Goal: Contribute content: Contribute content

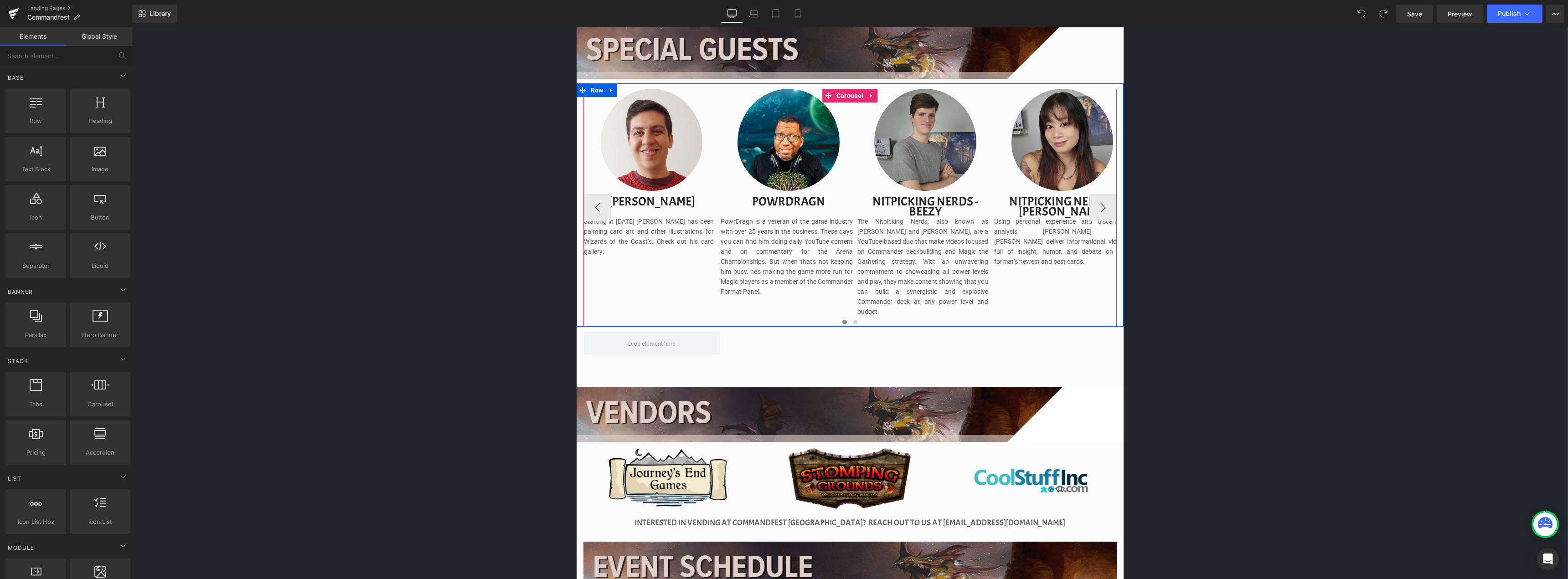
scroll to position [865, 0]
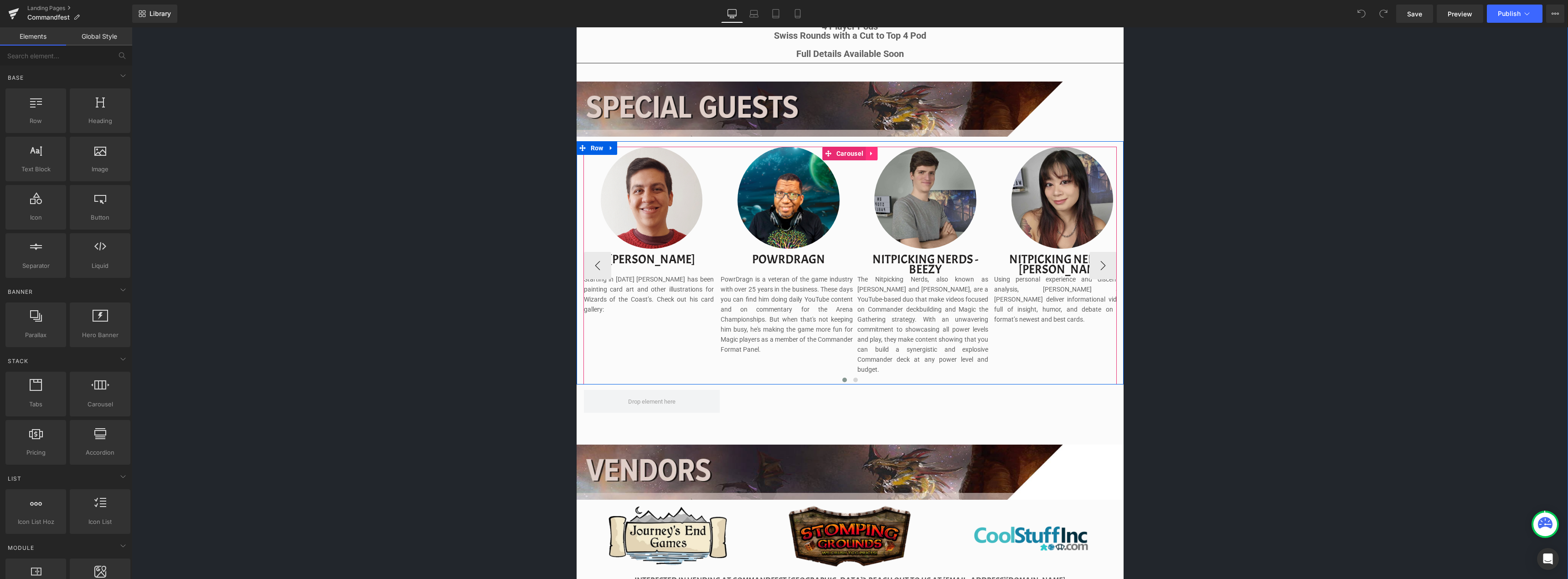
click at [868, 151] on icon at bounding box center [872, 153] width 7 height 7
click at [1103, 260] on button "›" at bounding box center [1103, 265] width 27 height 27
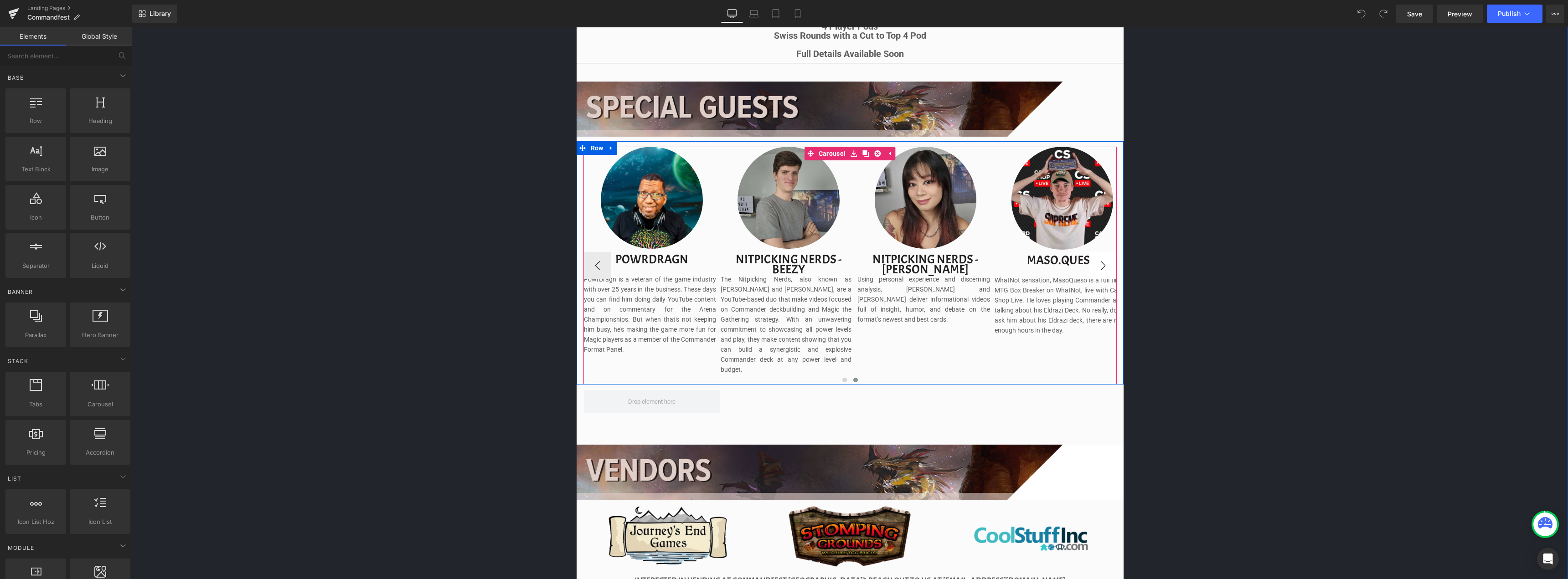
click at [1103, 260] on button "›" at bounding box center [1103, 265] width 27 height 27
click at [843, 382] on div at bounding box center [850, 383] width 547 height 2
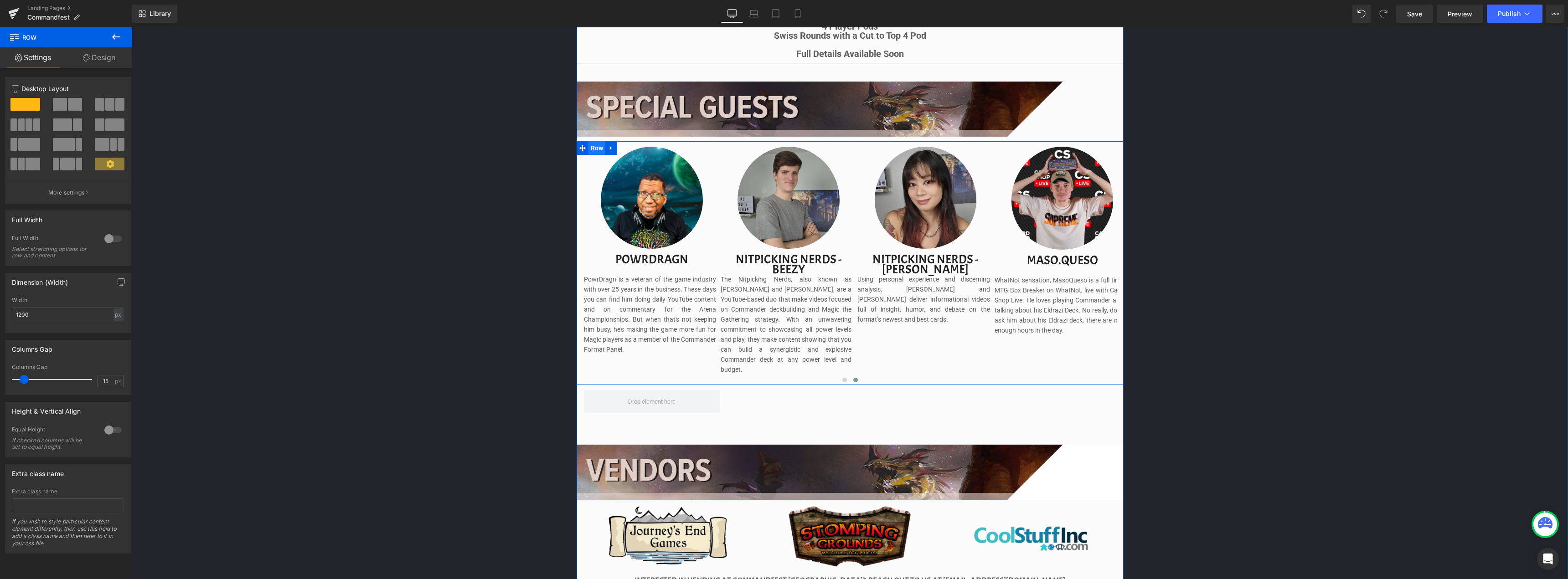
click at [593, 146] on span "Row" at bounding box center [597, 148] width 17 height 13
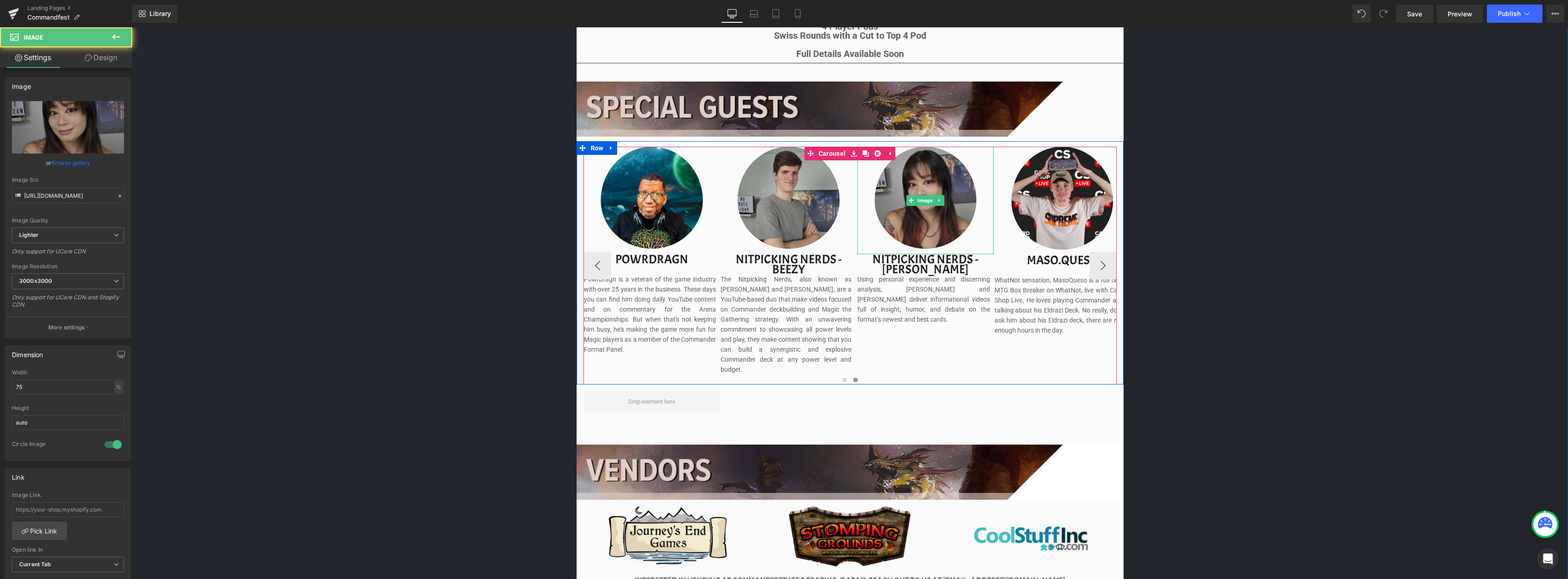
click at [877, 211] on img at bounding box center [925, 200] width 102 height 107
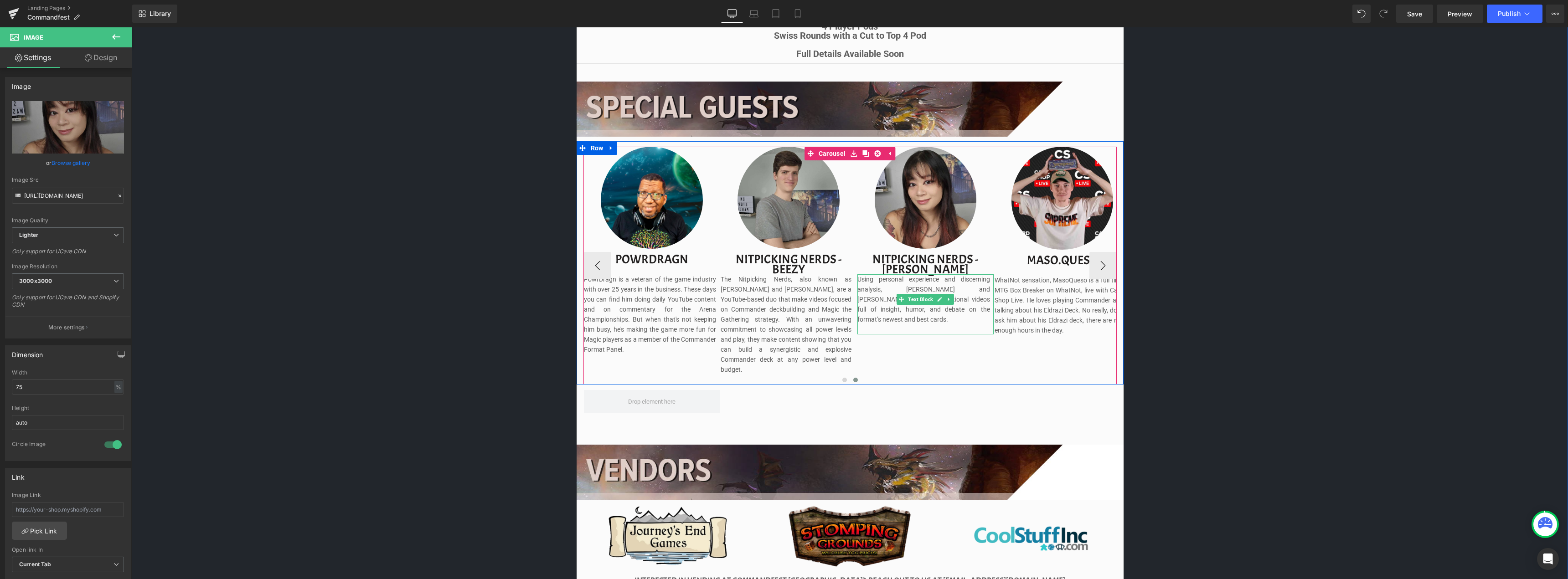
click at [872, 294] on p "Using personal experience and discerning analysis, [PERSON_NAME] and [PERSON_NA…" at bounding box center [923, 299] width 132 height 50
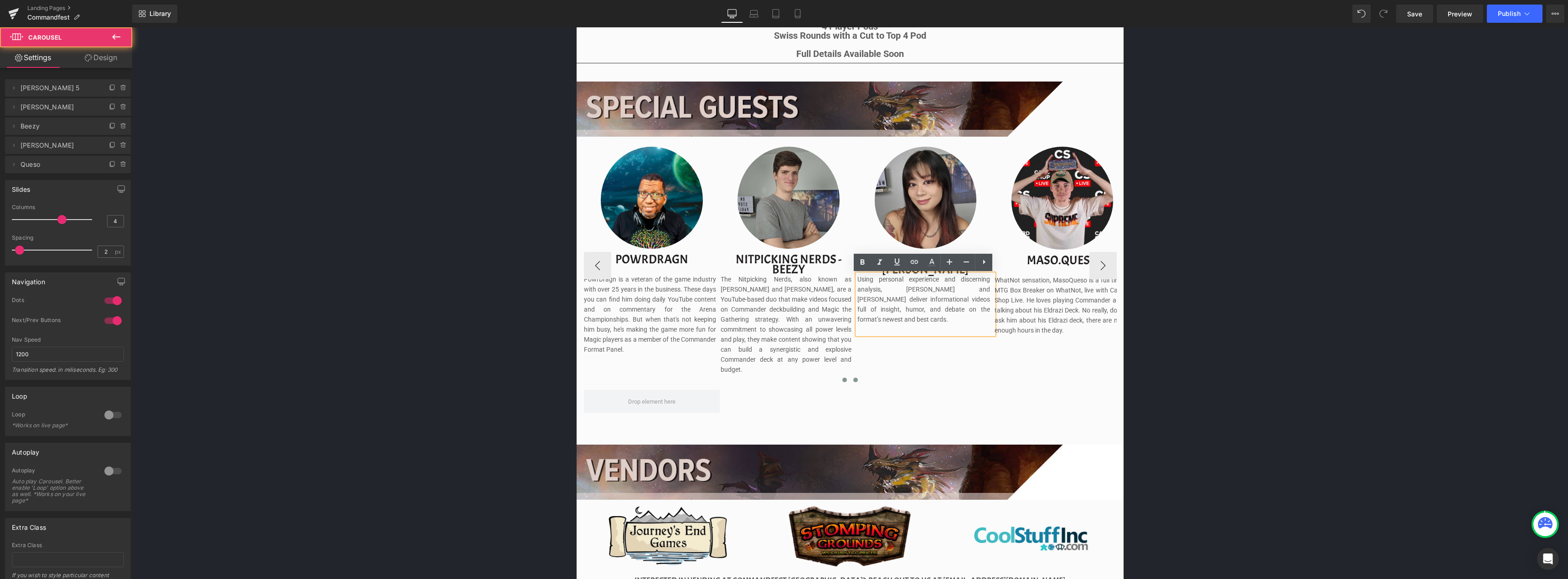
click at [842, 378] on span at bounding box center [844, 380] width 5 height 5
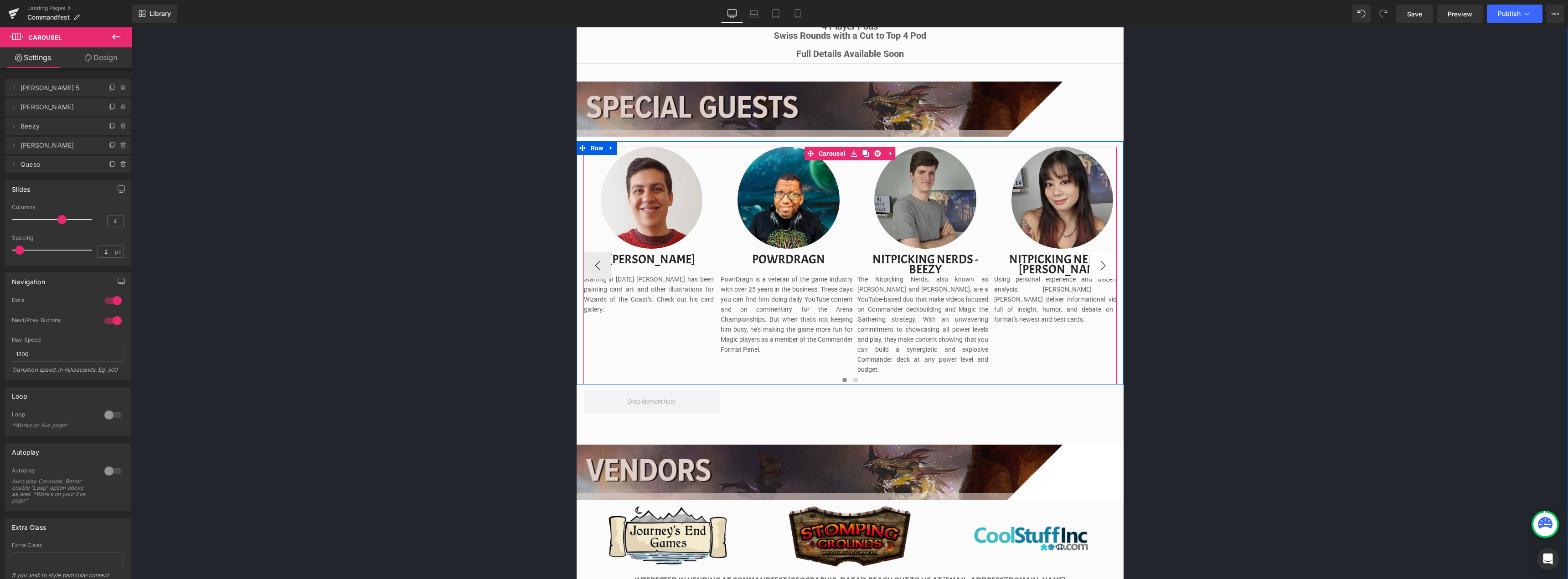
click at [1095, 265] on button "›" at bounding box center [1103, 265] width 27 height 27
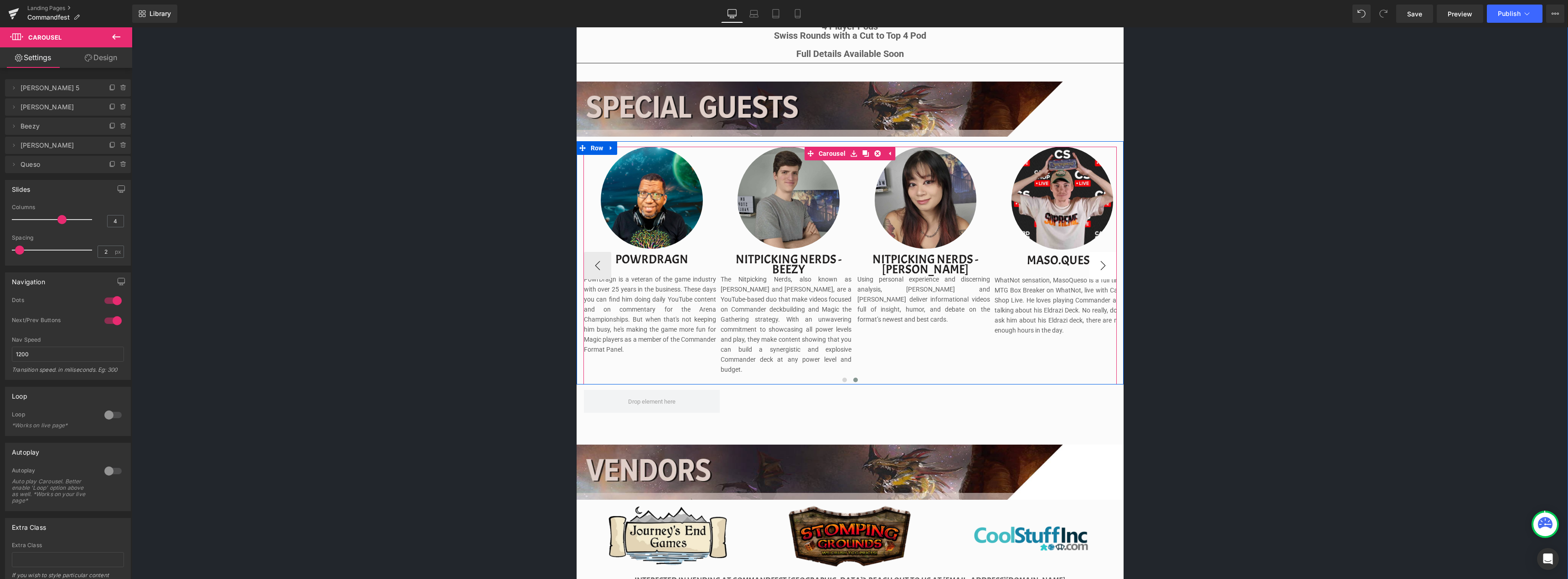
click at [1095, 265] on button "›" at bounding box center [1103, 265] width 27 height 27
click at [1058, 200] on span "Image" at bounding box center [1062, 201] width 19 height 11
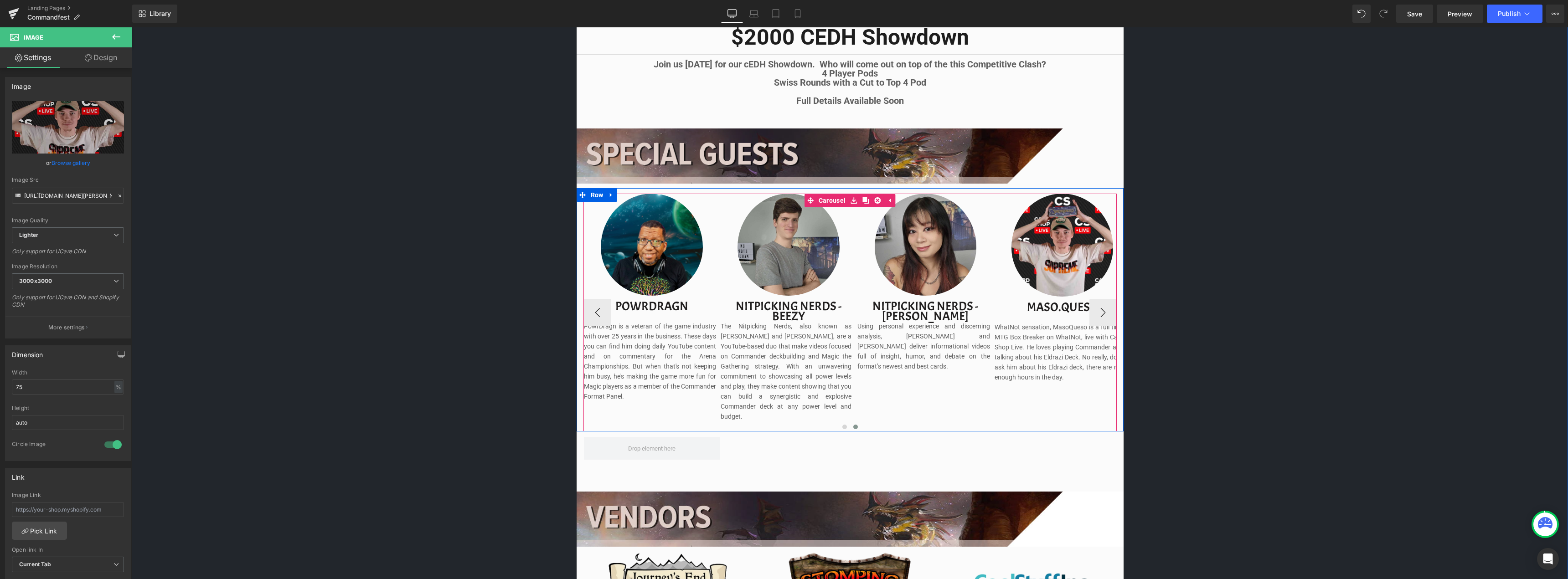
scroll to position [820, 0]
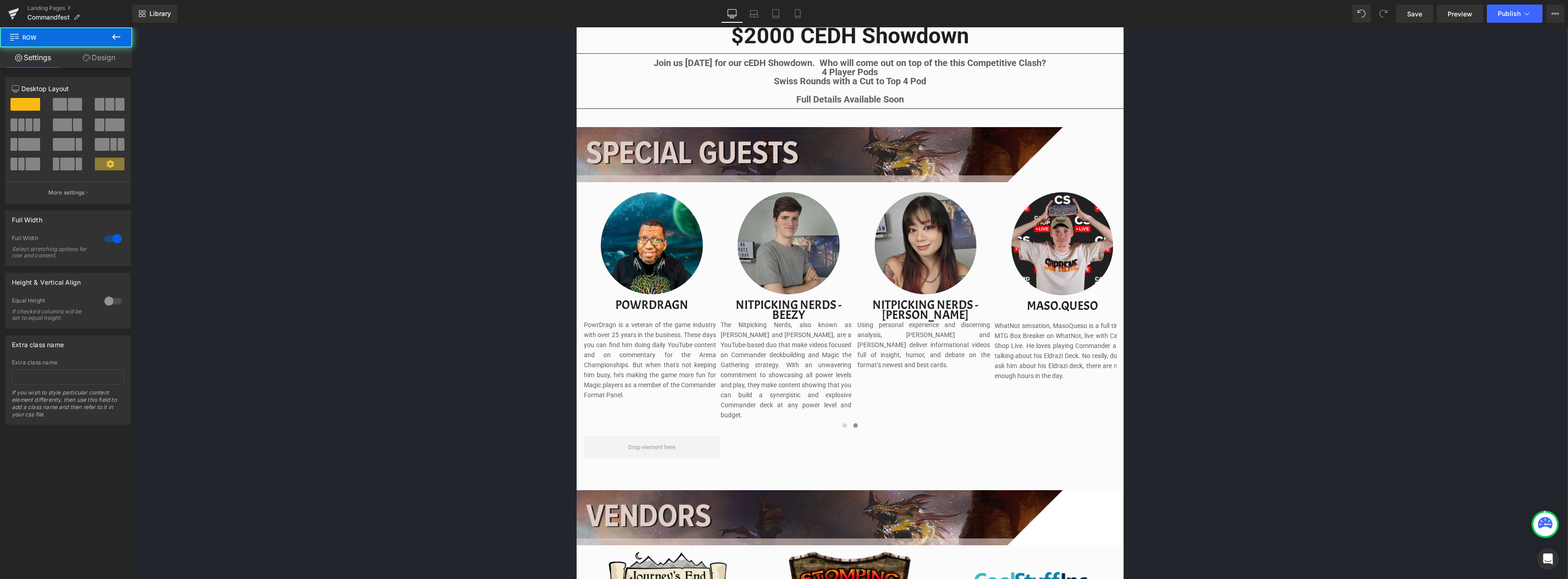
click at [1237, 337] on div "Image Image Separator Save now with Early Bird Pricing. Reserve your spot witho…" at bounding box center [849, 258] width 1436 height 1579
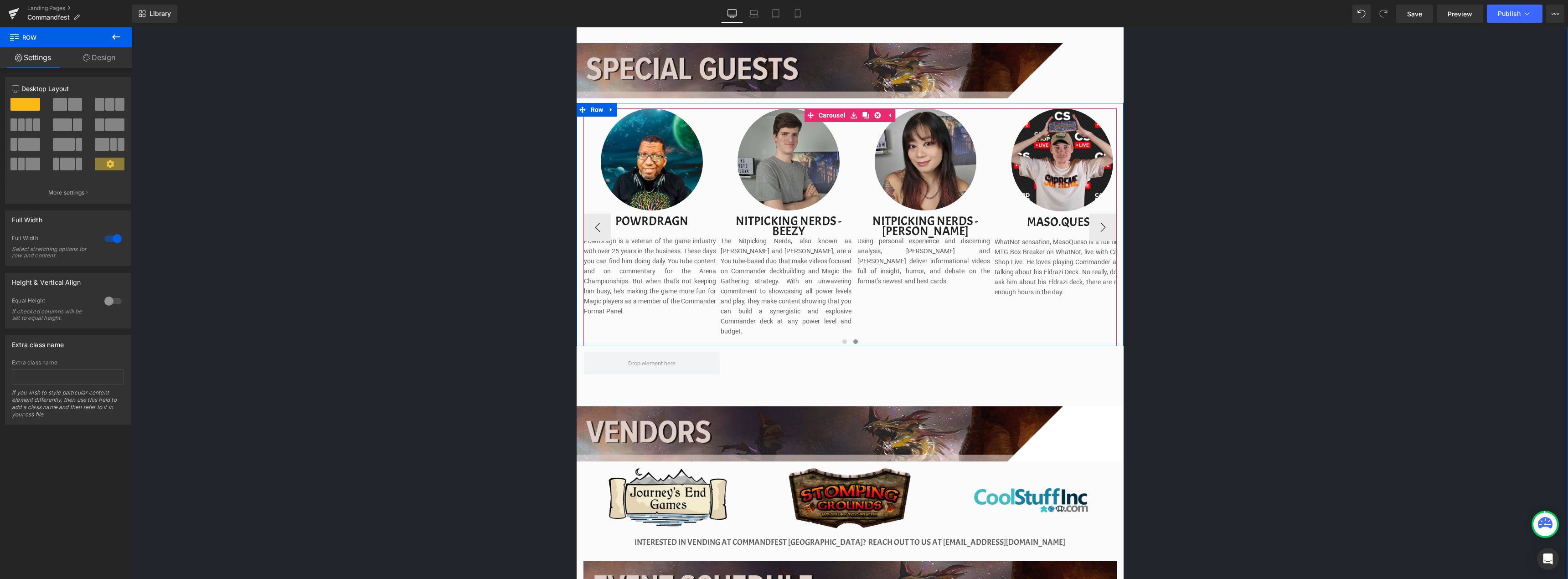
scroll to position [911, 0]
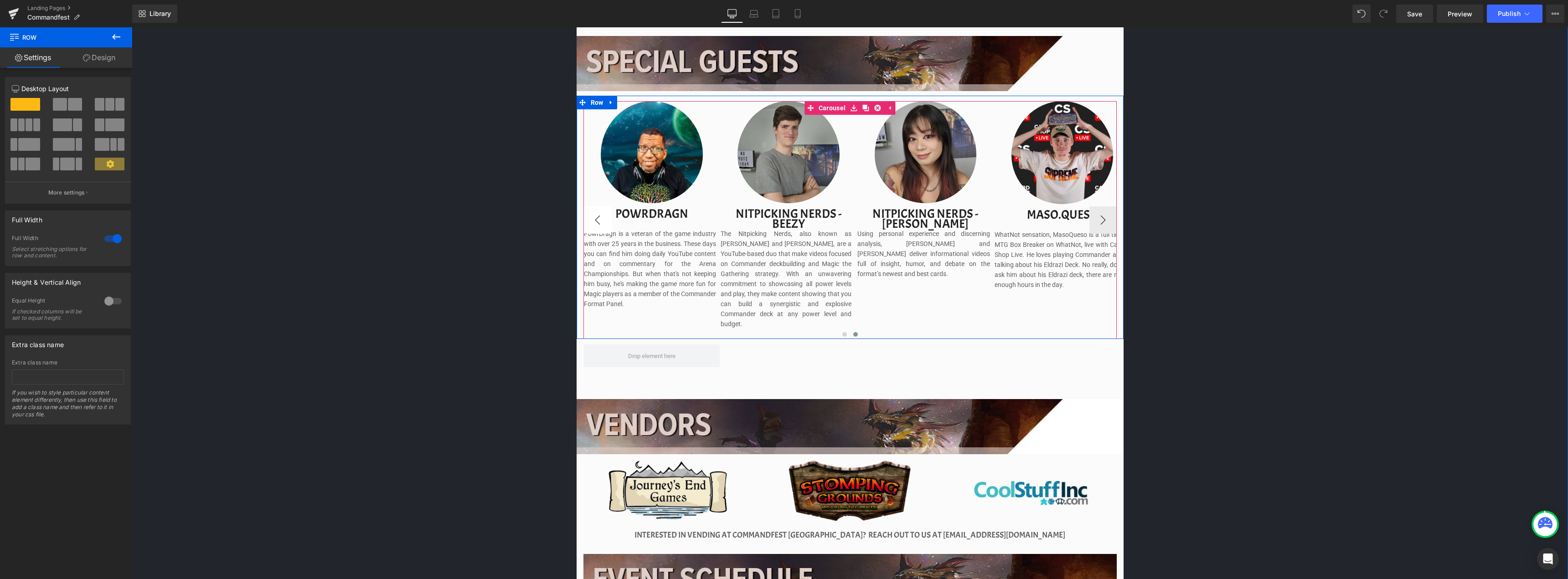
click at [606, 217] on button "‹" at bounding box center [597, 219] width 27 height 27
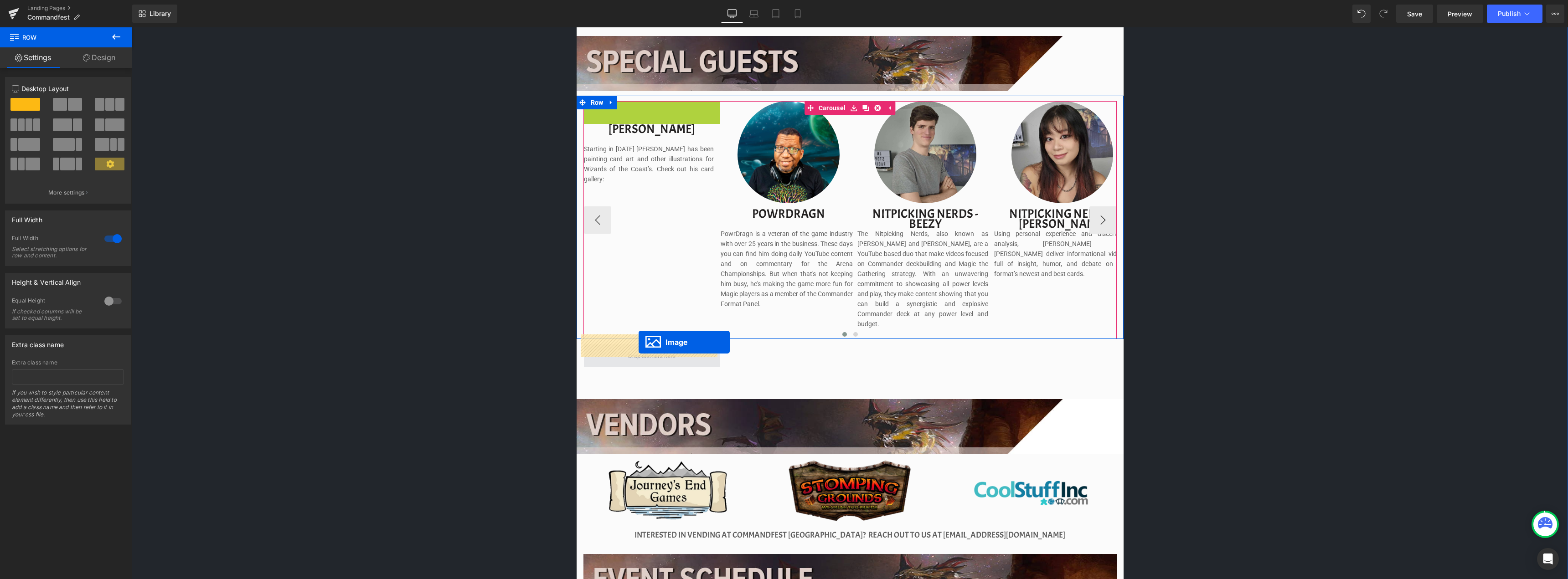
drag, startPoint x: 636, startPoint y: 156, endPoint x: 639, endPoint y: 342, distance: 186.0
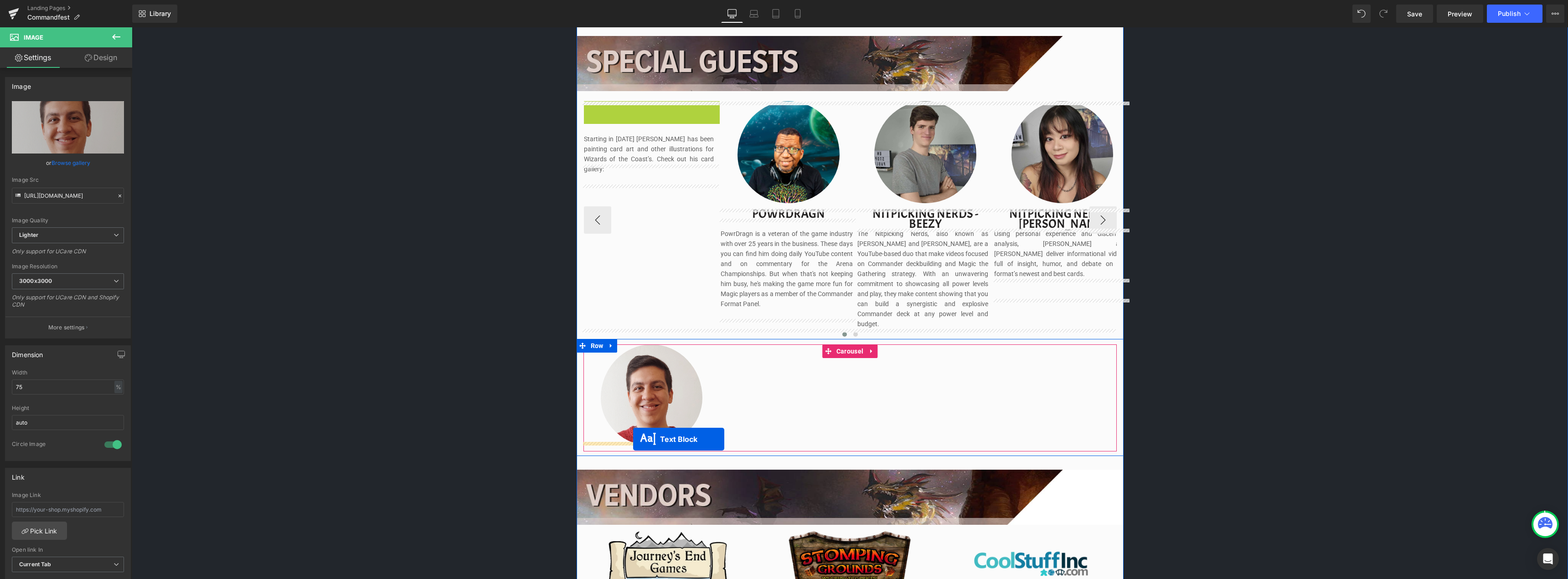
drag, startPoint x: 624, startPoint y: 107, endPoint x: 633, endPoint y: 440, distance: 333.1
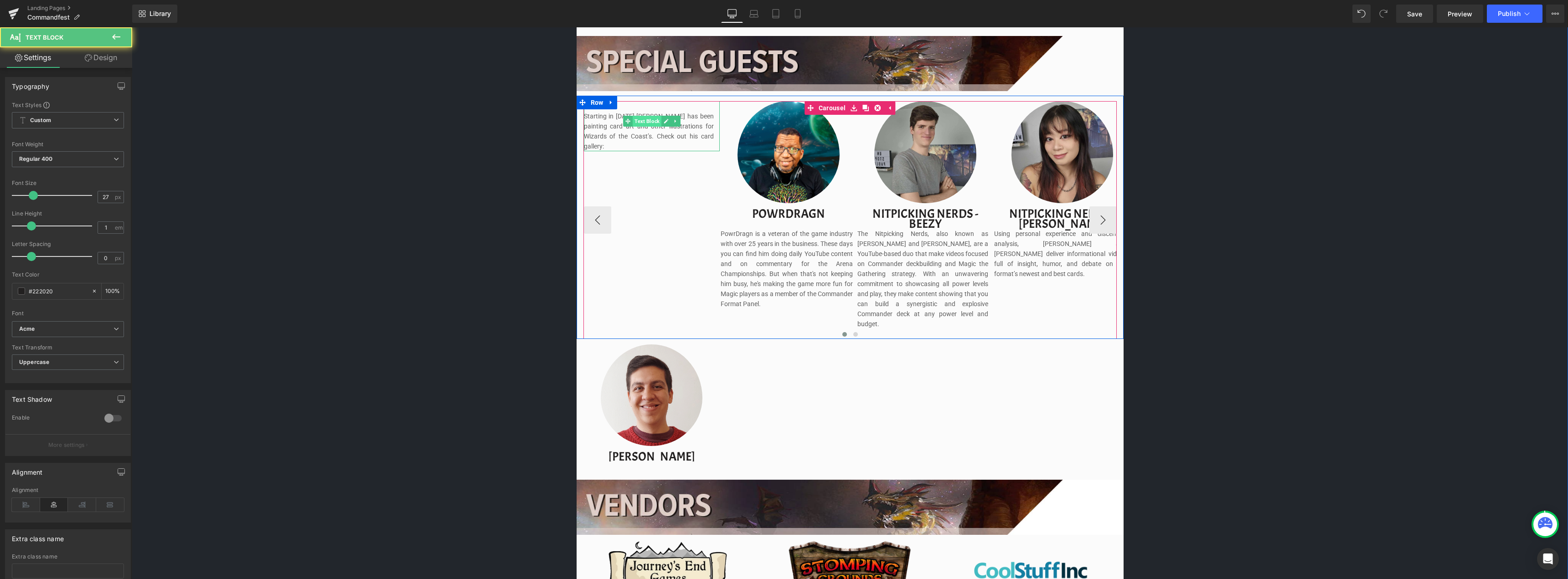
click at [637, 121] on span "Text Block" at bounding box center [647, 121] width 29 height 11
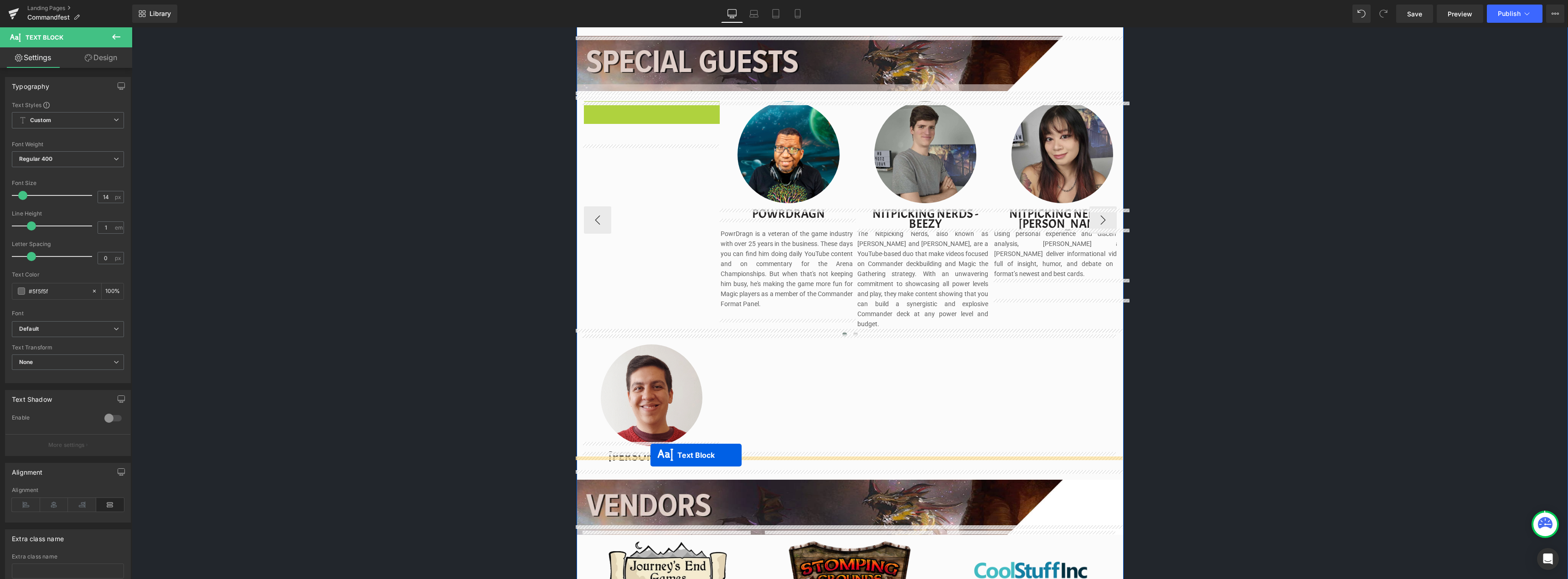
drag, startPoint x: 626, startPoint y: 122, endPoint x: 650, endPoint y: 455, distance: 333.9
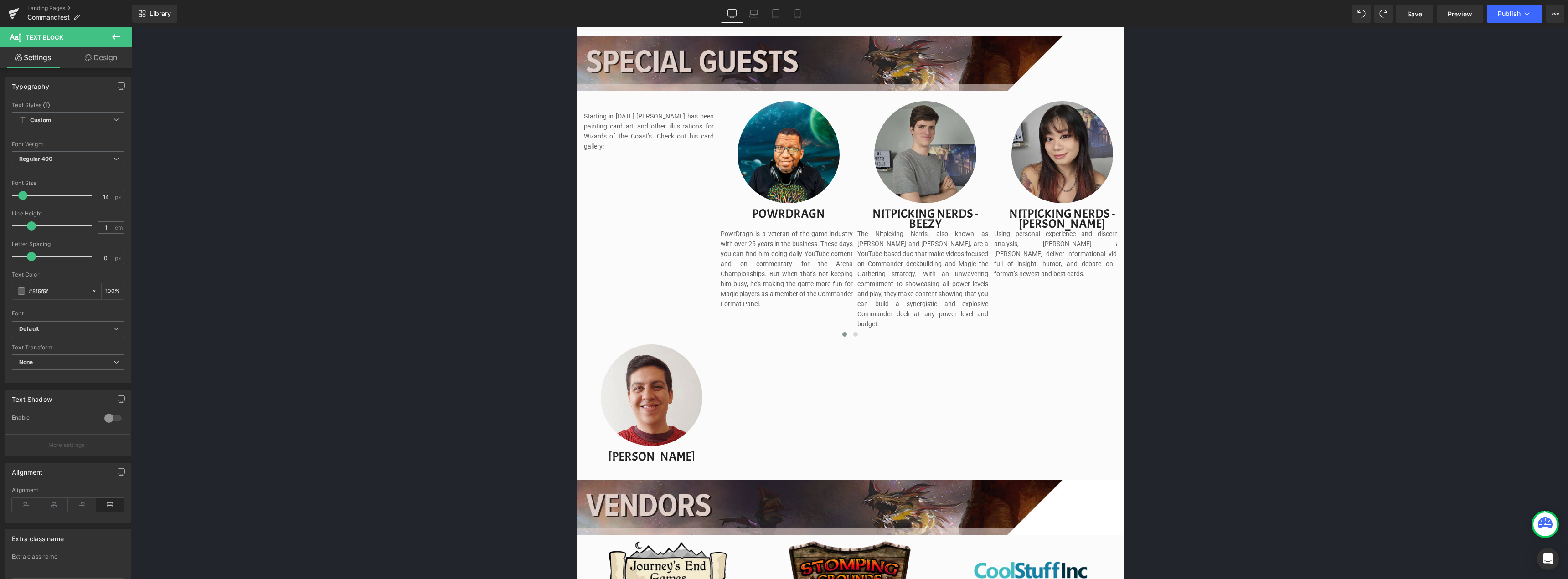
click at [1296, 300] on div "Image Image Separator Save now with Early Bird Pricing. Reserve your spot witho…" at bounding box center [849, 207] width 1436 height 1660
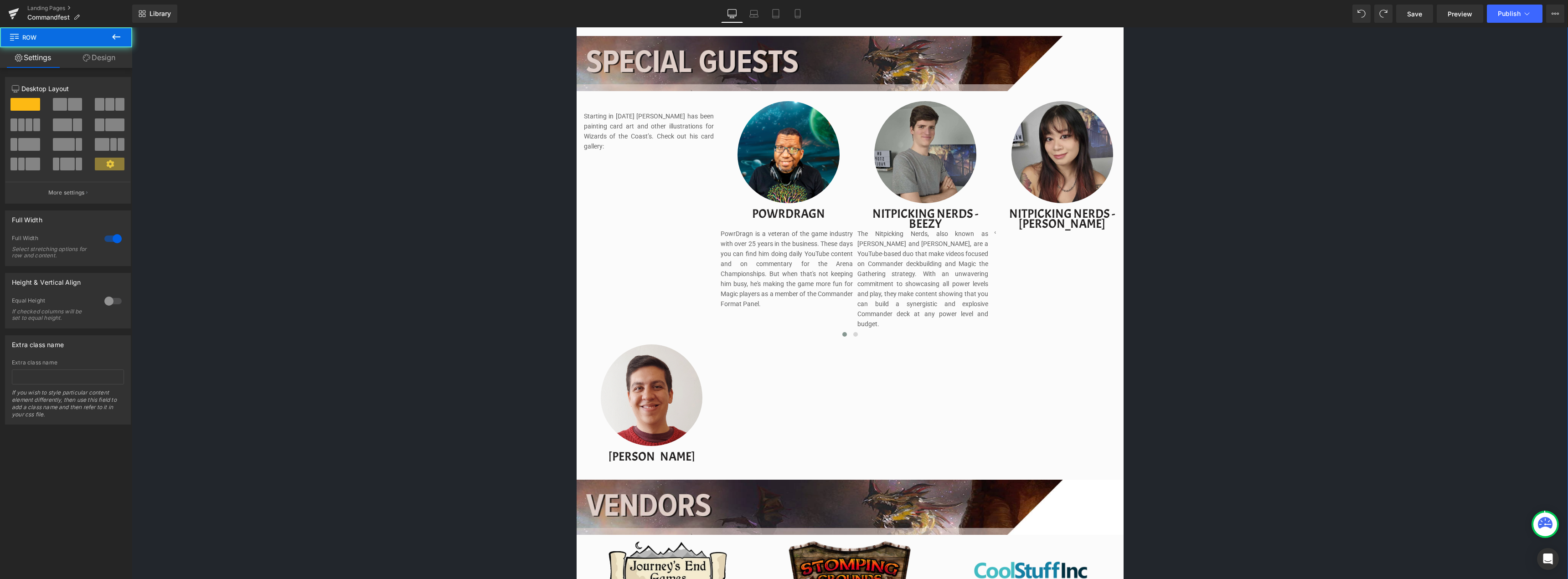
click at [431, 312] on div "Image Image Separator Save now with Early Bird Pricing. Reserve your spot witho…" at bounding box center [849, 207] width 1436 height 1660
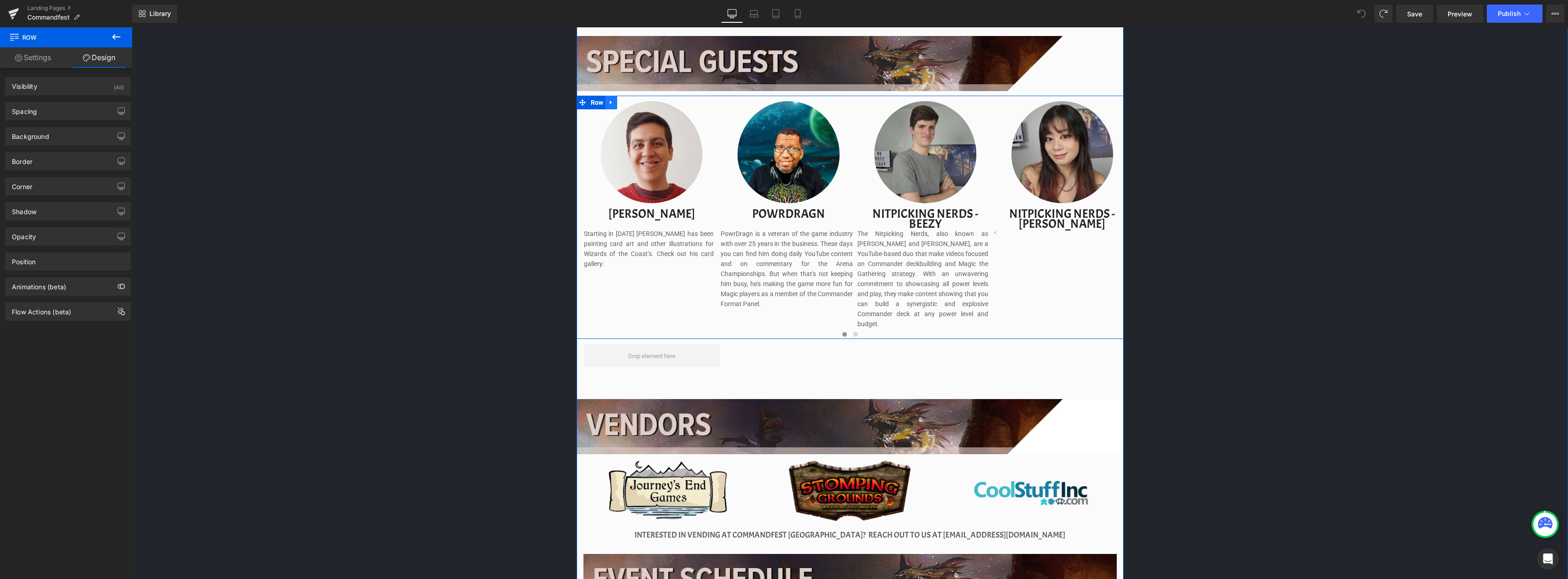
click at [613, 105] on link at bounding box center [611, 102] width 12 height 13
click at [354, 147] on div "Image Image Separator Save now with Early Bird Pricing. Reserve your spot witho…" at bounding box center [849, 167] width 1436 height 1579
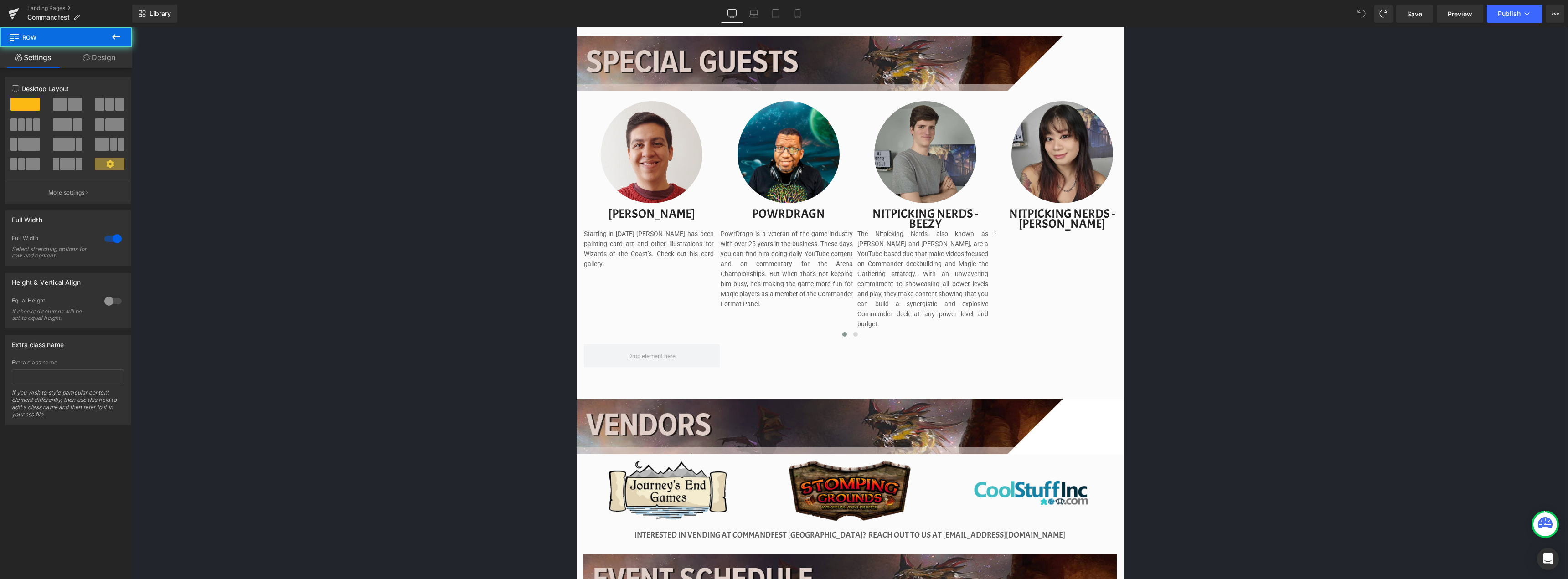
click at [704, 136] on div at bounding box center [651, 155] width 136 height 107
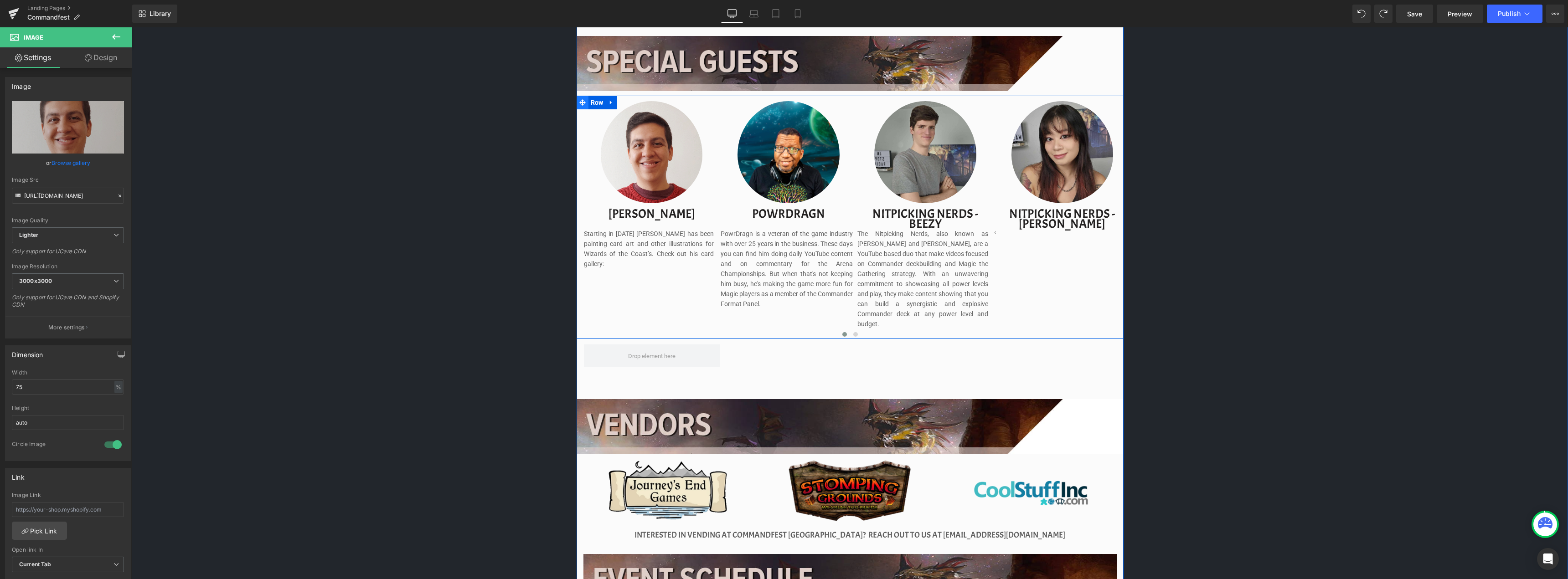
click at [579, 101] on icon at bounding box center [583, 103] width 7 height 7
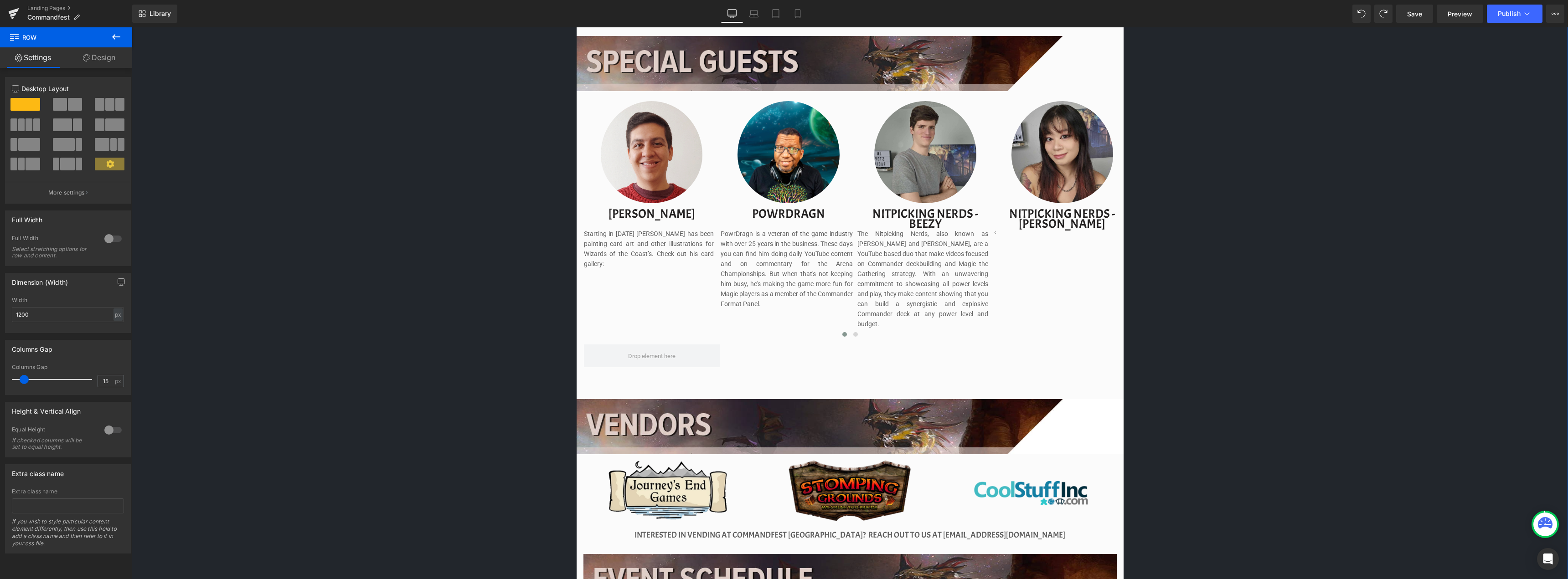
click at [1229, 220] on div "Image Image Separator Save now with Early Bird Pricing. Reserve your spot witho…" at bounding box center [849, 167] width 1436 height 1579
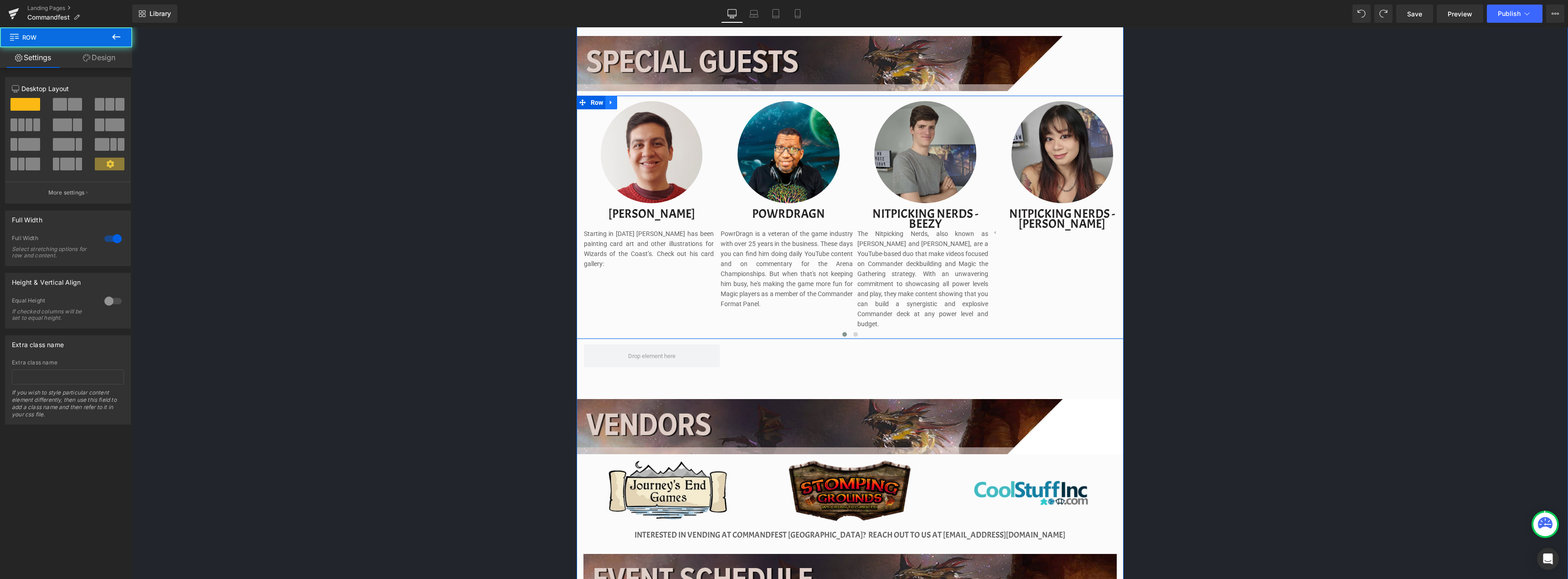
click at [611, 102] on icon at bounding box center [611, 103] width 7 height 7
click at [621, 103] on icon at bounding box center [623, 103] width 7 height 7
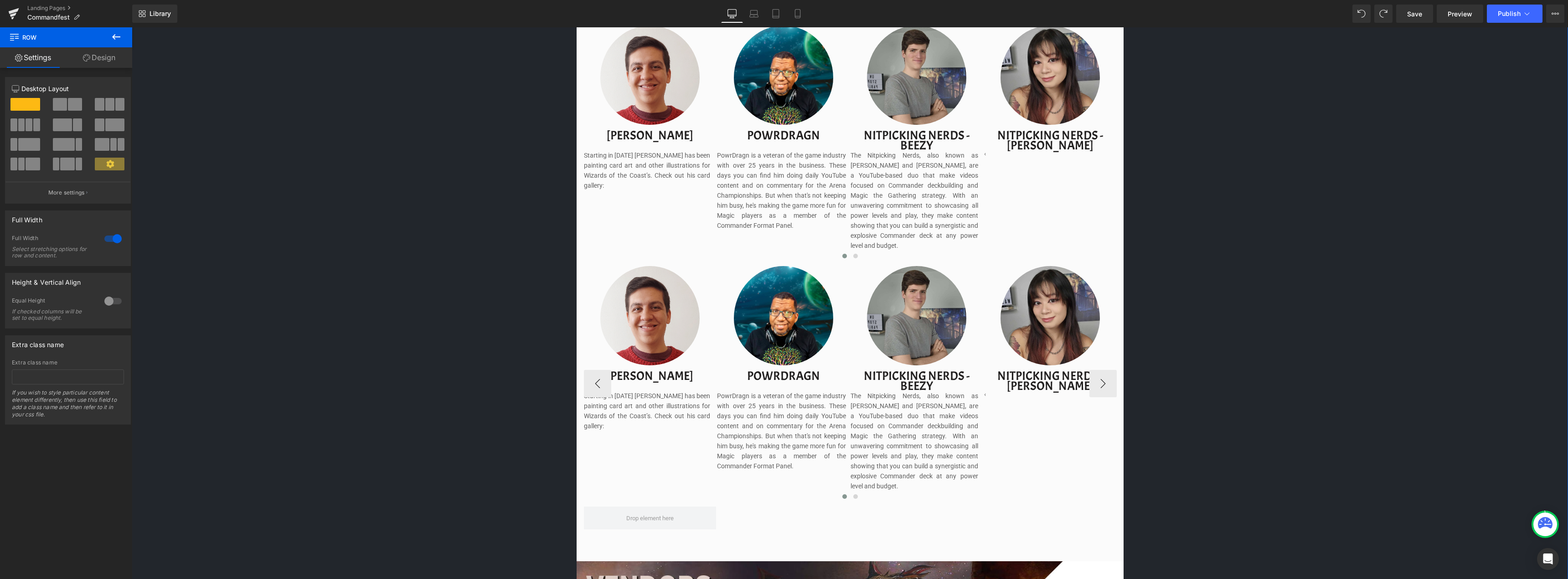
scroll to position [999, 0]
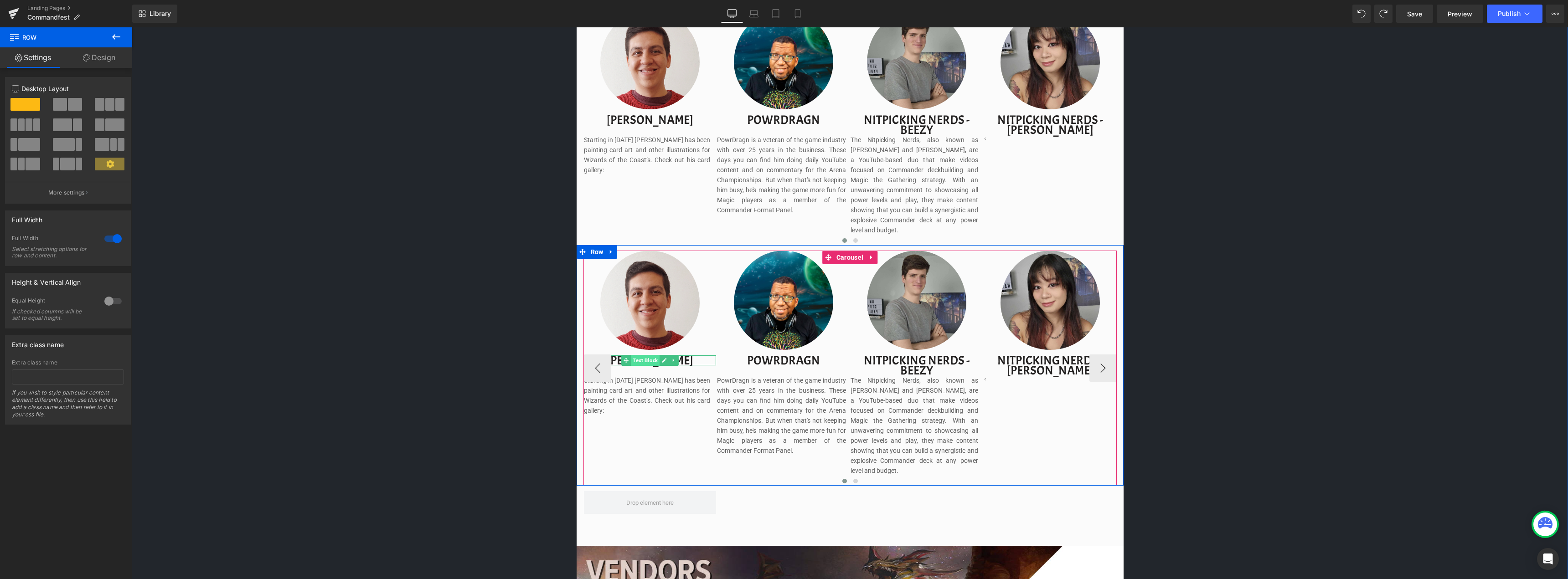
click at [656, 355] on span "Text Block" at bounding box center [645, 360] width 29 height 11
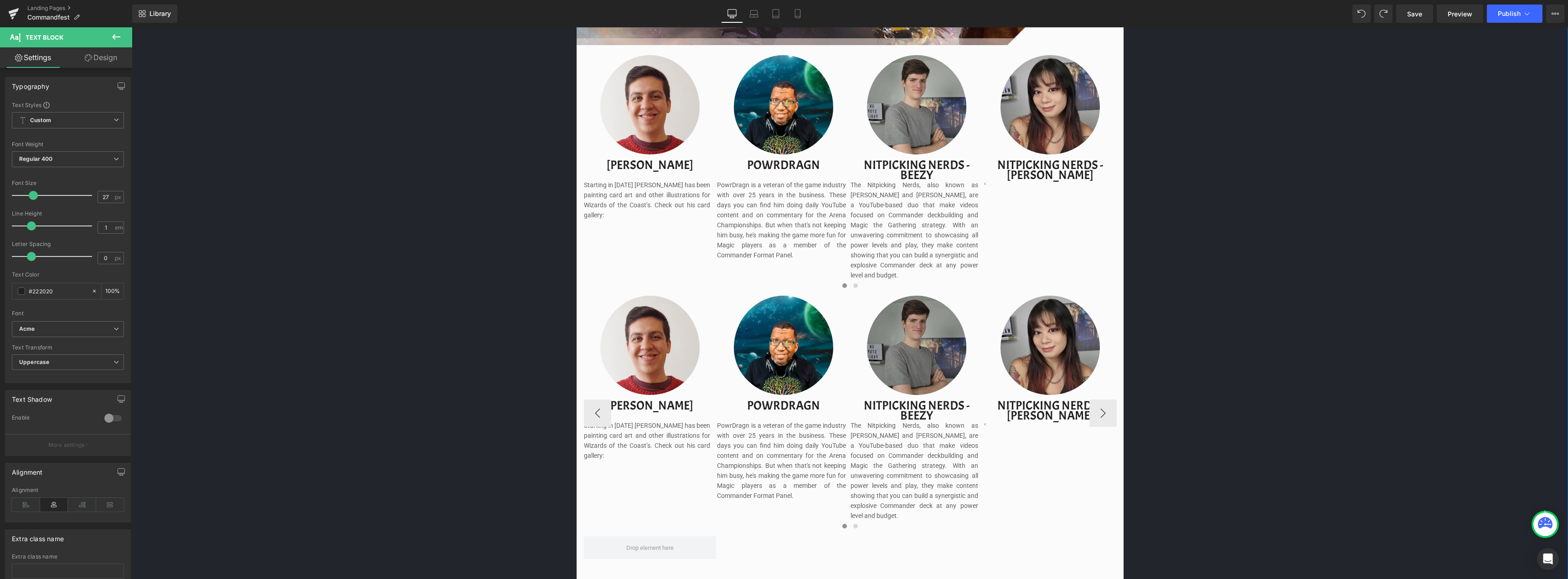
scroll to position [953, 0]
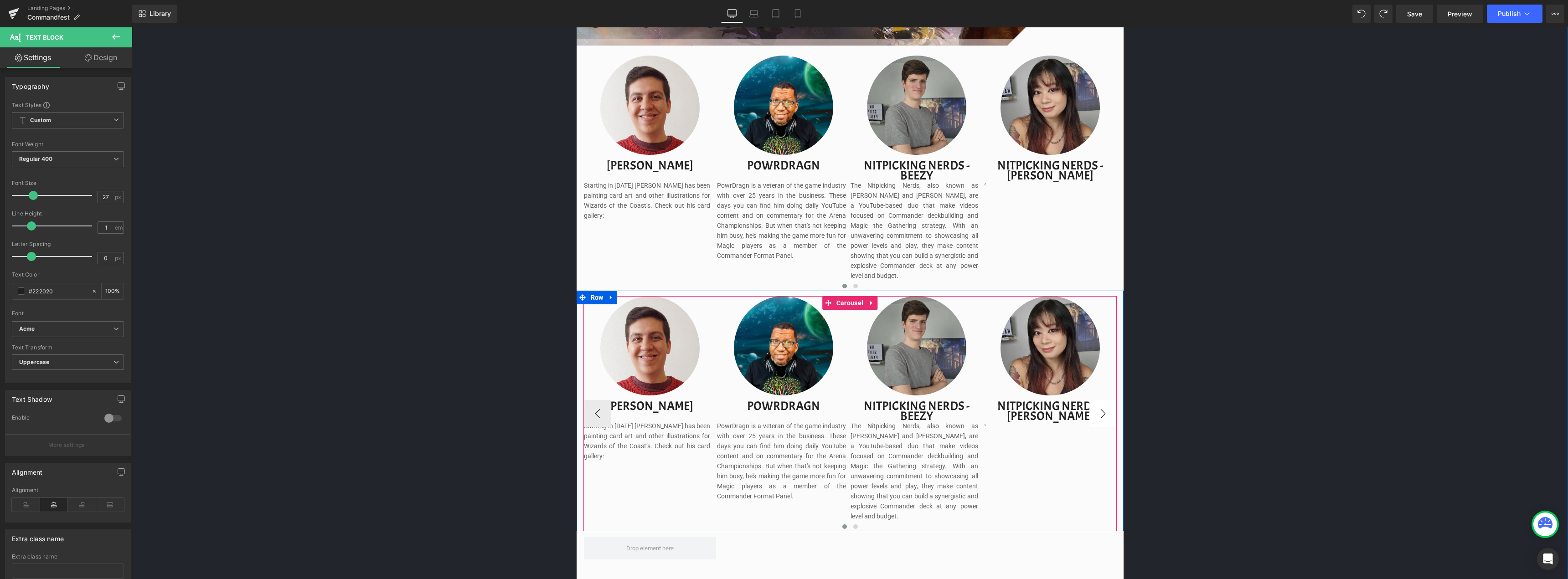
click at [1098, 400] on button "›" at bounding box center [1103, 413] width 27 height 27
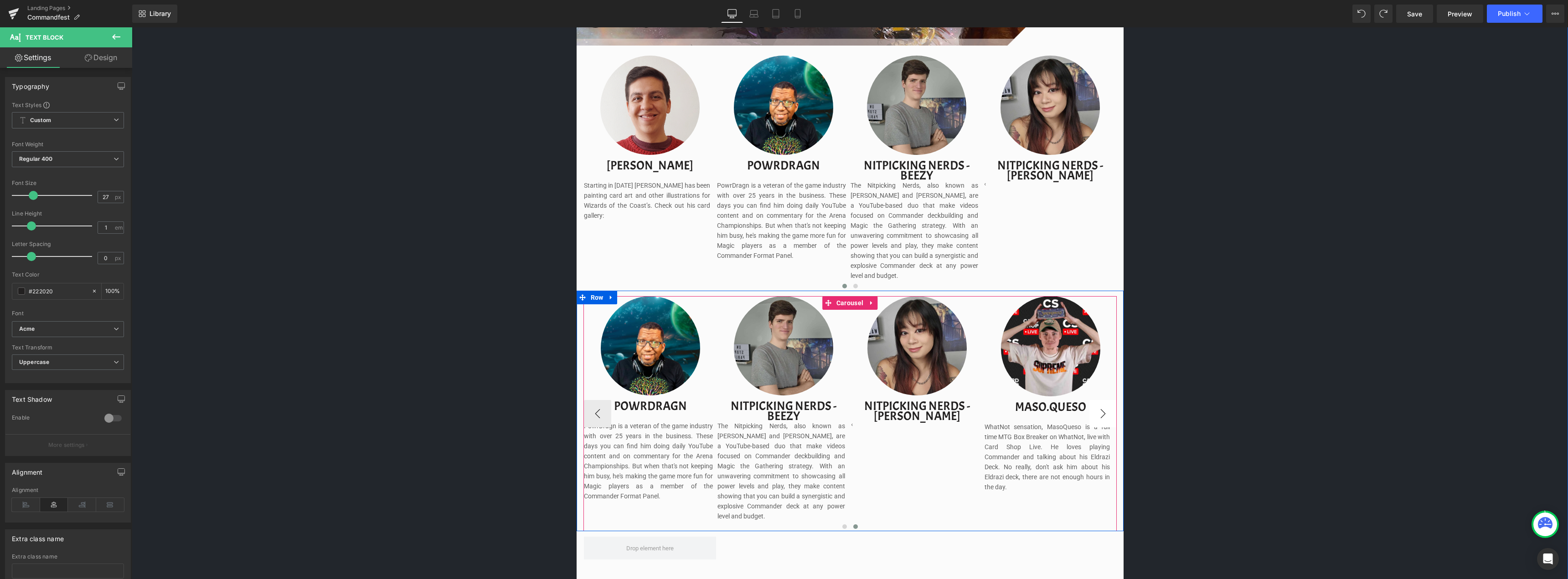
click at [1097, 400] on button "›" at bounding box center [1103, 413] width 27 height 27
click at [1039, 376] on img at bounding box center [1050, 349] width 99 height 105
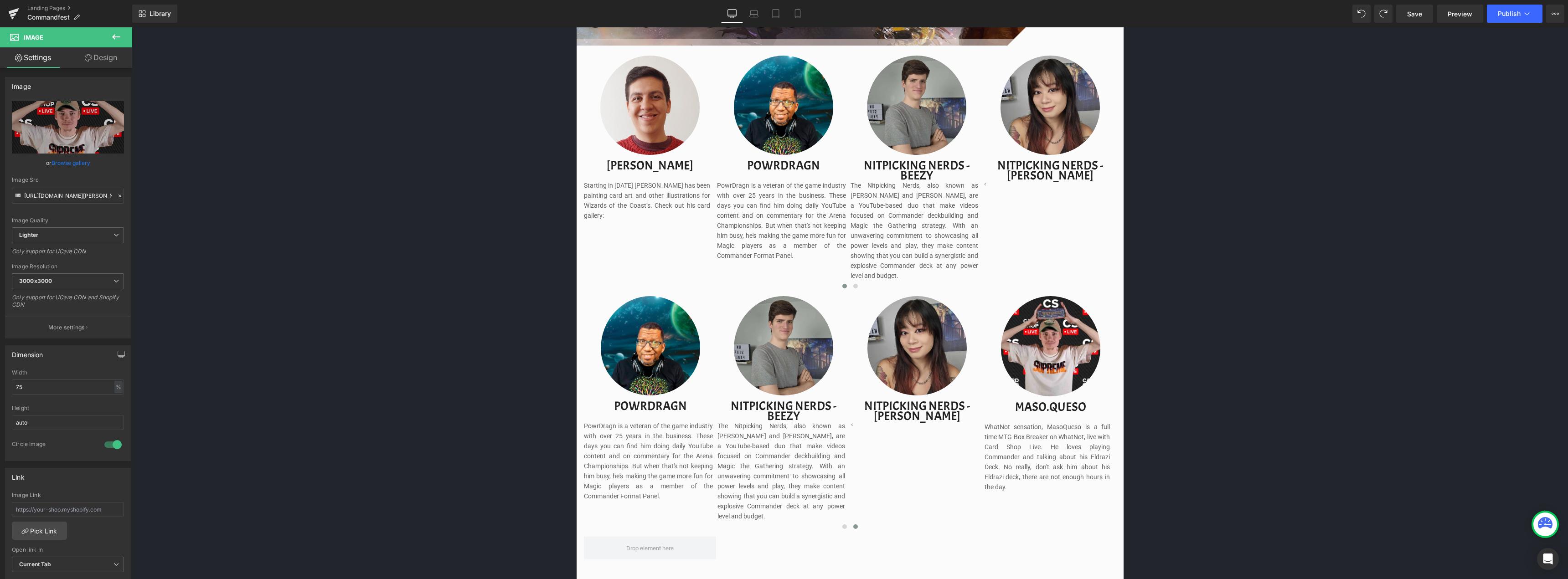
click at [119, 37] on icon at bounding box center [116, 37] width 8 height 5
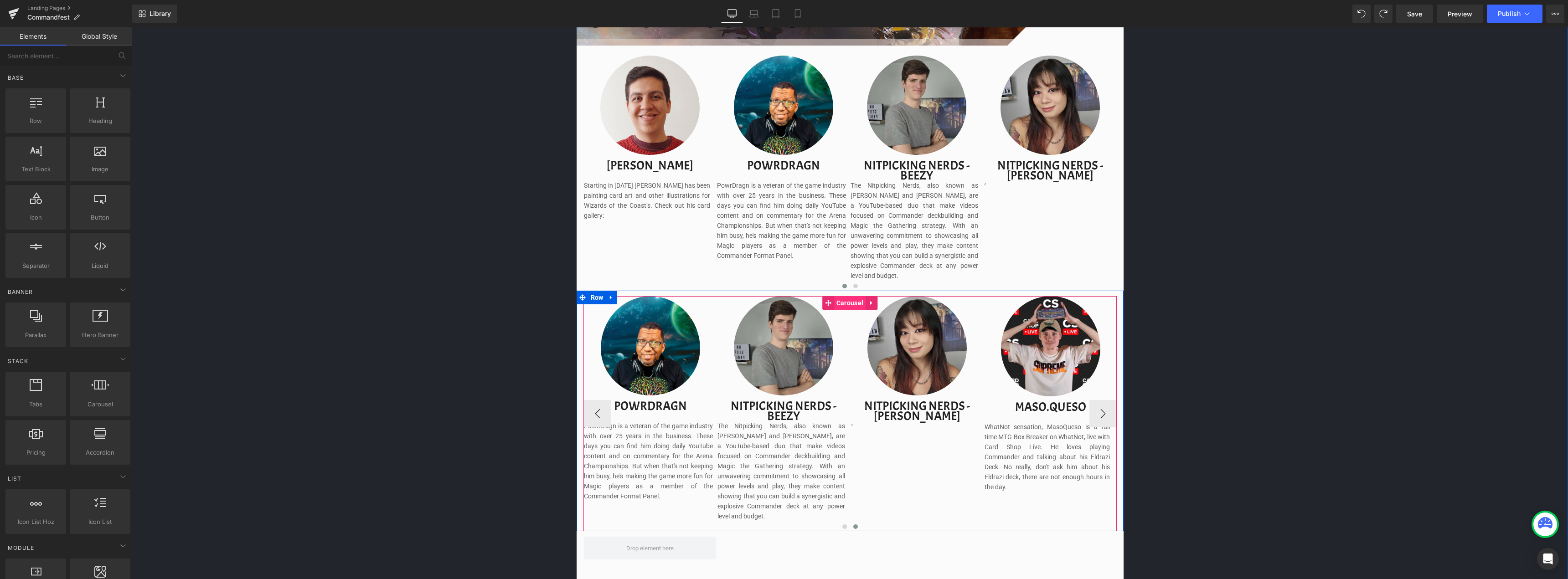
click at [847, 296] on span "Carousel" at bounding box center [849, 303] width 31 height 13
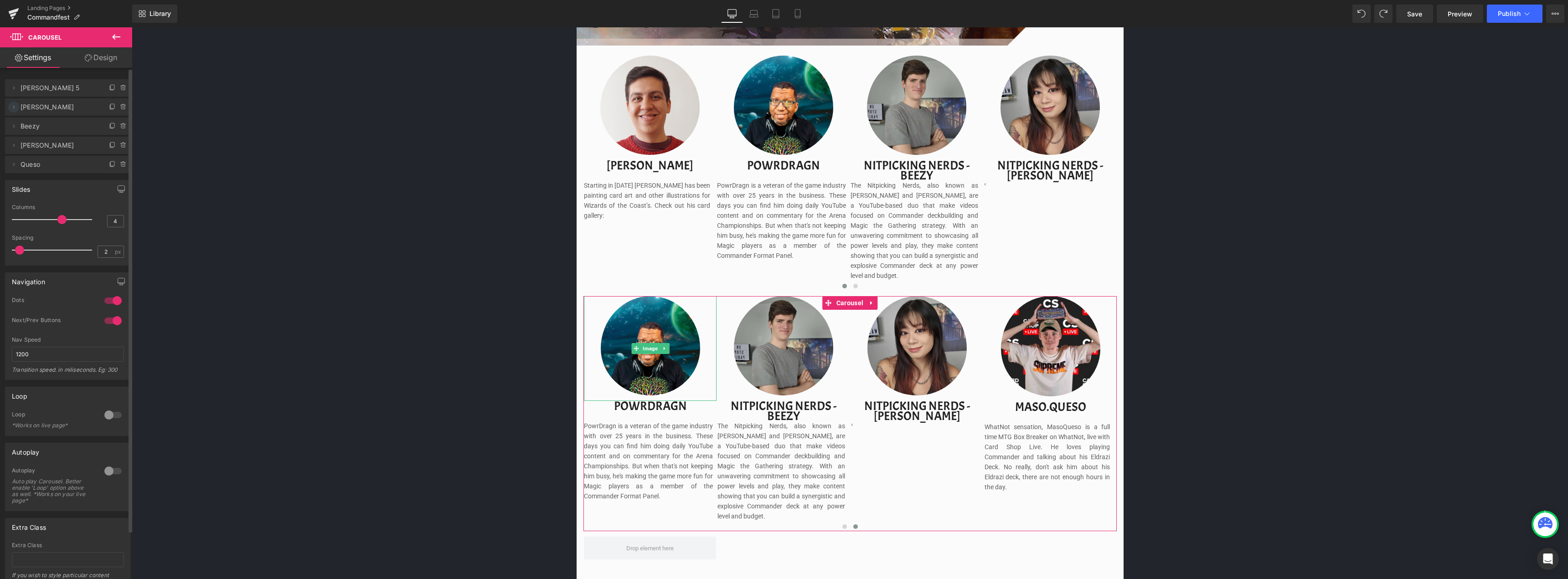
drag, startPoint x: 14, startPoint y: 164, endPoint x: 13, endPoint y: 101, distance: 63.0
click at [13, 77] on ul "Delete Cancel Mia Largo 5 Mia Largo 5 Name [PERSON_NAME] 5 Delete Cancel [PERSO…" at bounding box center [68, 77] width 125 height 0
drag, startPoint x: 94, startPoint y: 166, endPoint x: 88, endPoint y: 115, distance: 51.4
click at [88, 77] on ul "Delete Cancel Mia Largo 5 Mia Largo 5 Name [PERSON_NAME] 5 Delete Cancel [PERSO…" at bounding box center [68, 77] width 125 height 0
click at [29, 161] on span "Queso" at bounding box center [59, 165] width 77 height 17
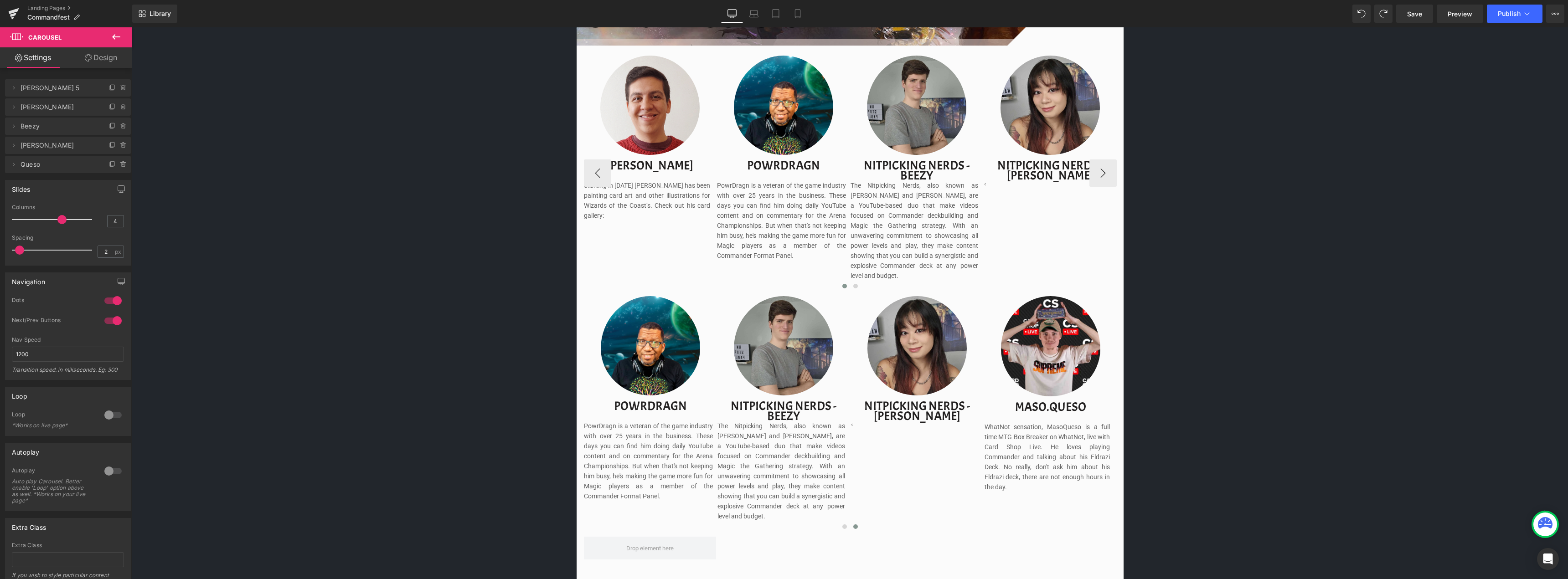
click at [980, 104] on div "Image" at bounding box center [917, 107] width 133 height 105
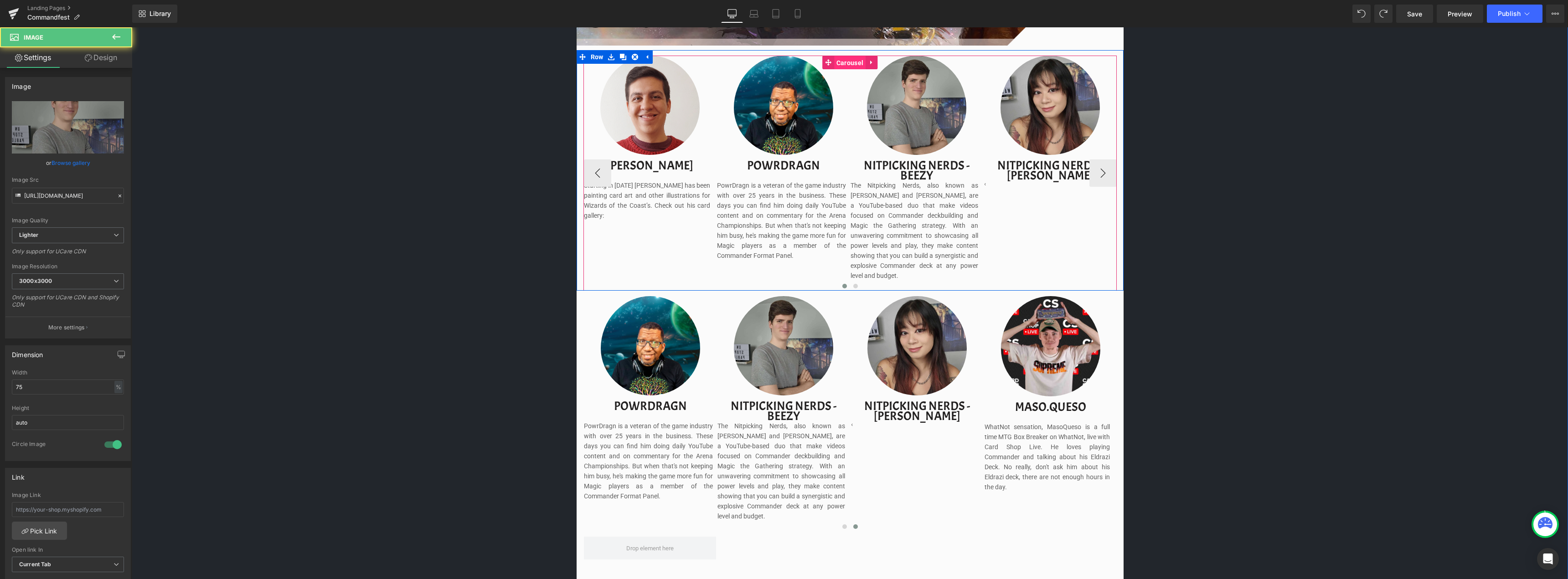
click at [835, 62] on span "Carousel" at bounding box center [849, 63] width 31 height 13
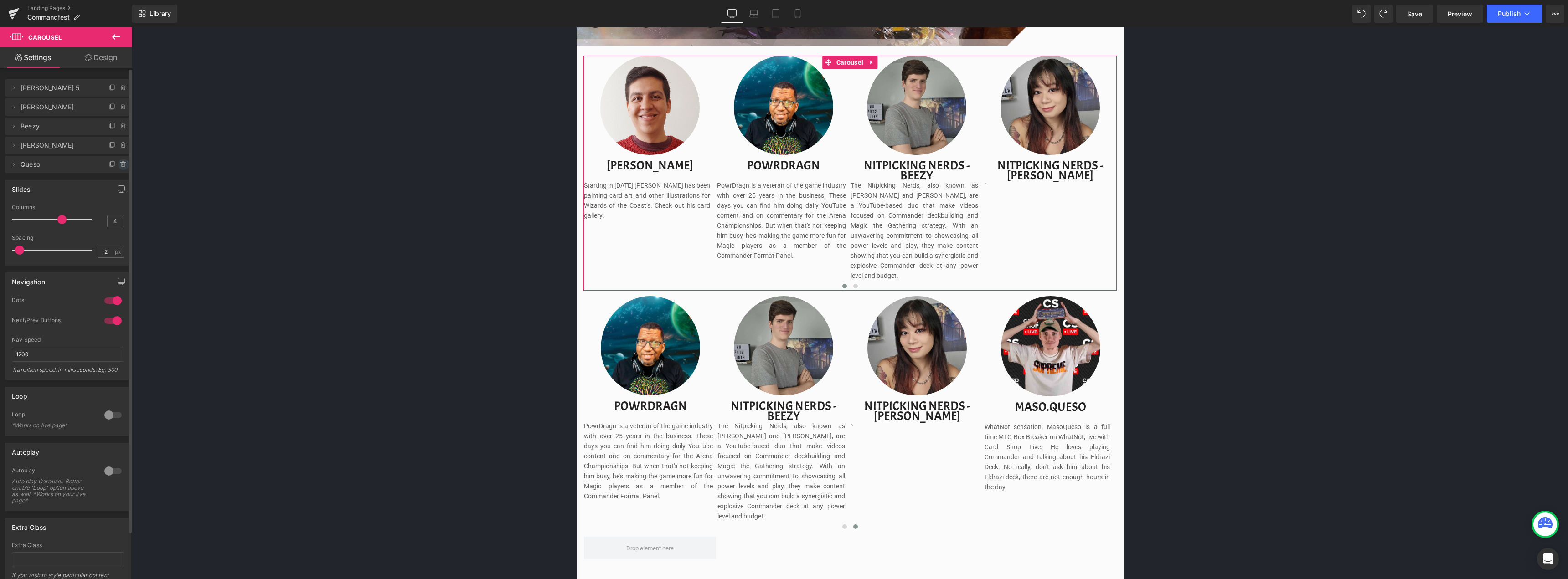
click at [120, 165] on icon at bounding box center [123, 164] width 7 height 7
click at [108, 166] on button "Delete" at bounding box center [113, 165] width 29 height 12
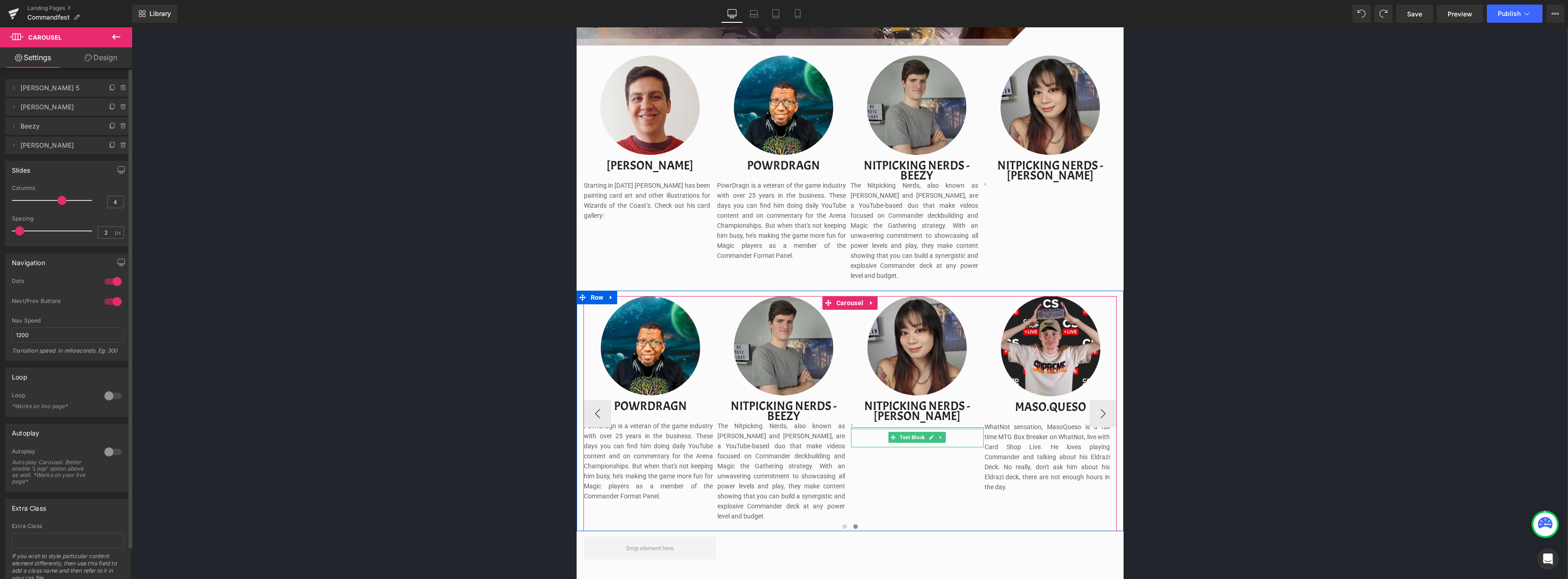
click at [857, 427] on div at bounding box center [917, 428] width 133 height 2
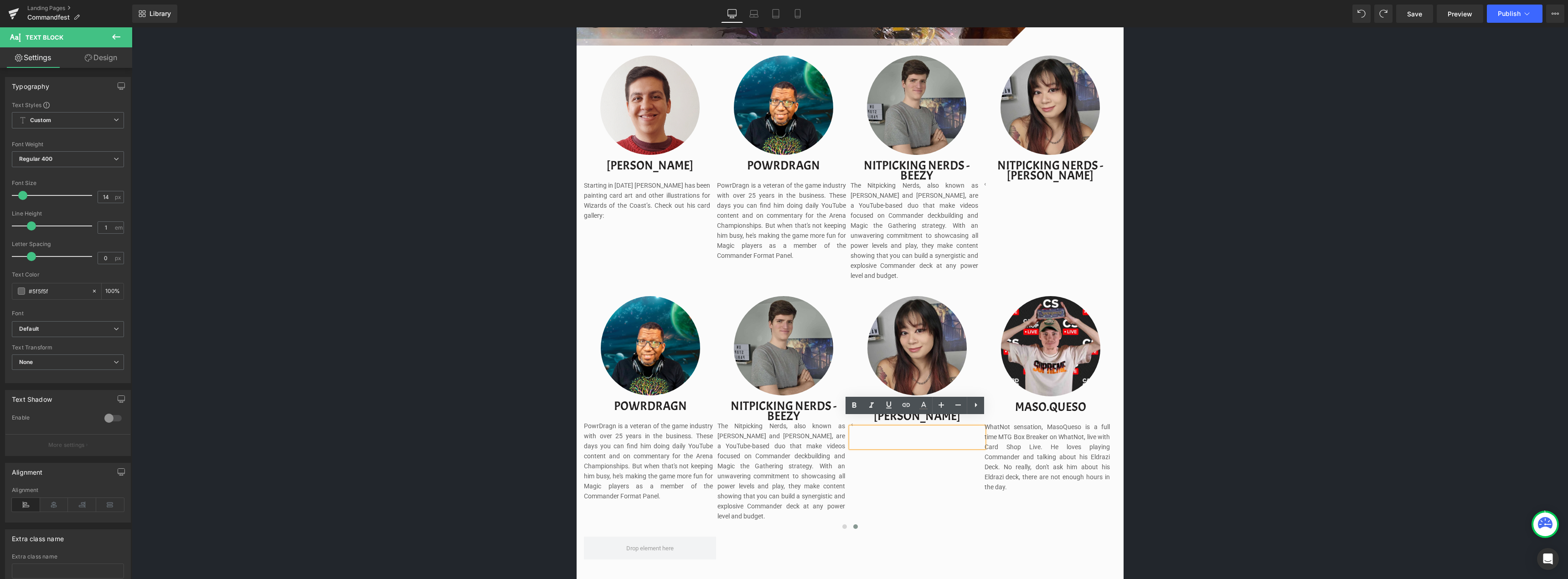
click at [1282, 394] on div "Image Image Separator Save now with Early Bird Pricing. Reserve your spot witho…" at bounding box center [849, 242] width 1436 height 1813
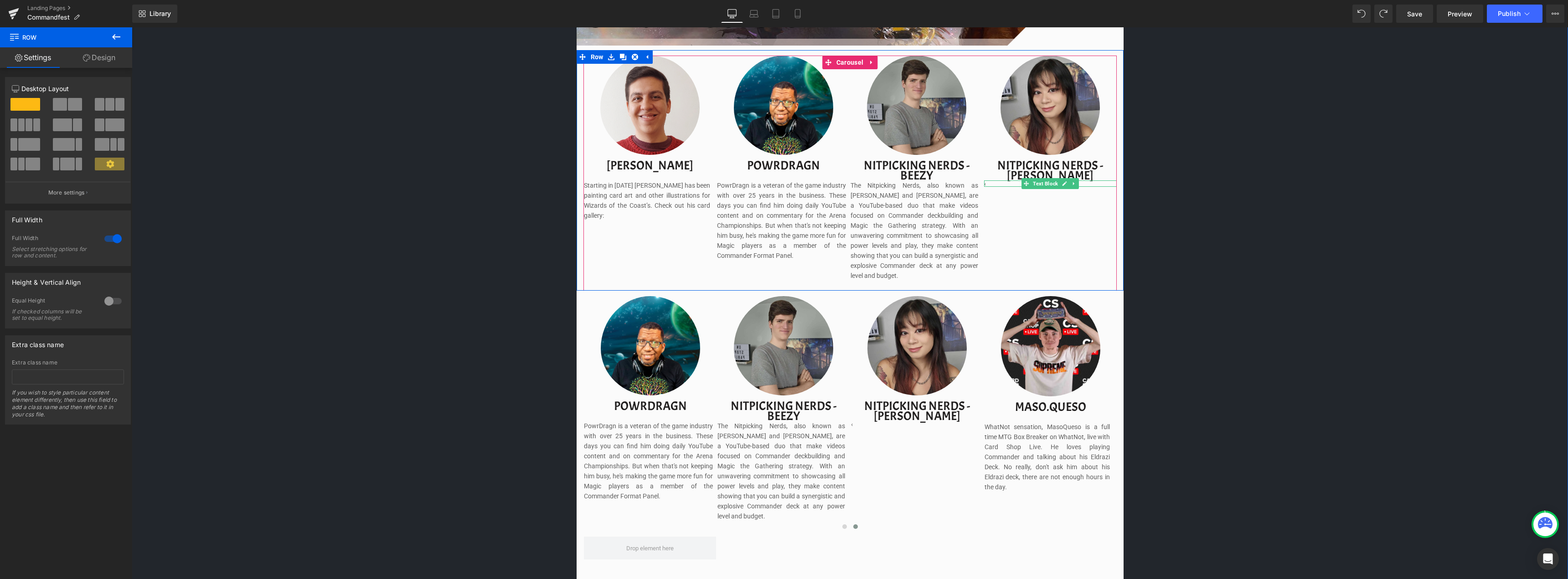
click at [989, 183] on div "‹" at bounding box center [1050, 183] width 133 height 7
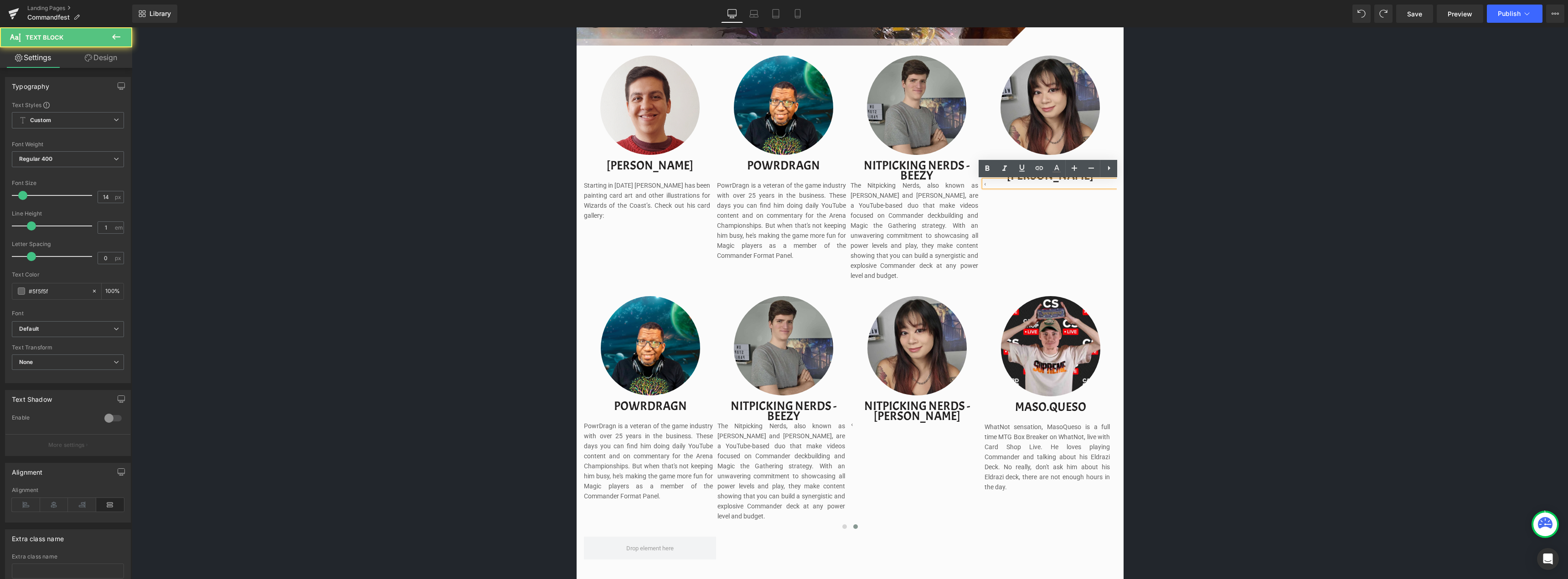
click at [1001, 183] on div "‹" at bounding box center [1050, 183] width 133 height 7
click at [1058, 183] on div "‹" at bounding box center [1050, 183] width 133 height 7
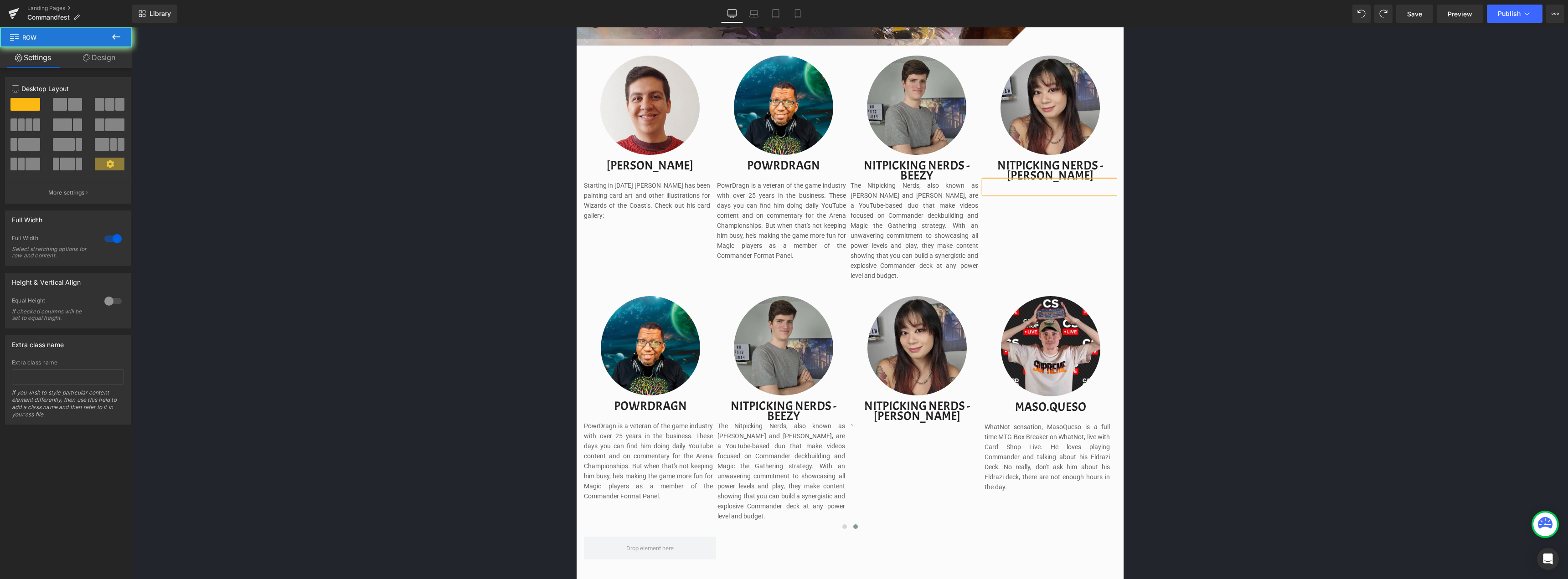
click at [1288, 267] on div "Image Image Separator Save now with Early Bird Pricing. Reserve your spot witho…" at bounding box center [849, 242] width 1436 height 1813
click at [1267, 365] on div "Image Image Separator Save now with Early Bird Pricing. Reserve your spot witho…" at bounding box center [849, 242] width 1436 height 1813
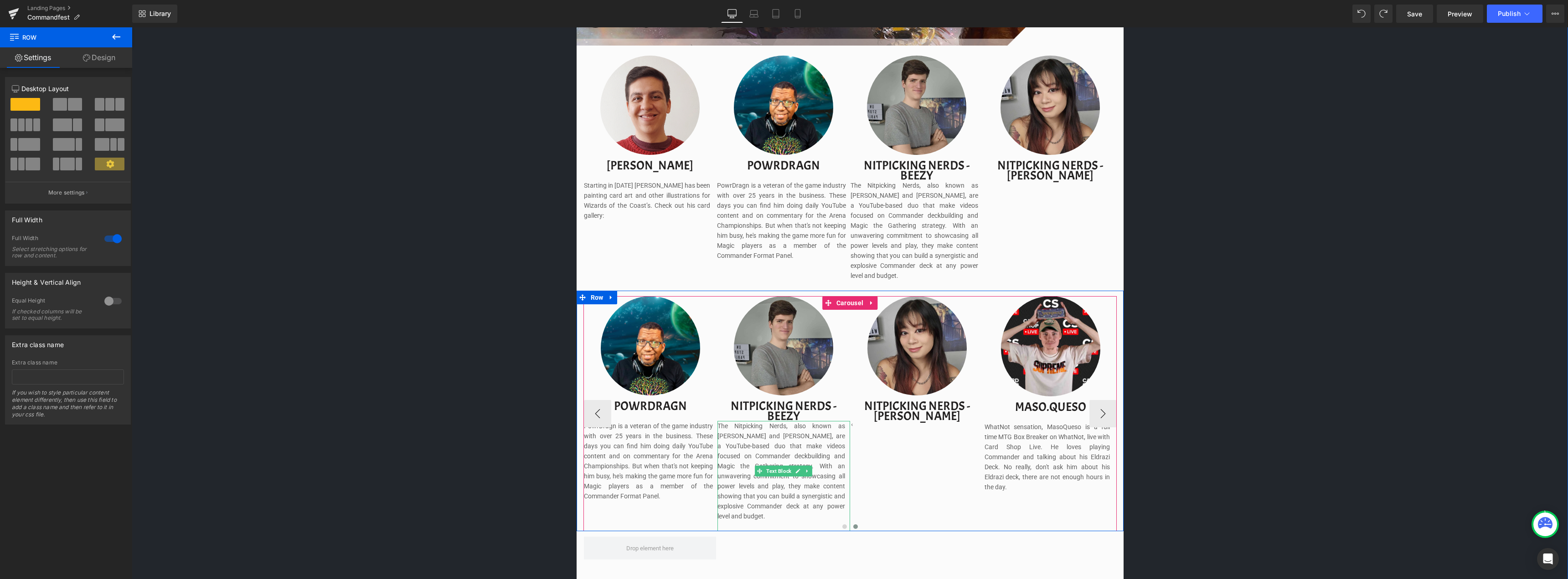
click at [777, 422] on span "The Nitpicking Nerds, also known as [PERSON_NAME] and [PERSON_NAME], are a YouT…" at bounding box center [781, 471] width 127 height 97
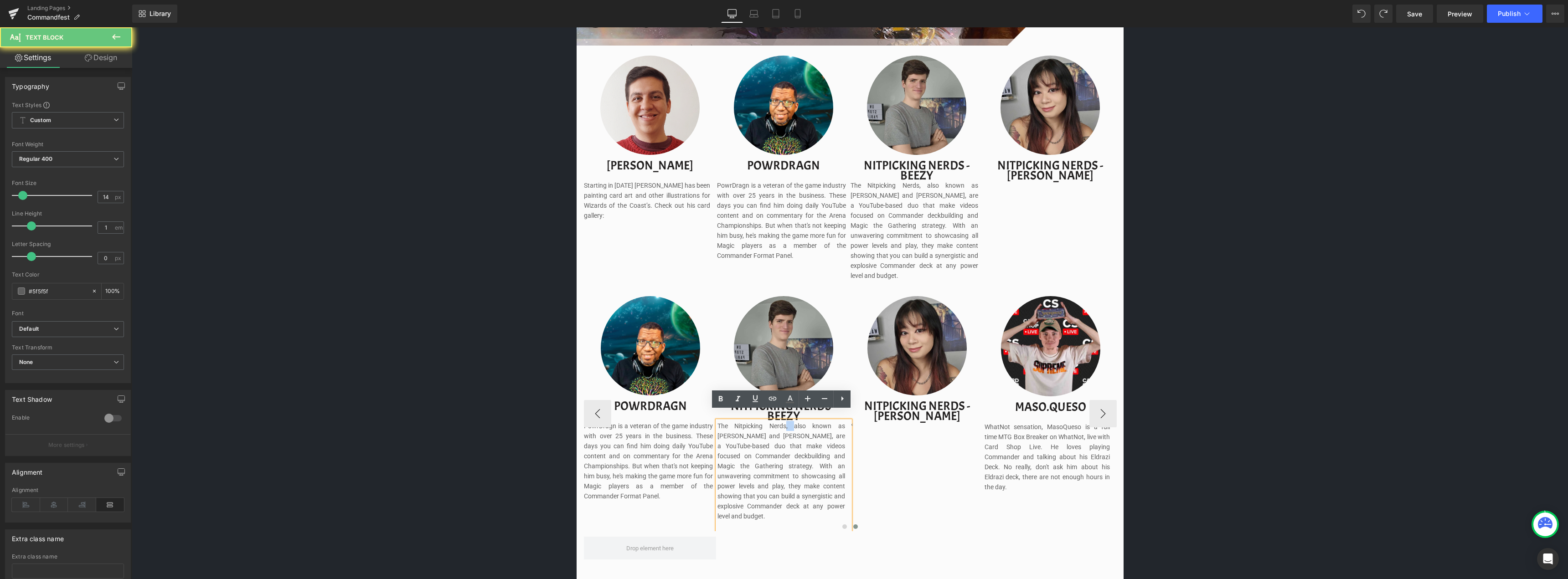
click at [777, 422] on span "The Nitpicking Nerds, also known as [PERSON_NAME] and [PERSON_NAME], are a YouT…" at bounding box center [781, 471] width 127 height 97
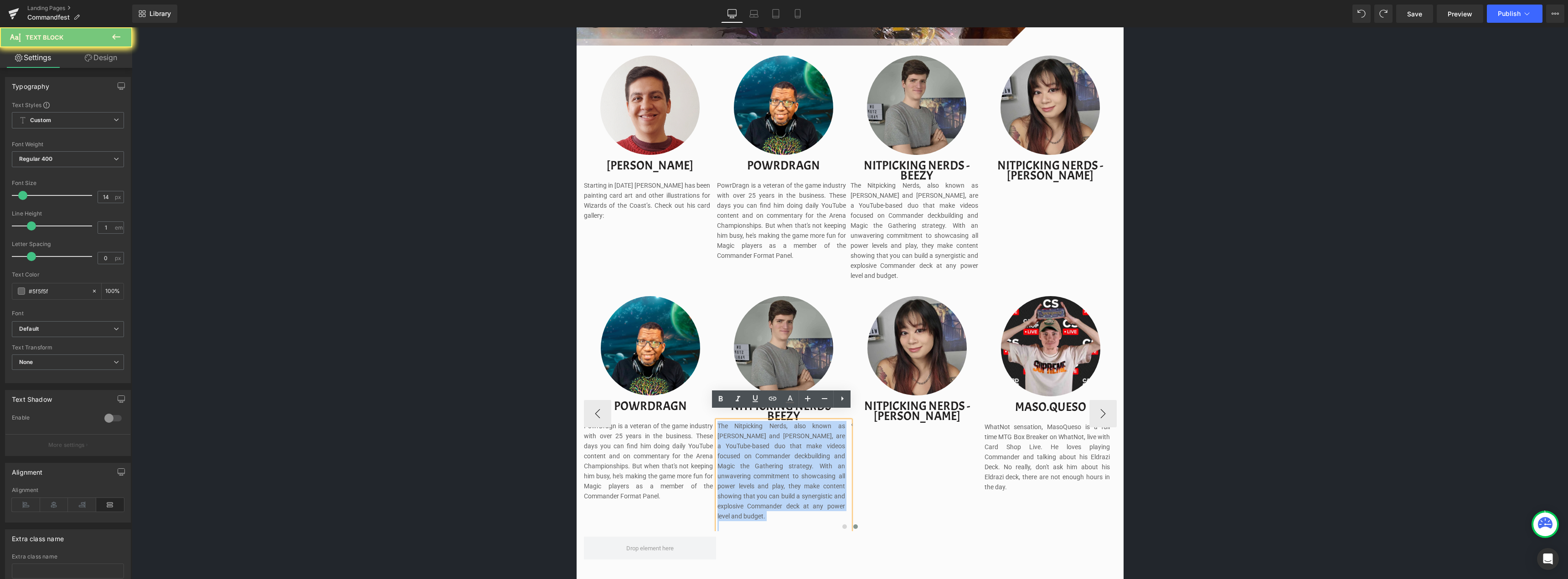
click at [777, 422] on span "The Nitpicking Nerds, also known as [PERSON_NAME] and [PERSON_NAME], are a YouT…" at bounding box center [781, 471] width 127 height 97
copy span "The Nitpicking Nerds, also known as [PERSON_NAME] and [PERSON_NAME], are a YouT…"
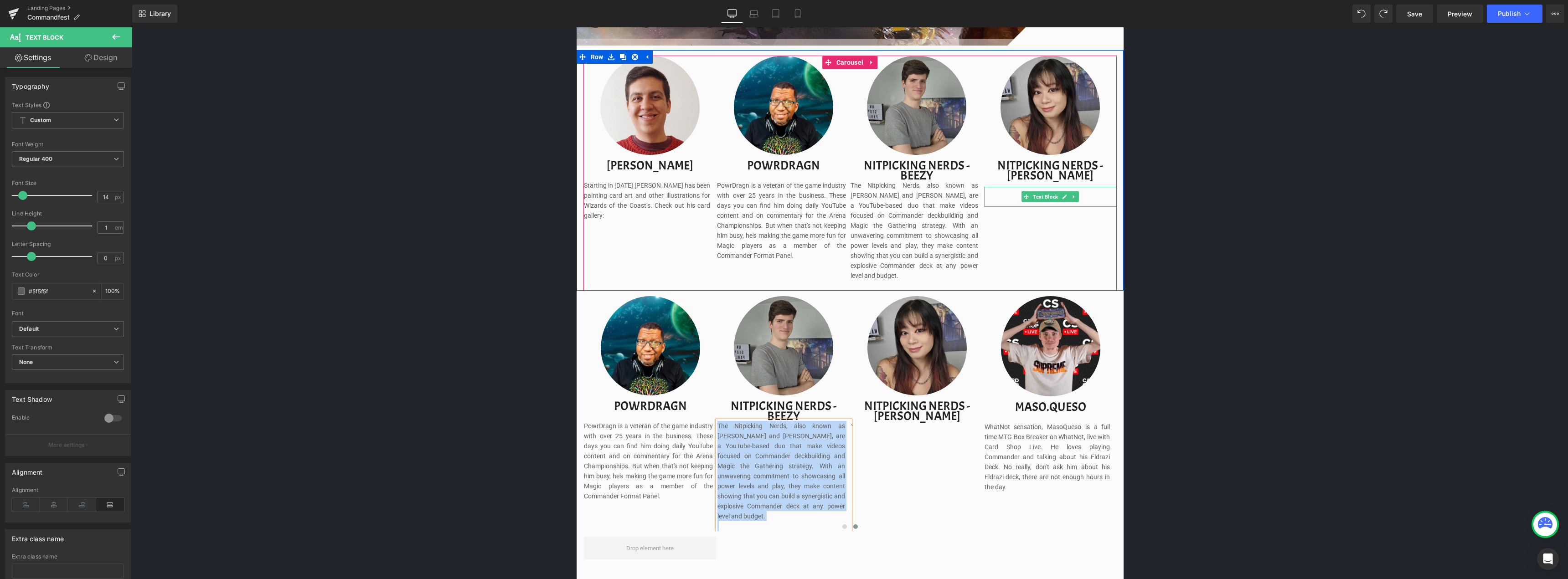
click at [1028, 193] on span at bounding box center [1026, 197] width 9 height 11
click at [1062, 196] on icon at bounding box center [1065, 197] width 5 height 5
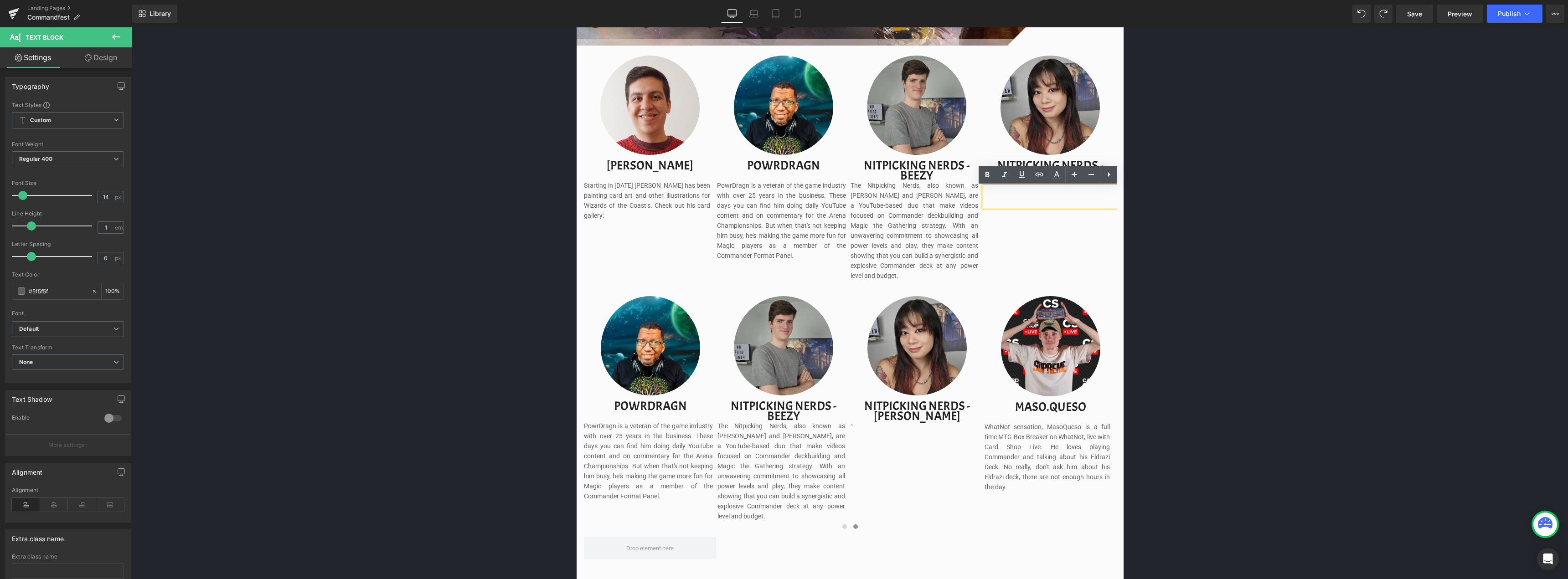
click at [1048, 197] on p at bounding box center [1050, 201] width 133 height 10
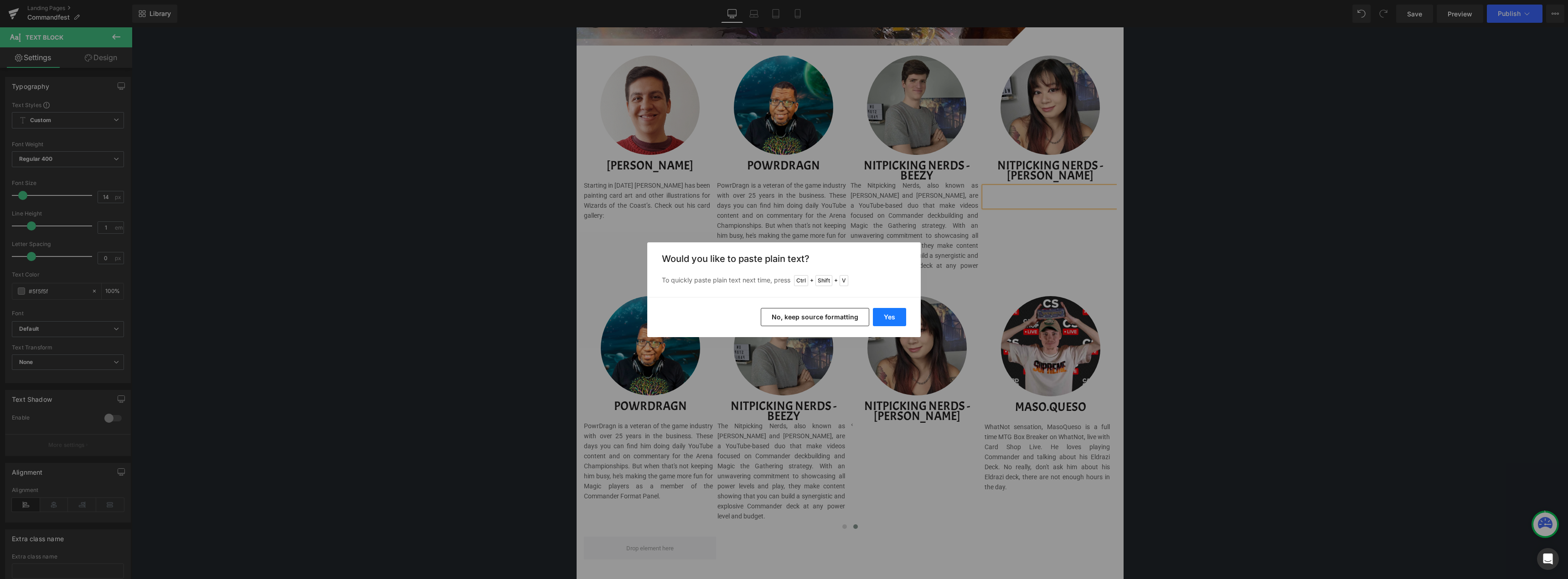
click at [894, 317] on button "Yes" at bounding box center [890, 317] width 33 height 18
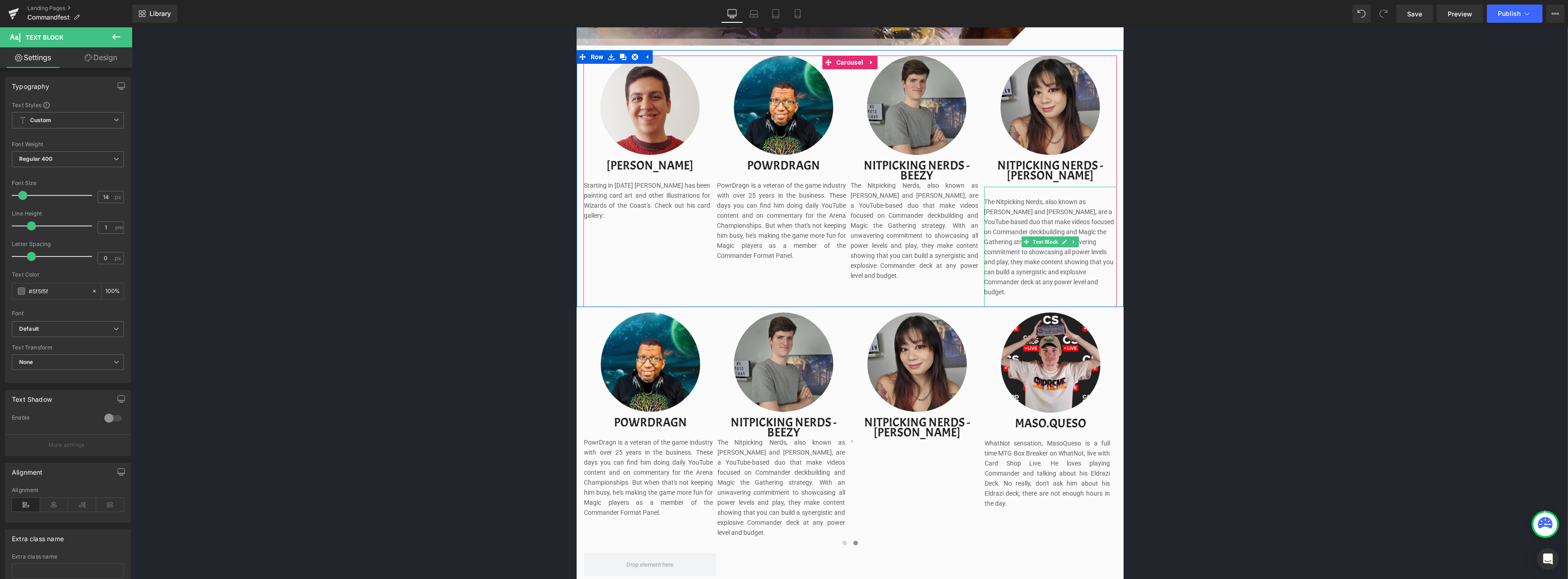
click at [1013, 193] on p at bounding box center [1050, 191] width 133 height 10
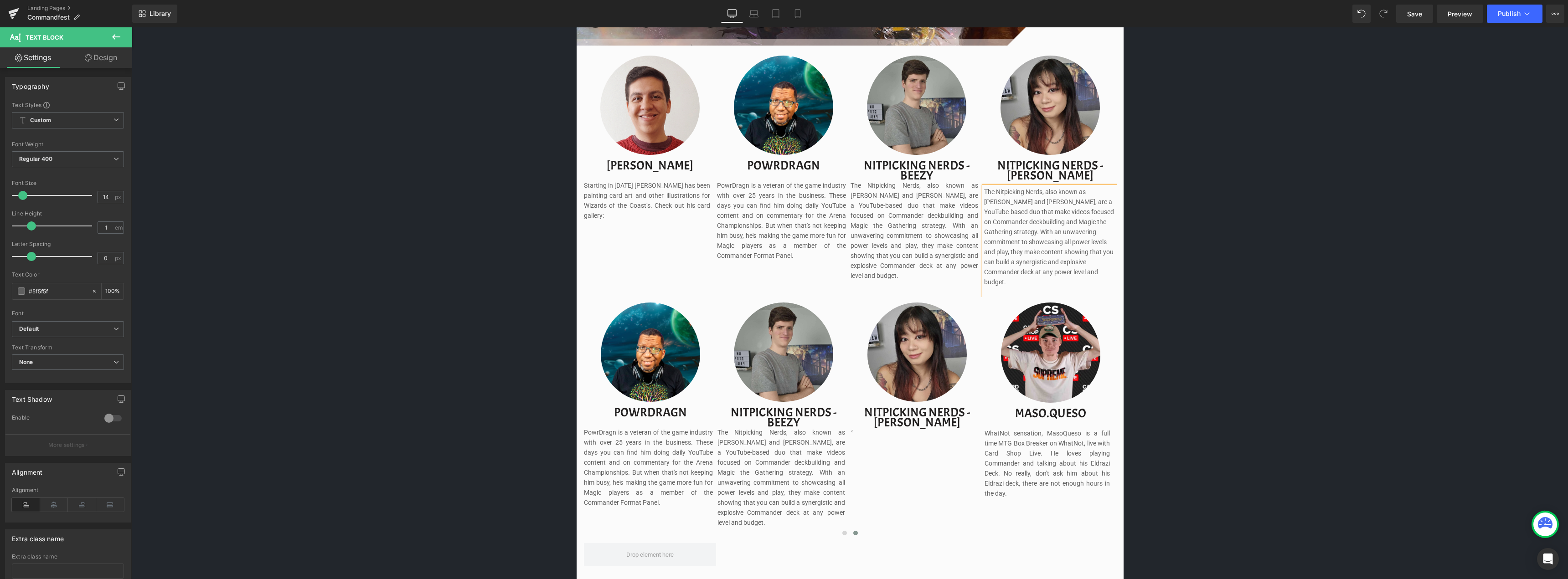
click at [1354, 185] on div "Image Image Separator Save now with Early Bird Pricing. Reserve your spot witho…" at bounding box center [849, 245] width 1436 height 1820
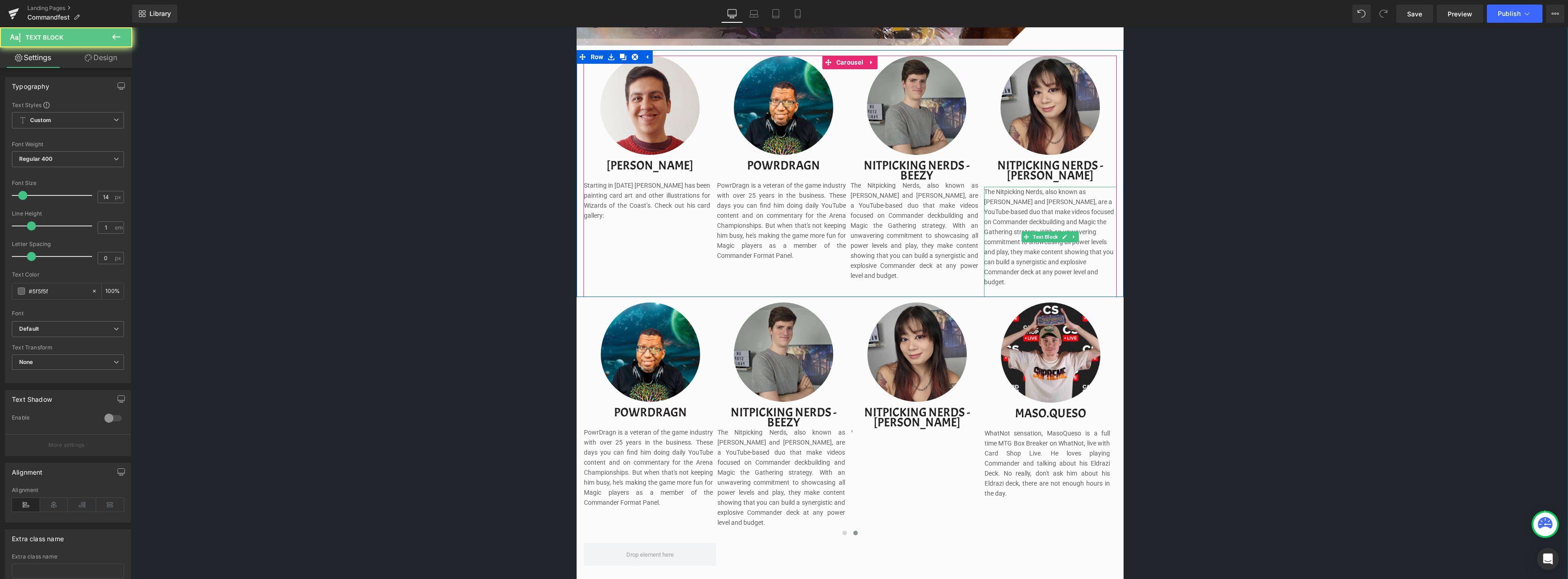
click at [1081, 266] on p "The Nitpicking Nerds, also known as [PERSON_NAME] and [PERSON_NAME], are a YouT…" at bounding box center [1050, 237] width 133 height 100
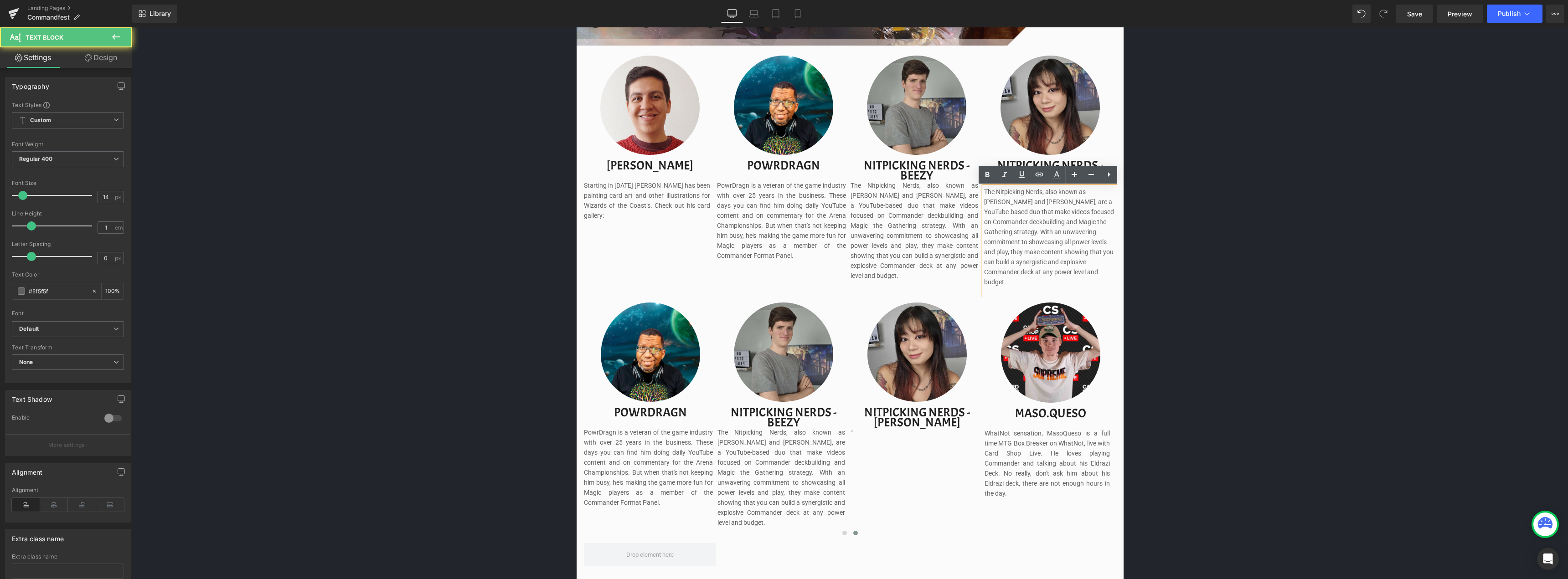
click at [1077, 273] on p "The Nitpicking Nerds, also known as [PERSON_NAME] and [PERSON_NAME], are a YouT…" at bounding box center [1050, 237] width 133 height 100
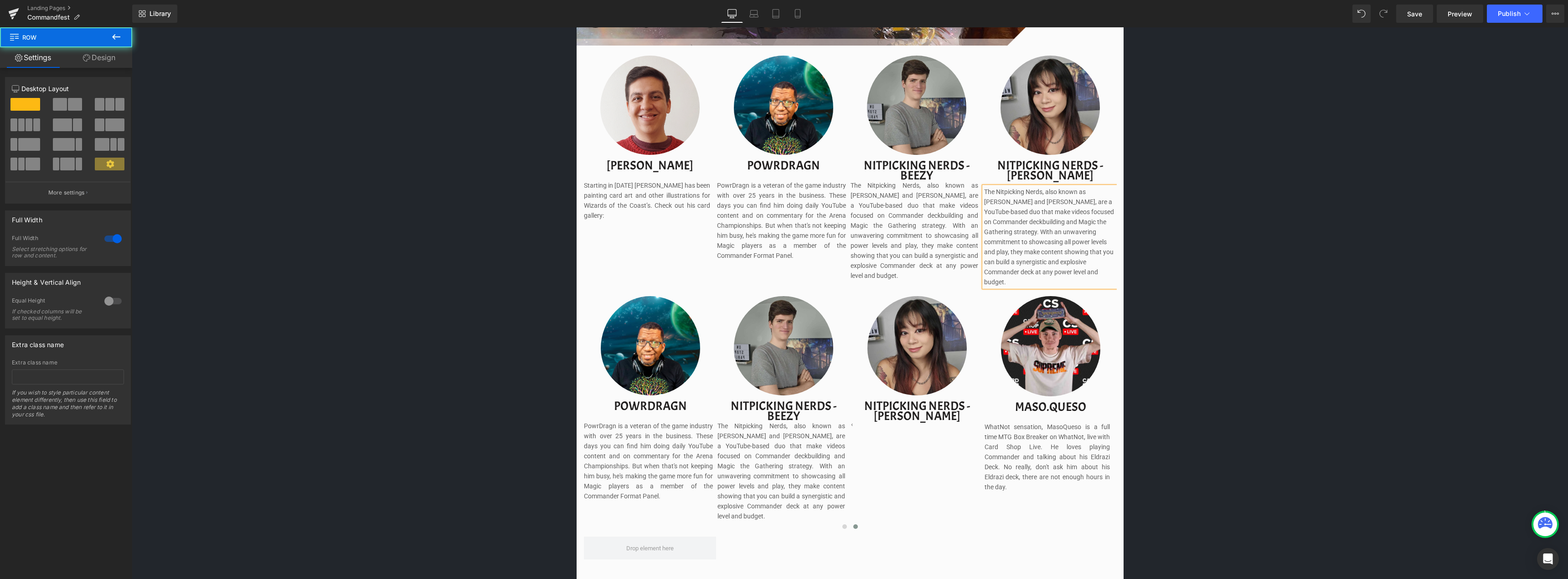
click at [1329, 175] on div "Image Image Separator Save now with Early Bird Pricing. Reserve your spot witho…" at bounding box center [849, 242] width 1436 height 1813
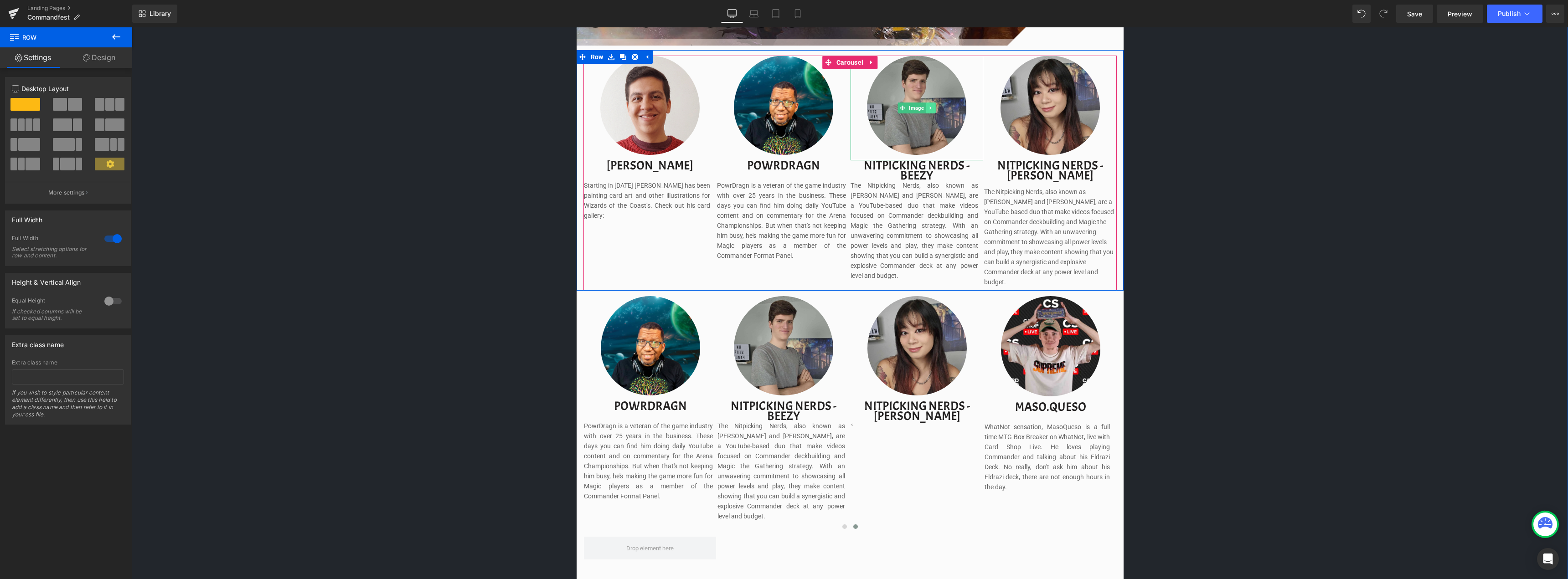
click at [929, 107] on icon at bounding box center [931, 108] width 5 height 5
click at [933, 109] on icon at bounding box center [936, 108] width 5 height 5
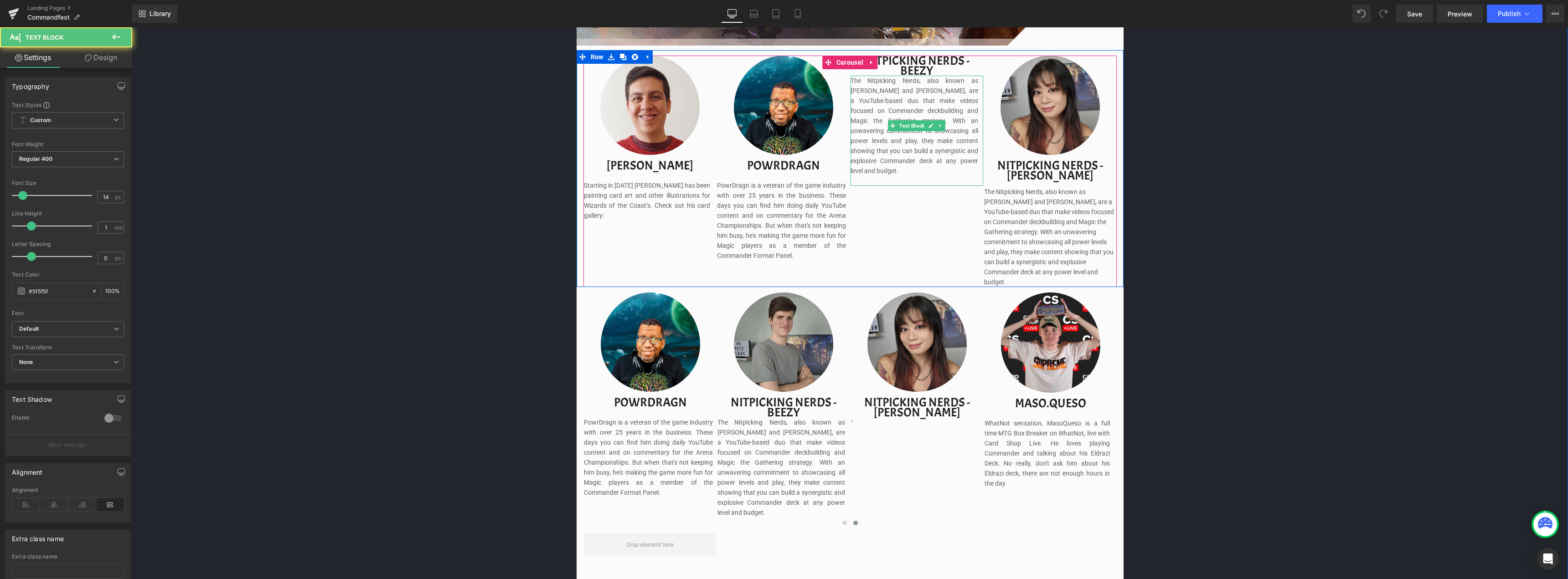
click at [896, 111] on span "The Nitpicking Nerds, also known as [PERSON_NAME] and [PERSON_NAME], are a YouT…" at bounding box center [914, 125] width 127 height 97
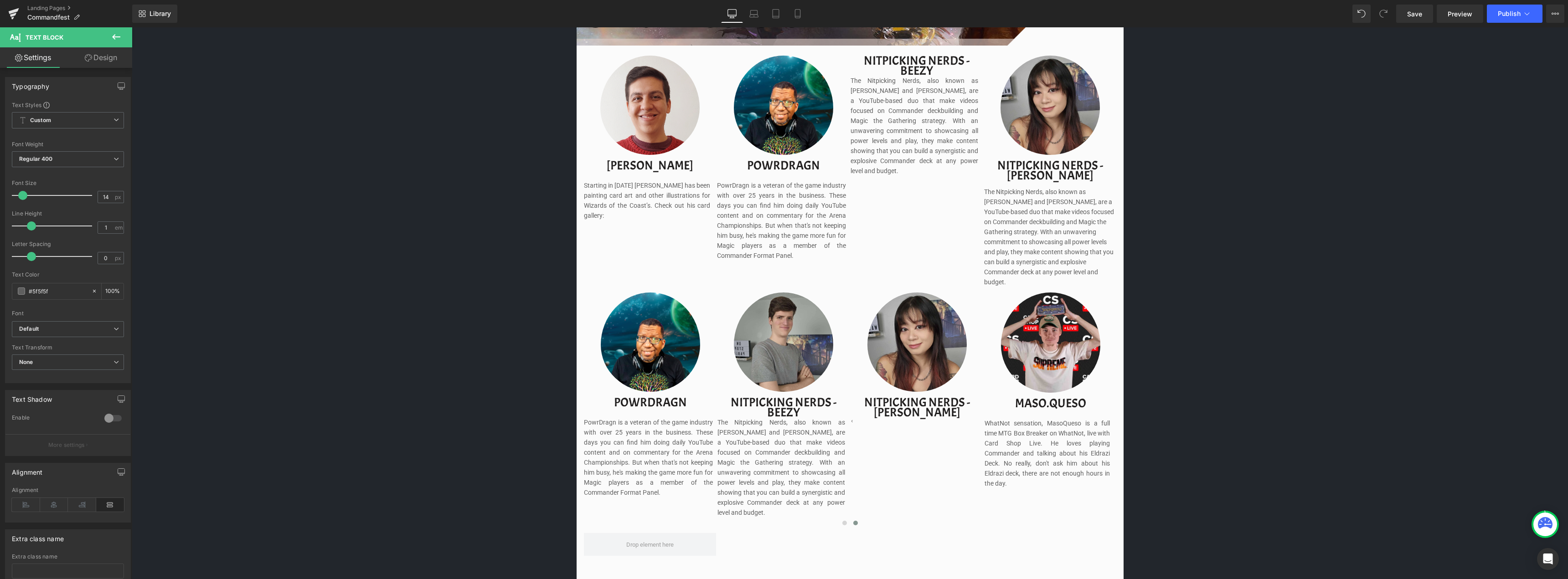
click at [115, 32] on icon at bounding box center [116, 37] width 11 height 11
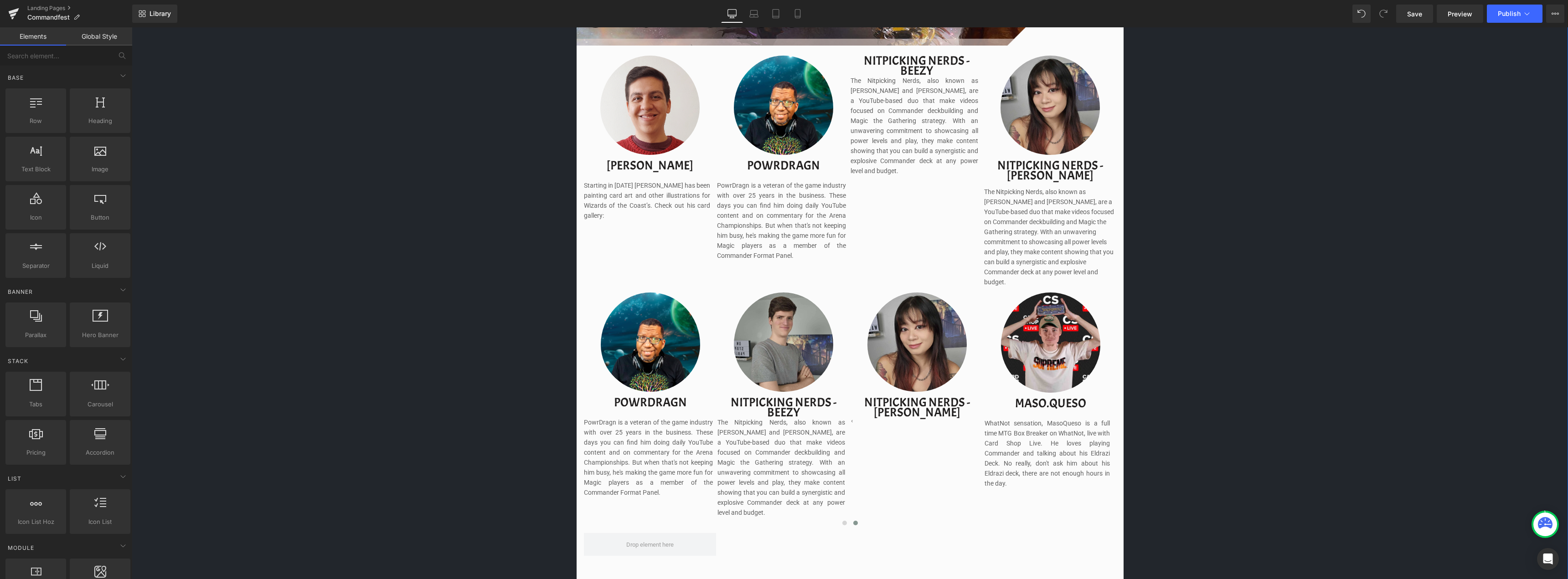
click at [382, 241] on div "Image Image Separator Save now with Early Bird Pricing. Reserve your spot witho…" at bounding box center [849, 240] width 1436 height 1810
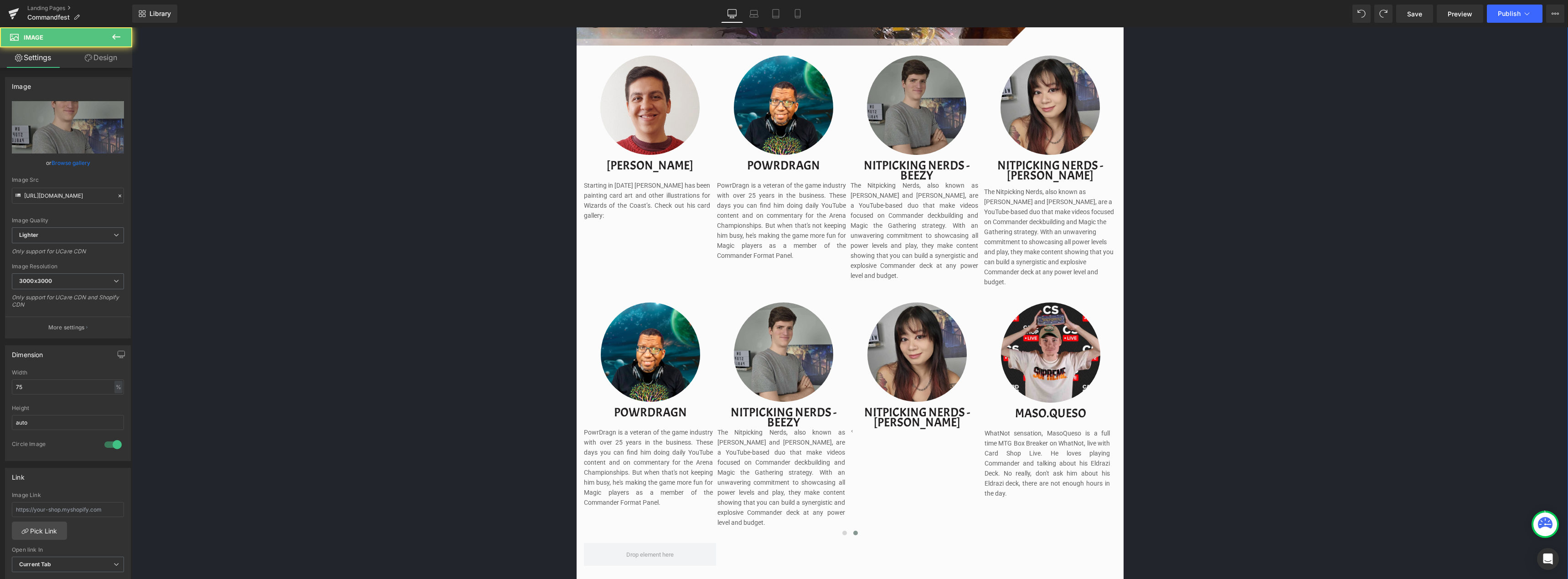
click at [874, 103] on img at bounding box center [917, 107] width 99 height 105
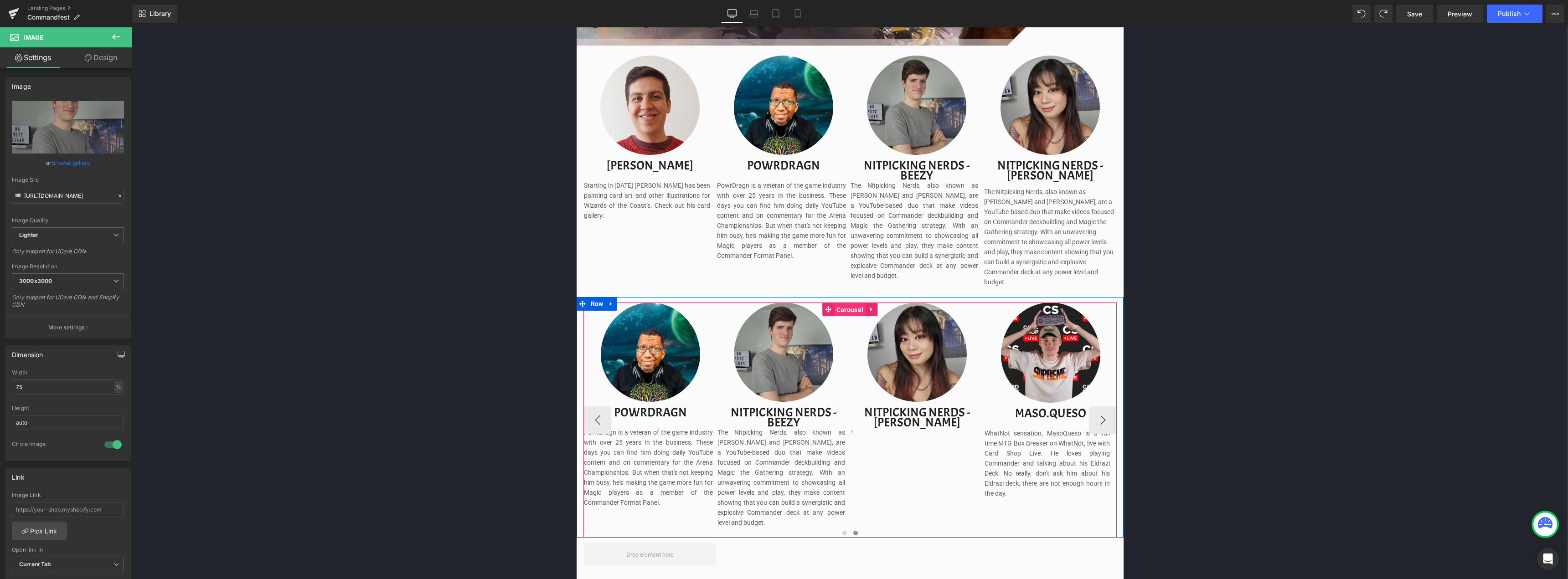
click at [844, 303] on span "Carousel" at bounding box center [849, 310] width 31 height 13
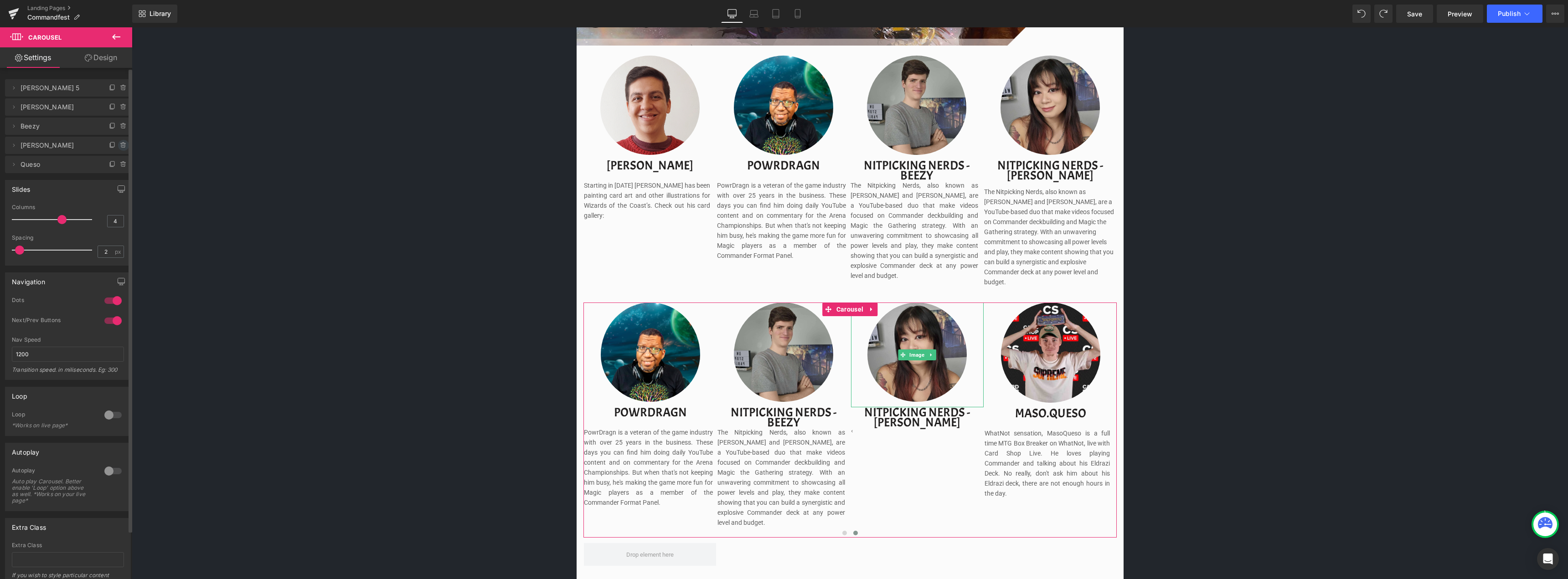
click at [120, 147] on icon at bounding box center [123, 145] width 7 height 7
click at [119, 147] on button "Delete" at bounding box center [113, 146] width 29 height 12
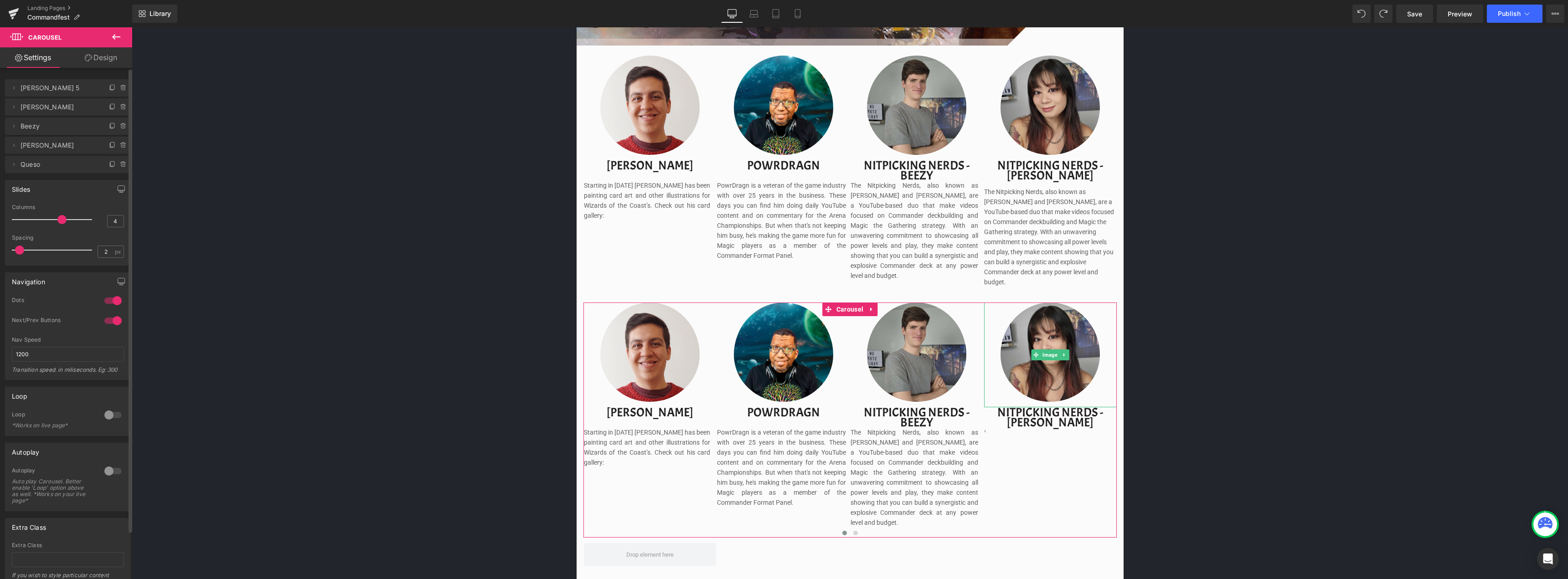
click at [120, 147] on icon at bounding box center [123, 145] width 7 height 7
click at [112, 144] on button "Delete" at bounding box center [113, 146] width 29 height 12
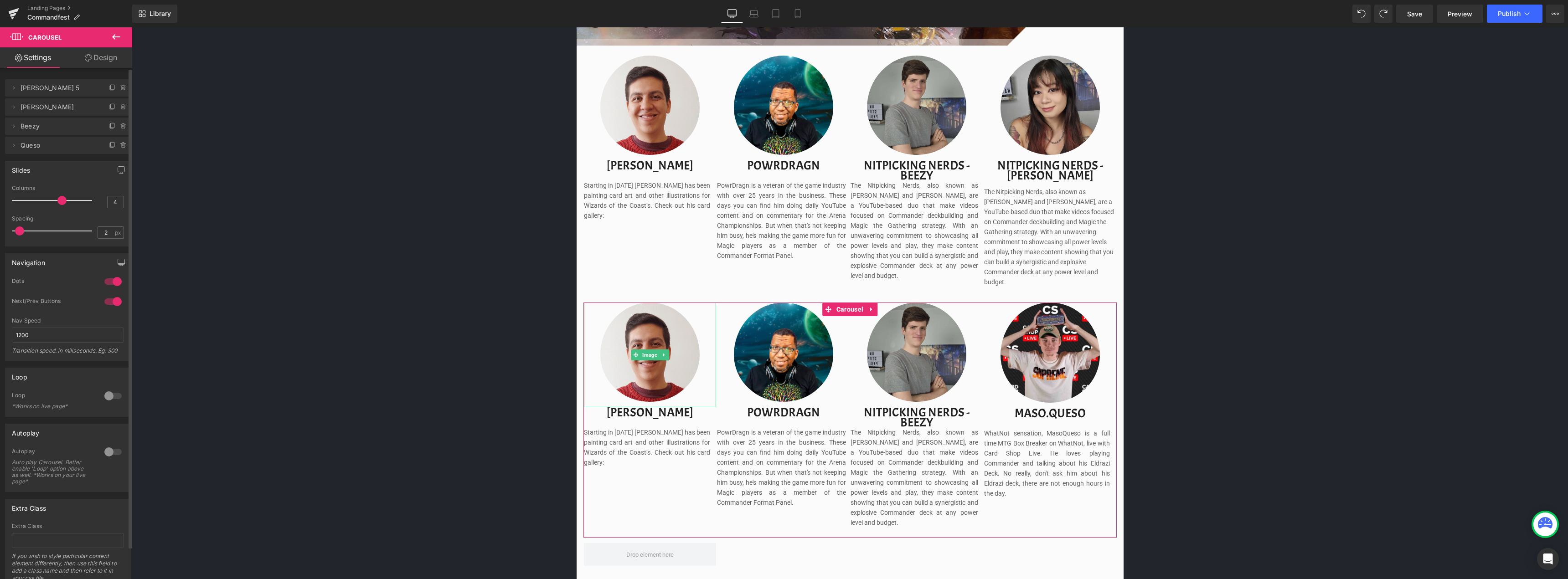
click at [73, 88] on span "[PERSON_NAME] 5" at bounding box center [59, 88] width 77 height 17
click at [122, 85] on icon at bounding box center [123, 85] width 2 height 1
click at [115, 87] on button "Delete" at bounding box center [113, 89] width 29 height 12
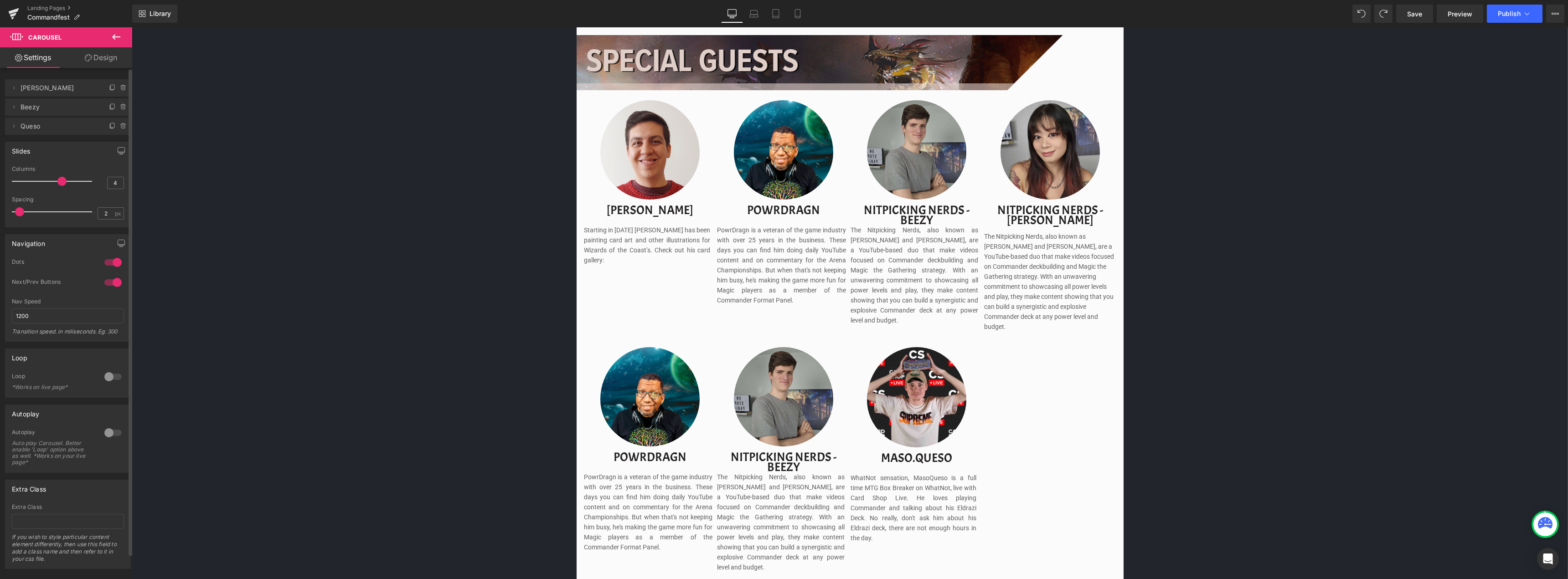
scroll to position [908, 0]
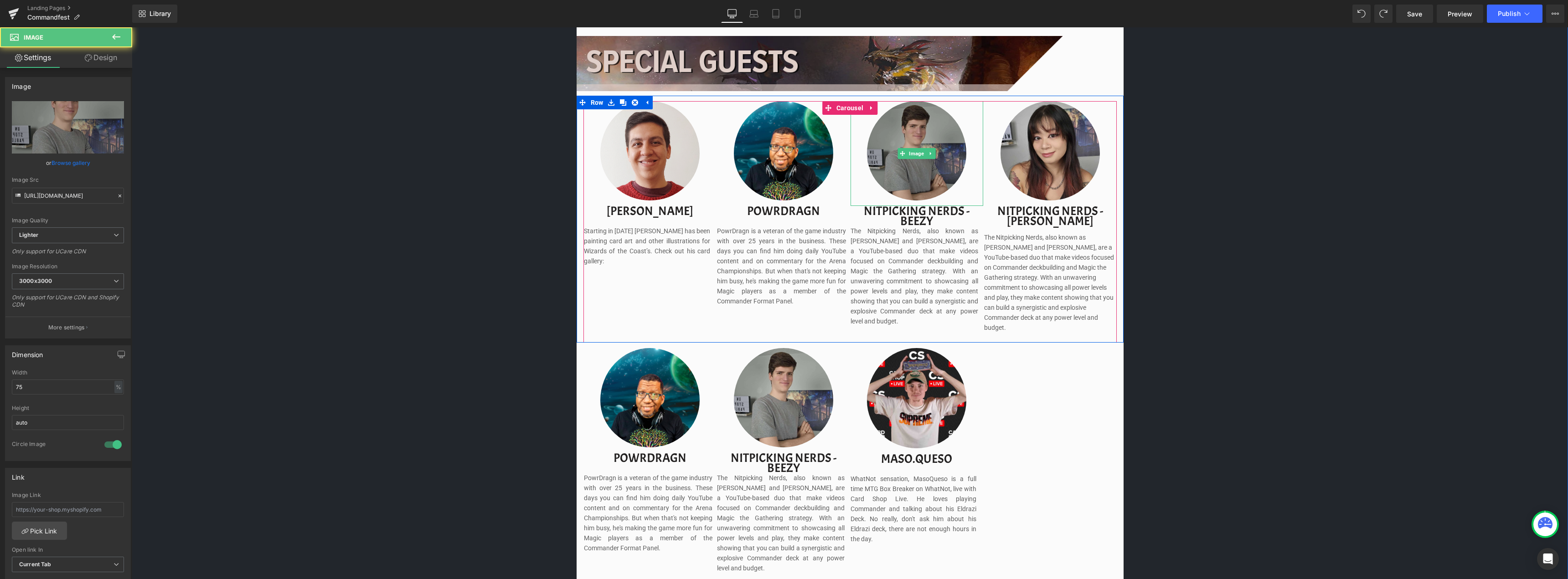
click at [922, 187] on img at bounding box center [917, 153] width 99 height 105
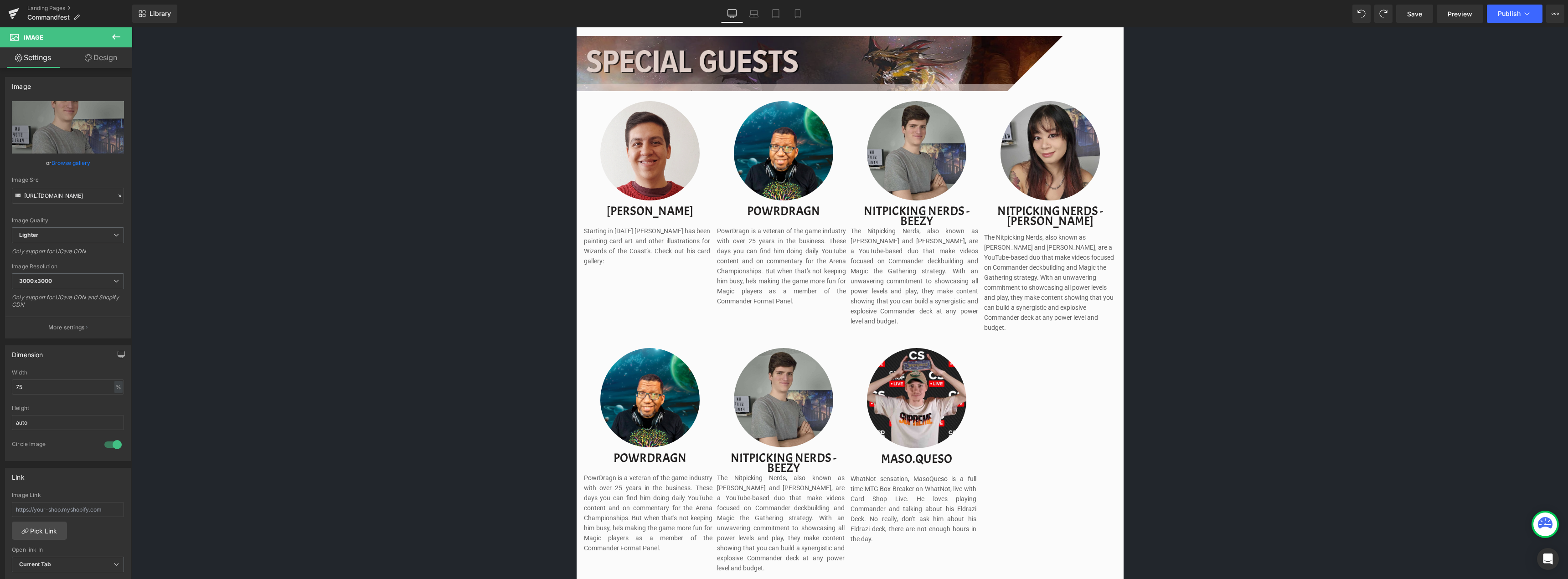
click at [114, 37] on icon at bounding box center [116, 37] width 8 height 5
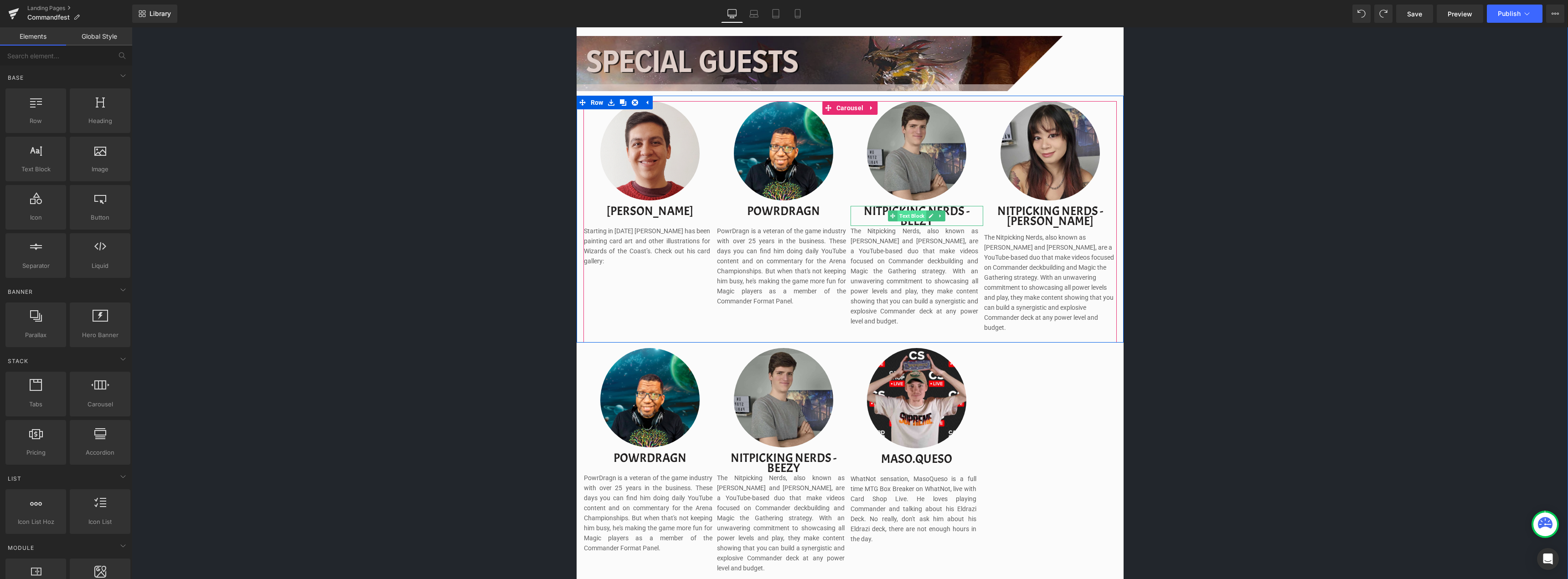
click at [915, 215] on span "Text Block" at bounding box center [911, 215] width 29 height 11
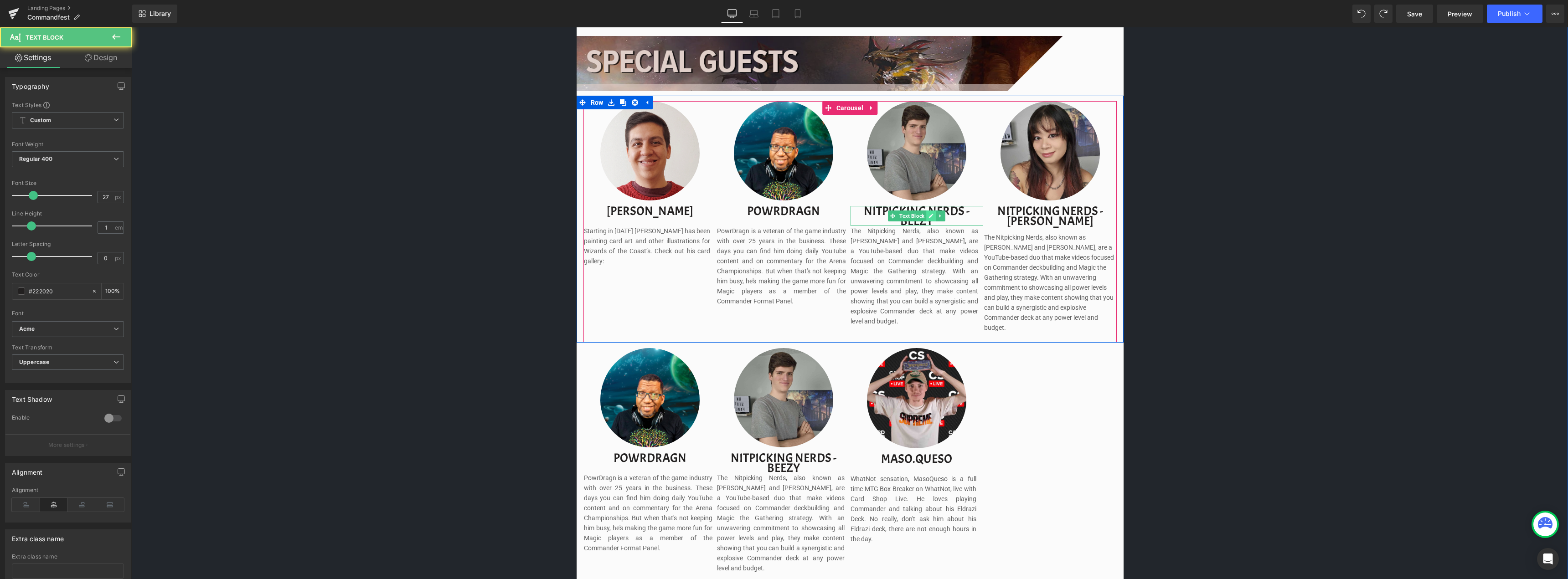
click at [929, 217] on icon at bounding box center [931, 215] width 5 height 5
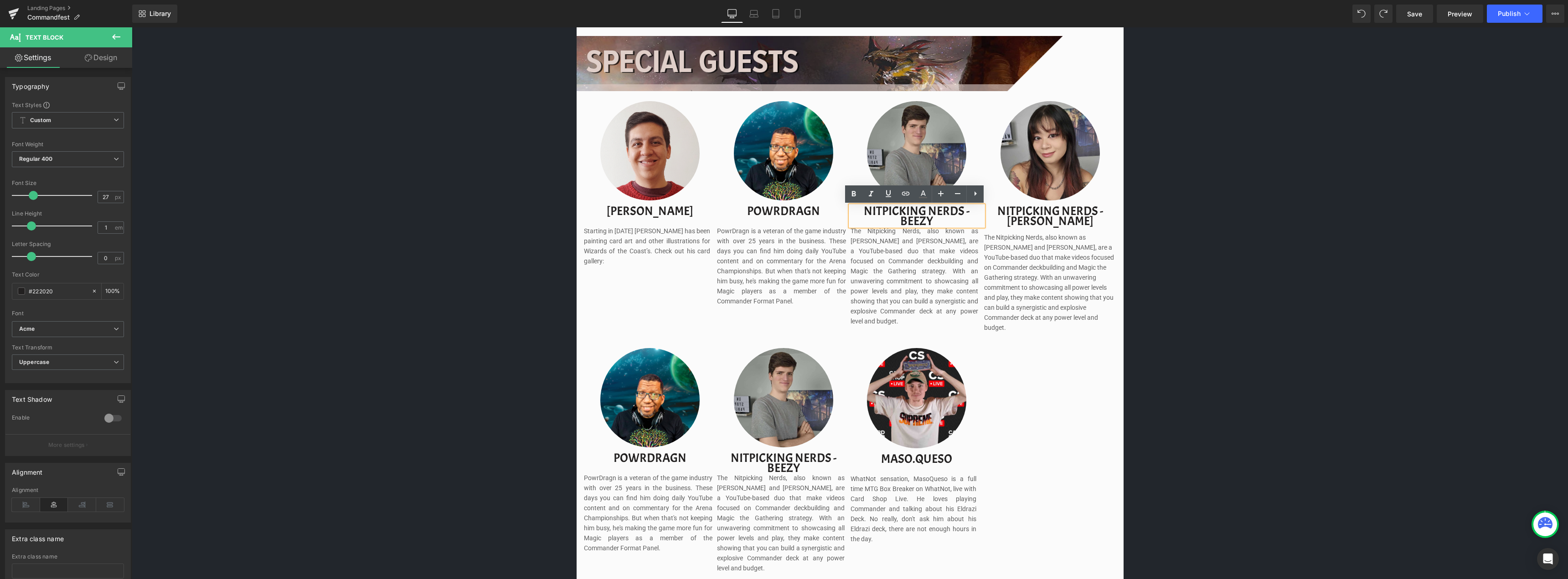
click at [906, 217] on p "Nitpicking Nerds - beezy" at bounding box center [917, 216] width 133 height 20
click at [906, 217] on p "Nitpicking Nerds - beezy" at bounding box center [917, 216] width 133 height 20
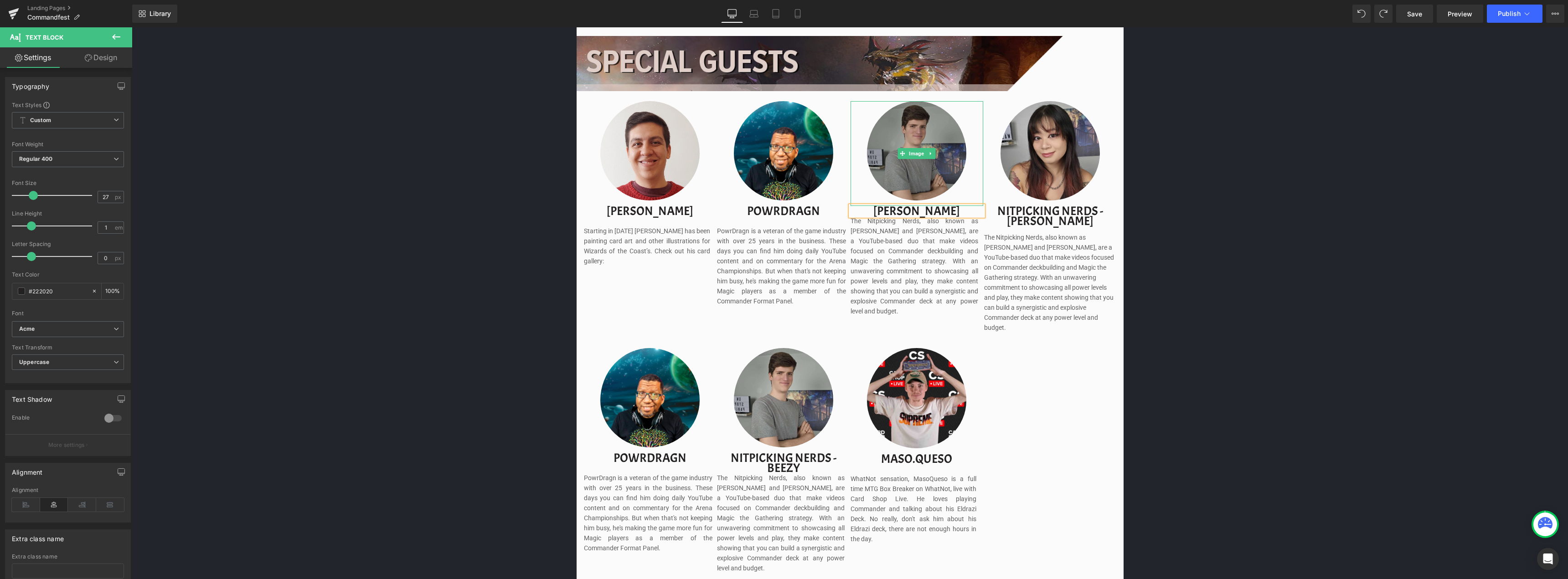
click at [919, 145] on img at bounding box center [917, 153] width 99 height 105
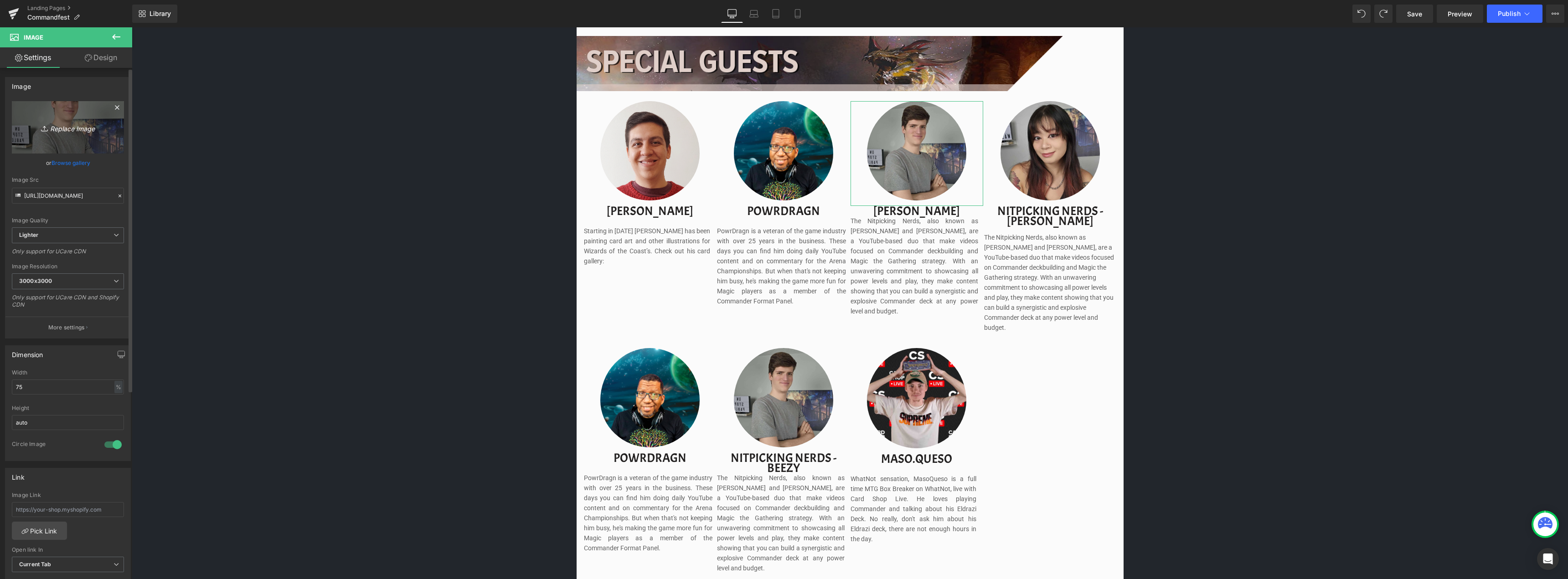
click at [83, 119] on link "Replace Image" at bounding box center [68, 127] width 112 height 53
type input "C:\fakepath\taalia.png"
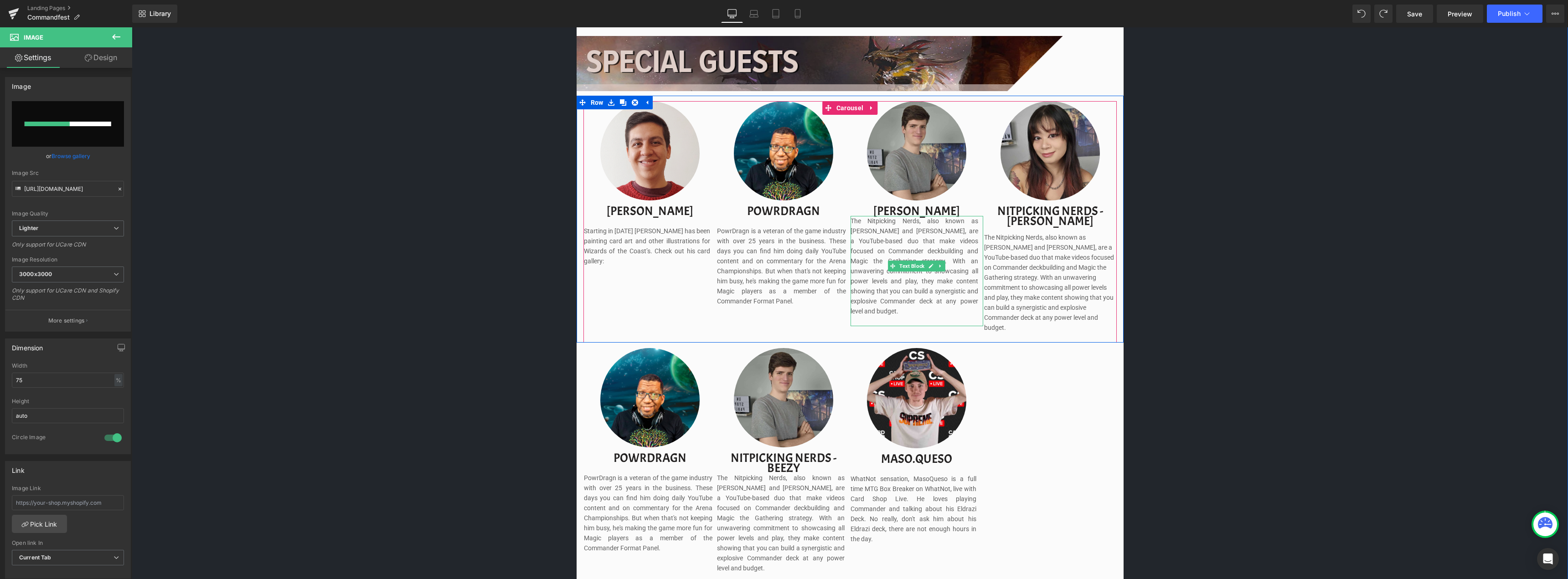
click at [878, 237] on span "The Nitpicking Nerds, also known as [PERSON_NAME] and [PERSON_NAME], are a YouT…" at bounding box center [914, 266] width 127 height 97
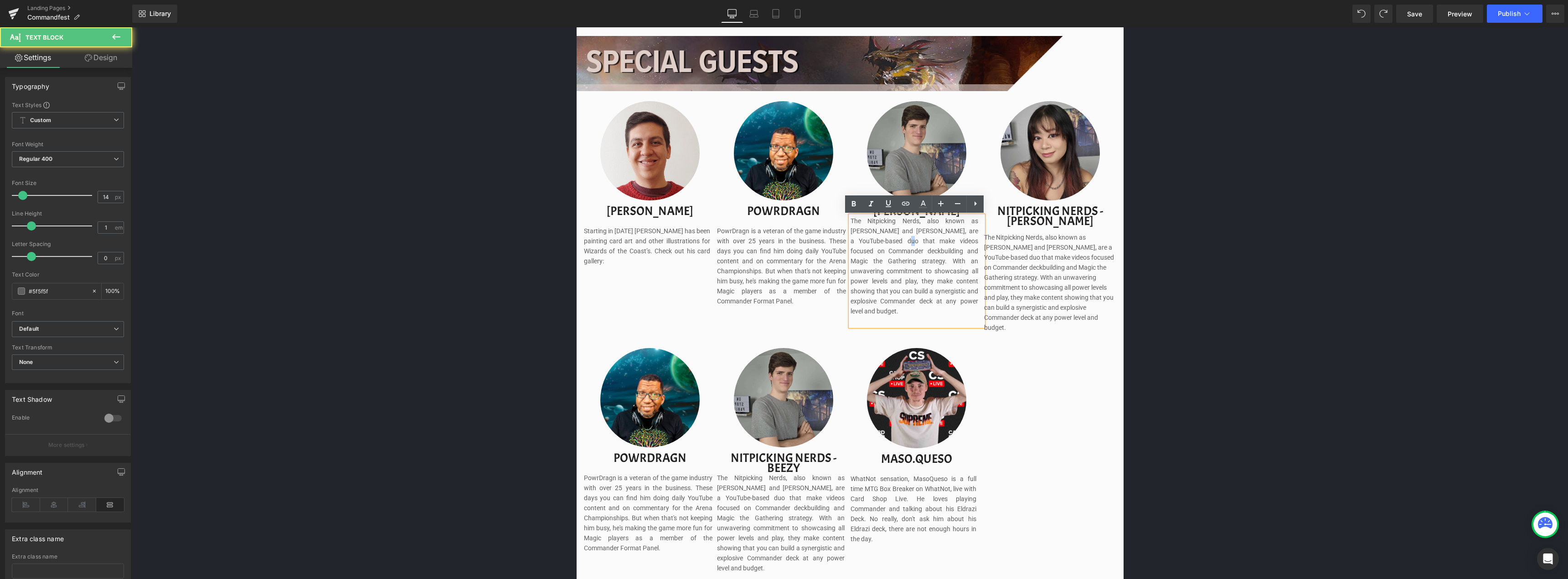
click at [878, 237] on span "The Nitpicking Nerds, also known as [PERSON_NAME] and [PERSON_NAME], are a YouT…" at bounding box center [914, 266] width 127 height 97
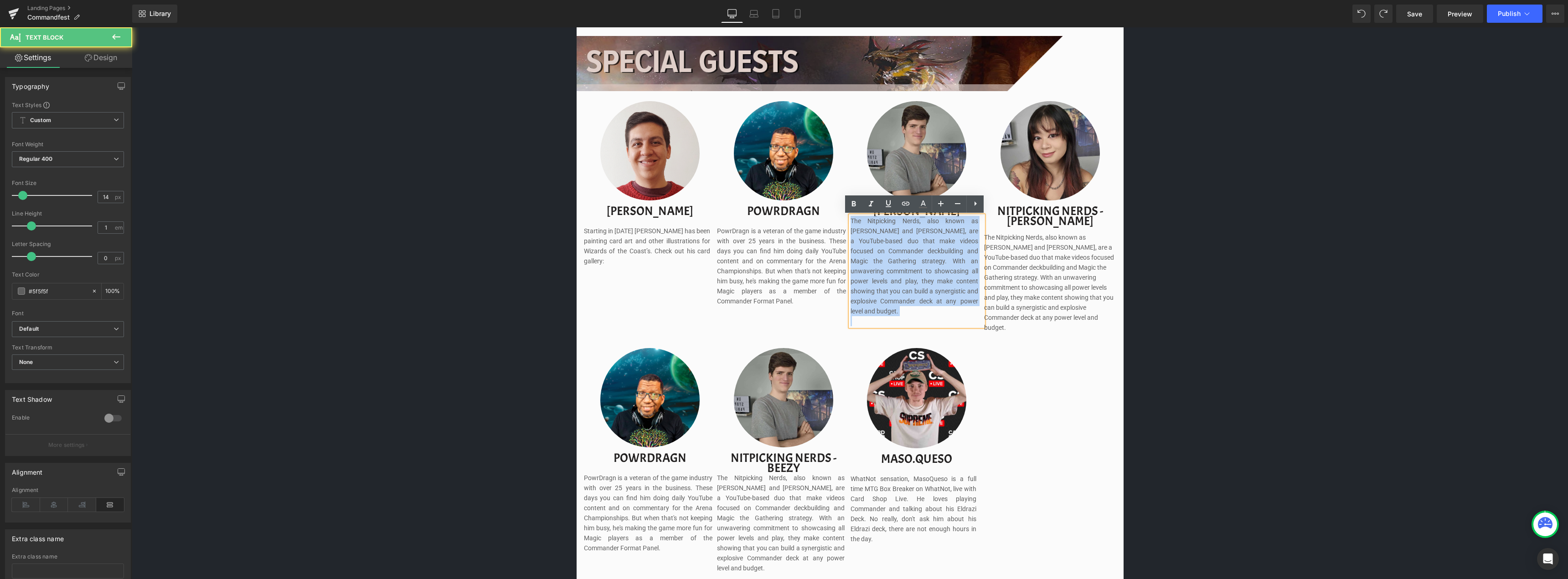
click at [878, 237] on span "The Nitpicking Nerds, also known as [PERSON_NAME] and [PERSON_NAME], are a YouT…" at bounding box center [914, 266] width 127 height 97
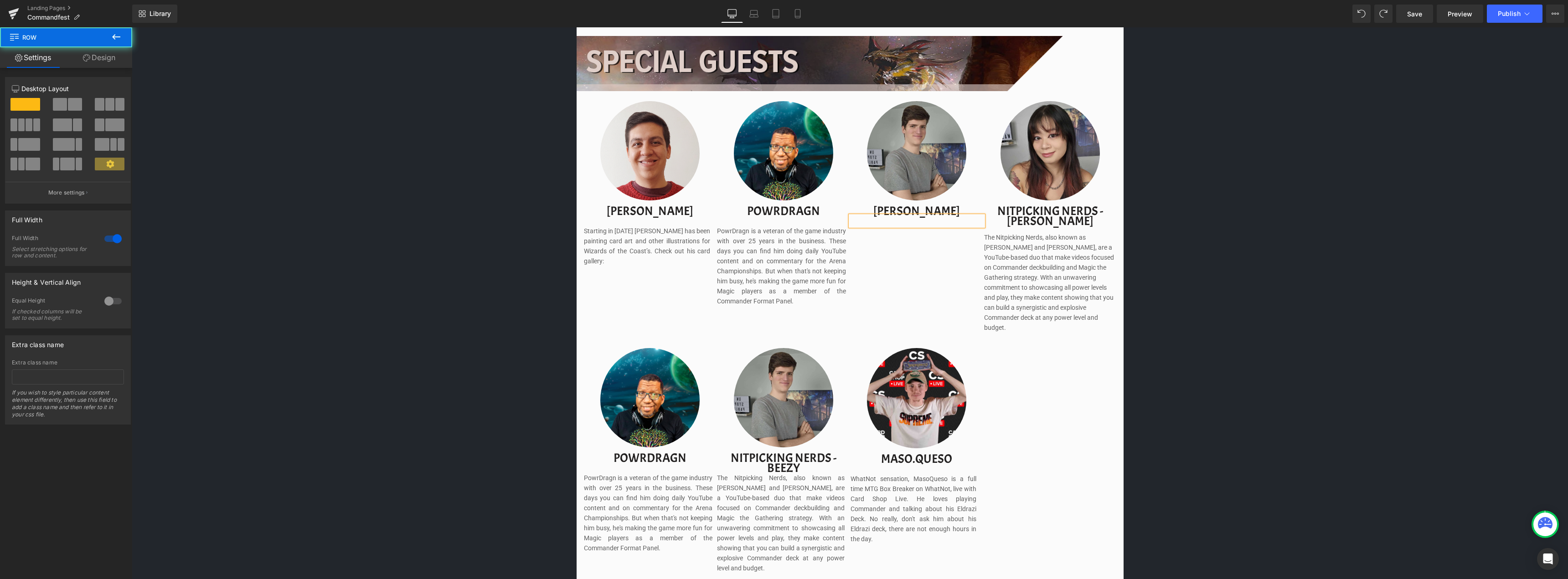
click at [1332, 217] on div "Image Image Separator Save now with Early Bird Pricing. Reserve your spot witho…" at bounding box center [849, 291] width 1436 height 1820
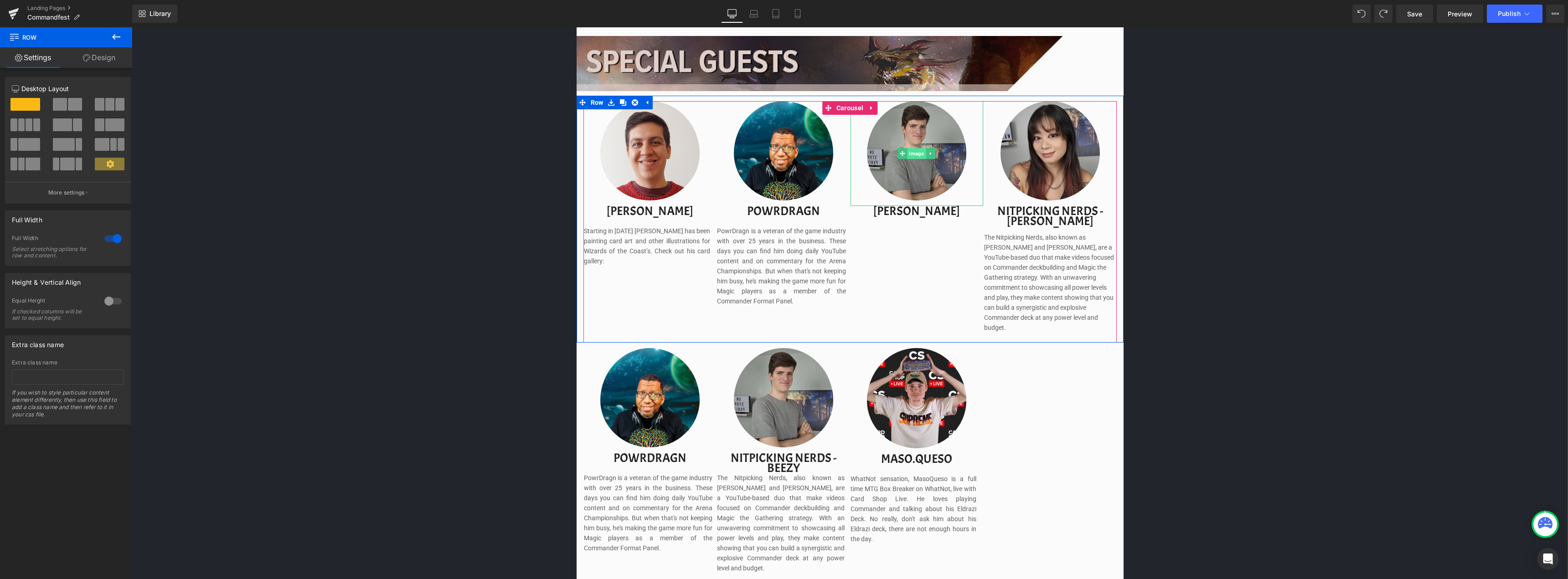
click at [913, 154] on span "Image" at bounding box center [917, 153] width 19 height 11
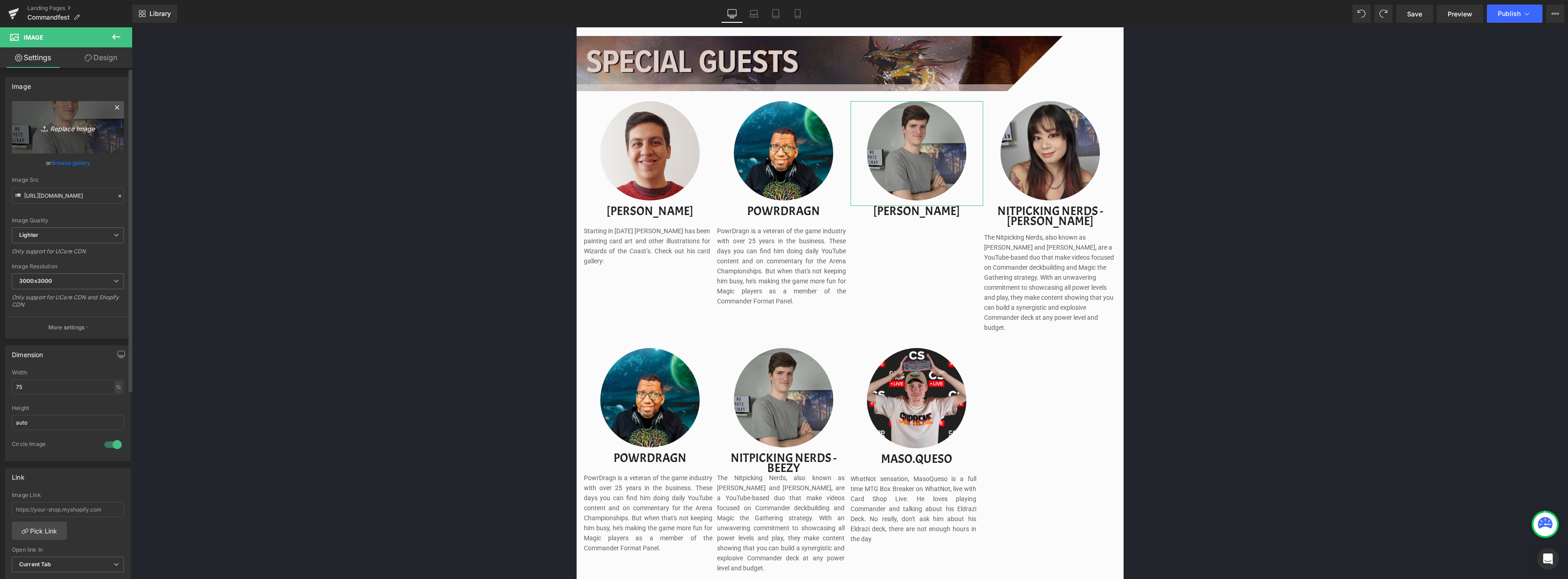
click at [63, 130] on icon "Replace Image" at bounding box center [67, 127] width 73 height 11
type input "C:\fakepath\taalia.png"
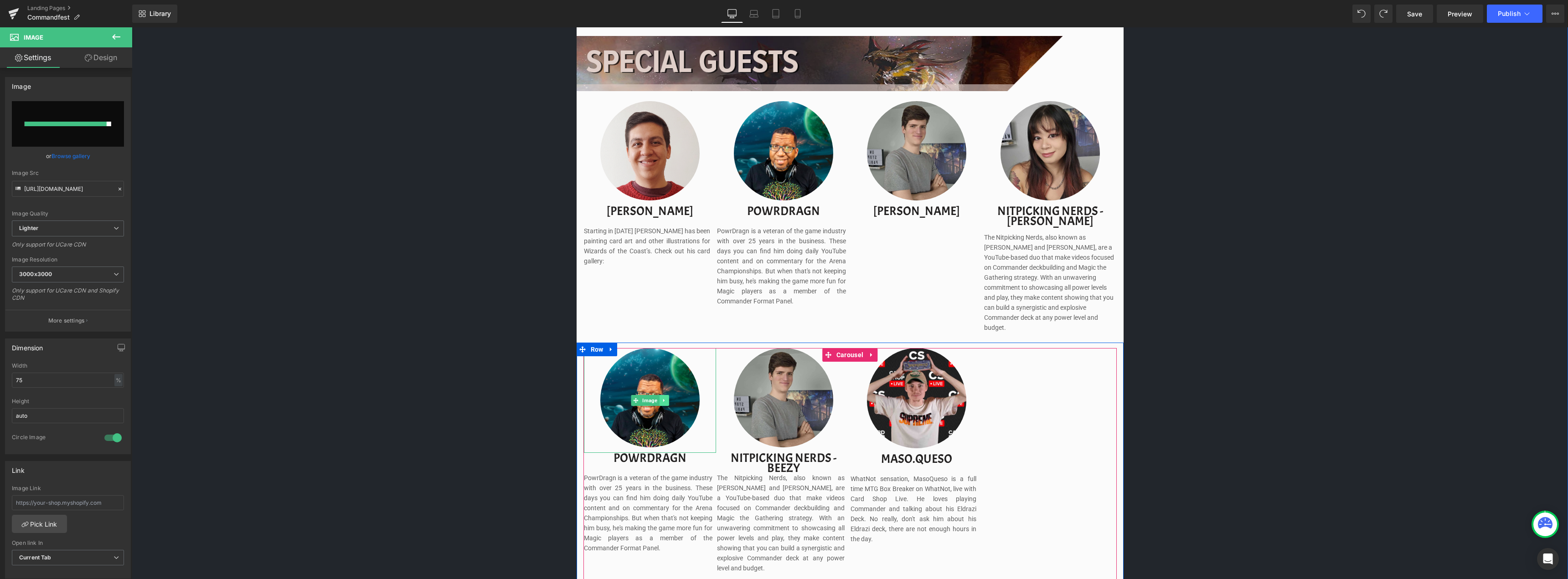
click at [663, 398] on icon at bounding box center [664, 400] width 5 height 5
click at [666, 398] on icon at bounding box center [669, 400] width 5 height 5
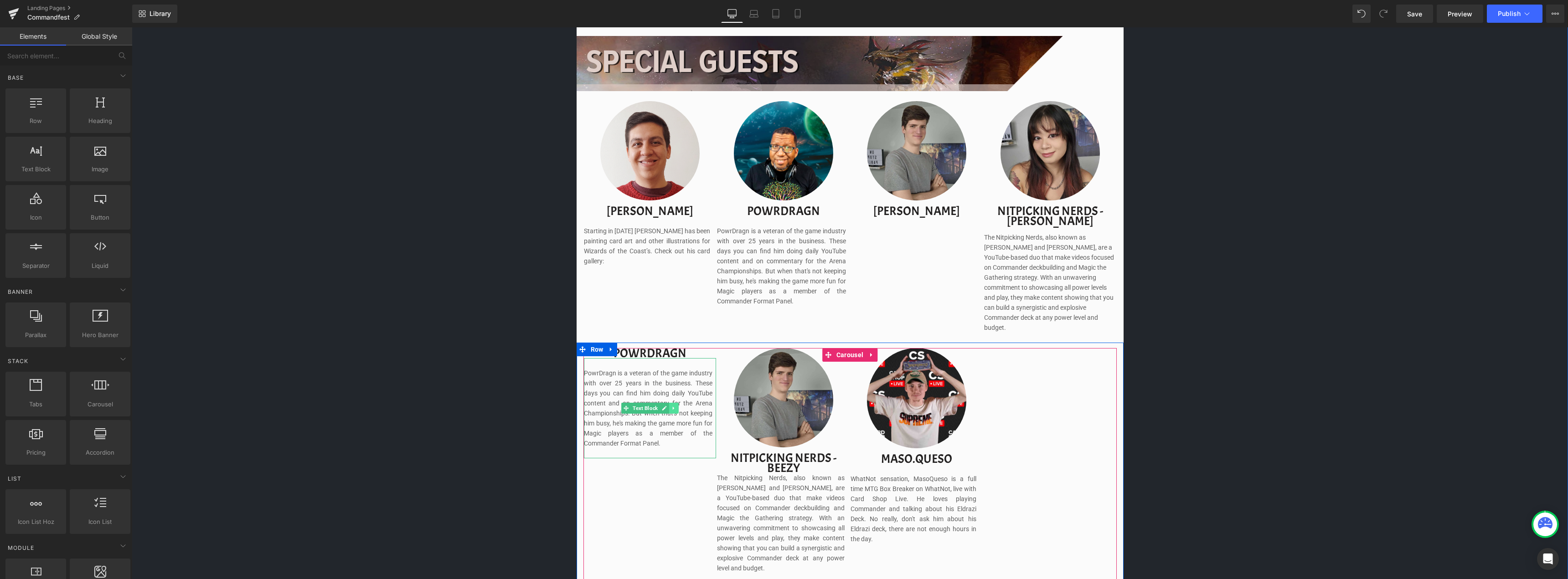
click at [673, 406] on icon at bounding box center [674, 408] width 1 height 3
click at [676, 406] on icon at bounding box center [679, 408] width 5 height 5
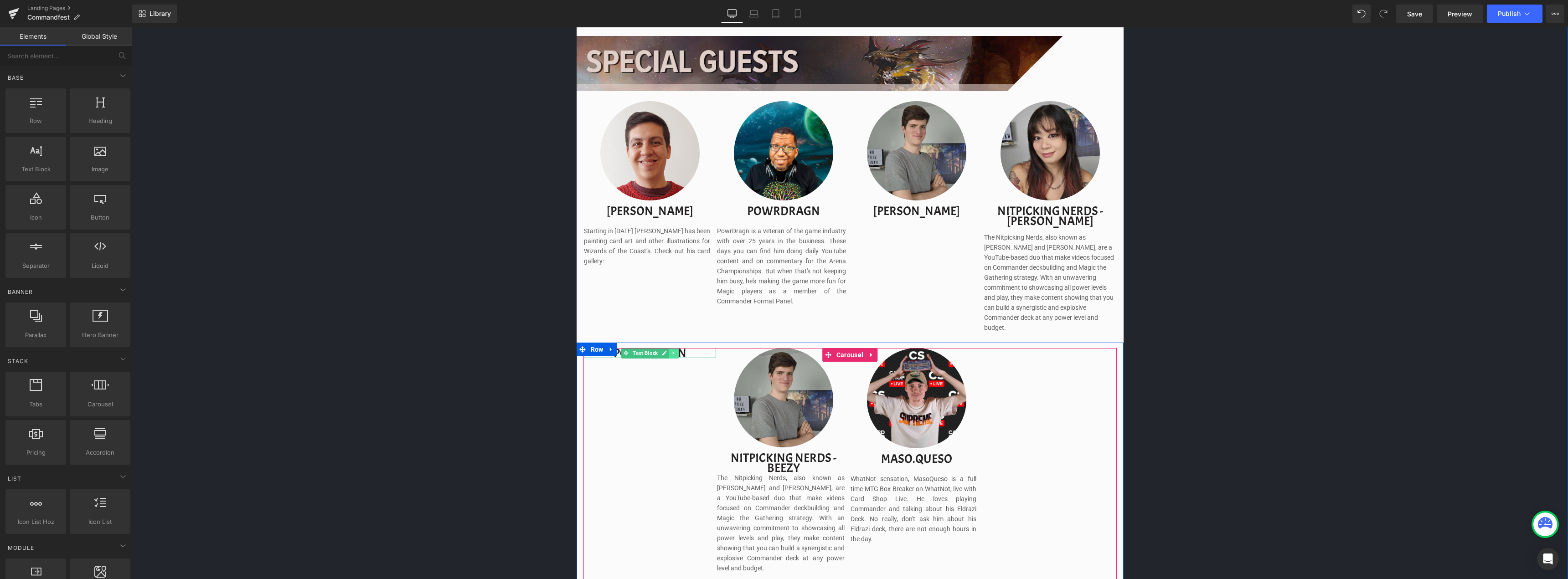
click at [674, 350] on icon at bounding box center [674, 353] width 5 height 5
click at [676, 350] on icon at bounding box center [679, 353] width 5 height 5
click at [834, 348] on span "Carousel" at bounding box center [849, 355] width 31 height 13
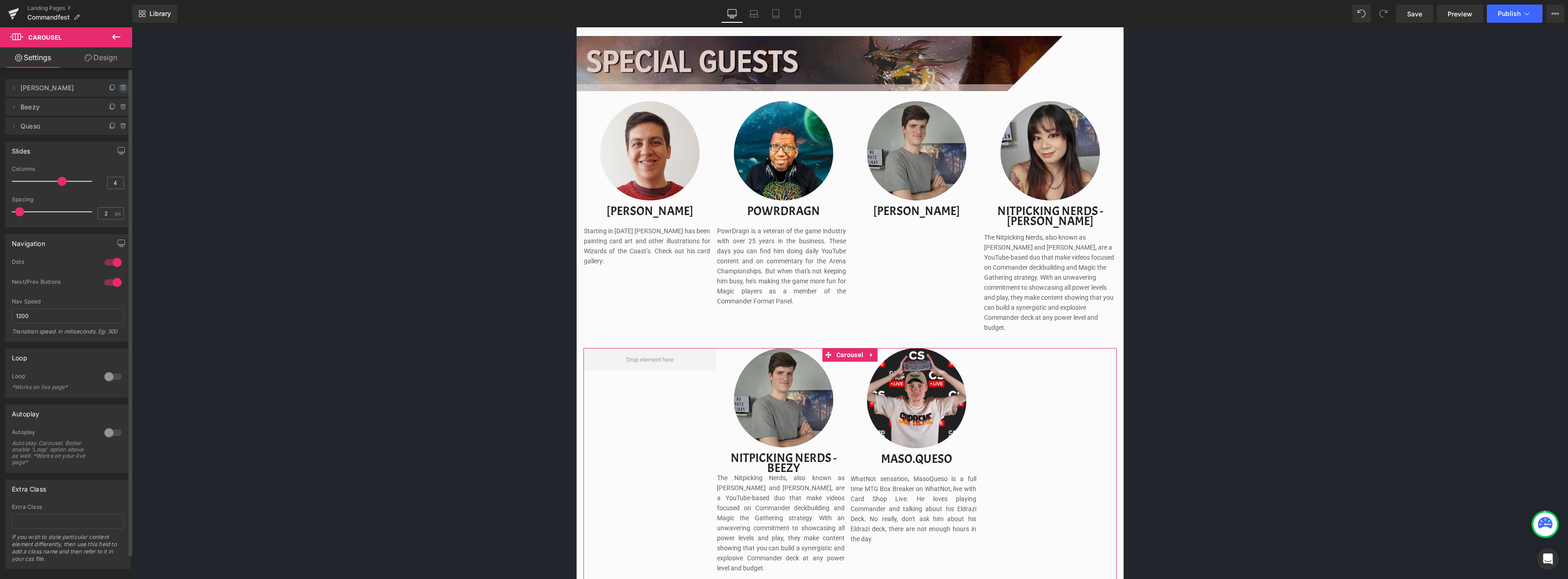
click at [121, 91] on span at bounding box center [123, 88] width 11 height 11
click at [115, 88] on button "Delete" at bounding box center [113, 89] width 29 height 12
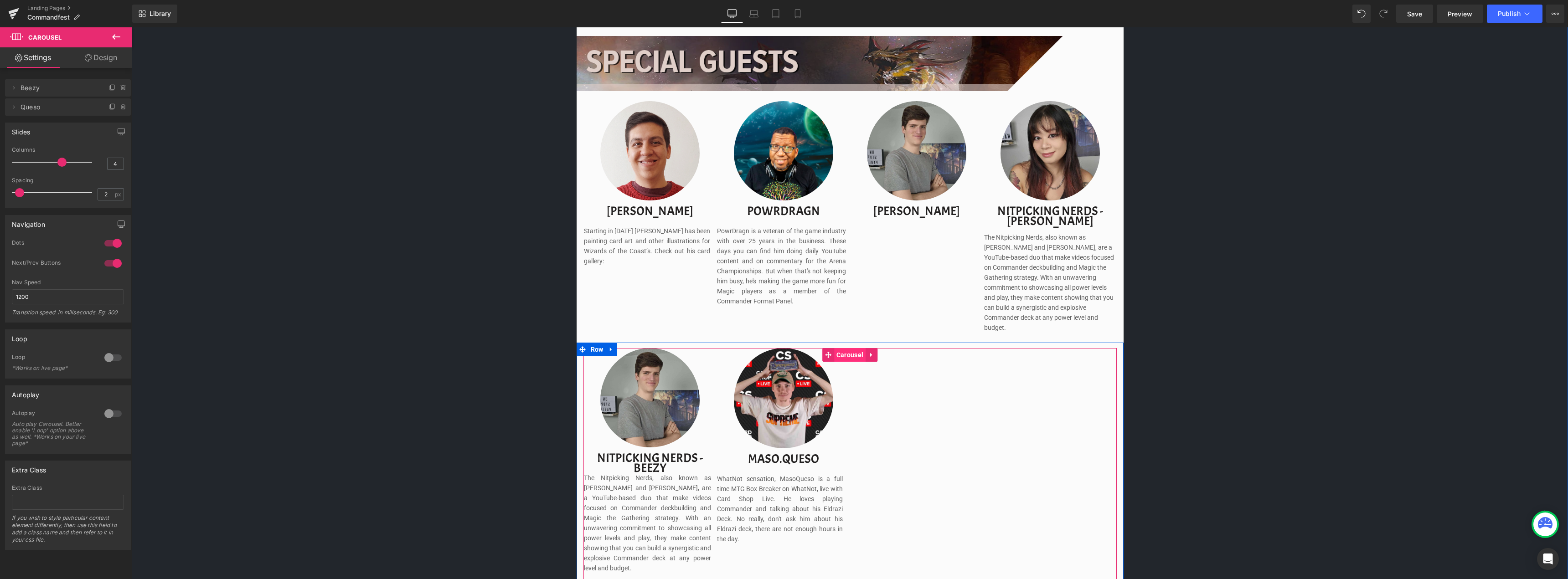
click at [845, 348] on span "Carousel" at bounding box center [849, 355] width 31 height 13
click at [858, 348] on span "Carousel" at bounding box center [849, 355] width 31 height 13
click at [107, 57] on link "Design" at bounding box center [101, 57] width 66 height 21
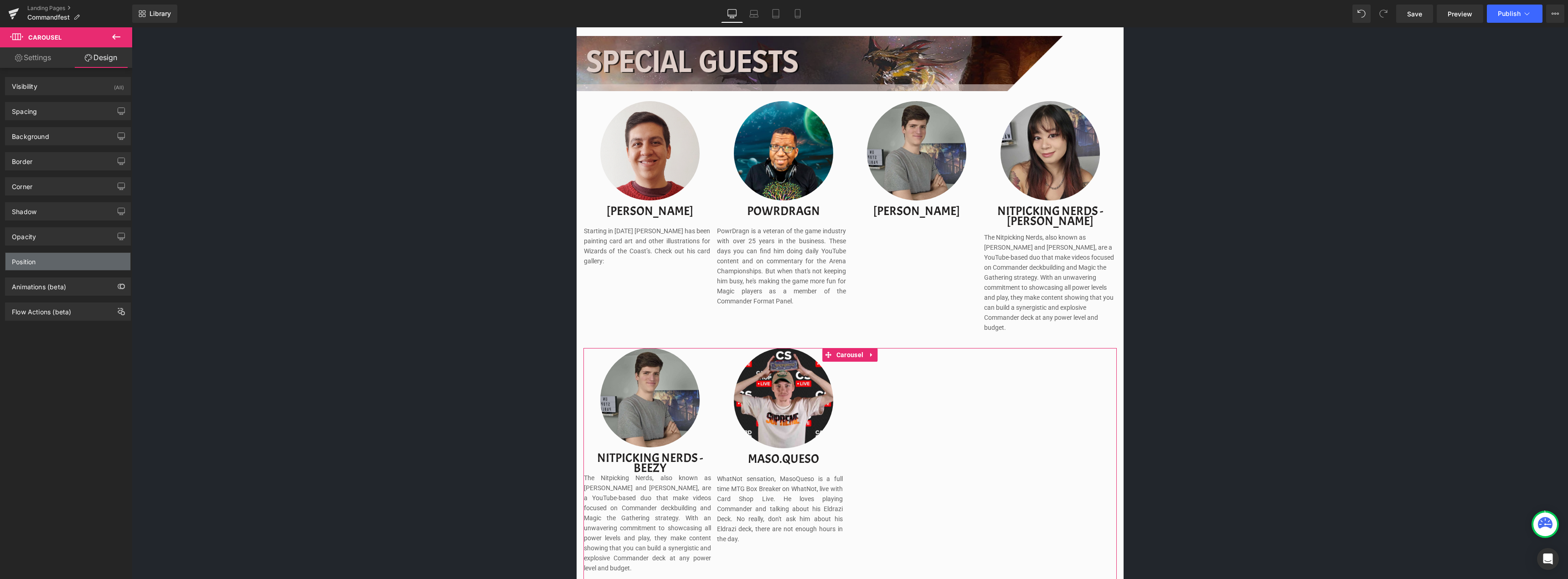
click at [49, 261] on div "Position" at bounding box center [67, 261] width 125 height 17
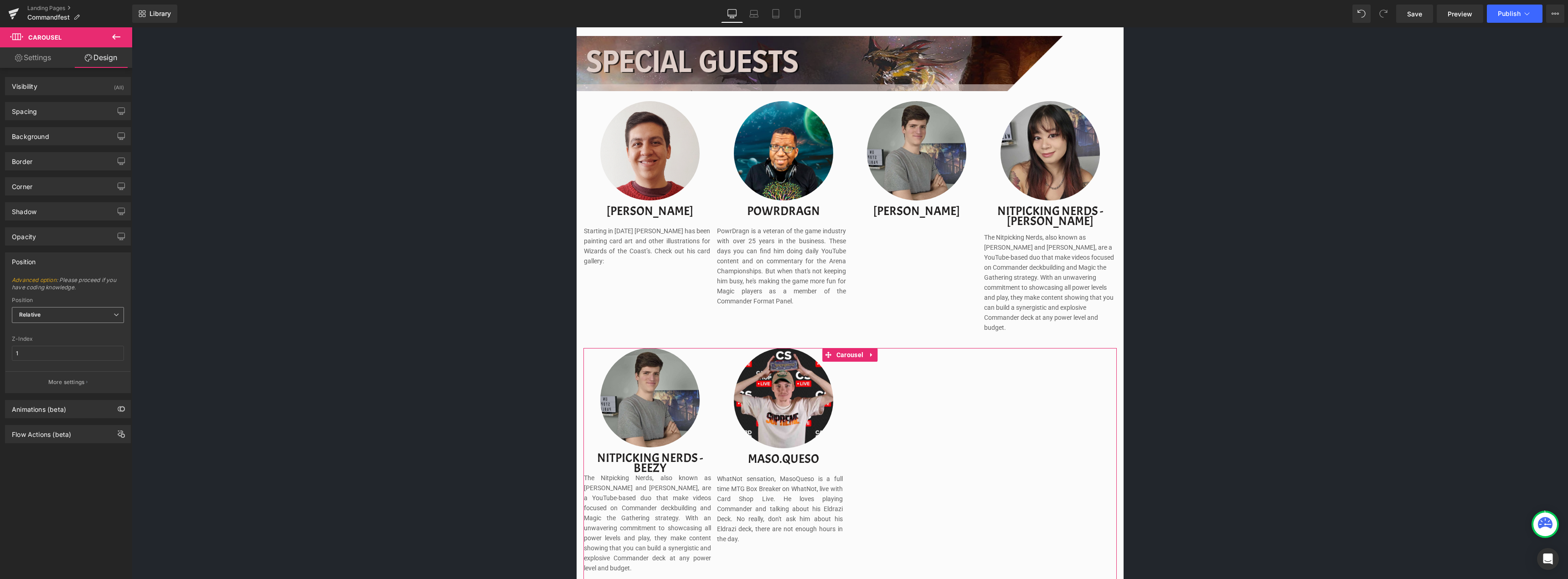
click at [38, 315] on b "Relative" at bounding box center [30, 314] width 21 height 7
click at [54, 318] on span "Relative" at bounding box center [68, 315] width 112 height 16
click at [66, 383] on p "More settings" at bounding box center [66, 382] width 37 height 8
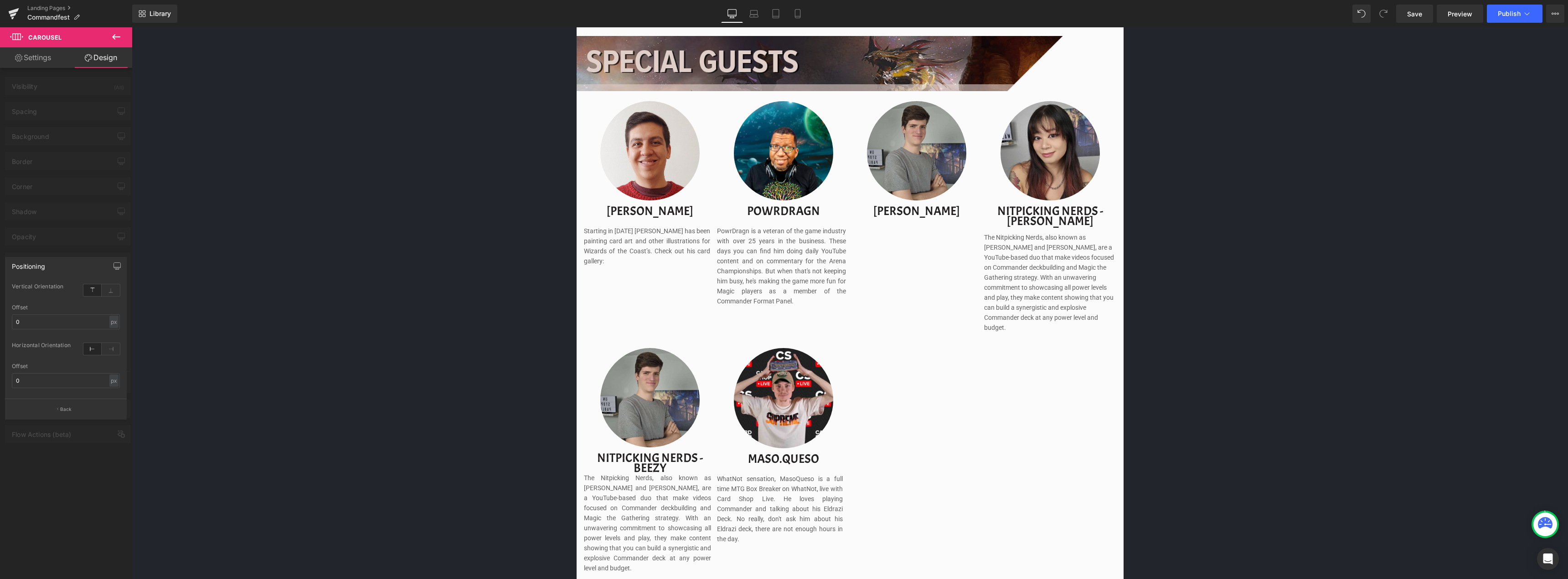
click at [275, 191] on body "Cart Account Menu Login Pokémon 1 Open submenu Magic the Gathering 2 Open subme…" at bounding box center [849, 465] width 1436 height 2691
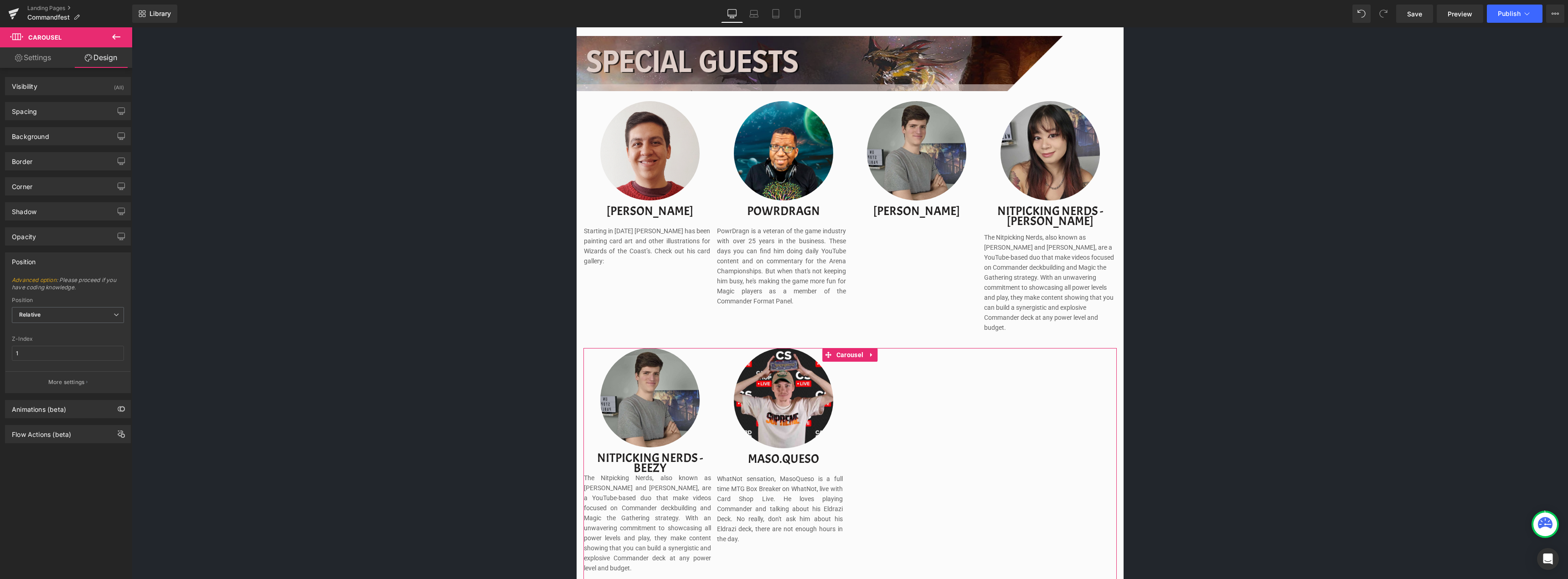
click at [32, 57] on link "Settings" at bounding box center [33, 57] width 66 height 21
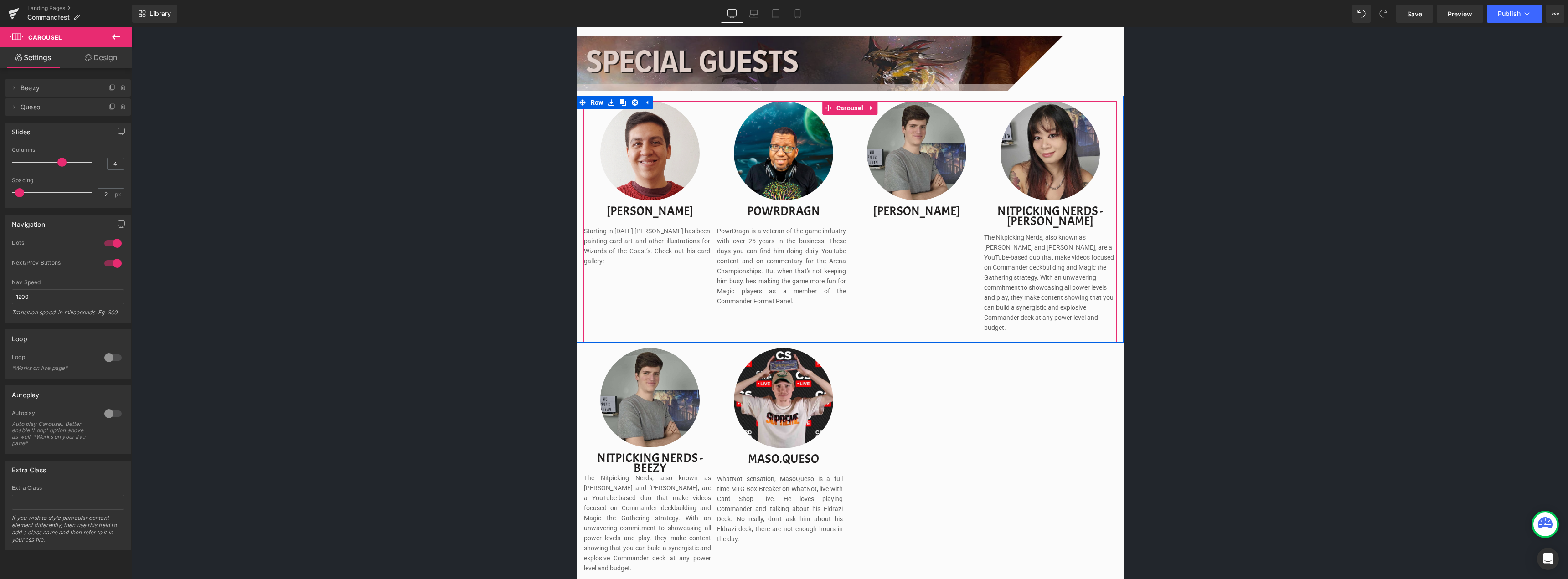
click at [900, 246] on div "Image [PERSON_NAME] Text Block Starting in [DATE] [PERSON_NAME] has been painti…" at bounding box center [851, 222] width 534 height 241
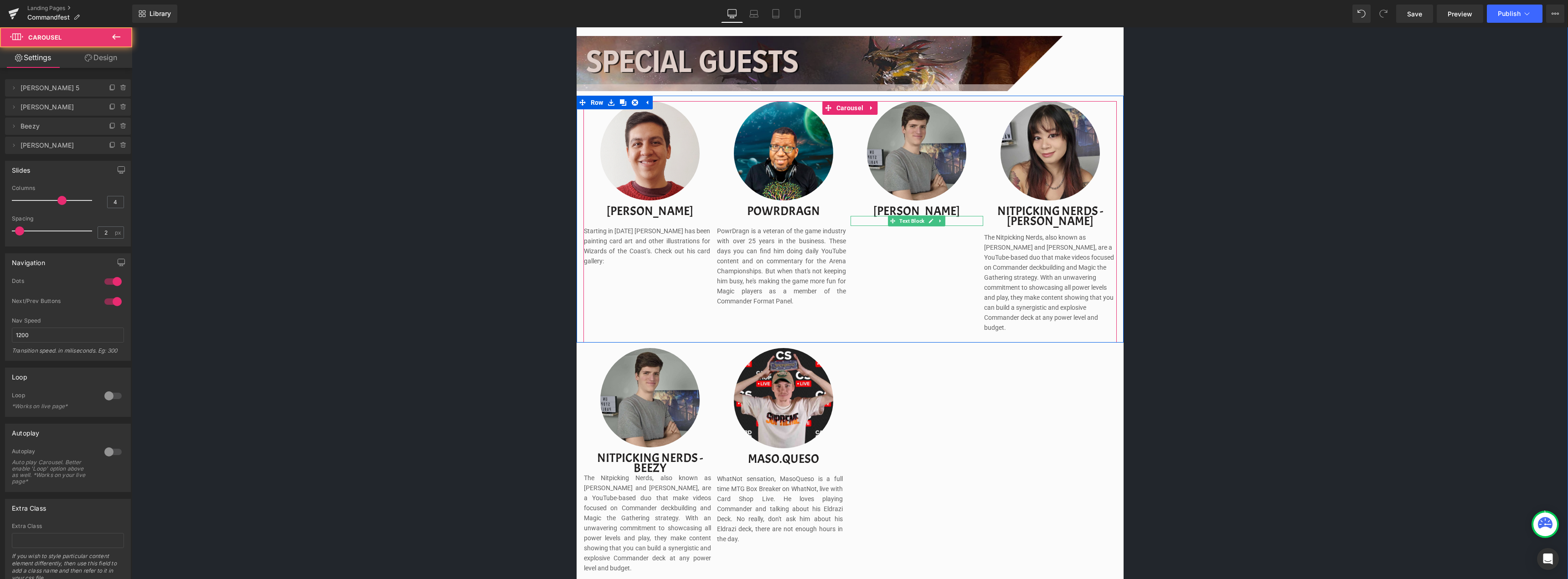
click at [917, 222] on div "Text Block" at bounding box center [917, 221] width 133 height 10
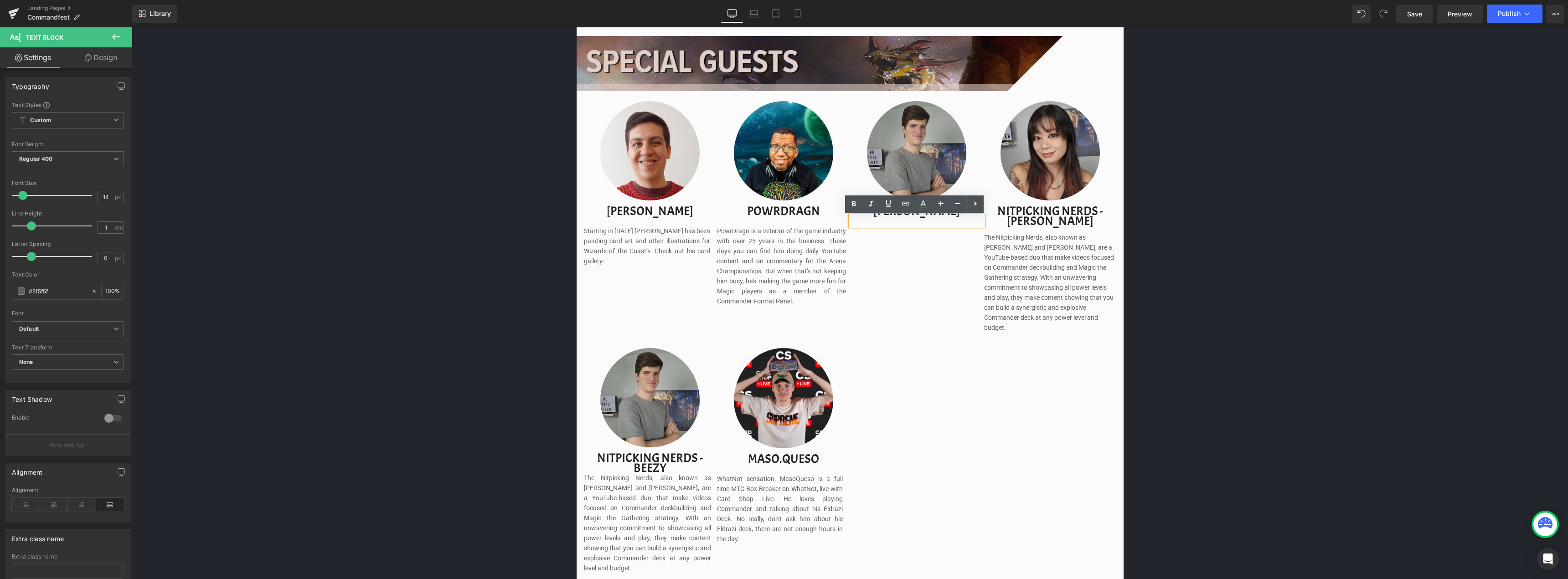
click at [870, 249] on div "Image [PERSON_NAME] Text Block Starting in [DATE] [PERSON_NAME] has been painti…" at bounding box center [851, 222] width 534 height 241
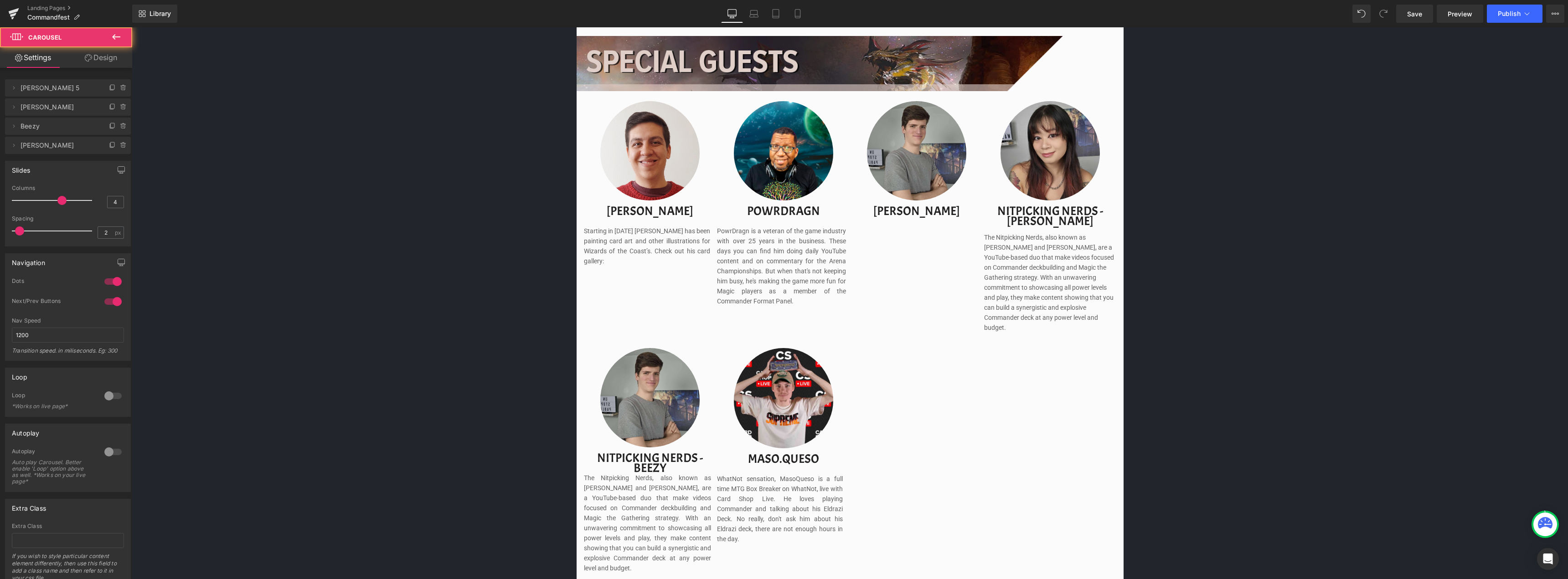
click at [794, 242] on p "PowrDragn is a veteran of the game industry with over 25 years in the business.…" at bounding box center [781, 266] width 129 height 80
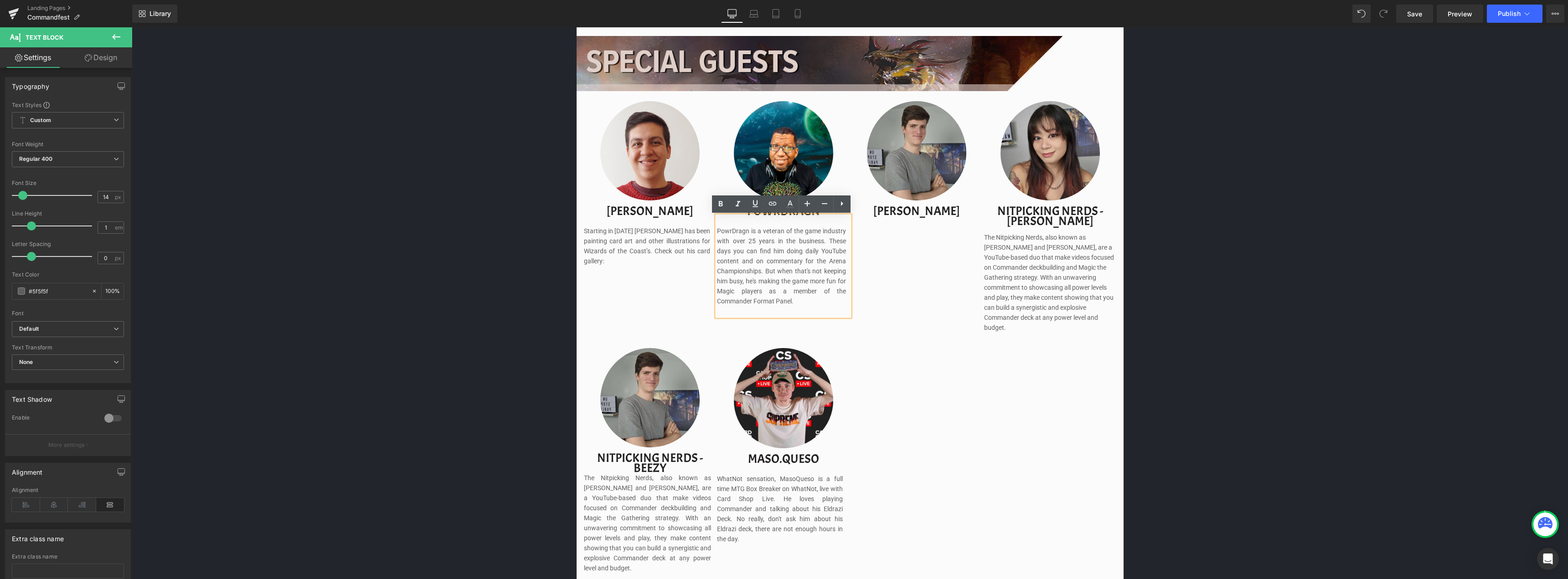
click at [910, 226] on div "Image [PERSON_NAME] Text Block Starting in [DATE] [PERSON_NAME] has been painti…" at bounding box center [851, 222] width 534 height 241
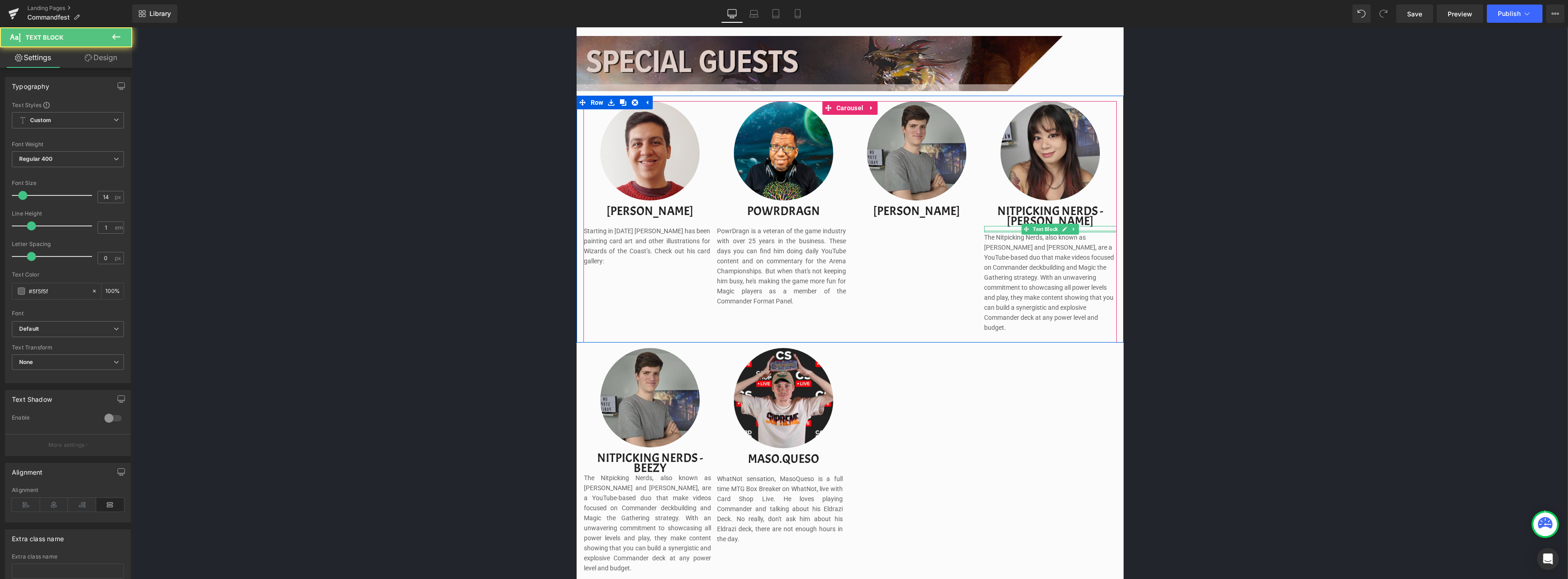
click at [1082, 231] on div at bounding box center [1050, 231] width 133 height 2
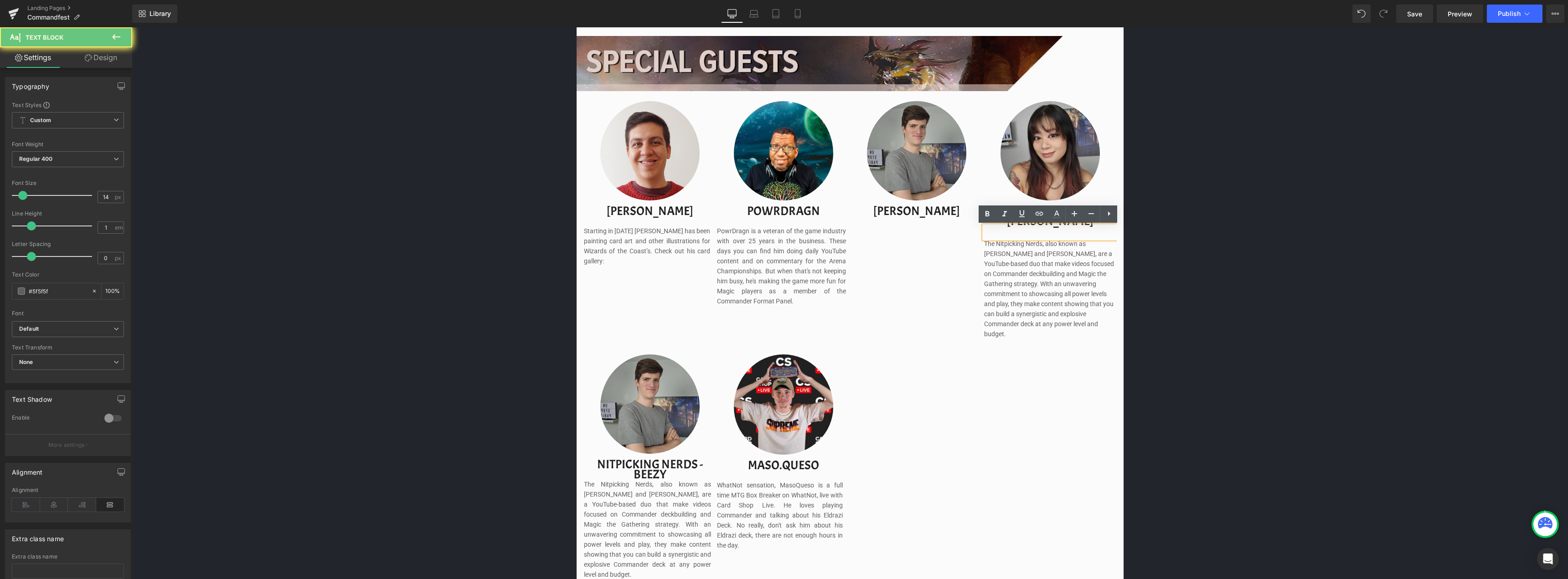
click at [984, 226] on div at bounding box center [1050, 232] width 133 height 13
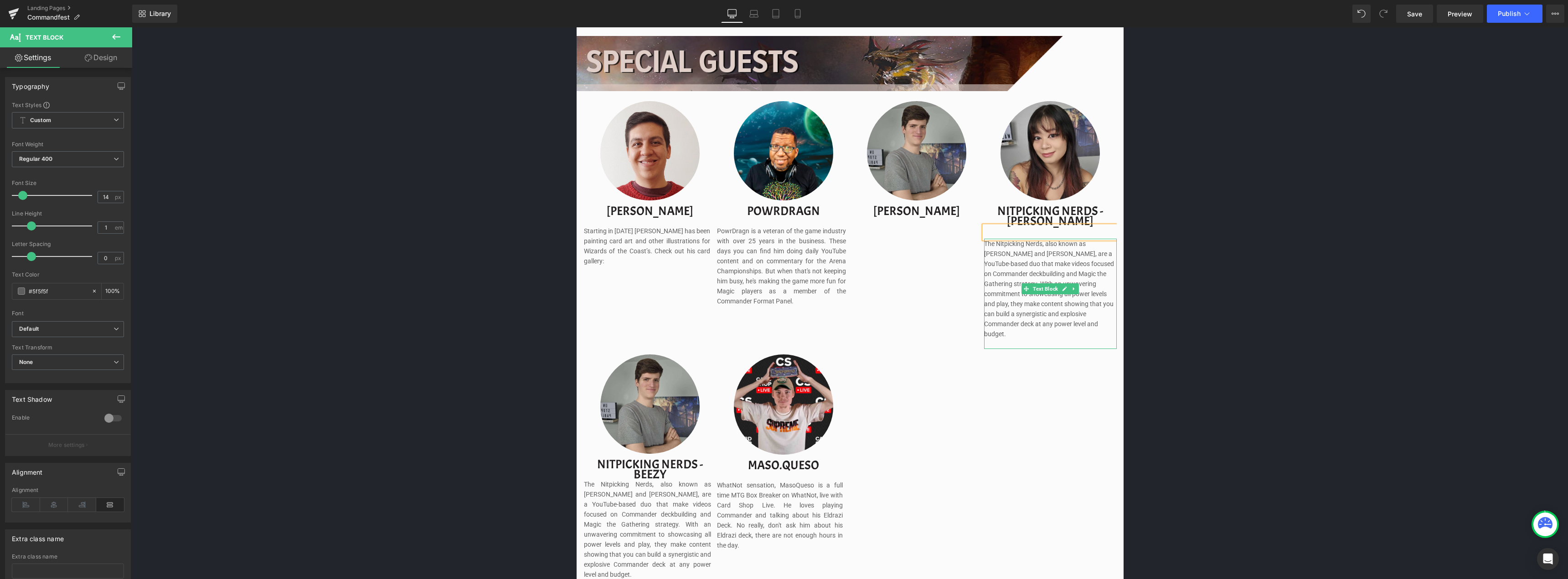
click at [993, 255] on span "The Nitpicking Nerds, also known as [PERSON_NAME] and [PERSON_NAME], are a YouT…" at bounding box center [1049, 289] width 130 height 97
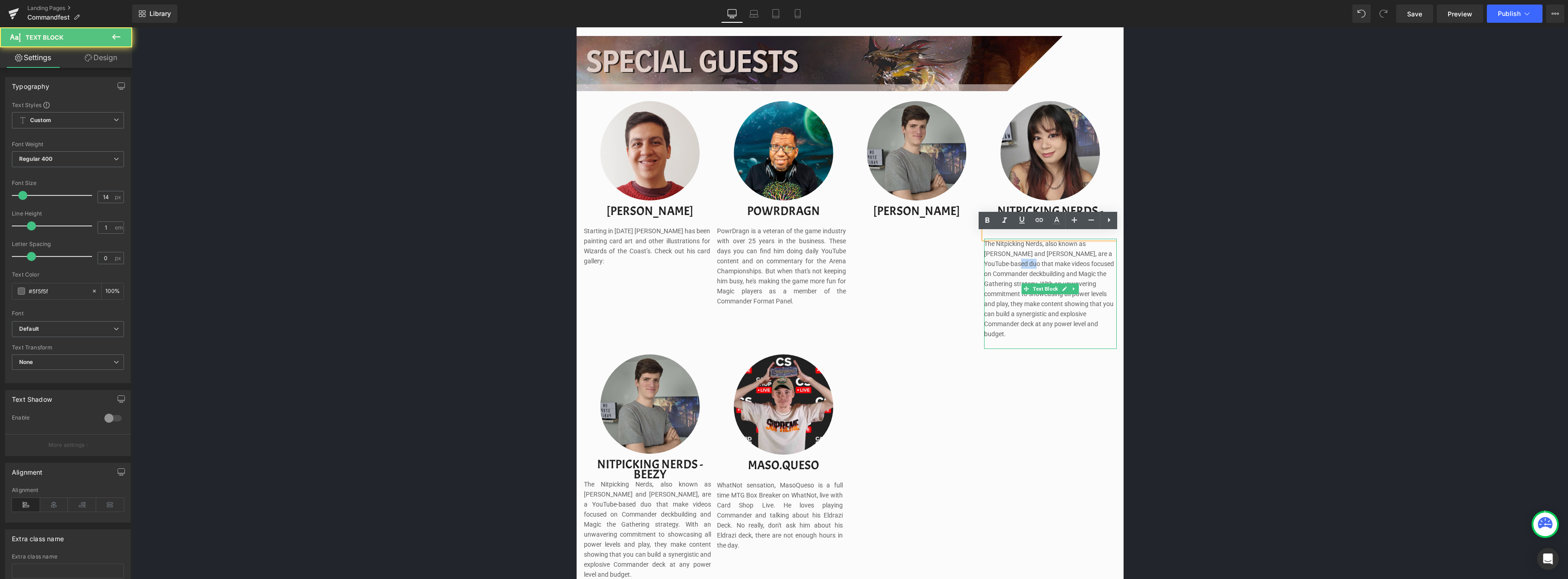
click at [993, 255] on span "The Nitpicking Nerds, also known as [PERSON_NAME] and [PERSON_NAME], are a YouT…" at bounding box center [1049, 289] width 130 height 97
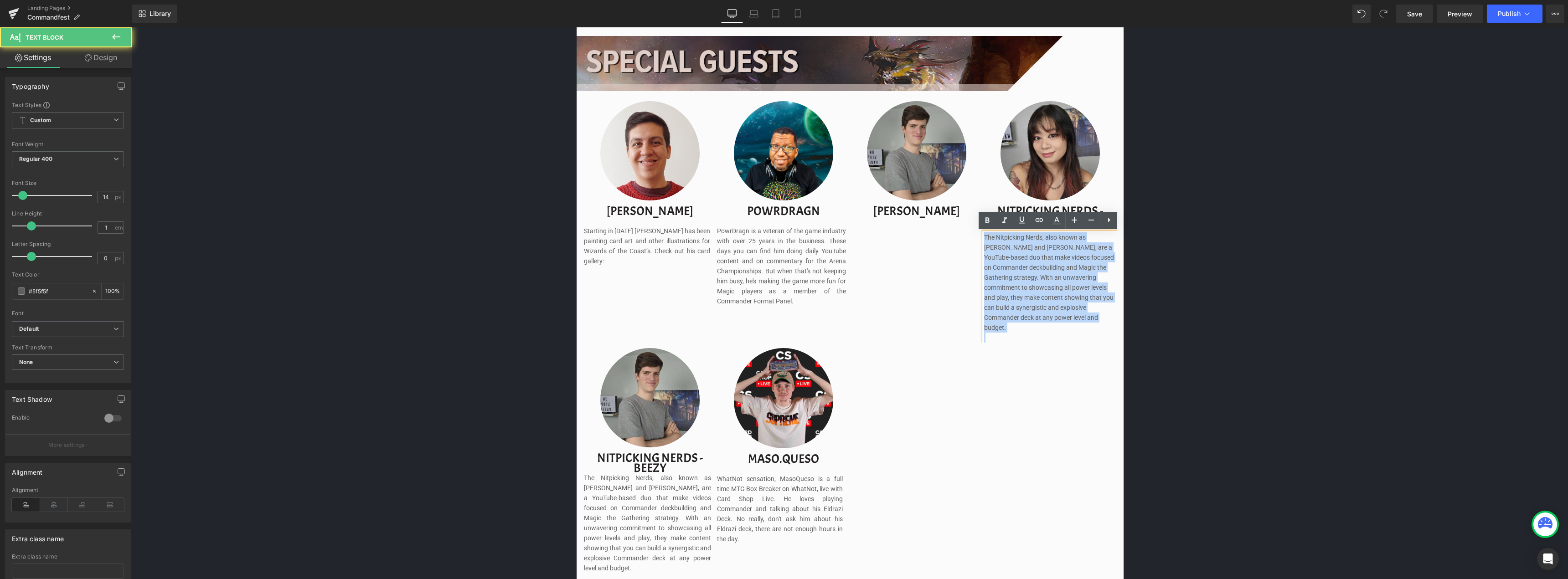
click at [993, 255] on span "The Nitpicking Nerds, also known as [PERSON_NAME] and [PERSON_NAME], are a YouT…" at bounding box center [1049, 282] width 130 height 97
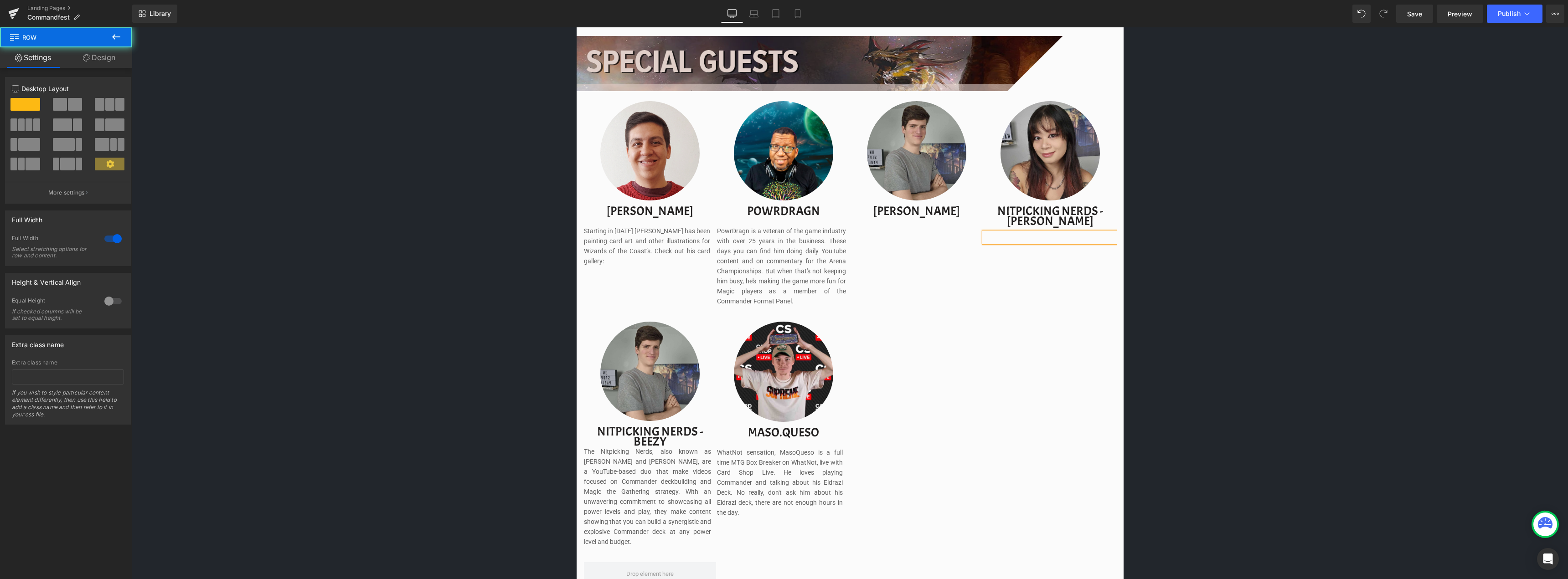
click at [1222, 253] on div "Image Image Separator Save now with Early Bird Pricing. Reserve your spot witho…" at bounding box center [849, 277] width 1436 height 1793
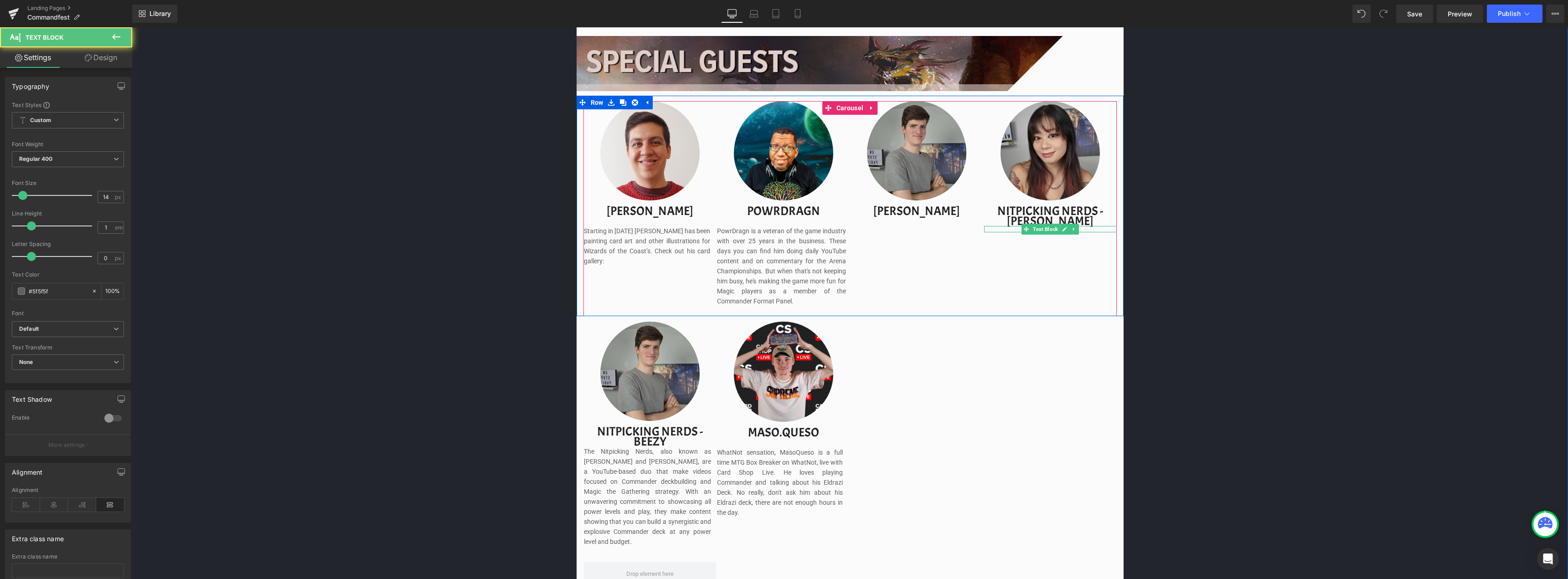
click at [995, 229] on div at bounding box center [1050, 229] width 133 height 7
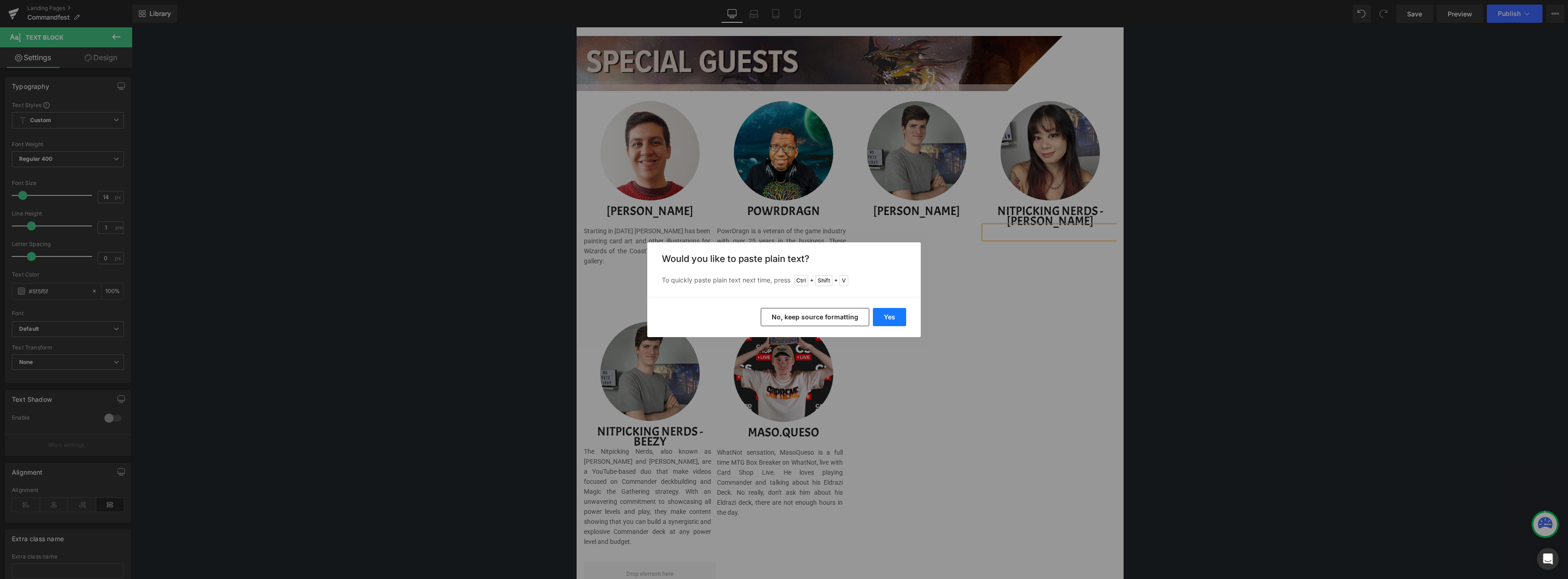
click at [892, 322] on button "Yes" at bounding box center [890, 317] width 33 height 18
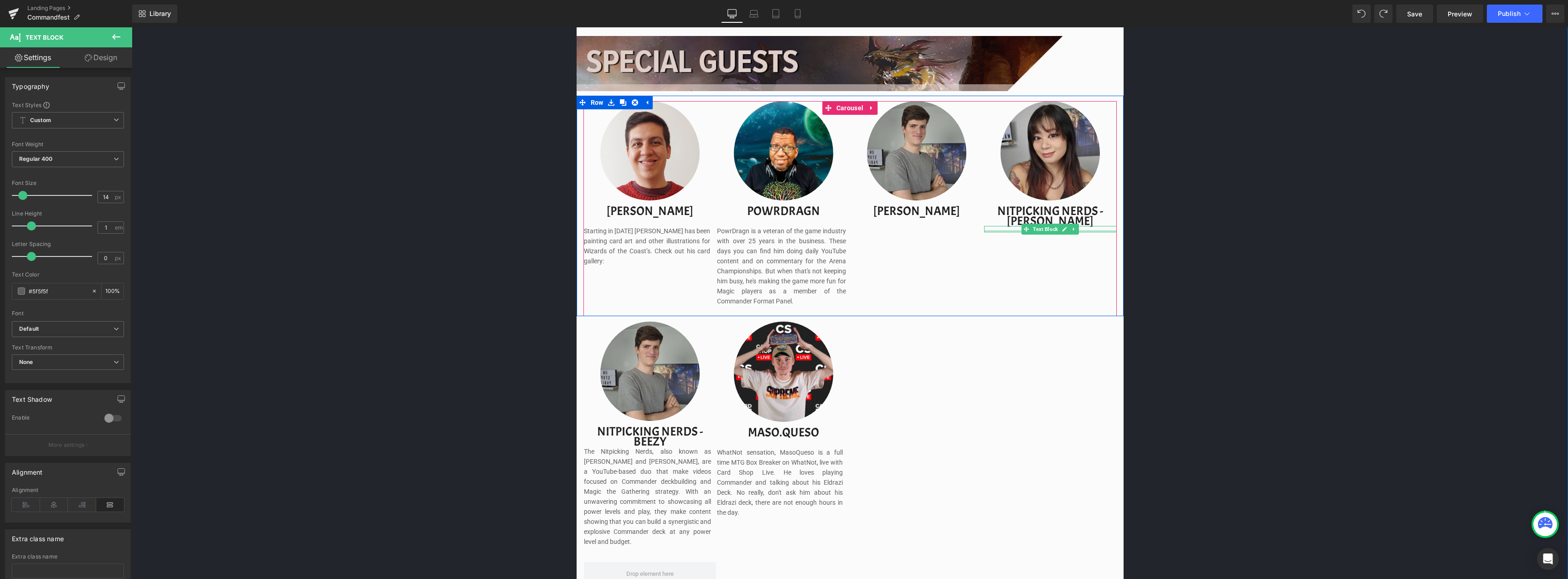
click at [1003, 230] on div at bounding box center [1050, 231] width 133 height 2
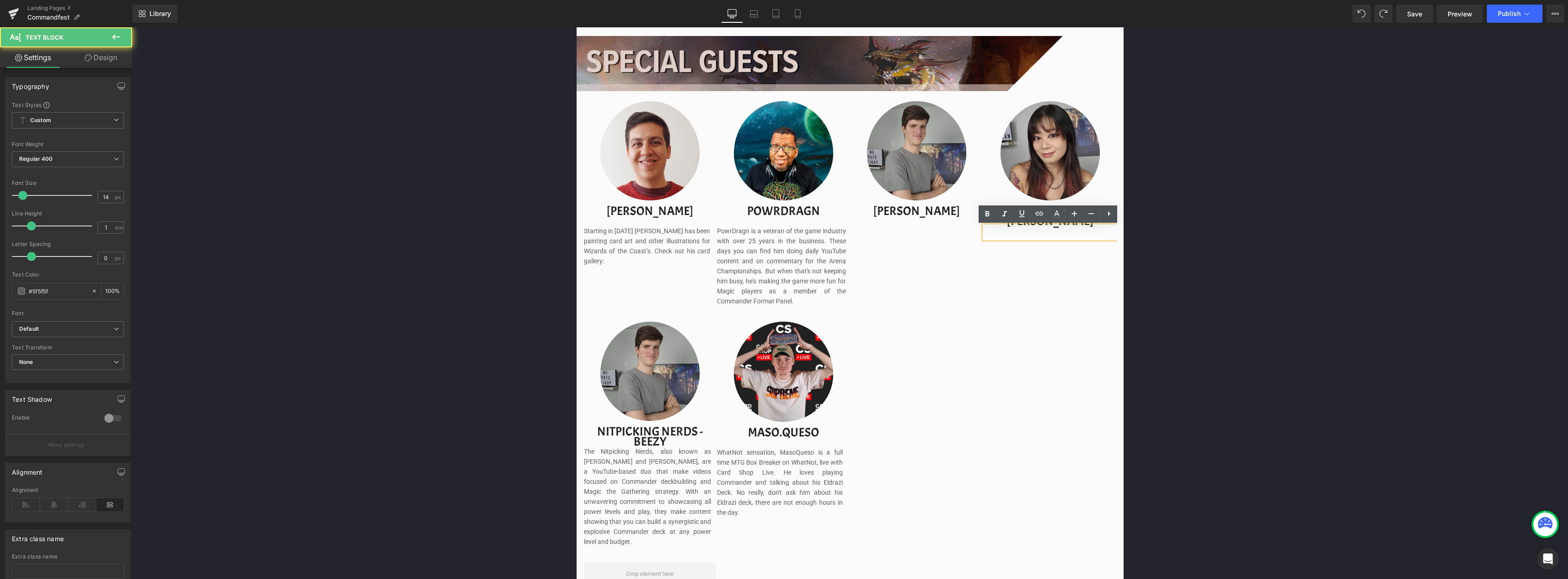
click at [997, 229] on div at bounding box center [1050, 232] width 133 height 13
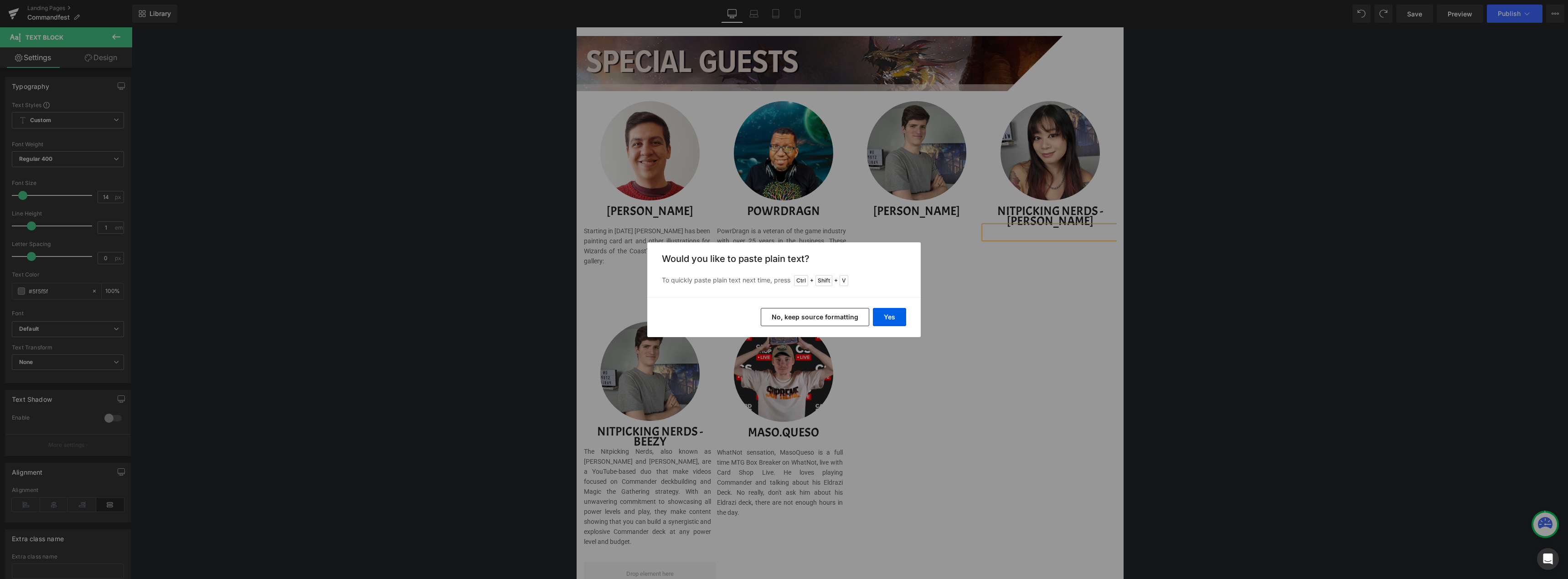
click at [834, 317] on button "No, keep source formatting" at bounding box center [815, 317] width 109 height 18
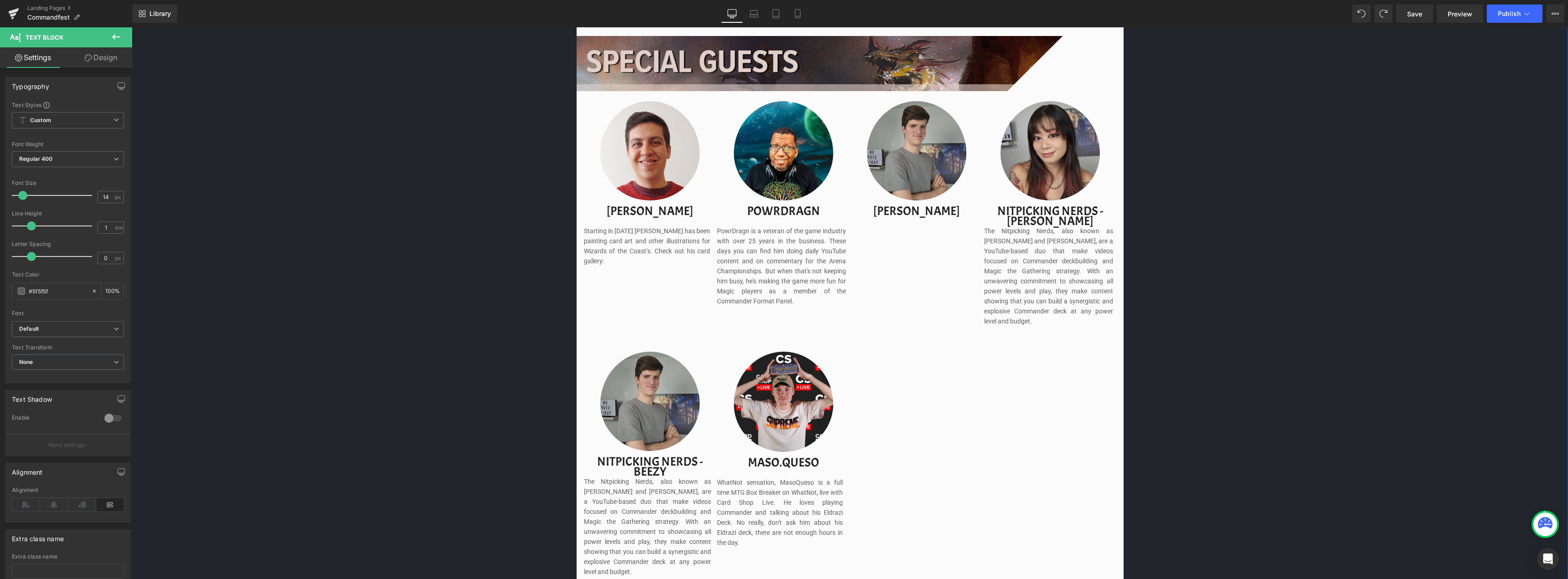
click at [1240, 247] on div "Image Image Separator Save now with Early Bird Pricing. Reserve your spot witho…" at bounding box center [849, 292] width 1436 height 1823
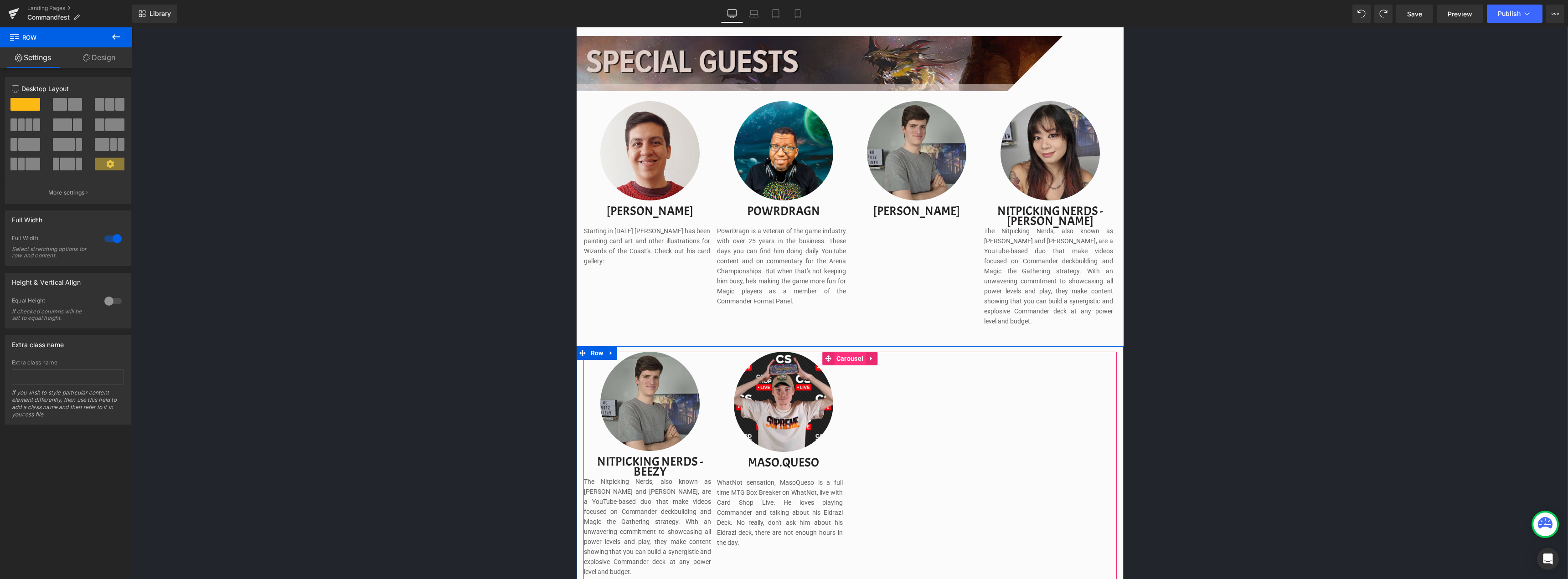
click at [854, 352] on span "Carousel" at bounding box center [849, 358] width 31 height 13
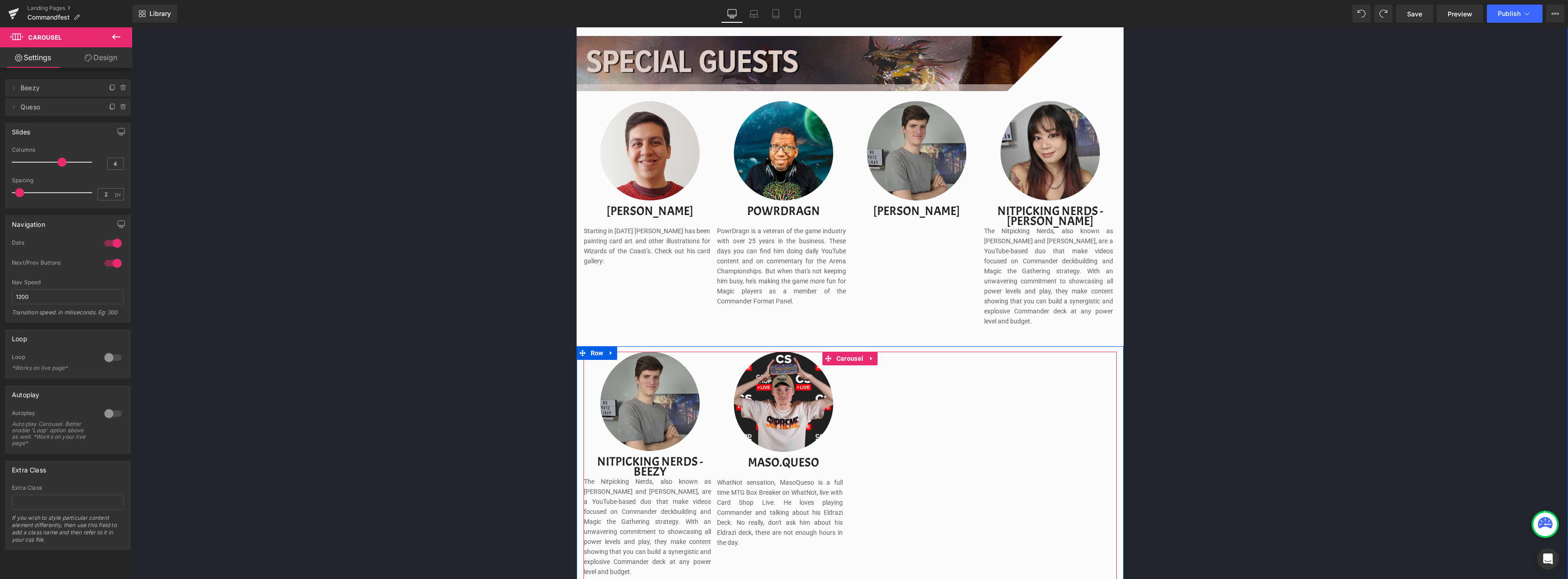
click at [921, 397] on div "Image Nitpicking Nerds - beezy Text Block The Nitpicking Nerds, also known as B…" at bounding box center [850, 469] width 533 height 235
click at [851, 352] on span "Carousel" at bounding box center [849, 359] width 31 height 13
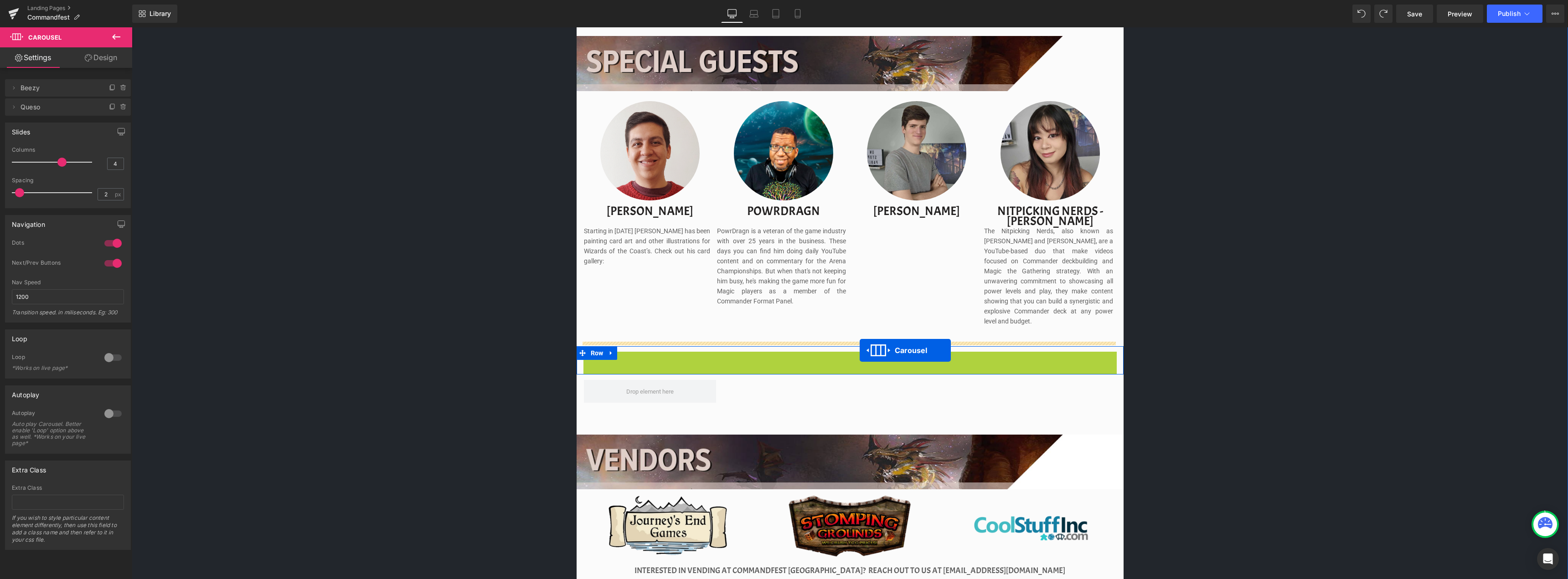
drag, startPoint x: 828, startPoint y: 348, endPoint x: 860, endPoint y: 350, distance: 32.1
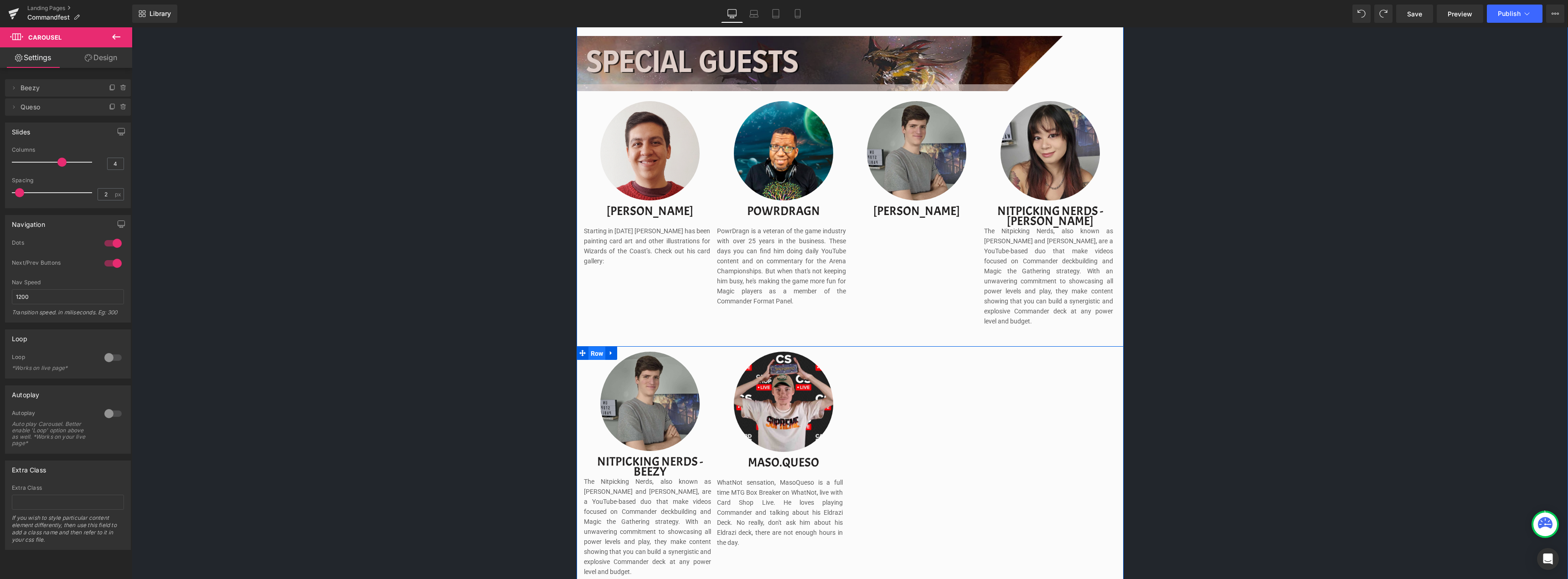
click at [592, 347] on span "Row" at bounding box center [597, 354] width 17 height 13
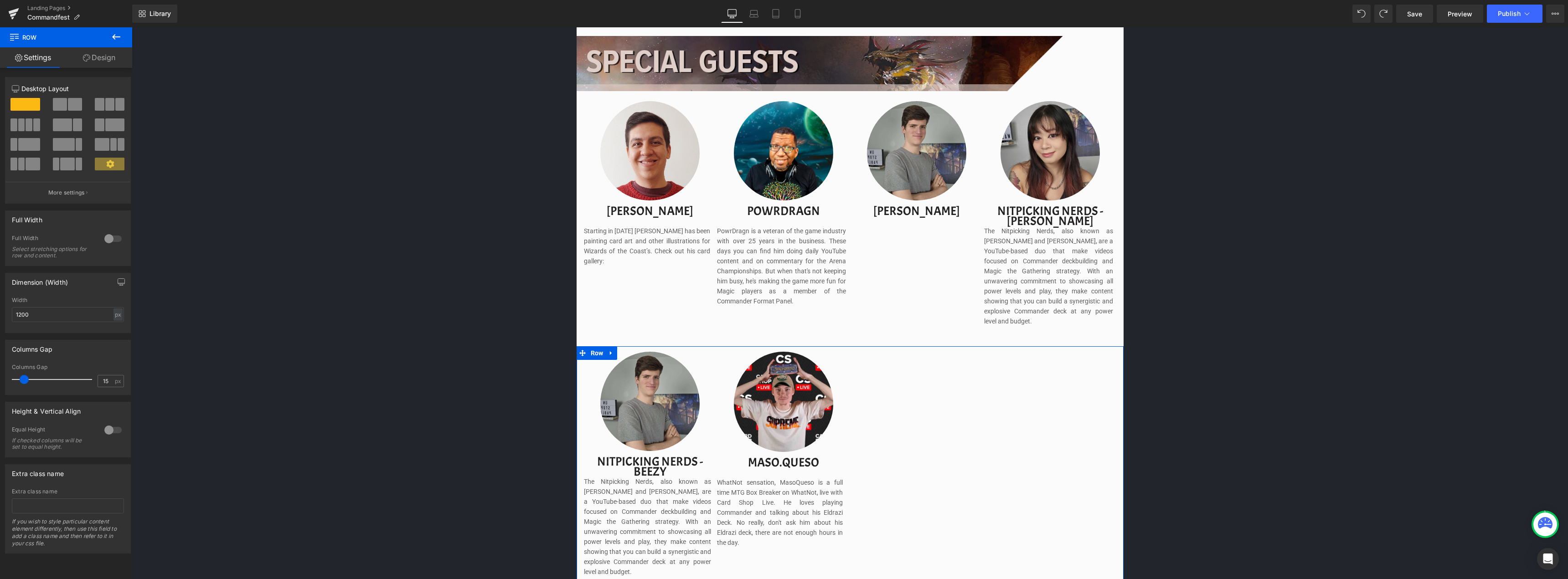
click at [68, 167] on span at bounding box center [67, 163] width 14 height 13
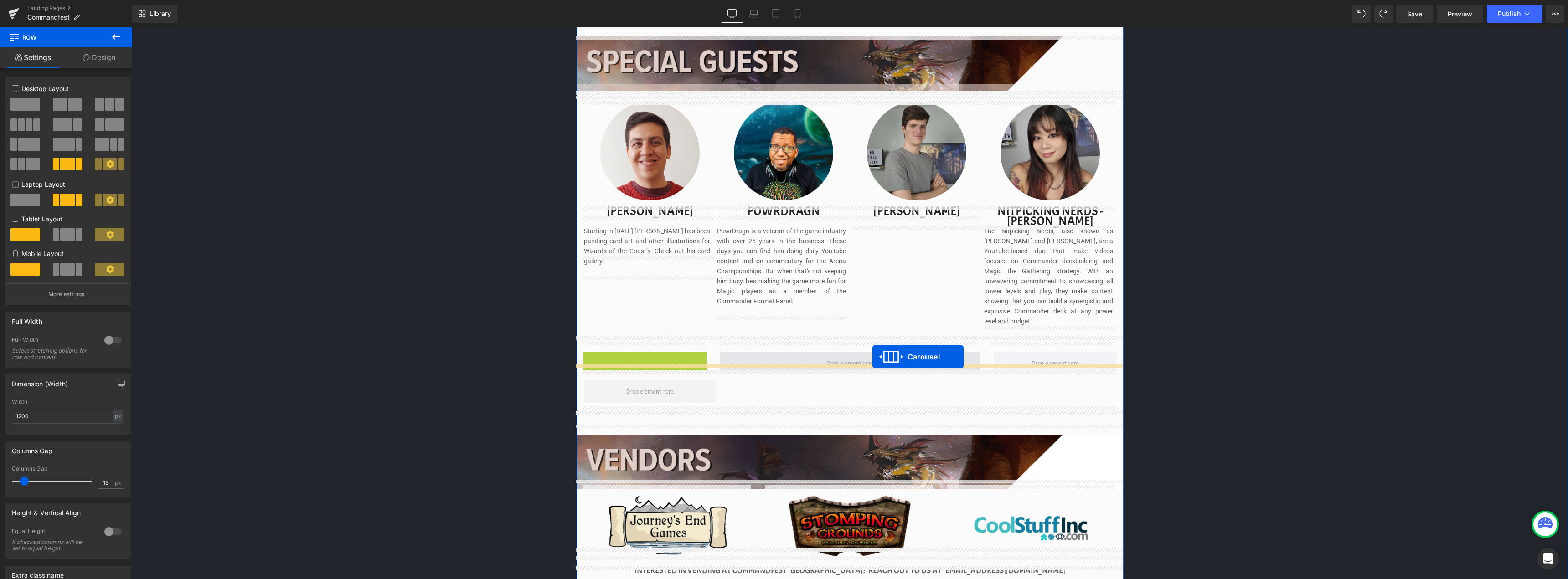
drag, startPoint x: 638, startPoint y: 348, endPoint x: 871, endPoint y: 356, distance: 233.1
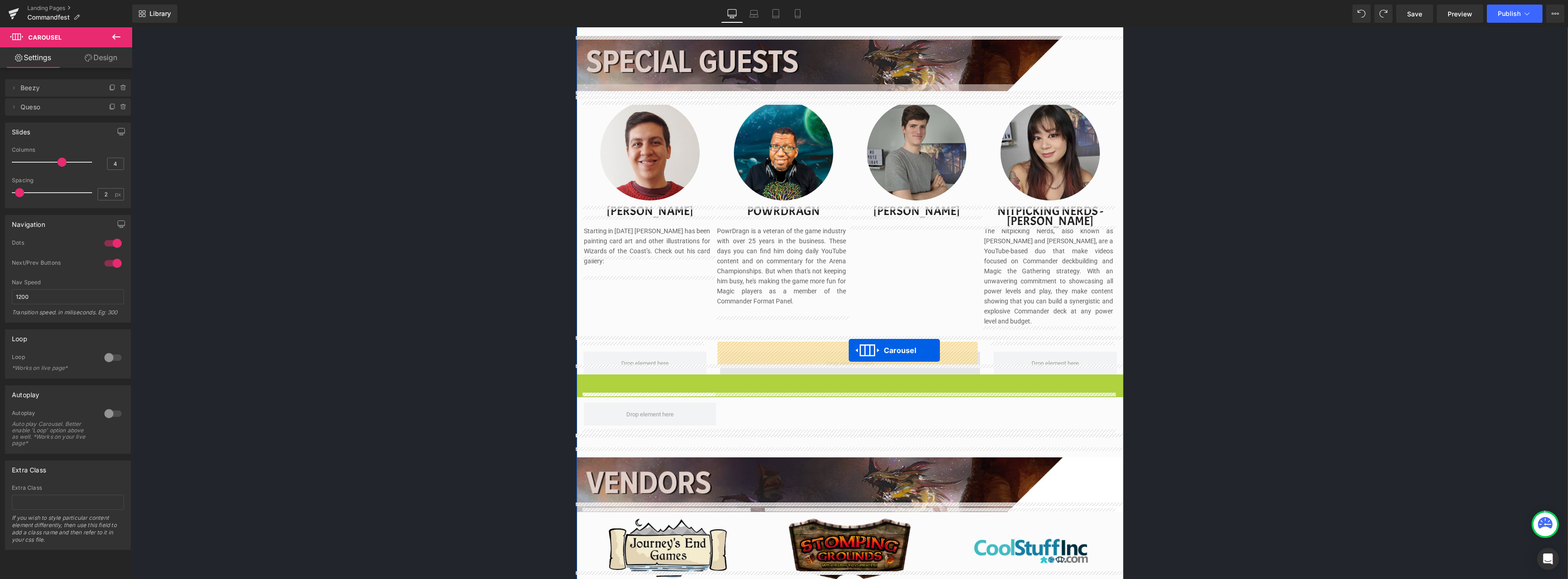
drag, startPoint x: 830, startPoint y: 371, endPoint x: 848, endPoint y: 350, distance: 27.7
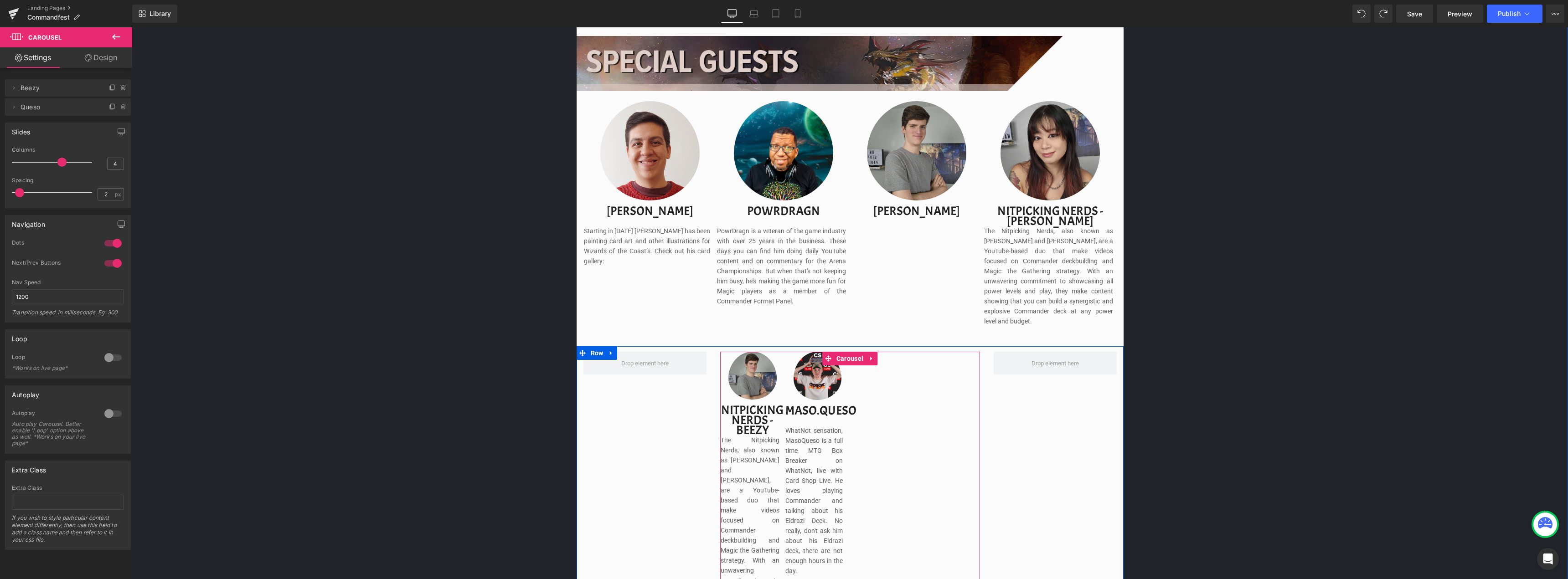
click at [887, 363] on div "Image Nitpicking Nerds - beezy Text Block The Nitpicking Nerds, also known as B…" at bounding box center [850, 524] width 259 height 344
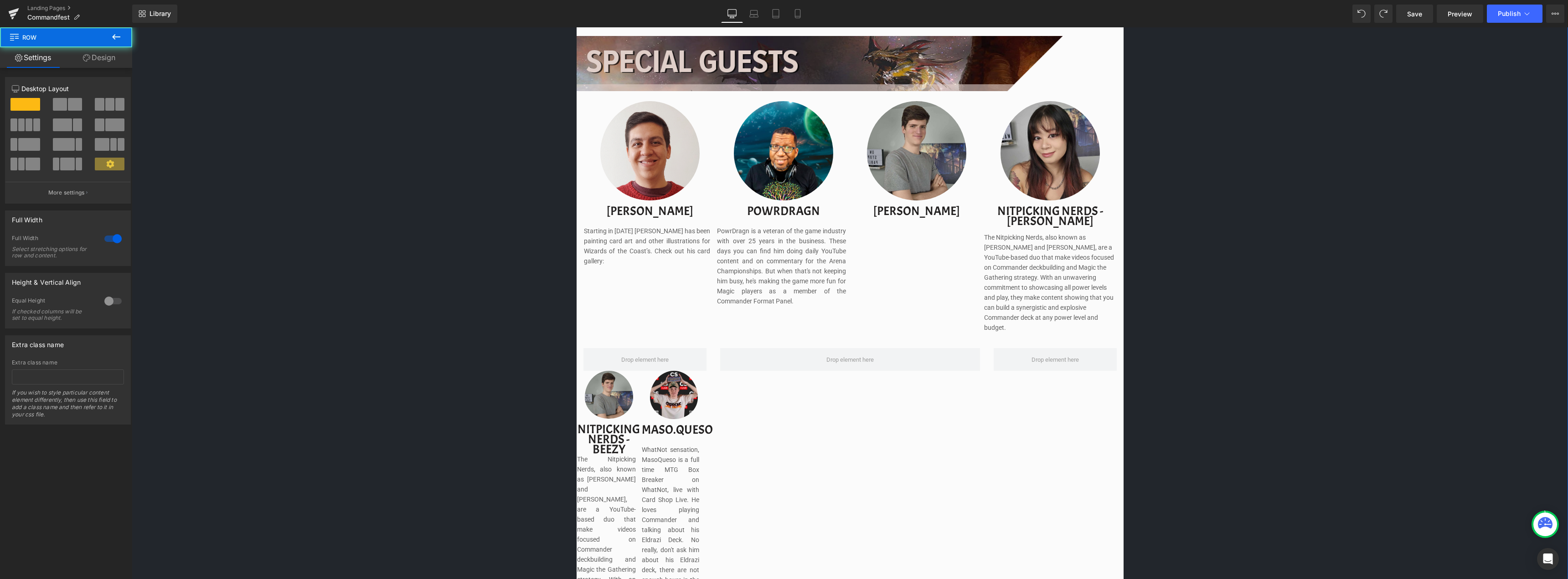
click at [1254, 270] on div "Image Image Separator Save now with Early Bird Pricing. Reserve your spot witho…" at bounding box center [849, 357] width 1436 height 1952
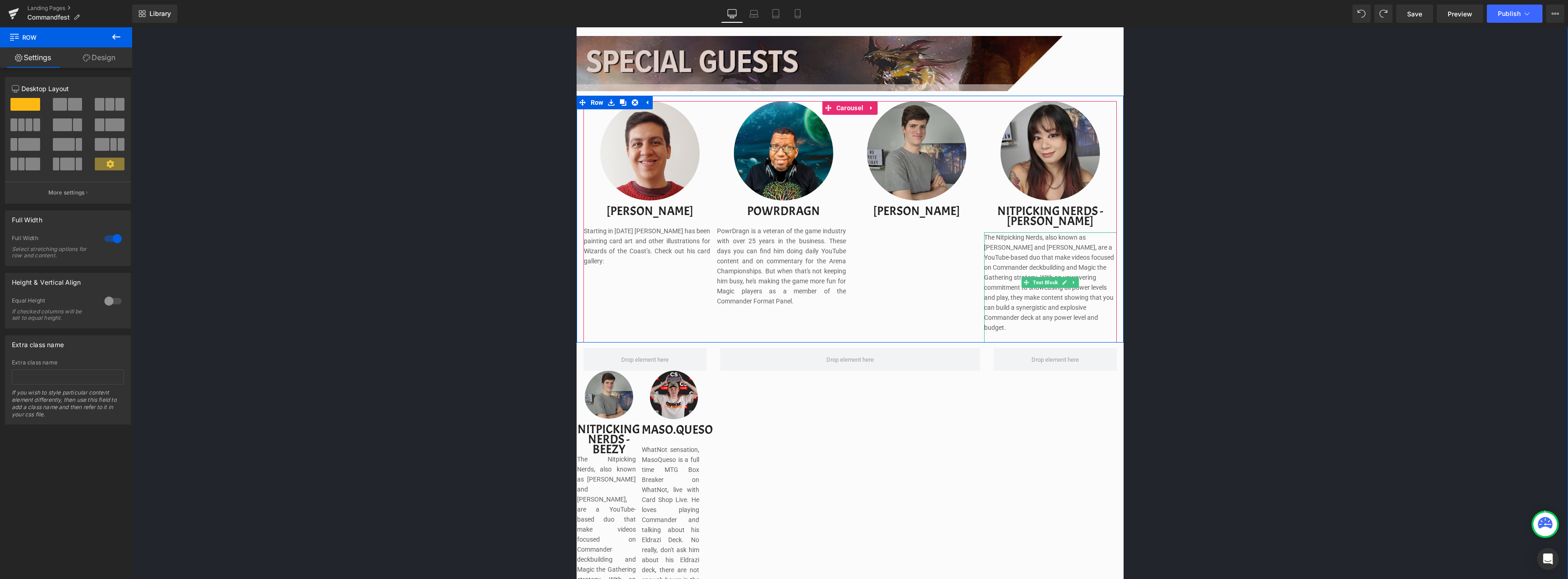
click at [1005, 237] on span "The Nitpicking Nerds, also known as [PERSON_NAME] and [PERSON_NAME], are a YouT…" at bounding box center [1049, 282] width 130 height 97
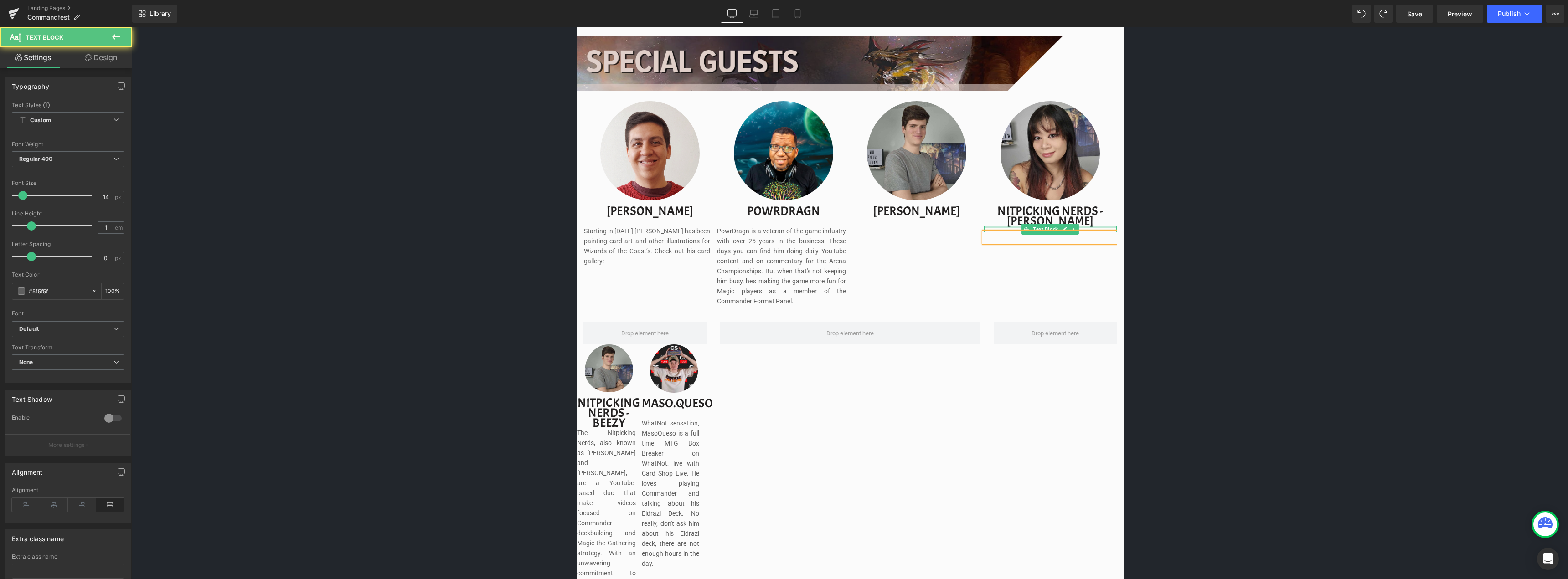
click at [1002, 227] on div at bounding box center [1050, 227] width 133 height 2
click at [993, 230] on div at bounding box center [1050, 229] width 133 height 7
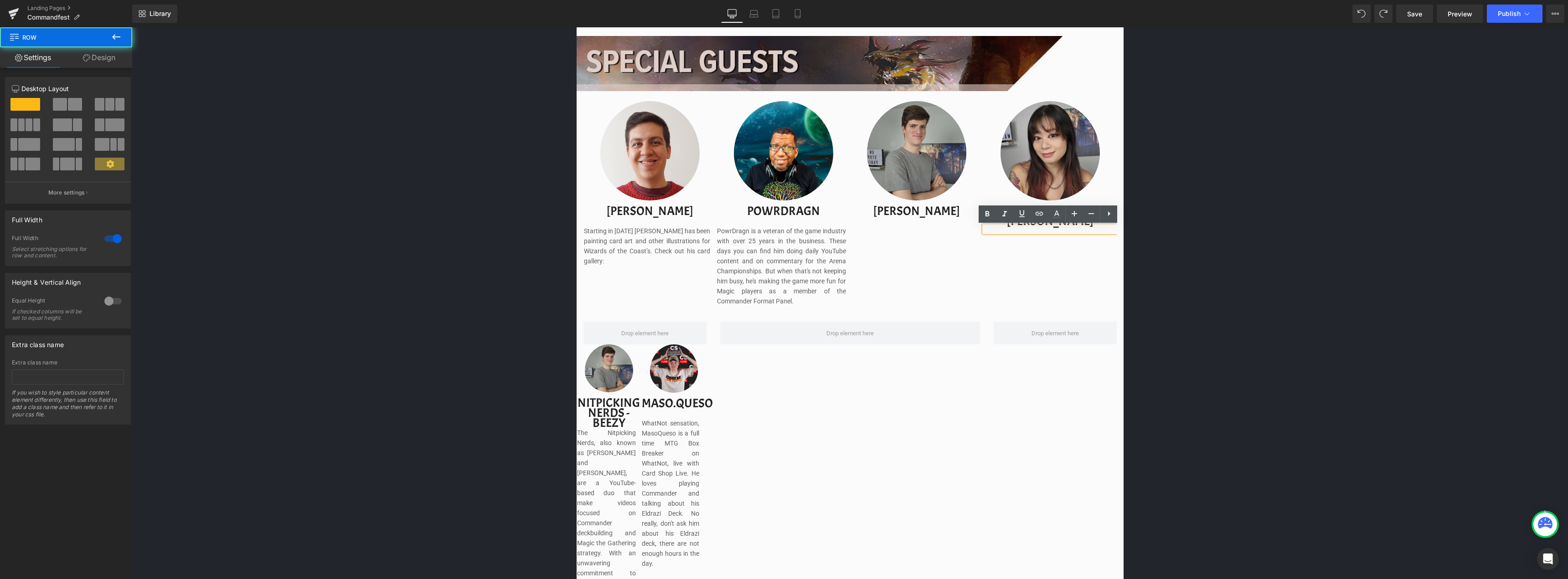
click at [1206, 217] on div "Image Image Separator Save now with Early Bird Pricing. Reserve your spot witho…" at bounding box center [849, 344] width 1436 height 1925
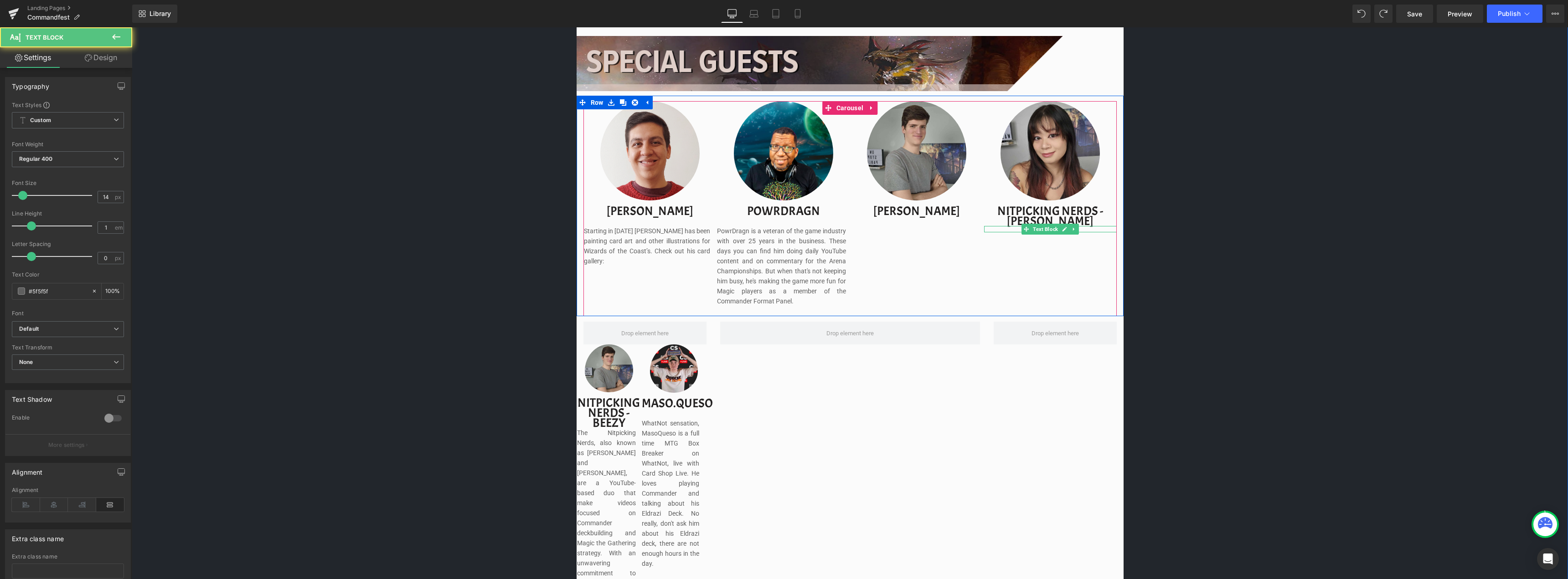
click at [994, 229] on div at bounding box center [1050, 229] width 133 height 7
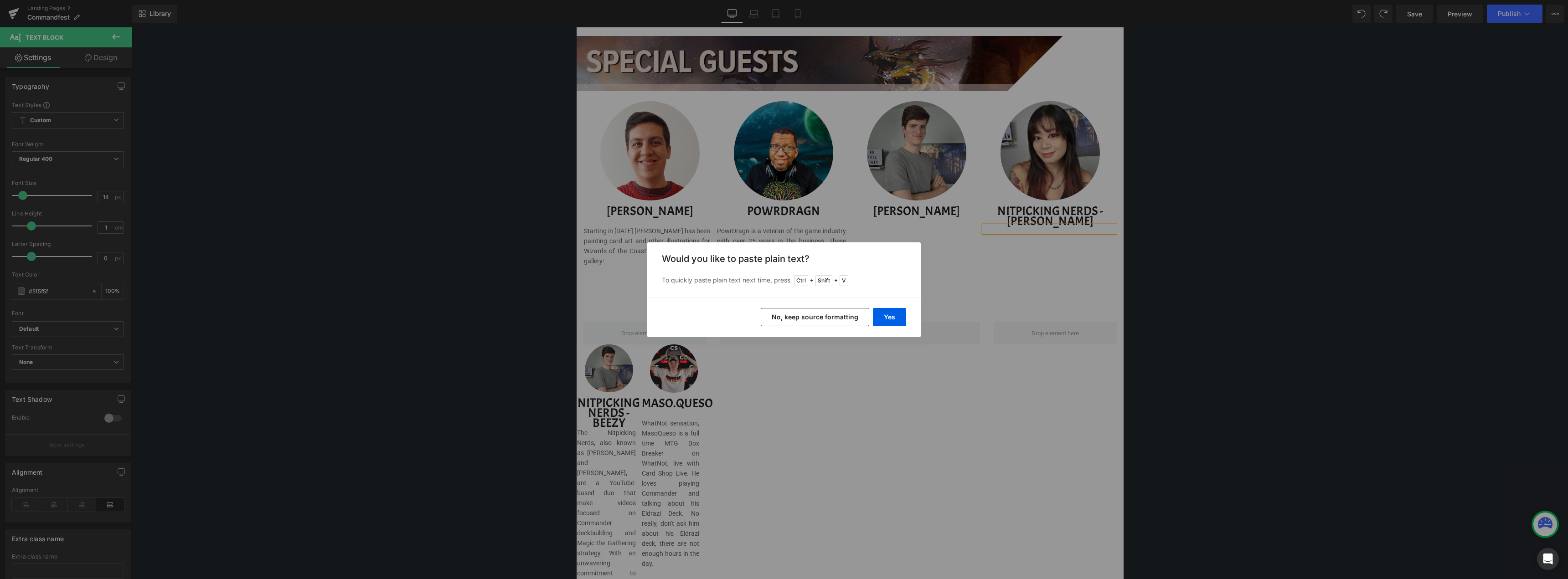
click at [846, 318] on button "No, keep source formatting" at bounding box center [815, 317] width 109 height 18
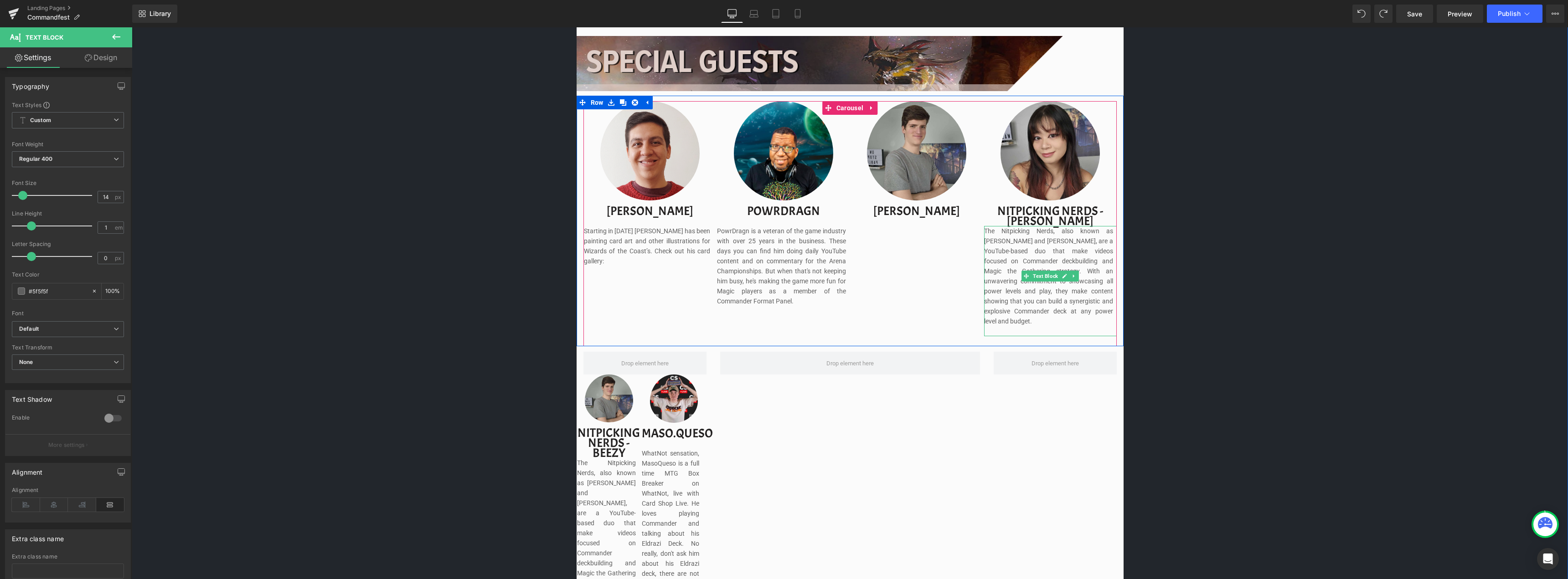
click at [988, 326] on p at bounding box center [1048, 331] width 129 height 10
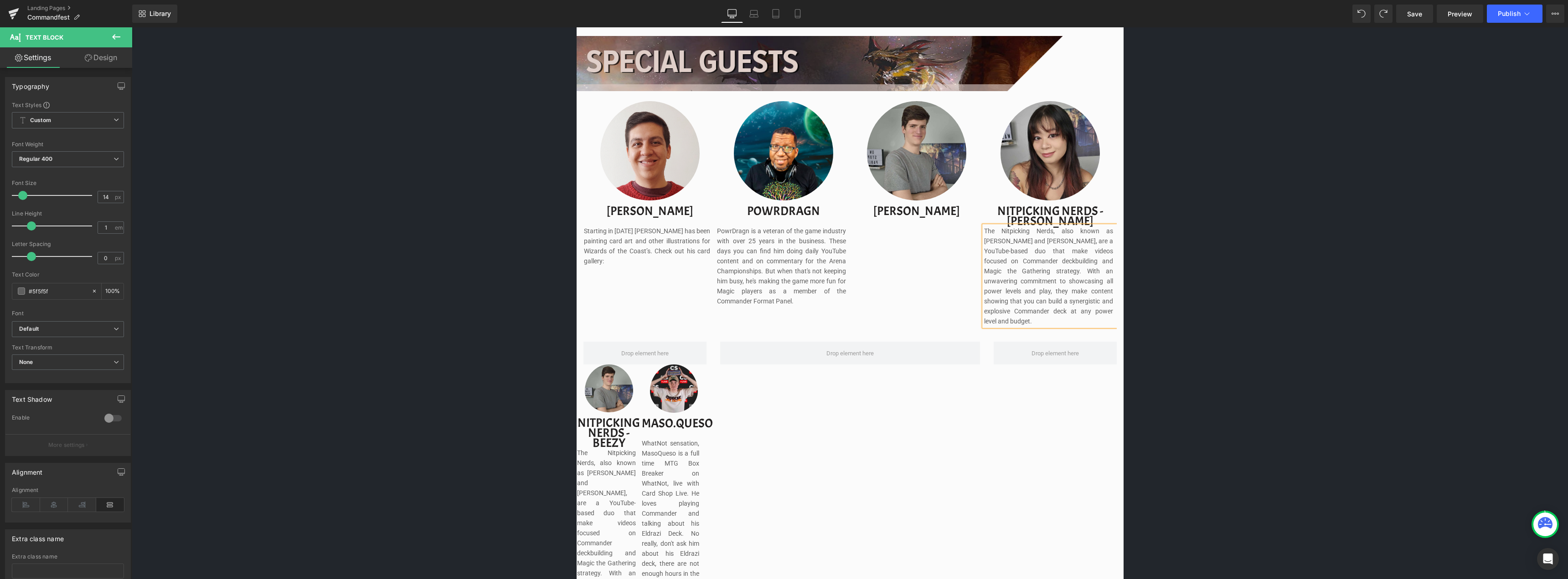
click at [1276, 292] on div "Image Image Separator Save now with Early Bird Pricing. Reserve your spot witho…" at bounding box center [849, 354] width 1436 height 1945
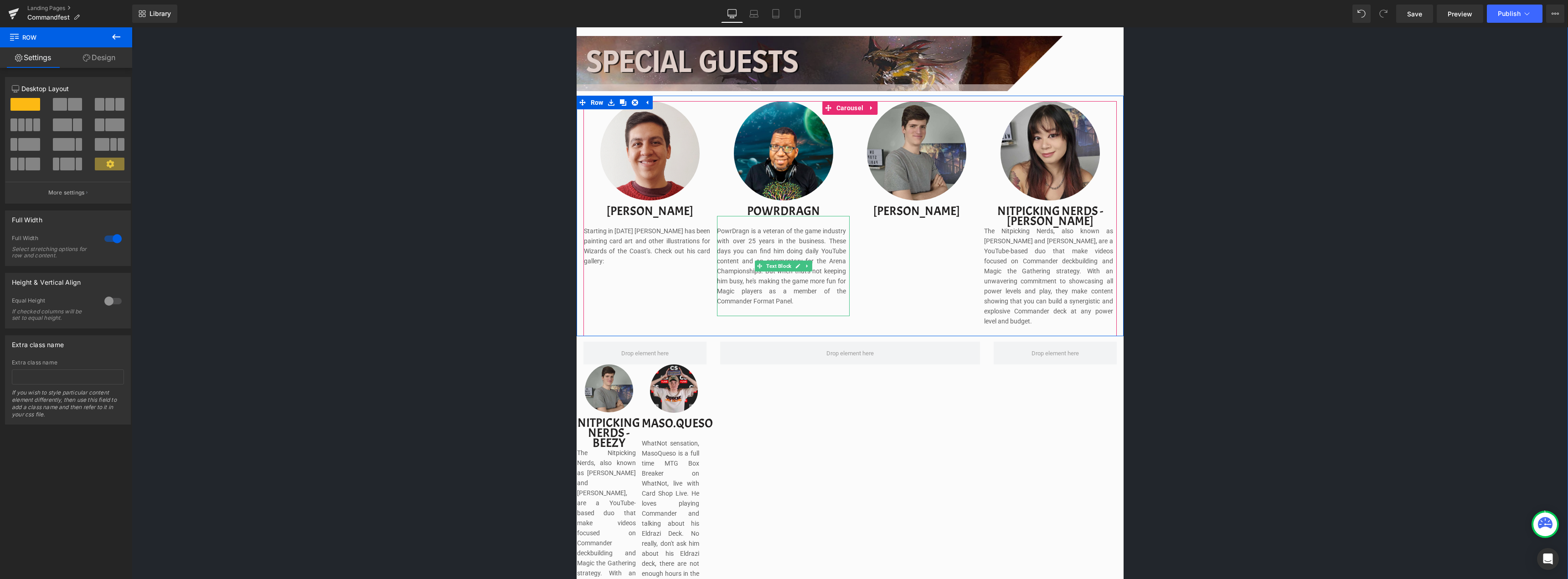
click at [796, 306] on p "PowrDragn is a veteran of the game industry with over 25 years in the business.…" at bounding box center [781, 266] width 129 height 80
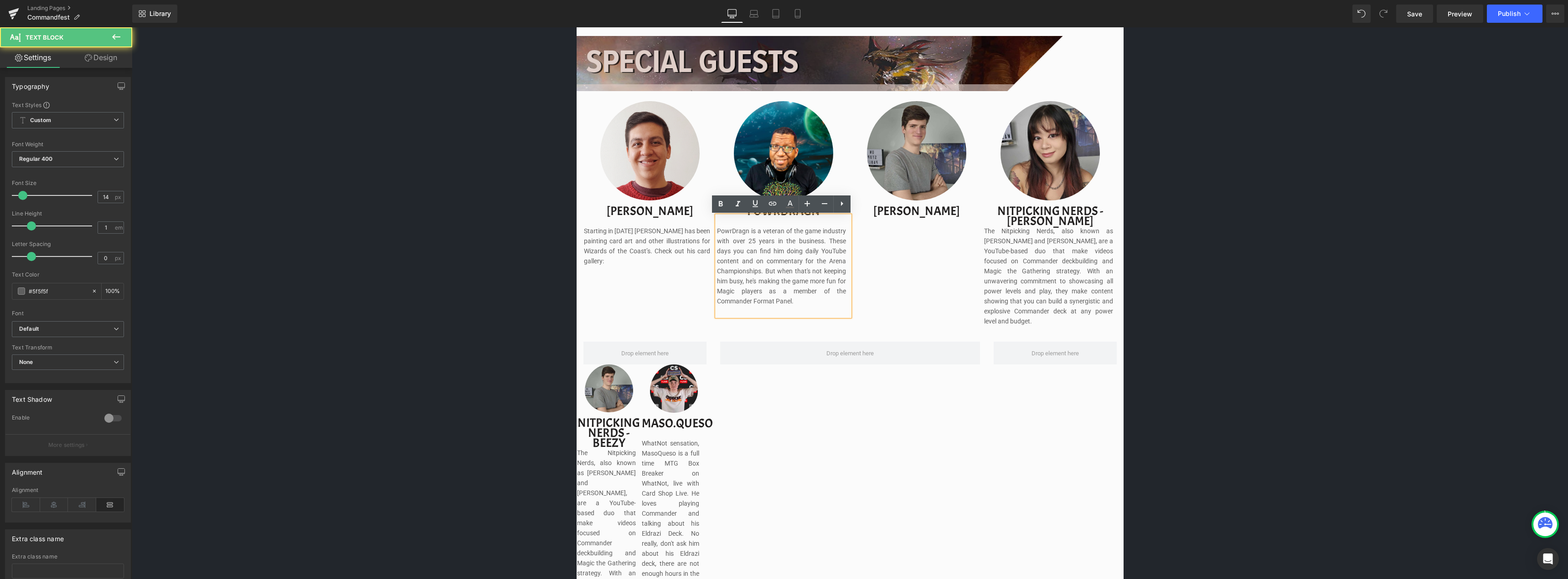
click at [796, 311] on p at bounding box center [781, 311] width 129 height 10
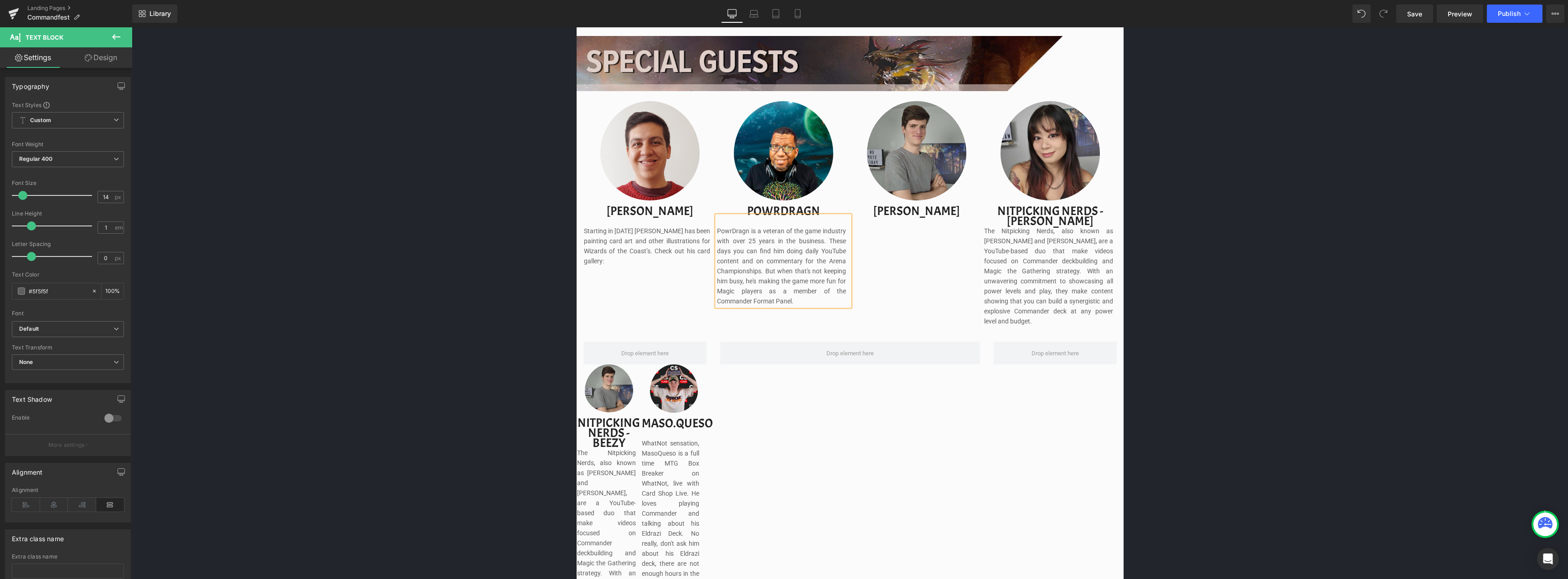
click at [1342, 298] on div "Image Image Separator Save now with Early Bird Pricing. Reserve your spot witho…" at bounding box center [849, 354] width 1436 height 1945
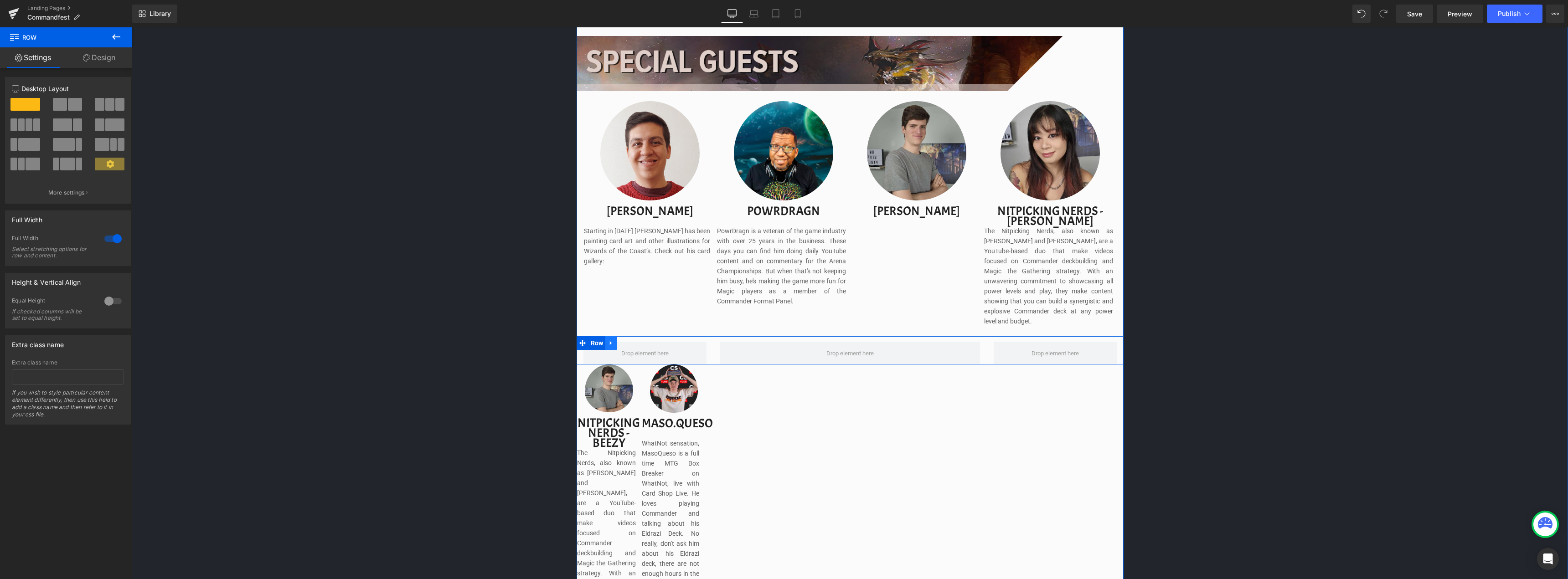
click at [610, 341] on icon at bounding box center [611, 343] width 2 height 4
click at [633, 338] on link at bounding box center [635, 343] width 12 height 13
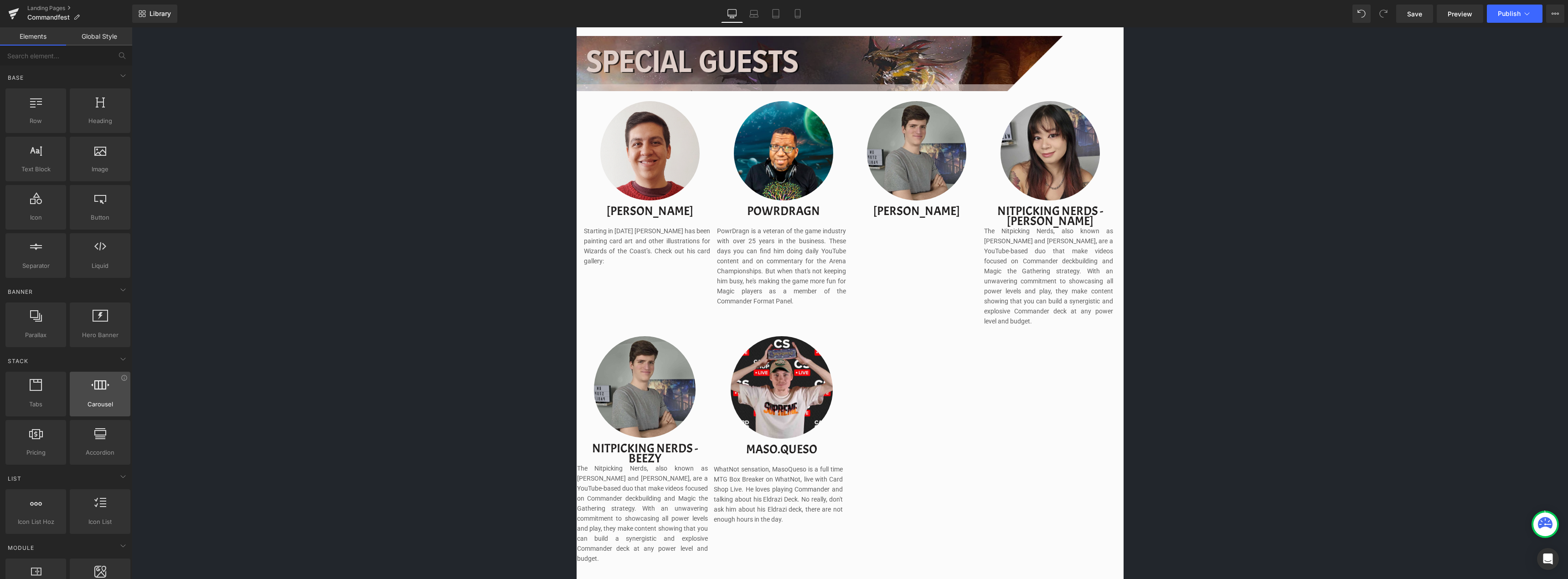
click at [91, 388] on icon at bounding box center [100, 385] width 18 height 12
click at [777, 393] on img at bounding box center [781, 390] width 102 height 109
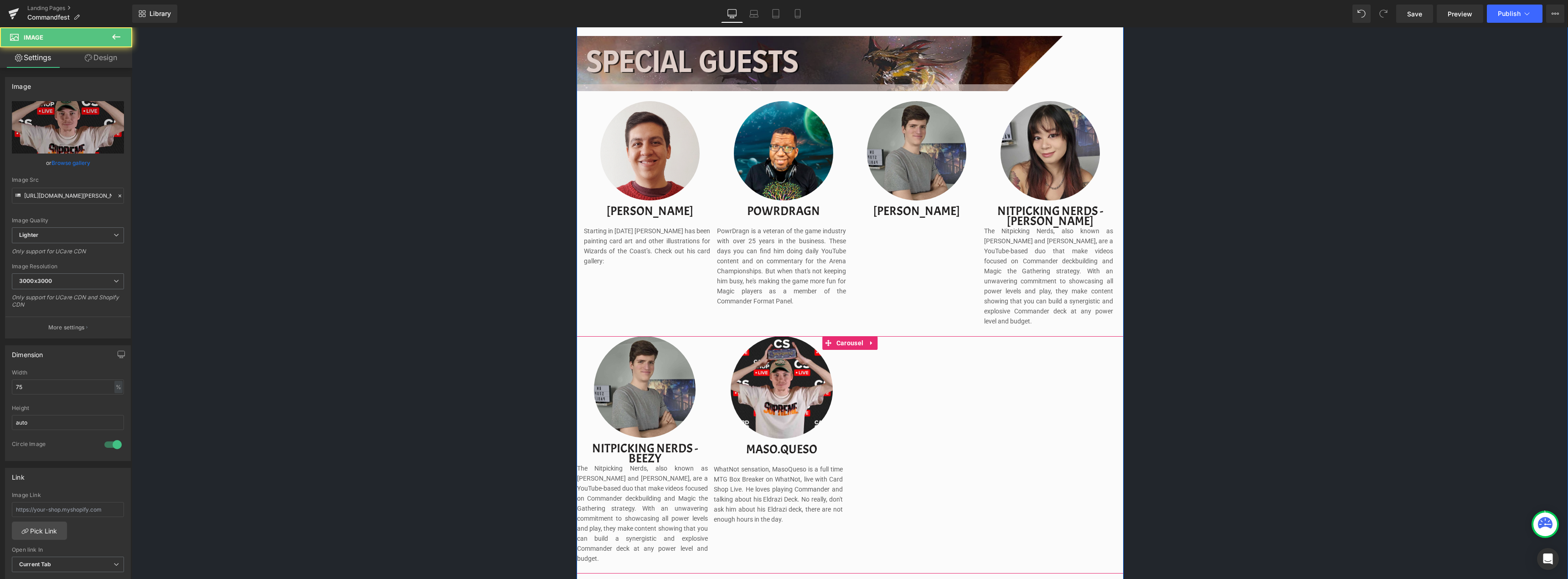
click at [926, 407] on div "Image Nitpicking Nerds - beezy Text Block The Nitpicking Nerds, also known as B…" at bounding box center [850, 455] width 547 height 237
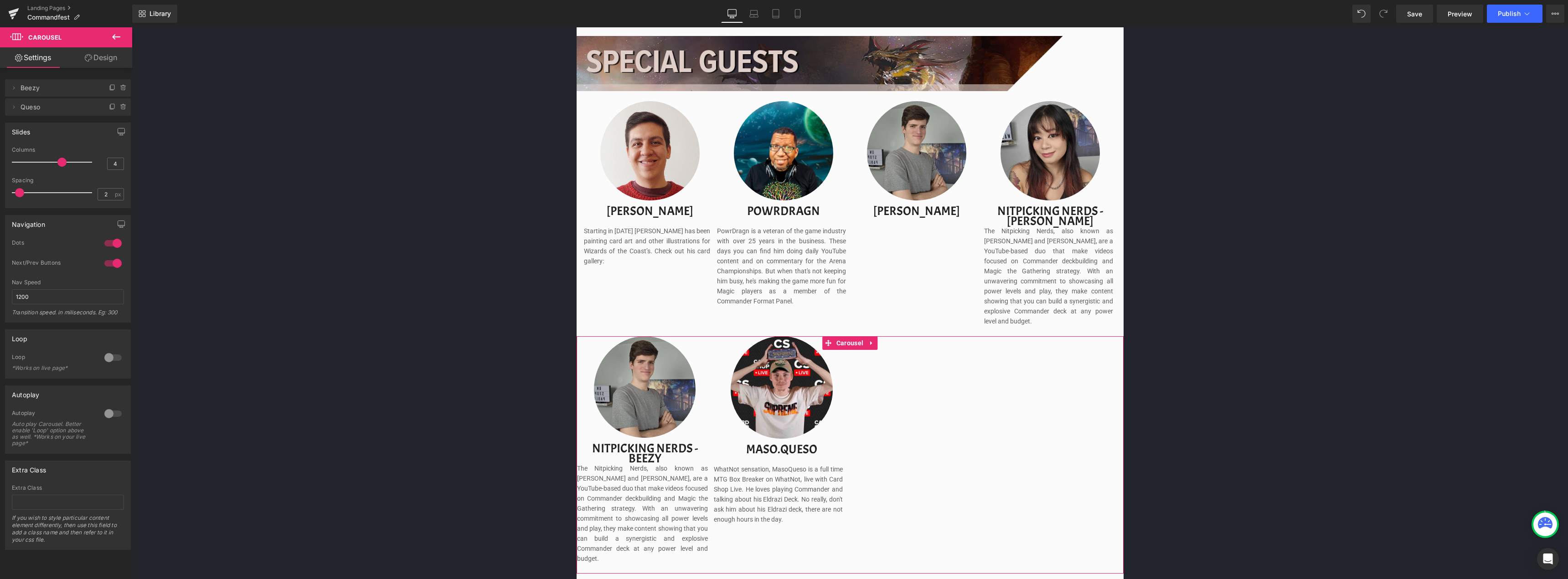
click at [111, 61] on link "Design" at bounding box center [101, 57] width 66 height 21
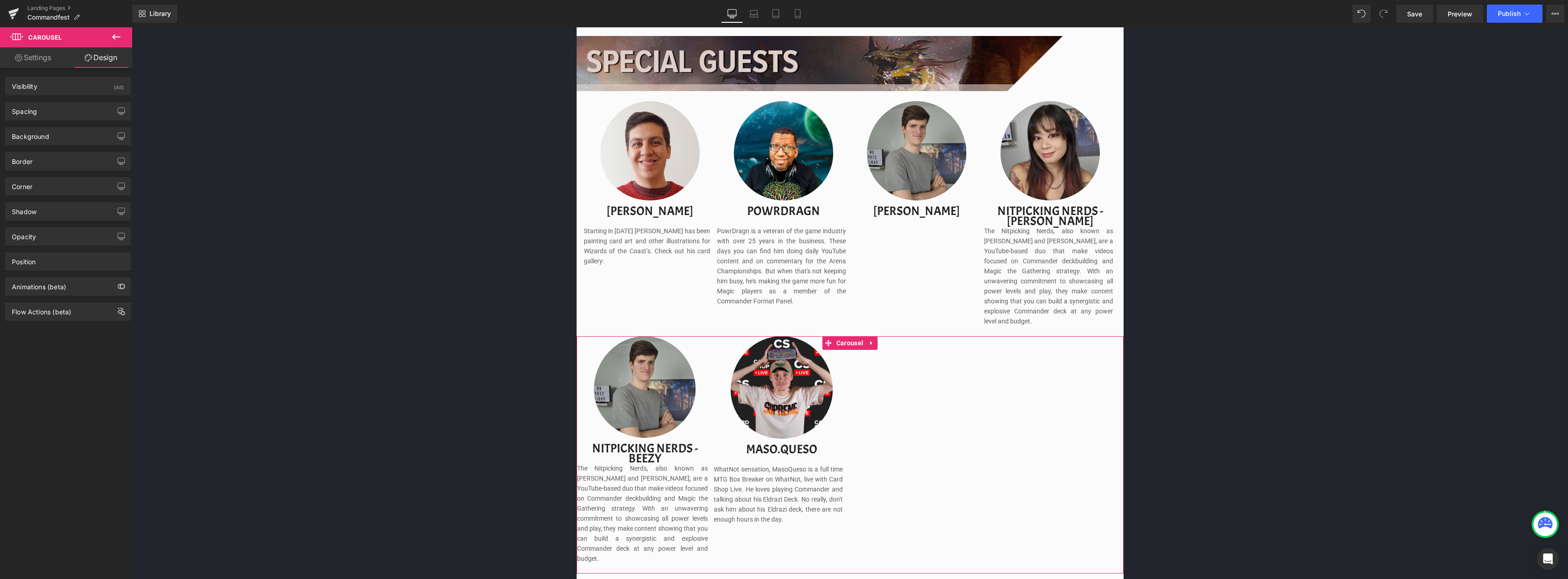
click at [32, 57] on link "Settings" at bounding box center [33, 57] width 66 height 21
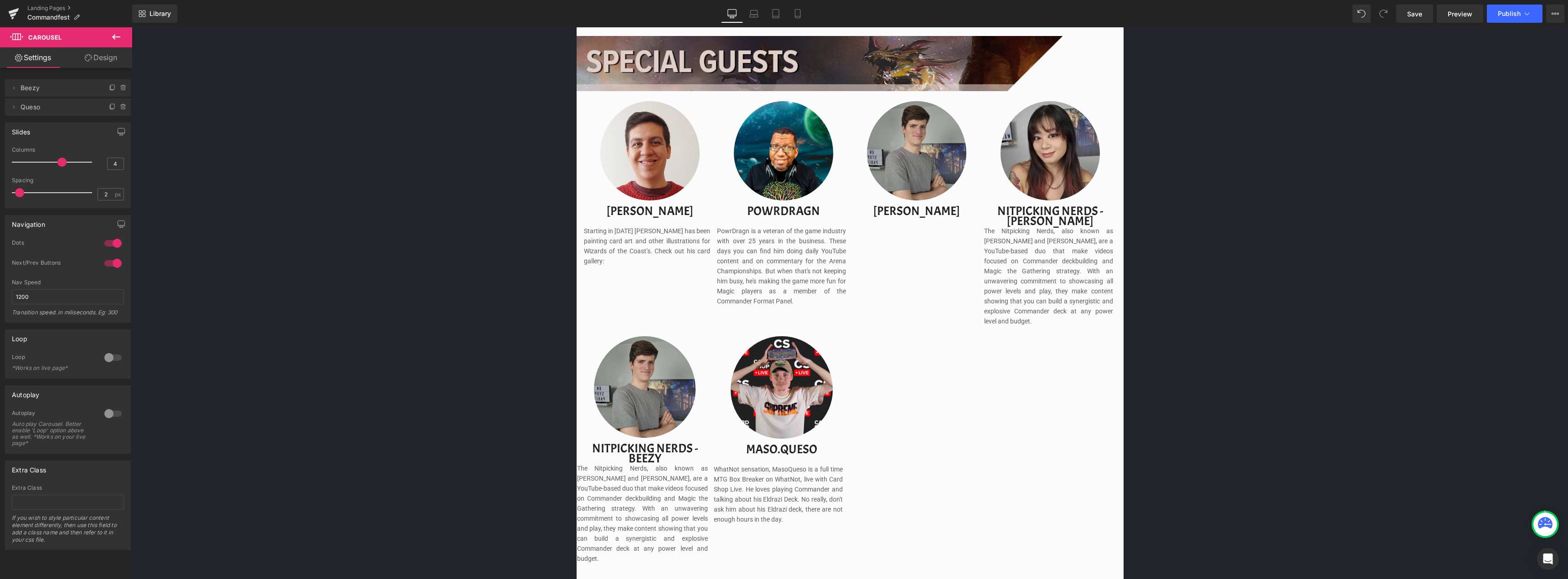
drag, startPoint x: 60, startPoint y: 163, endPoint x: 59, endPoint y: 167, distance: 4.1
click at [59, 167] on div at bounding box center [54, 161] width 75 height 18
click at [23, 193] on span at bounding box center [20, 193] width 9 height 9
click at [118, 129] on icon "button" at bounding box center [121, 131] width 7 height 5
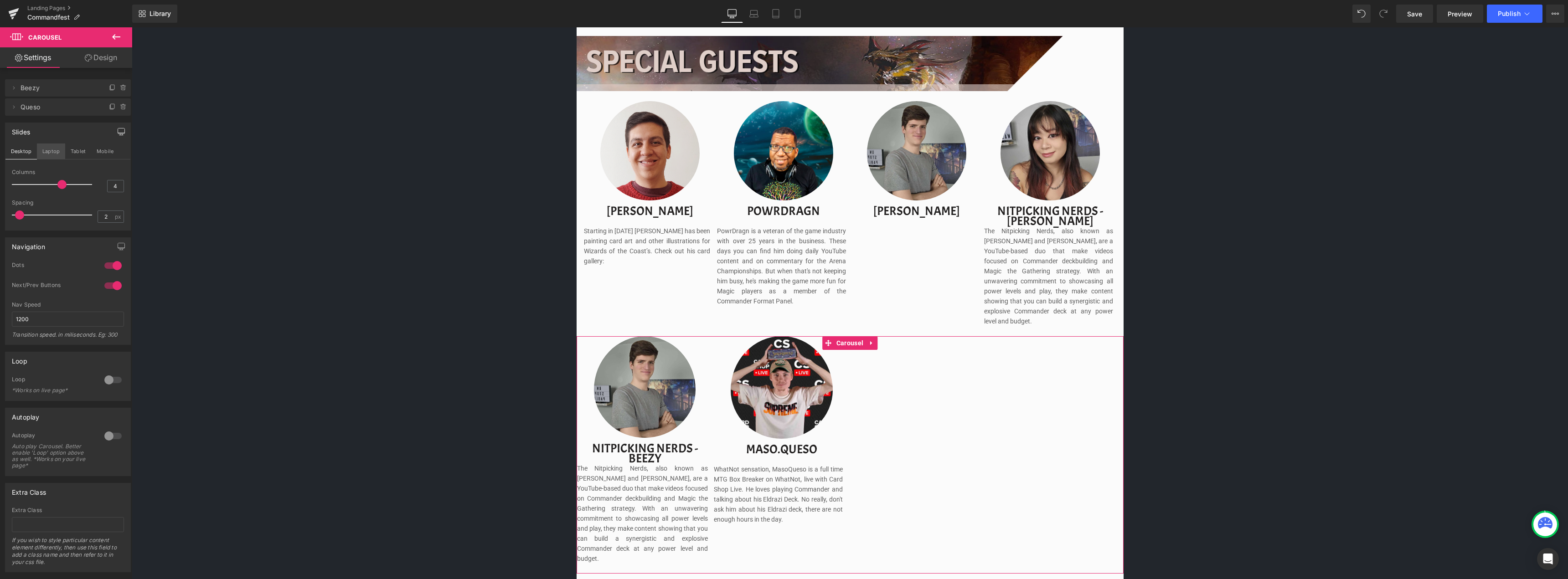
click at [50, 150] on button "Laptop" at bounding box center [51, 151] width 28 height 15
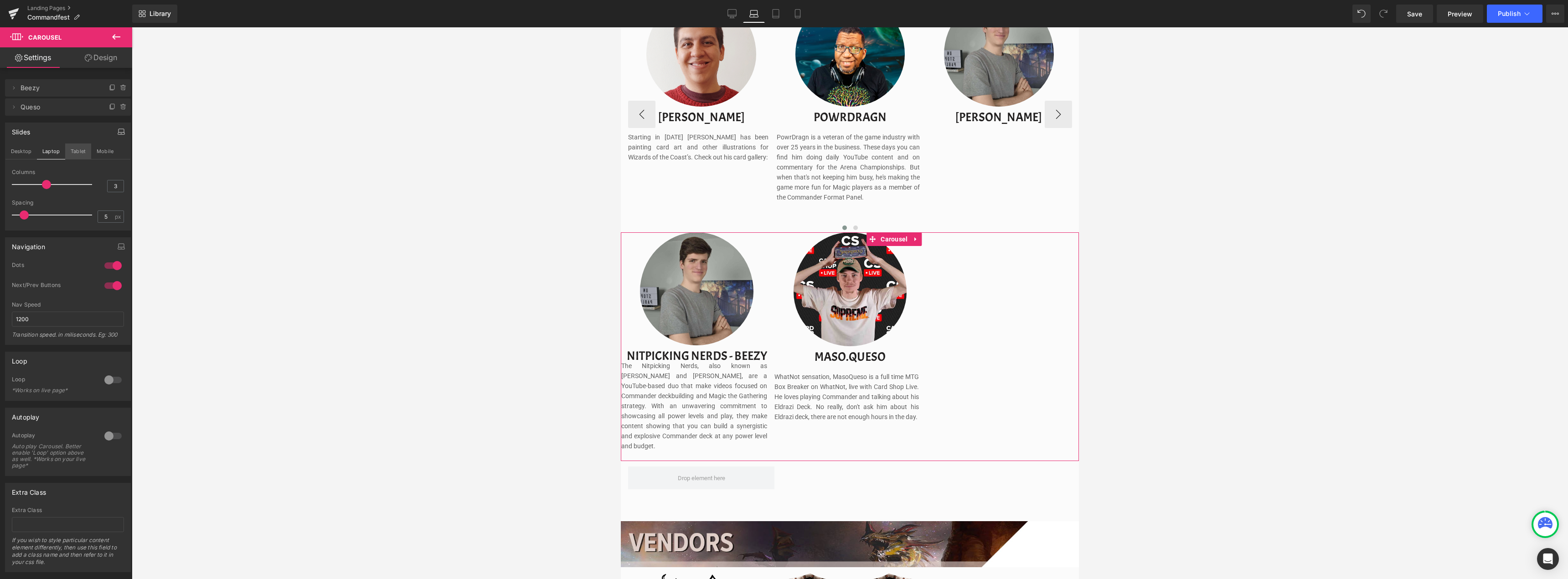
click at [83, 149] on button "Tablet" at bounding box center [78, 151] width 26 height 15
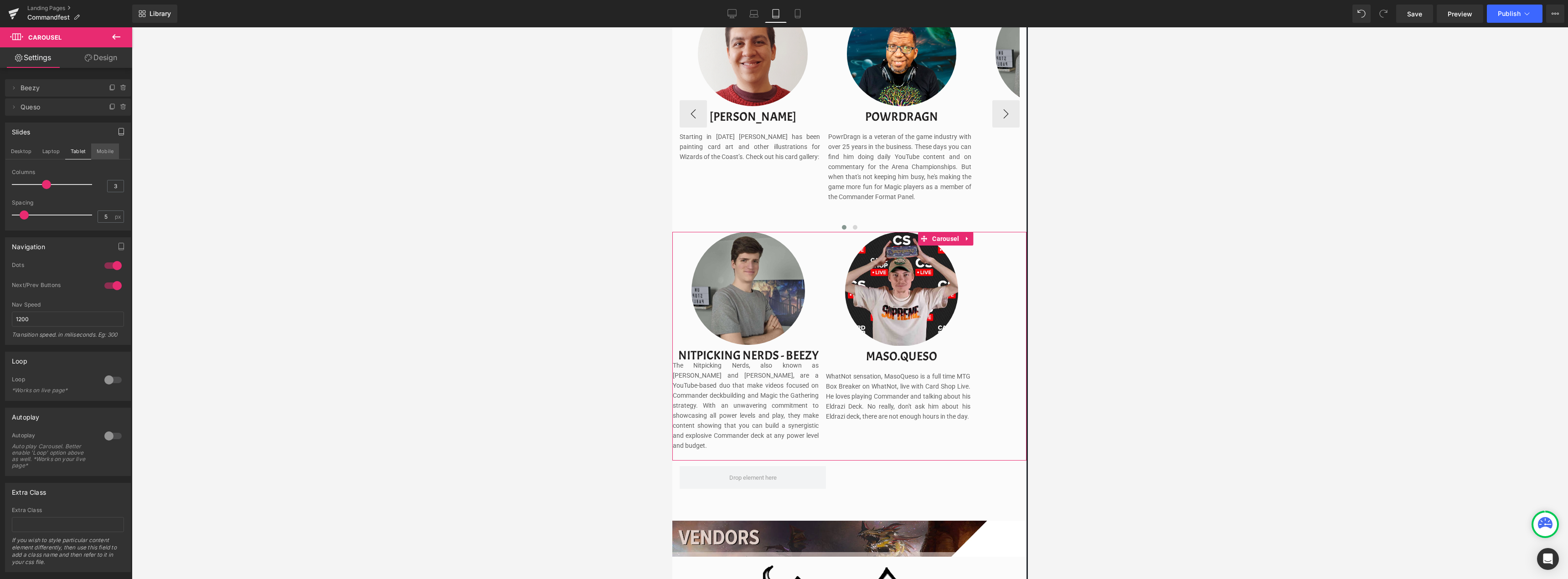
click at [104, 154] on button "Mobile" at bounding box center [105, 151] width 28 height 15
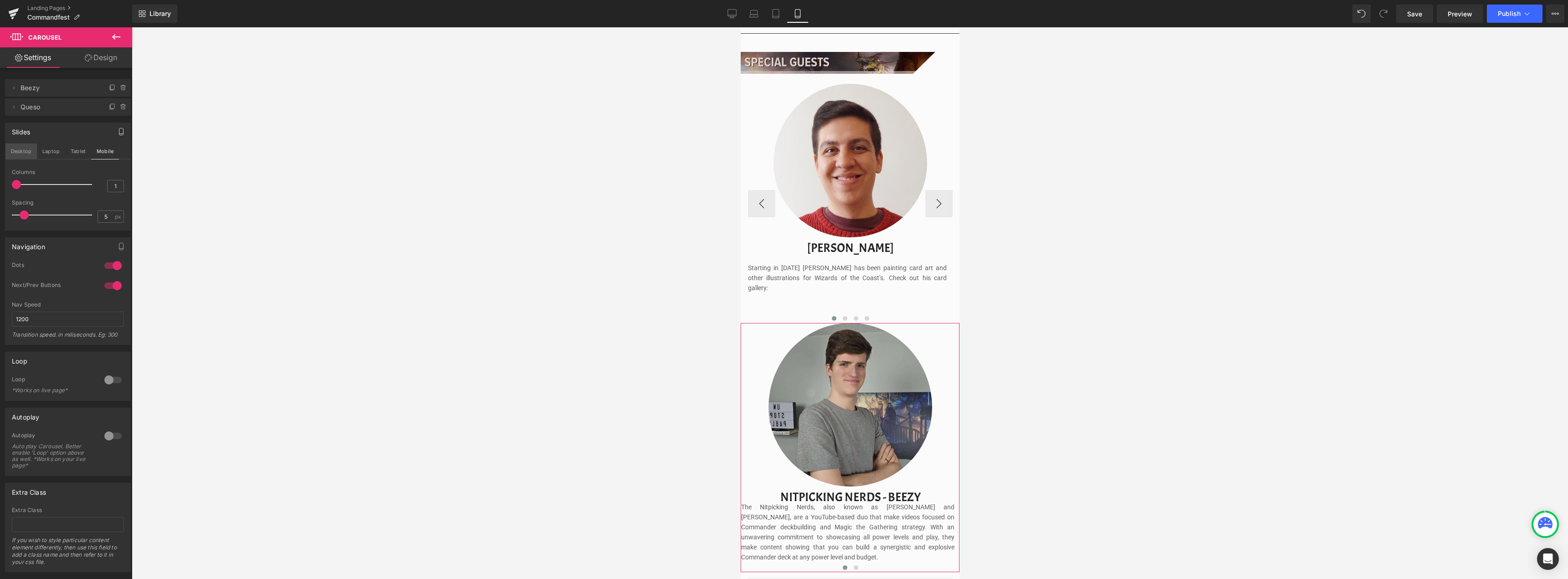
scroll to position [1127, 0]
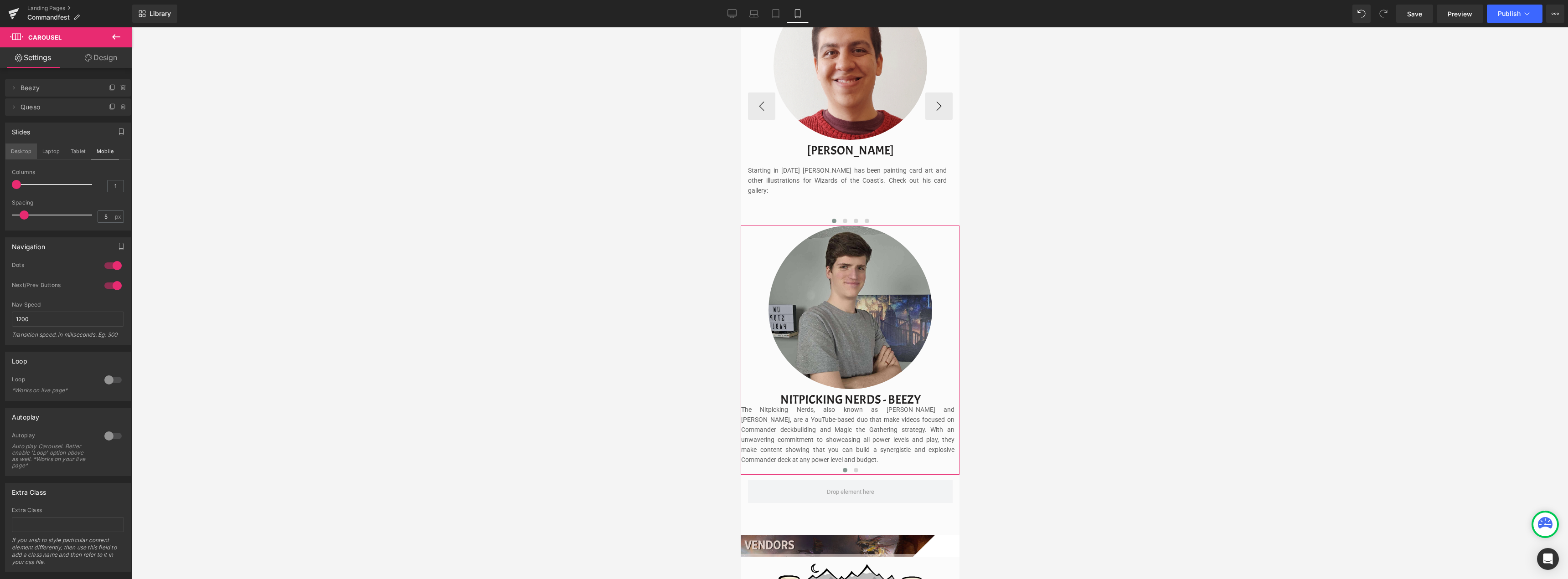
click at [19, 151] on button "Desktop" at bounding box center [21, 151] width 31 height 15
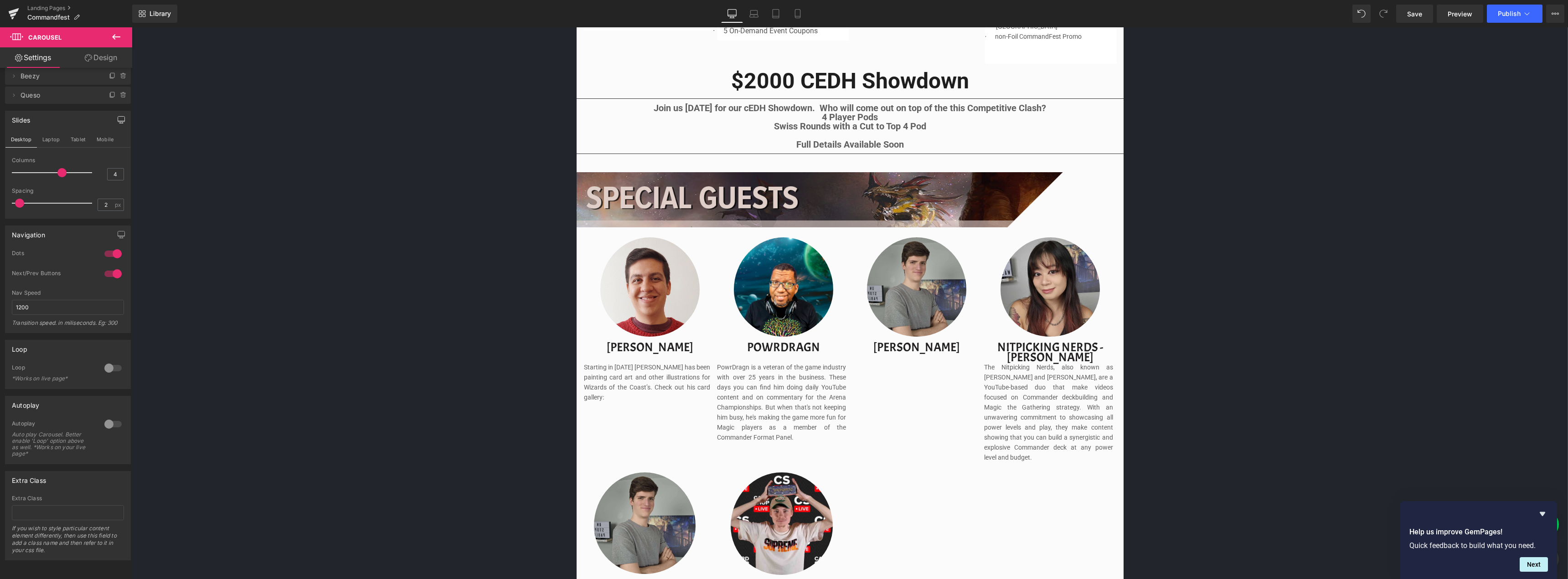
scroll to position [748, 0]
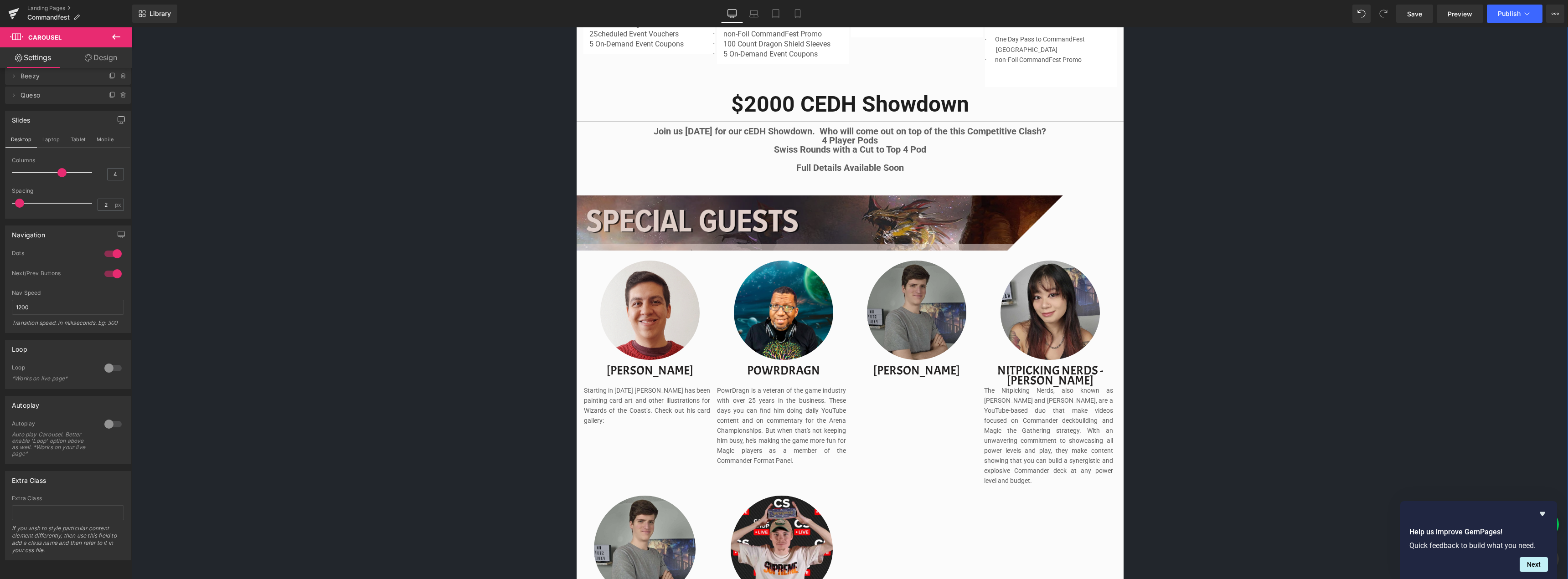
click at [892, 315] on img at bounding box center [917, 313] width 99 height 105
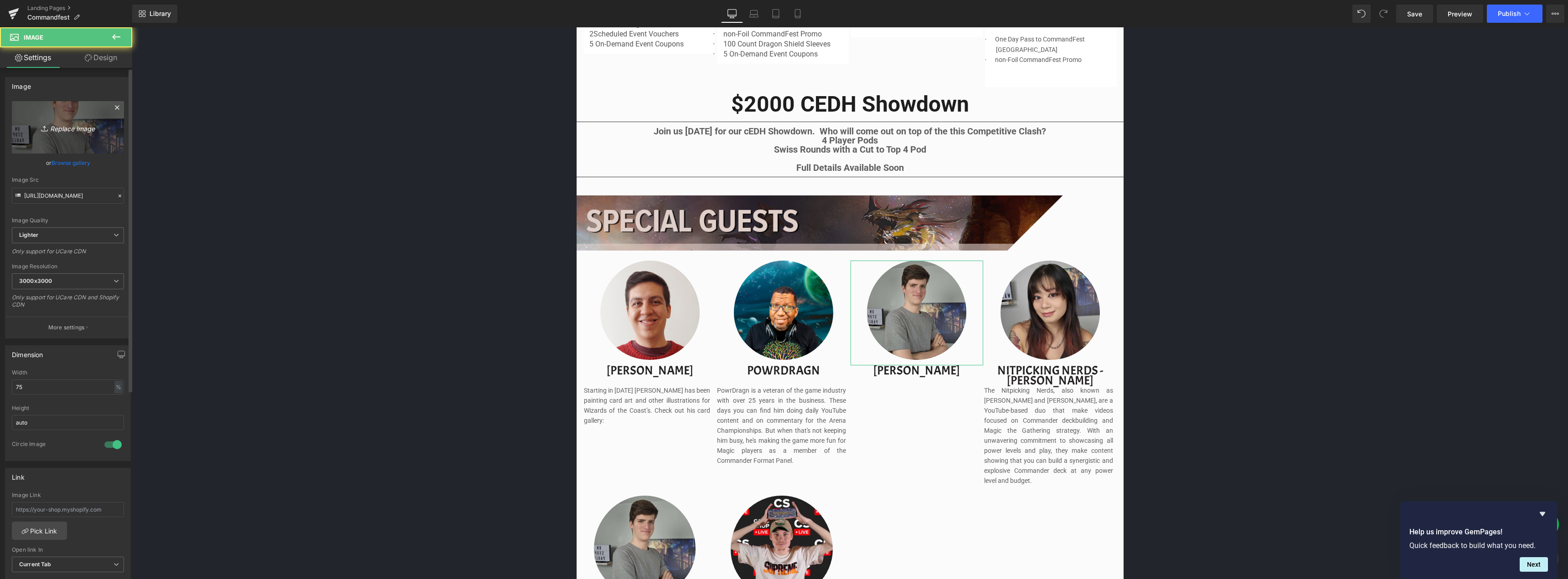
click at [71, 109] on link "Replace Image" at bounding box center [68, 127] width 112 height 53
type input "C:\fakepath\taalia.png"
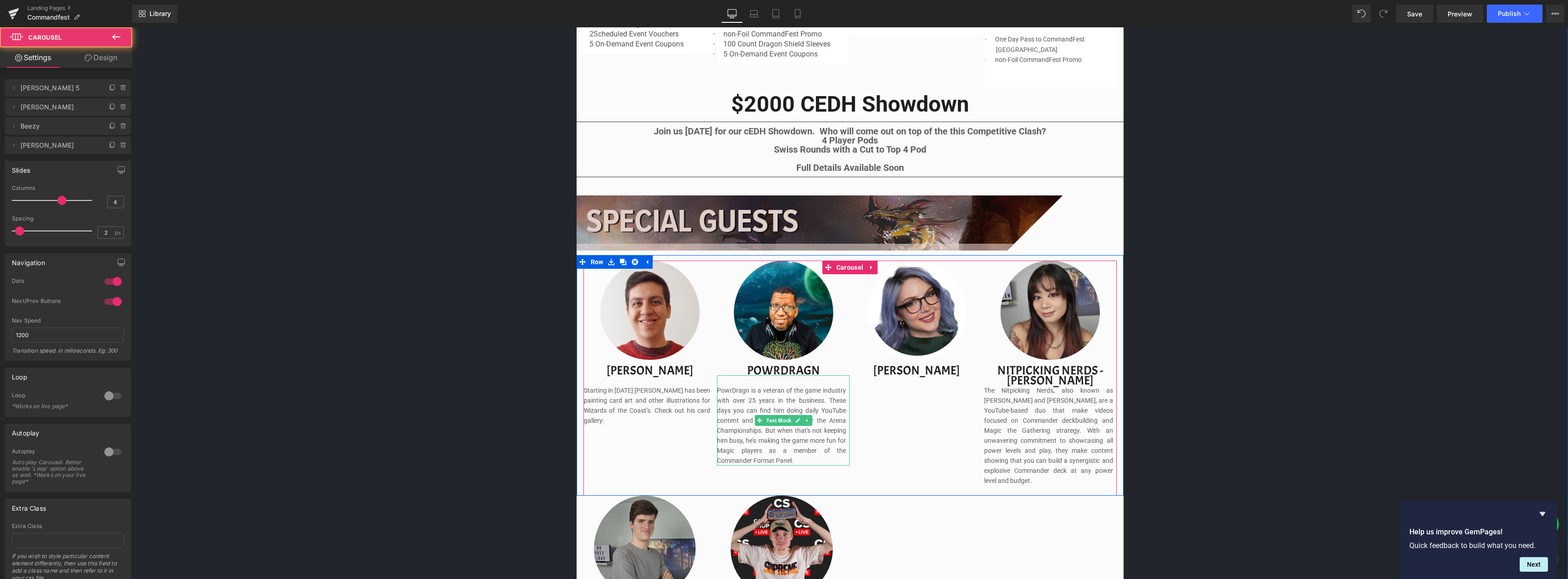
click at [868, 404] on div "Image [PERSON_NAME] Text Block Starting in [DATE] [PERSON_NAME] has been painti…" at bounding box center [851, 378] width 534 height 235
click at [892, 390] on div "Image [PERSON_NAME] Text Block Starting in [DATE] [PERSON_NAME] has been painti…" at bounding box center [851, 378] width 534 height 235
click at [923, 408] on div "Image [PERSON_NAME] Text Block Starting in [DATE] [PERSON_NAME] has been painti…" at bounding box center [851, 378] width 534 height 235
click at [941, 374] on div "[PERSON_NAME] Text Block" at bounding box center [917, 370] width 133 height 10
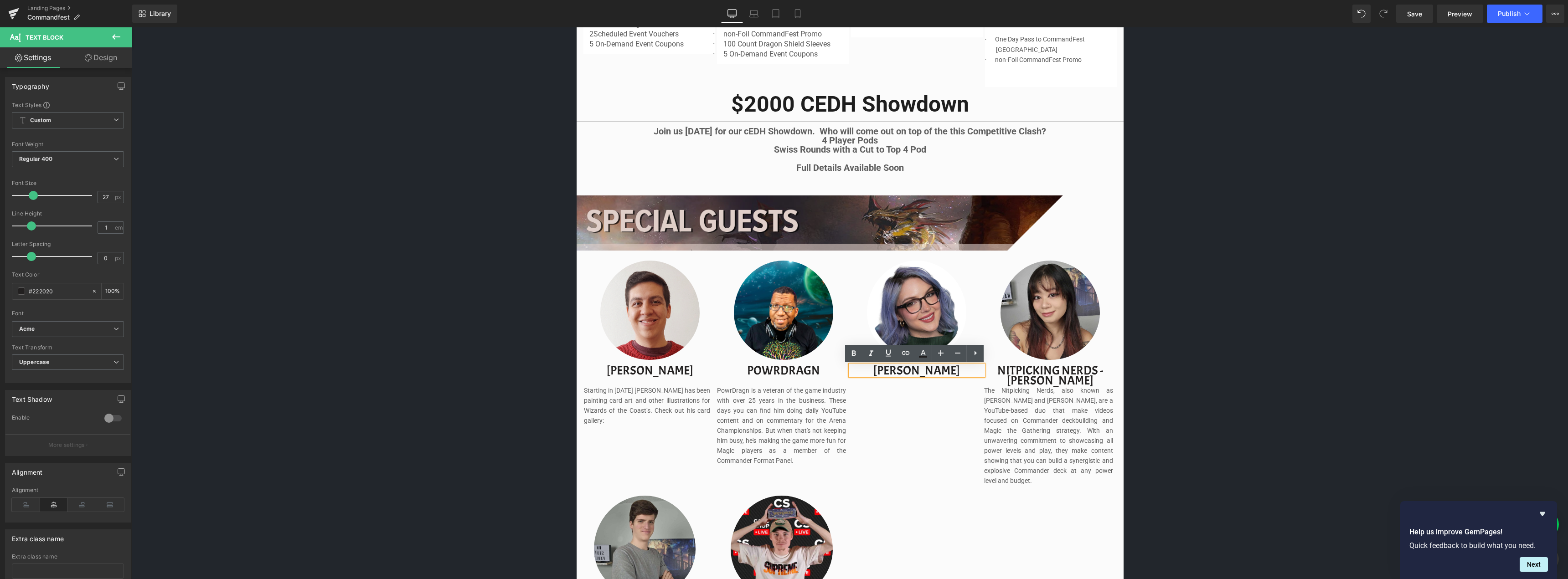
click at [935, 392] on div "Image [PERSON_NAME] Text Block Starting in [DATE] [PERSON_NAME] has been painti…" at bounding box center [851, 378] width 534 height 235
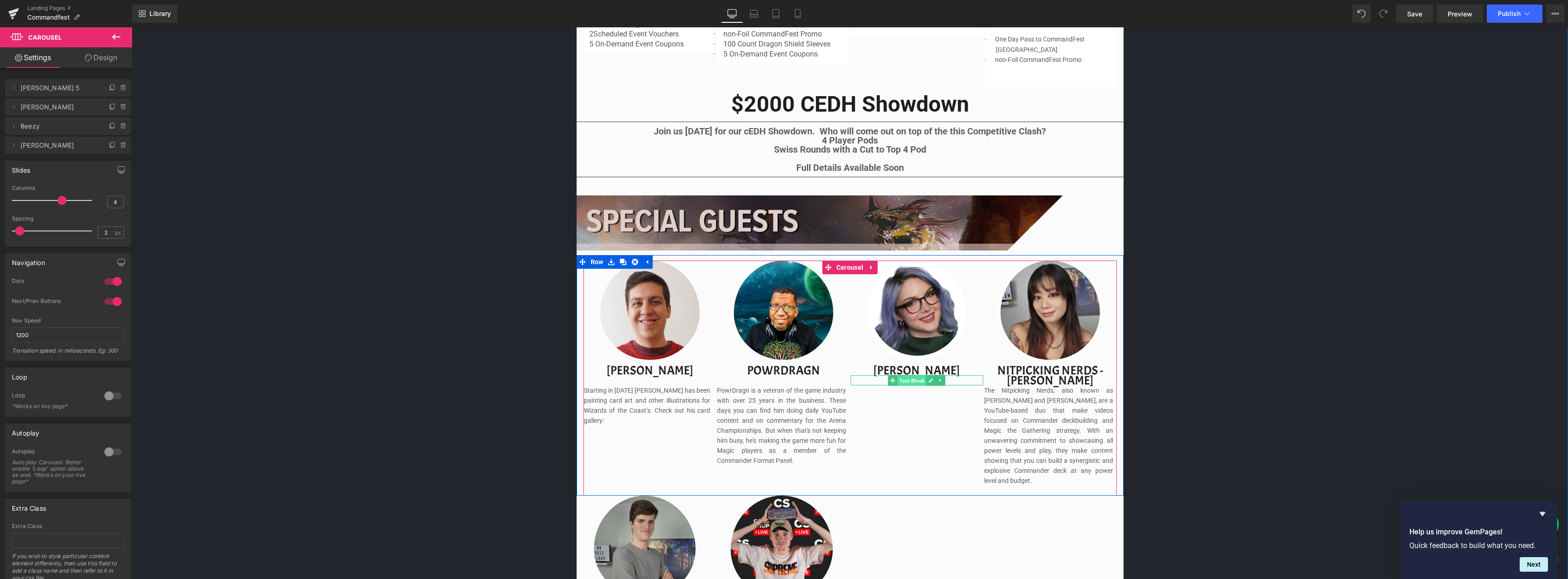
click at [899, 377] on span "Text Block" at bounding box center [911, 380] width 29 height 11
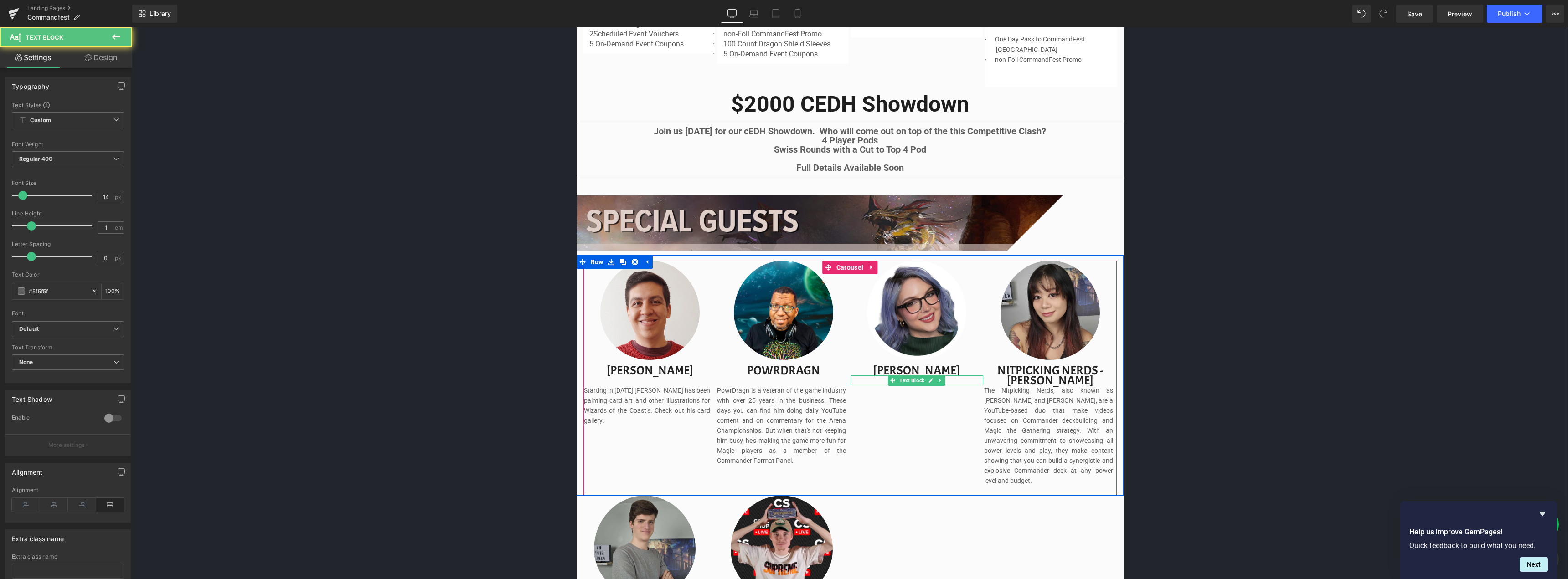
click at [874, 381] on p at bounding box center [914, 380] width 127 height 10
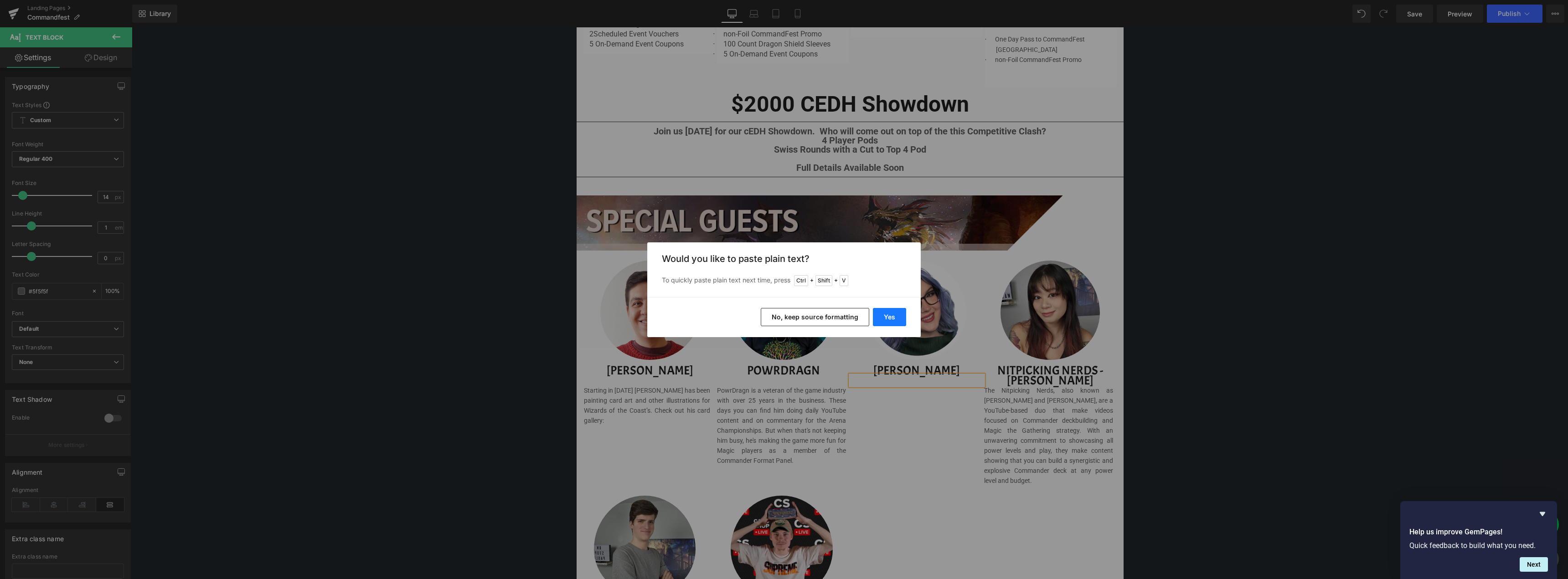
click at [890, 317] on button "Yes" at bounding box center [890, 317] width 33 height 18
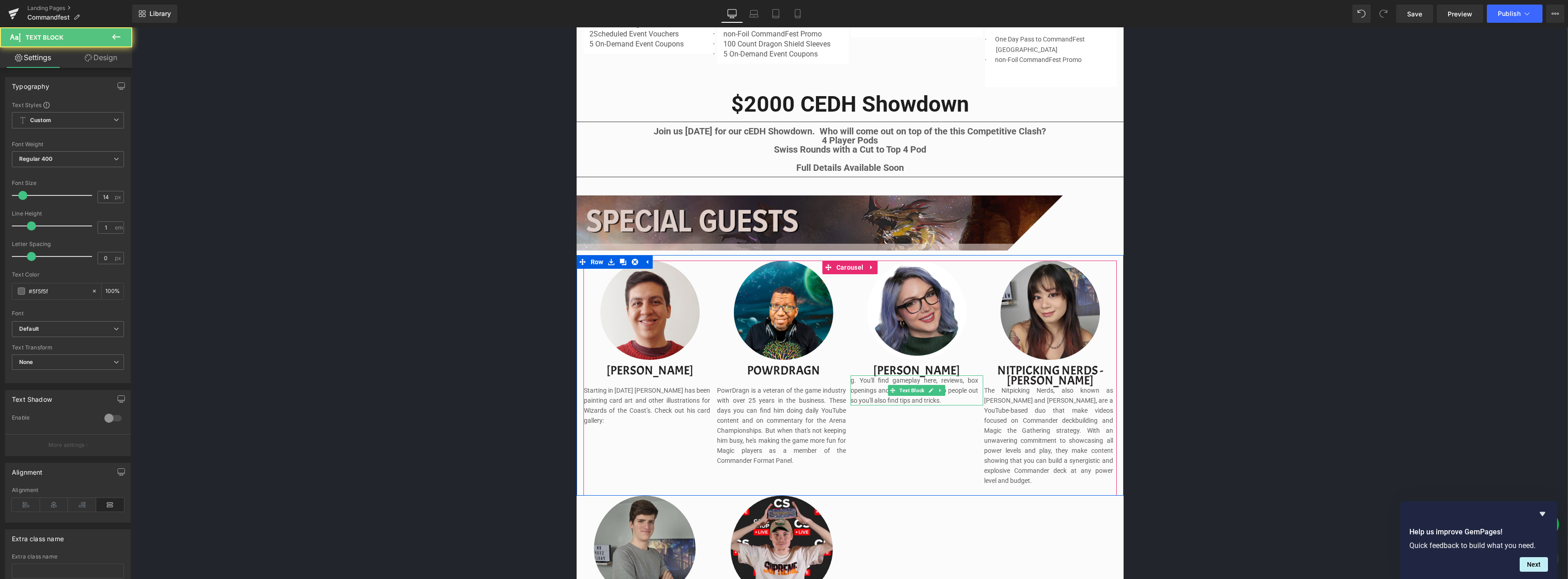
click at [861, 383] on p "g. You'll find gameplay here, reviews, box openings and more! I love to help pe…" at bounding box center [914, 390] width 127 height 30
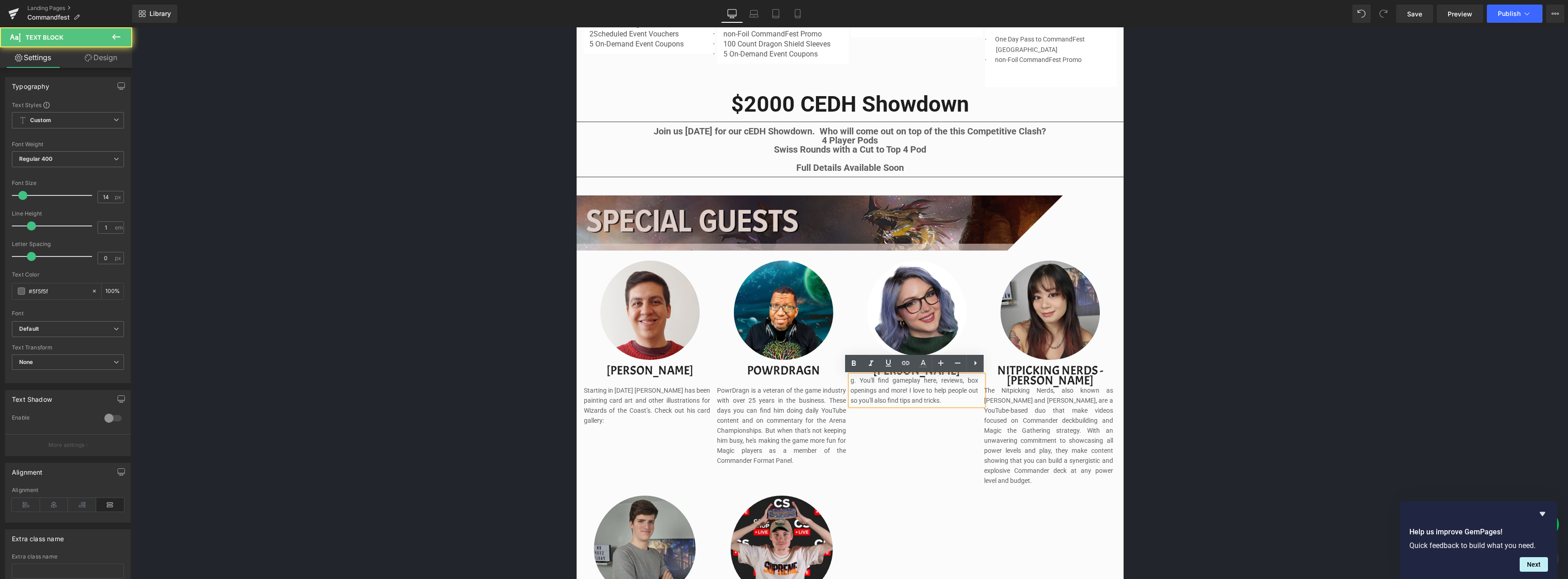
click at [854, 380] on p "g. You'll find gameplay here, reviews, box openings and more! I love to help pe…" at bounding box center [914, 390] width 127 height 30
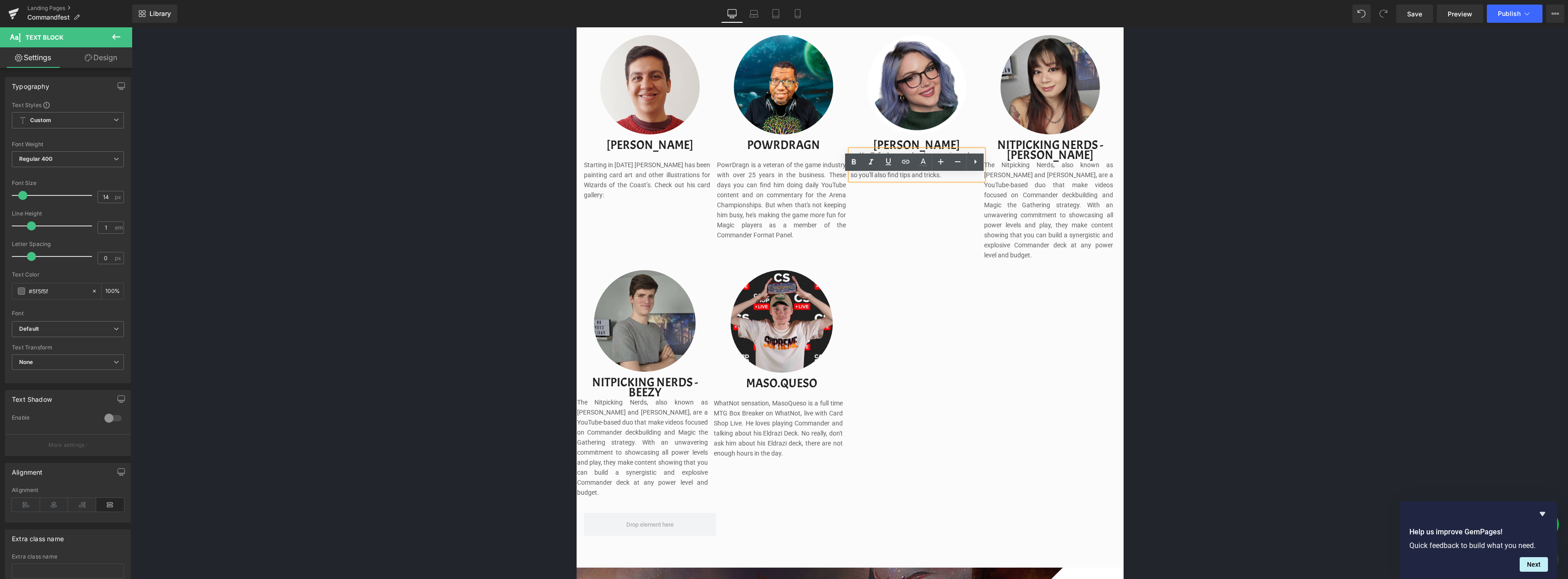
scroll to position [976, 0]
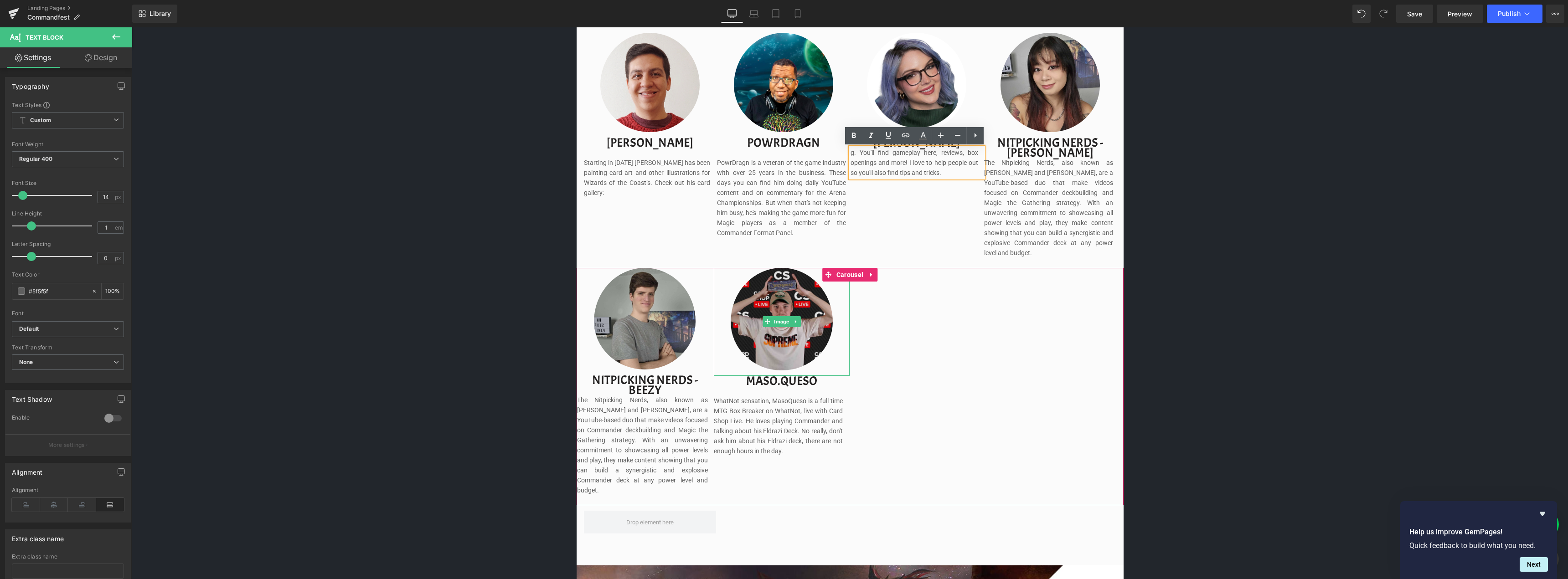
click at [796, 279] on img at bounding box center [781, 322] width 102 height 109
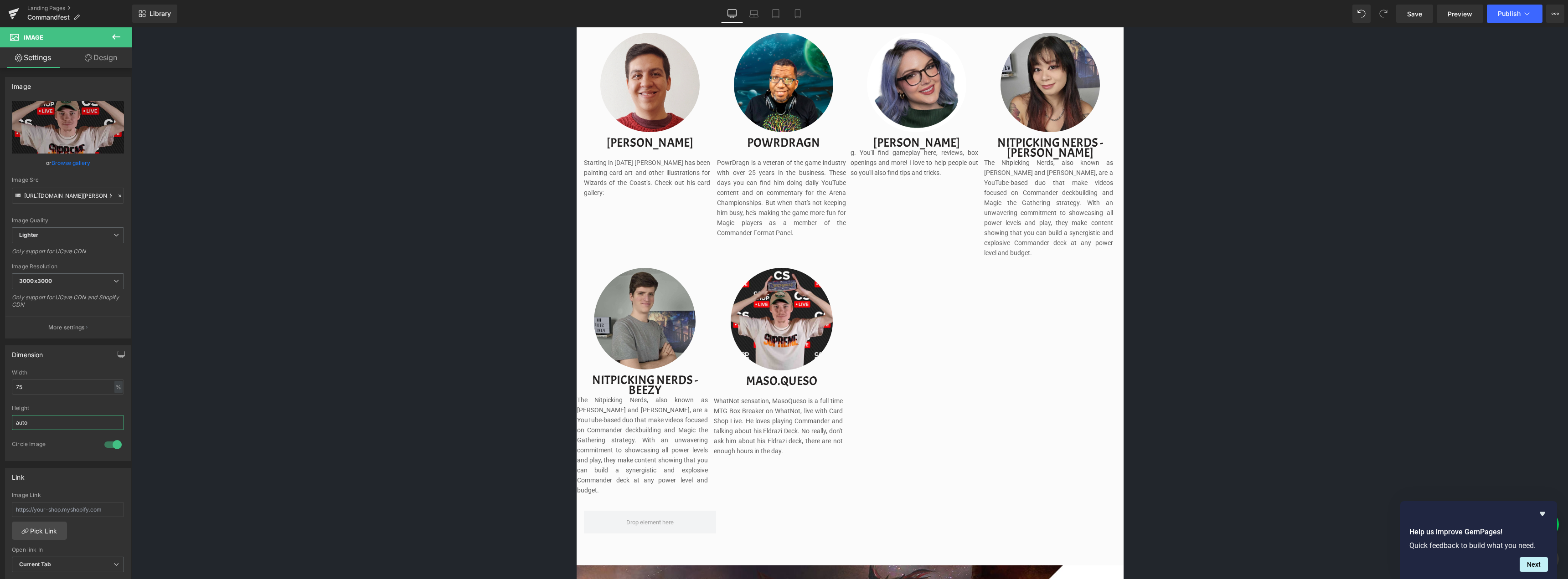
drag, startPoint x: 45, startPoint y: 425, endPoint x: -58, endPoint y: 412, distance: 103.8
click at [0, 412] on html "Text Block You are previewing how the will restyle your page. You can not edit …" at bounding box center [784, 290] width 1568 height 579
type input "75"
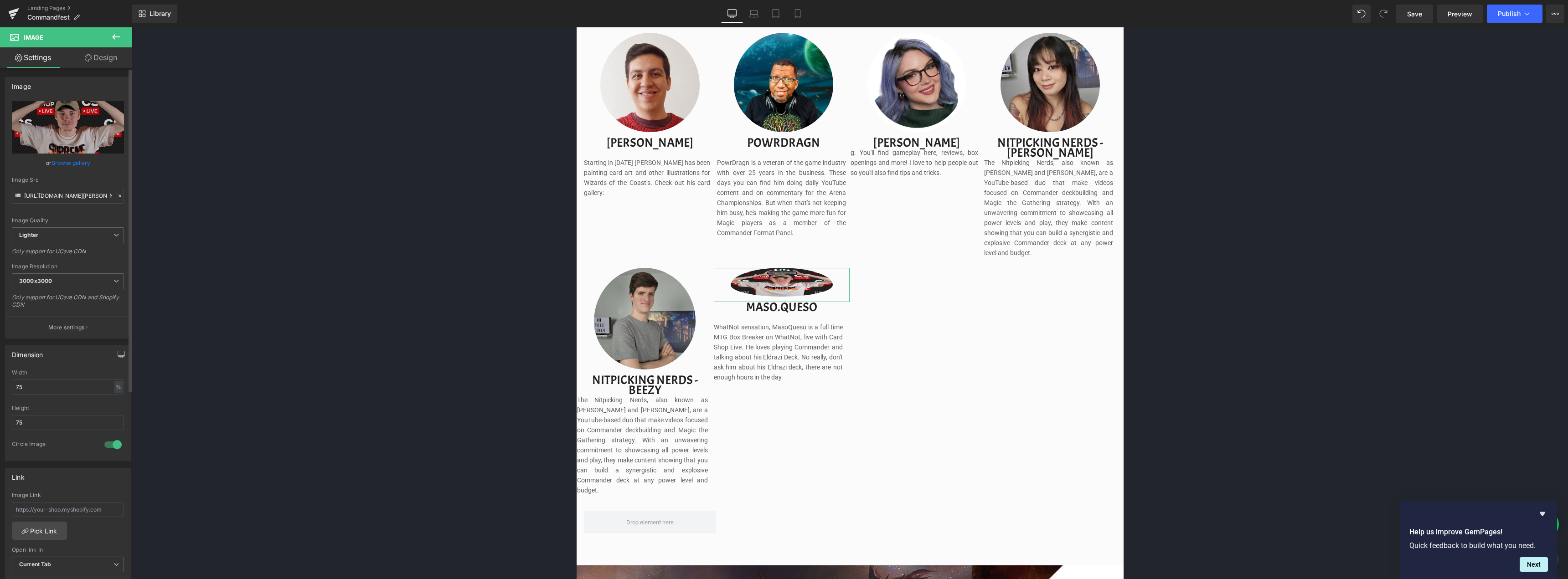
click at [49, 378] on div "Width 75 % % px" at bounding box center [68, 387] width 112 height 35
click at [41, 394] on input "75" at bounding box center [68, 387] width 112 height 15
type input "7"
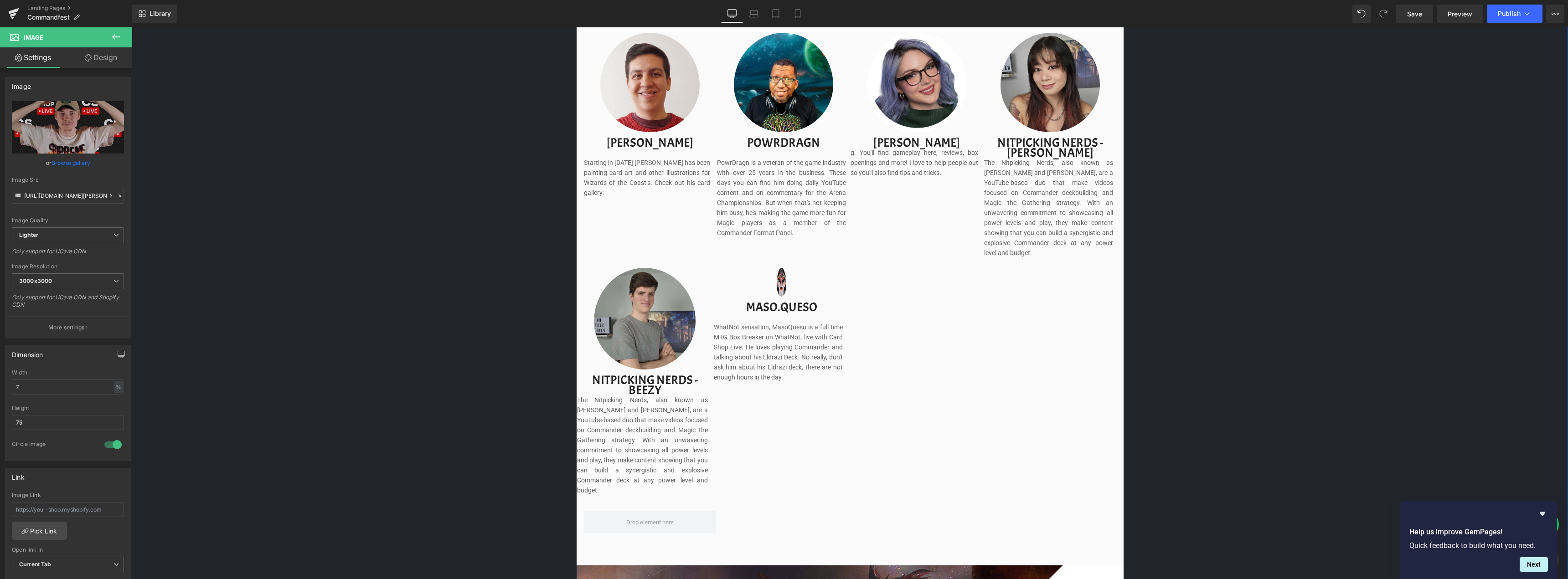
click at [1213, 358] on div "Image Image Separator Save now with Early Bird Pricing. Reserve your spot witho…" at bounding box center [849, 218] width 1436 height 1810
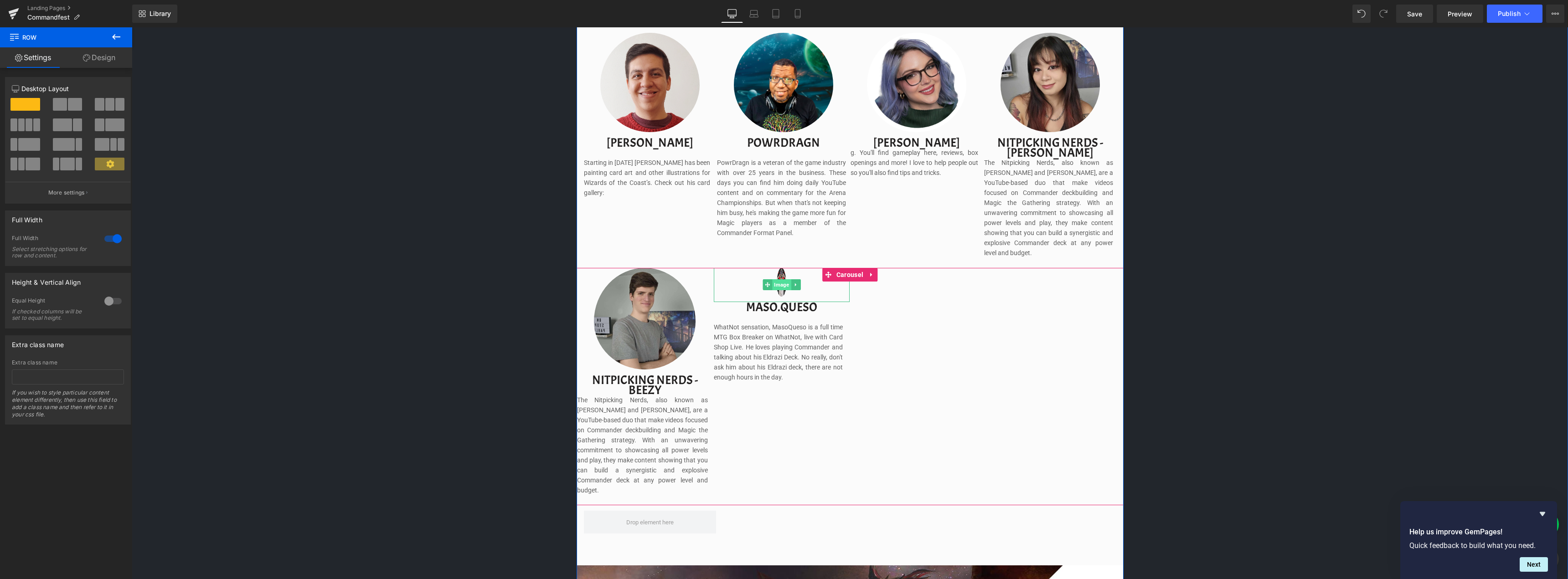
click at [780, 279] on span "Image" at bounding box center [782, 285] width 19 height 11
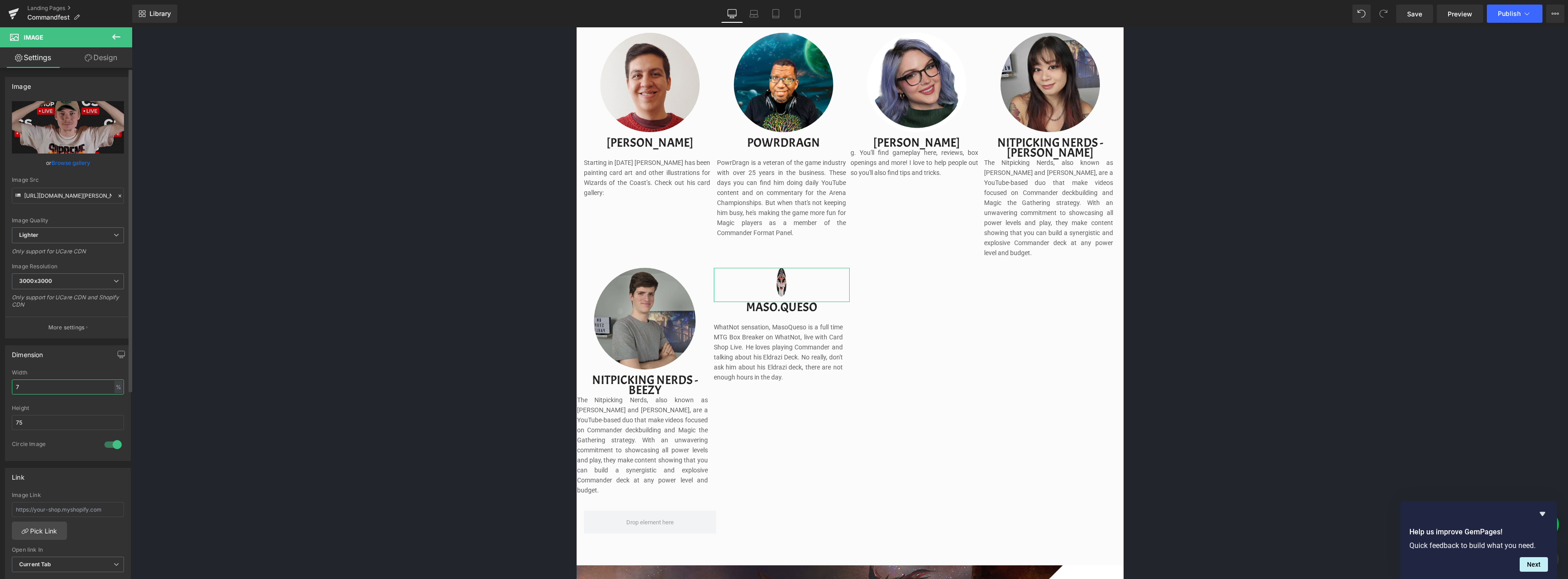
click at [35, 381] on input "7" at bounding box center [68, 387] width 112 height 15
type input "7"
click at [42, 421] on input "75" at bounding box center [68, 422] width 112 height 15
type input "7"
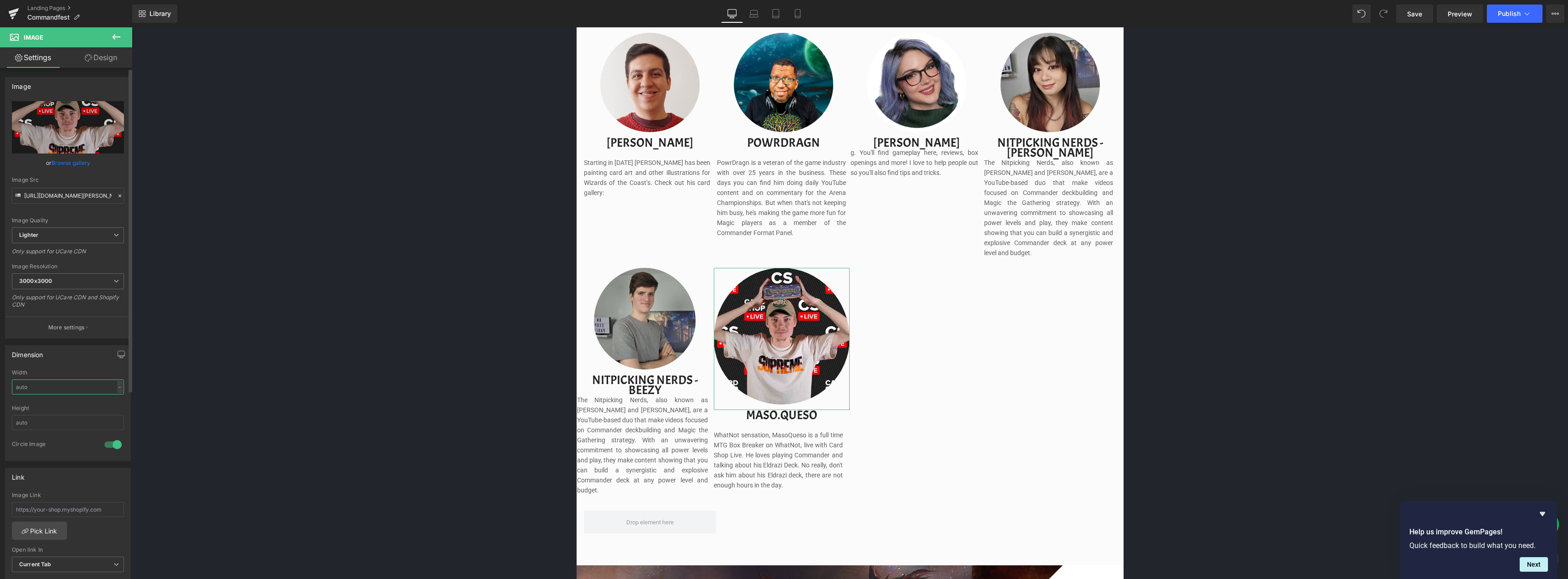
click at [47, 387] on input "text" at bounding box center [68, 387] width 112 height 15
type input "75"
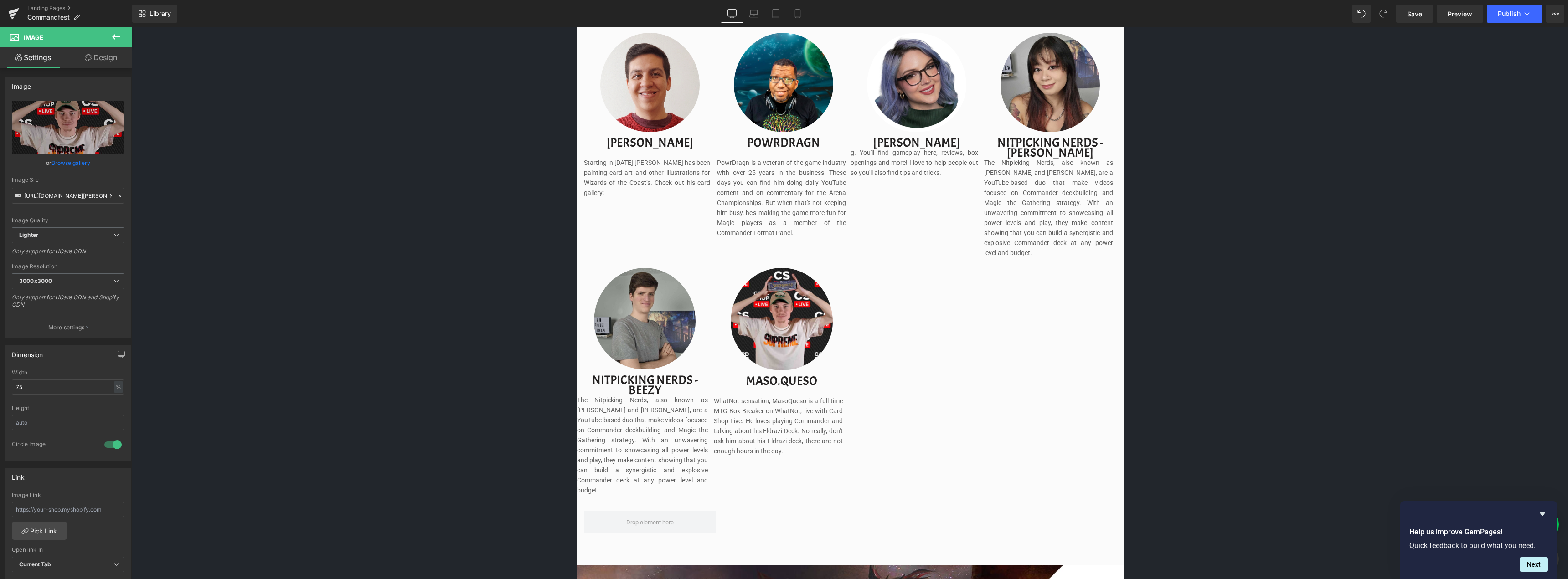
click at [298, 403] on div "Image Image Separator Save now with Early Bird Pricing. Reserve your spot witho…" at bounding box center [849, 218] width 1436 height 1810
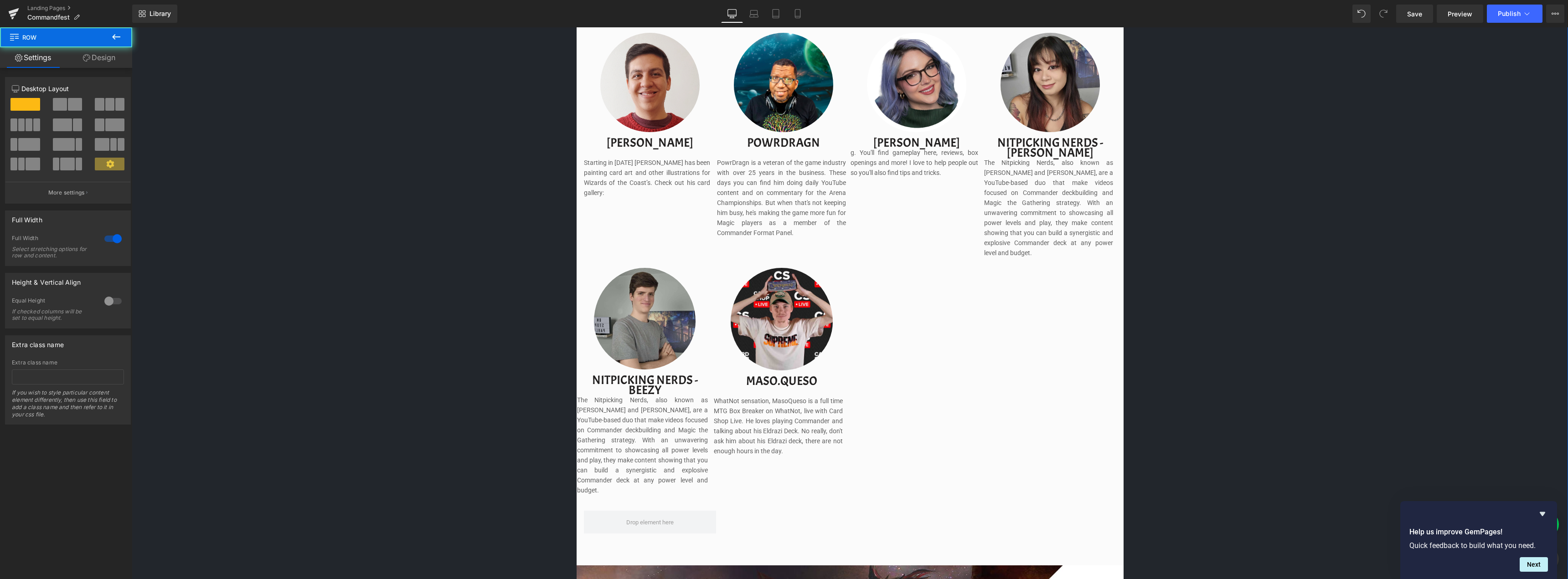
click at [387, 288] on div "Image Image Separator Save now with Early Bird Pricing. Reserve your spot witho…" at bounding box center [849, 218] width 1436 height 1810
click at [765, 319] on icon at bounding box center [768, 322] width 5 height 5
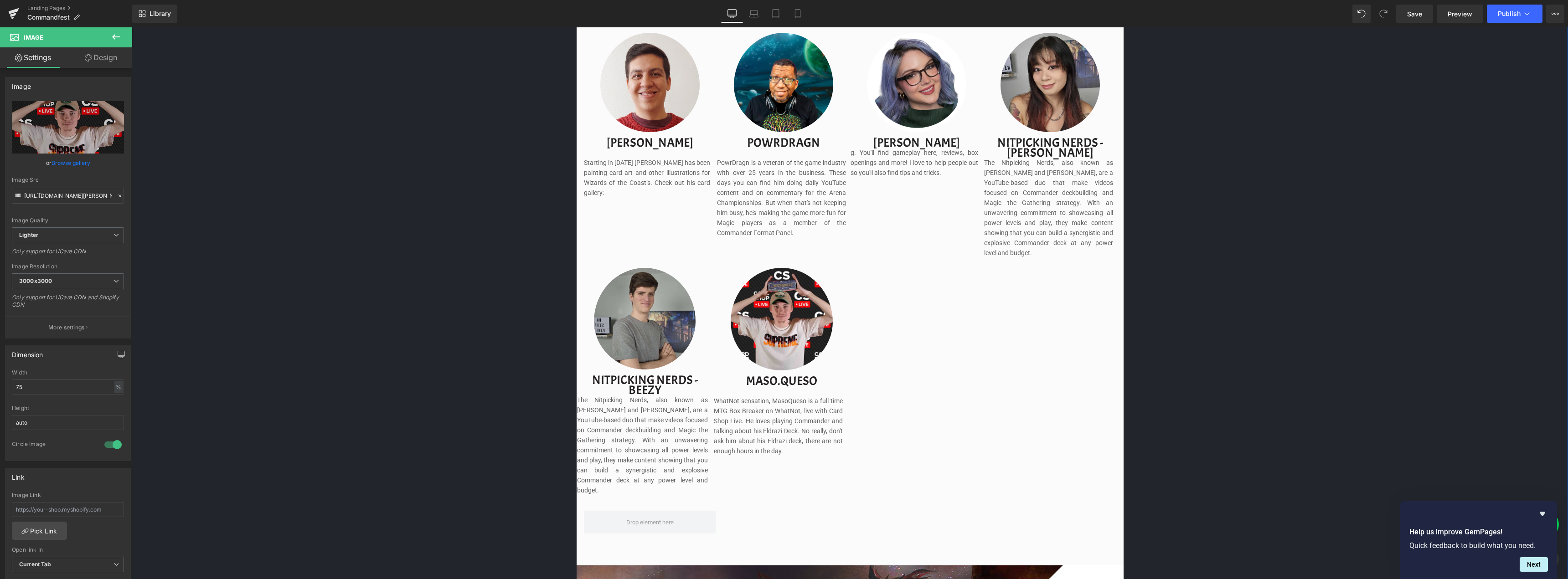
drag, startPoint x: 1372, startPoint y: 318, endPoint x: 1313, endPoint y: 318, distance: 59.0
click at [1372, 318] on div "Image Image Separator Save now with Early Bird Pricing. Reserve your spot witho…" at bounding box center [849, 218] width 1436 height 1810
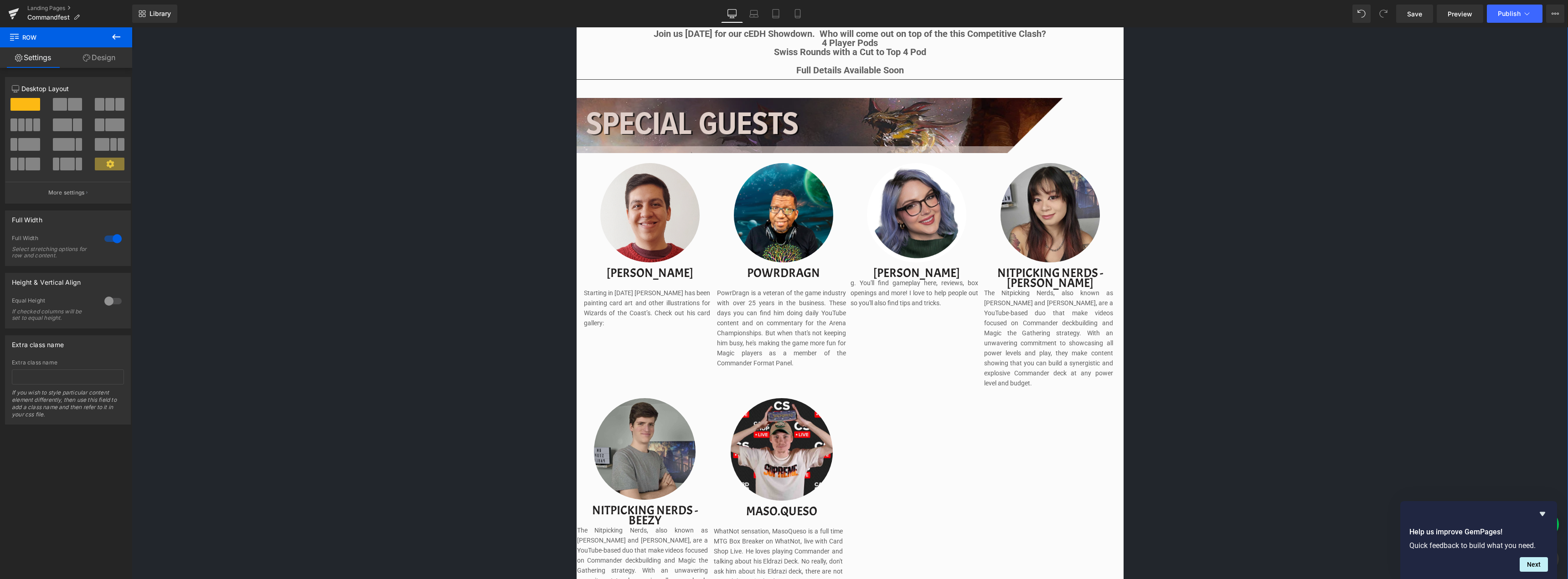
scroll to position [885, 0]
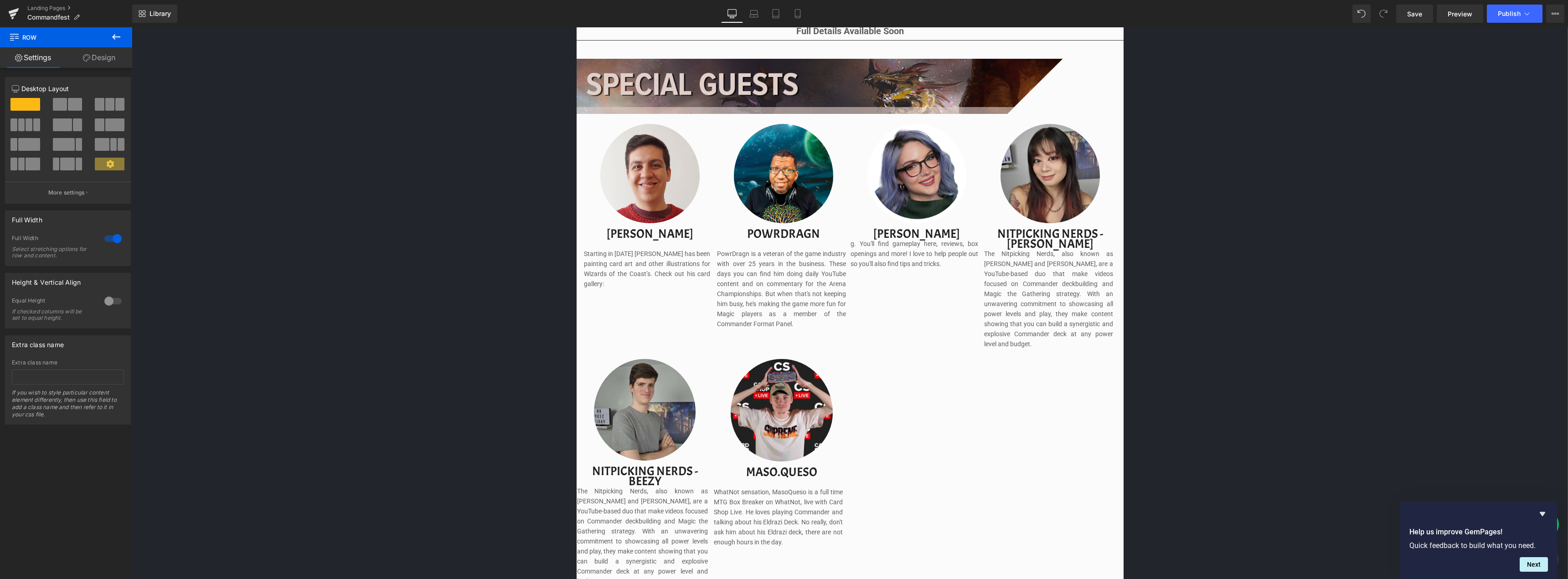
click at [1268, 322] on div "Image Image Separator Save now with Early Bird Pricing. Reserve your spot witho…" at bounding box center [849, 309] width 1436 height 1810
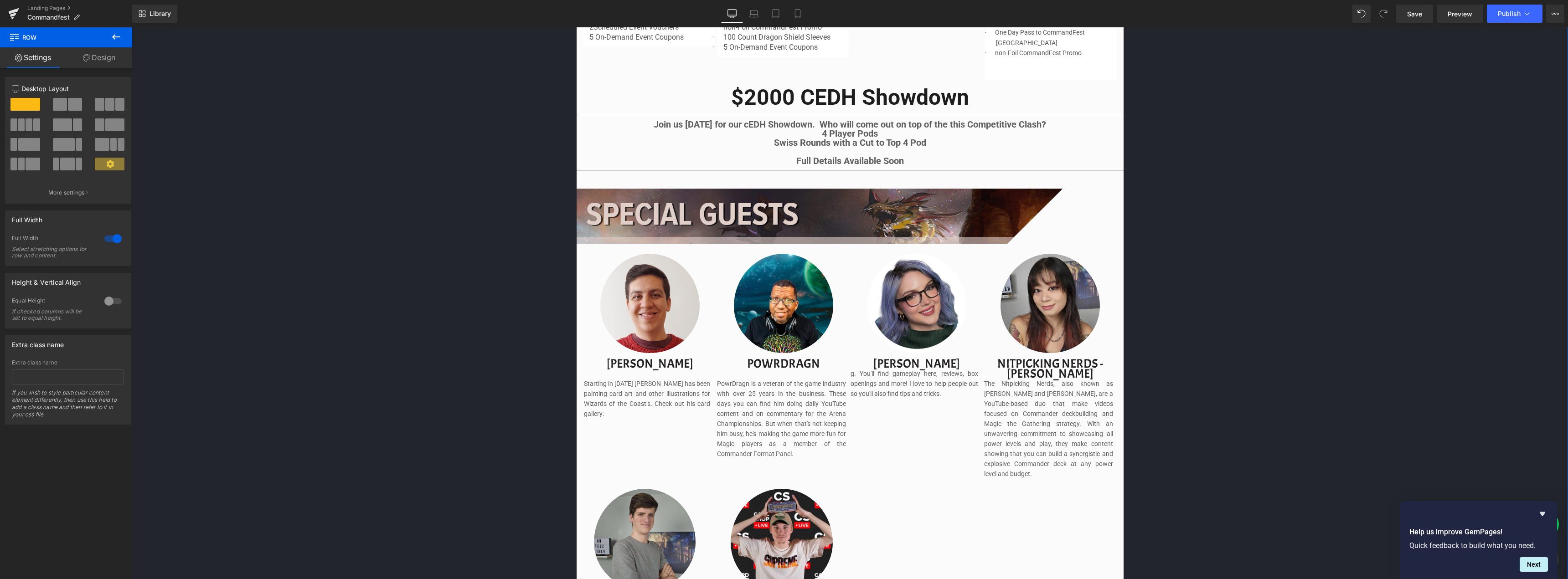
scroll to position [748, 0]
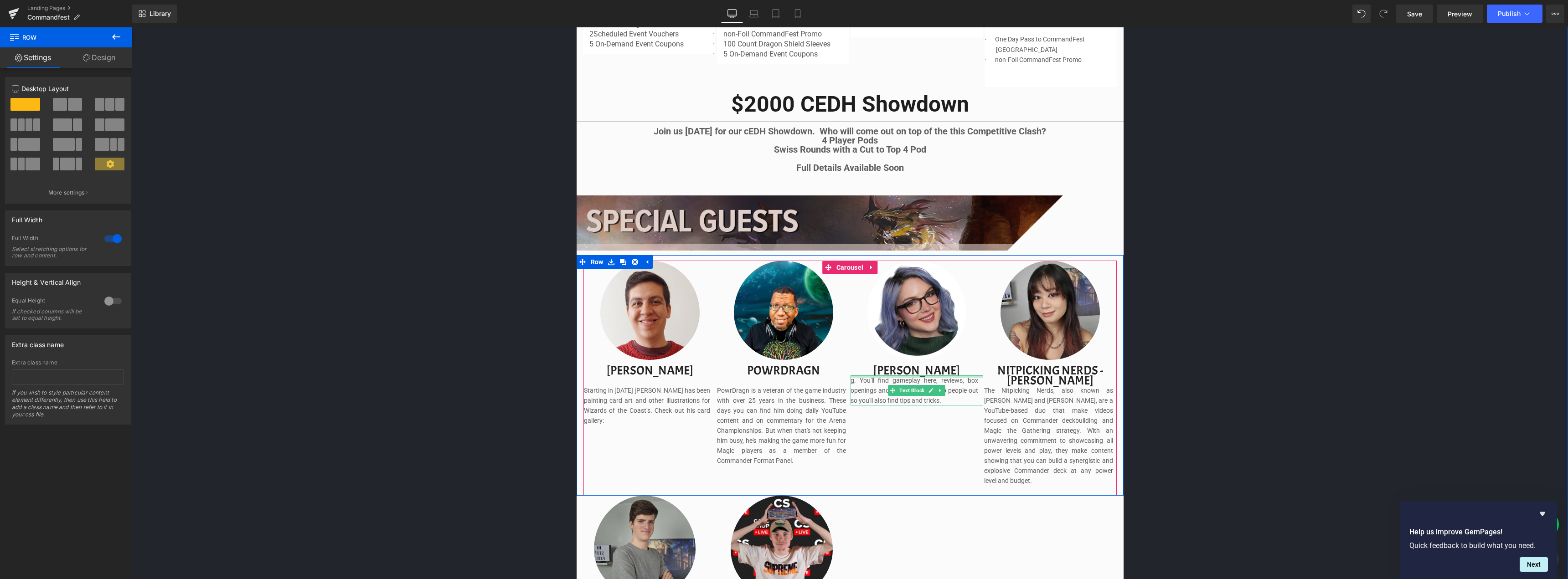
click at [852, 377] on div at bounding box center [917, 376] width 133 height 2
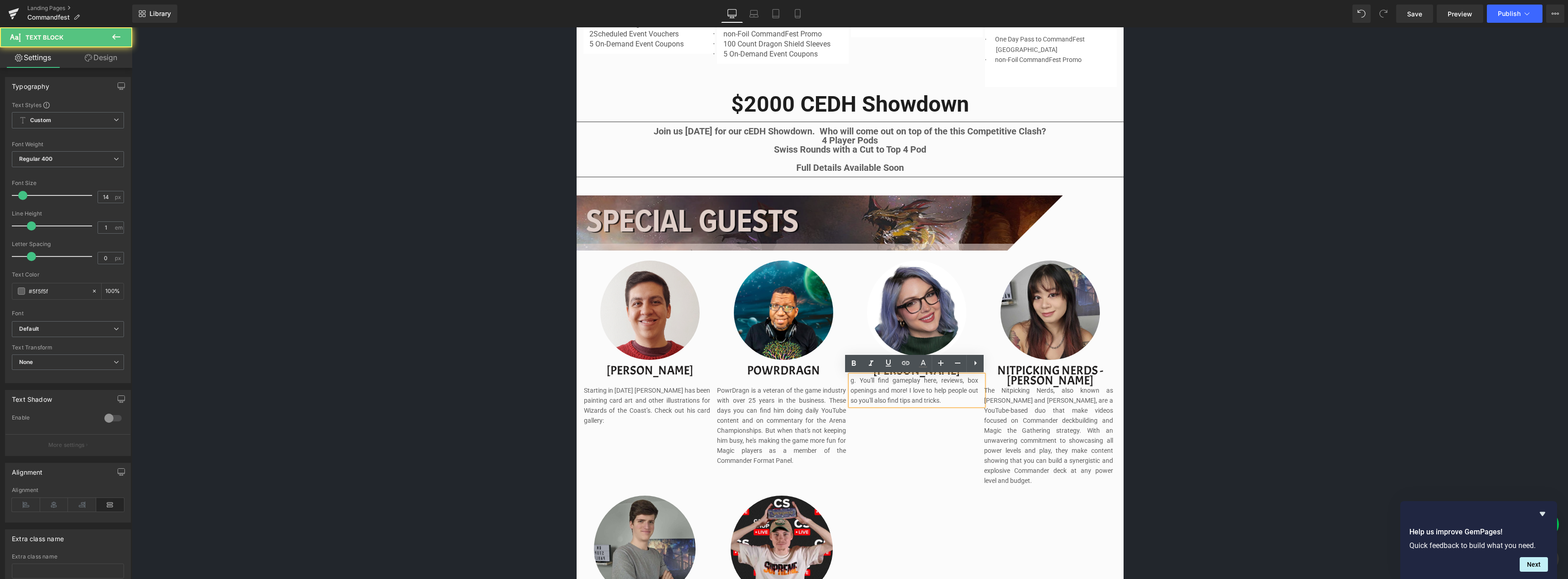
click at [856, 380] on p "g. You'll find gameplay here, reviews, box openings and more! I love to help pe…" at bounding box center [914, 390] width 127 height 30
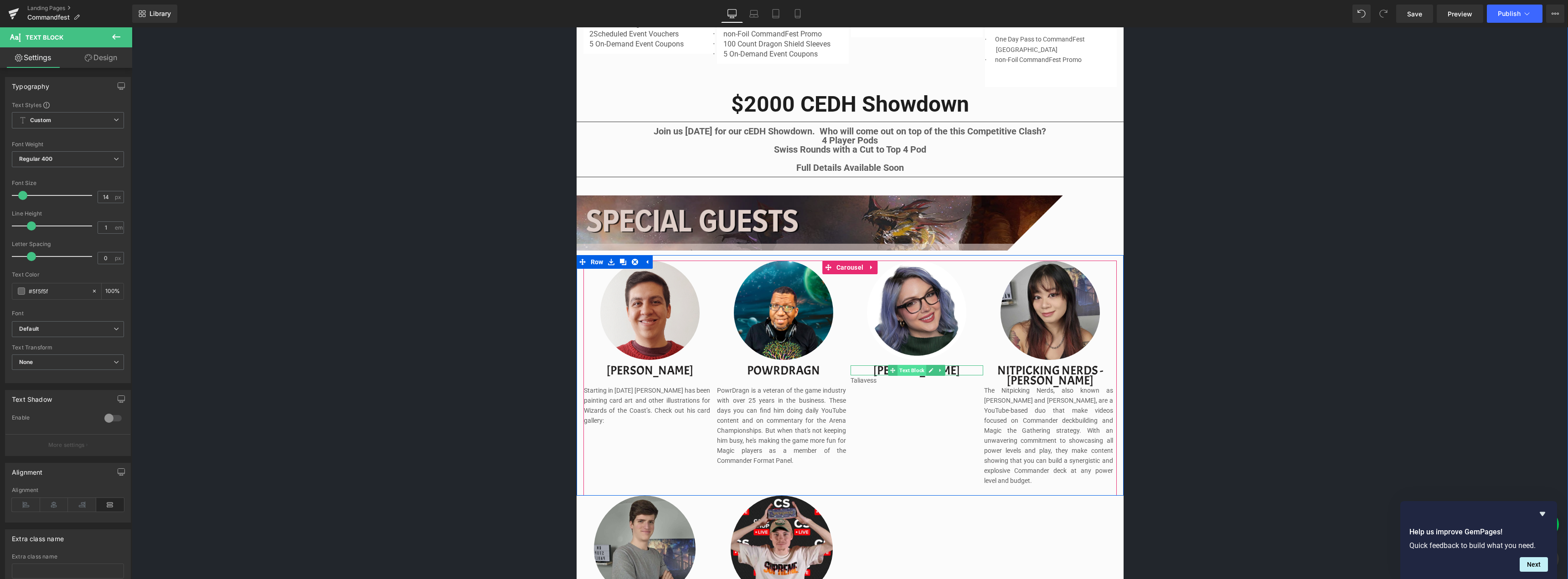
click at [911, 366] on span "Text Block" at bounding box center [911, 370] width 29 height 11
click at [927, 373] on link at bounding box center [931, 370] width 9 height 11
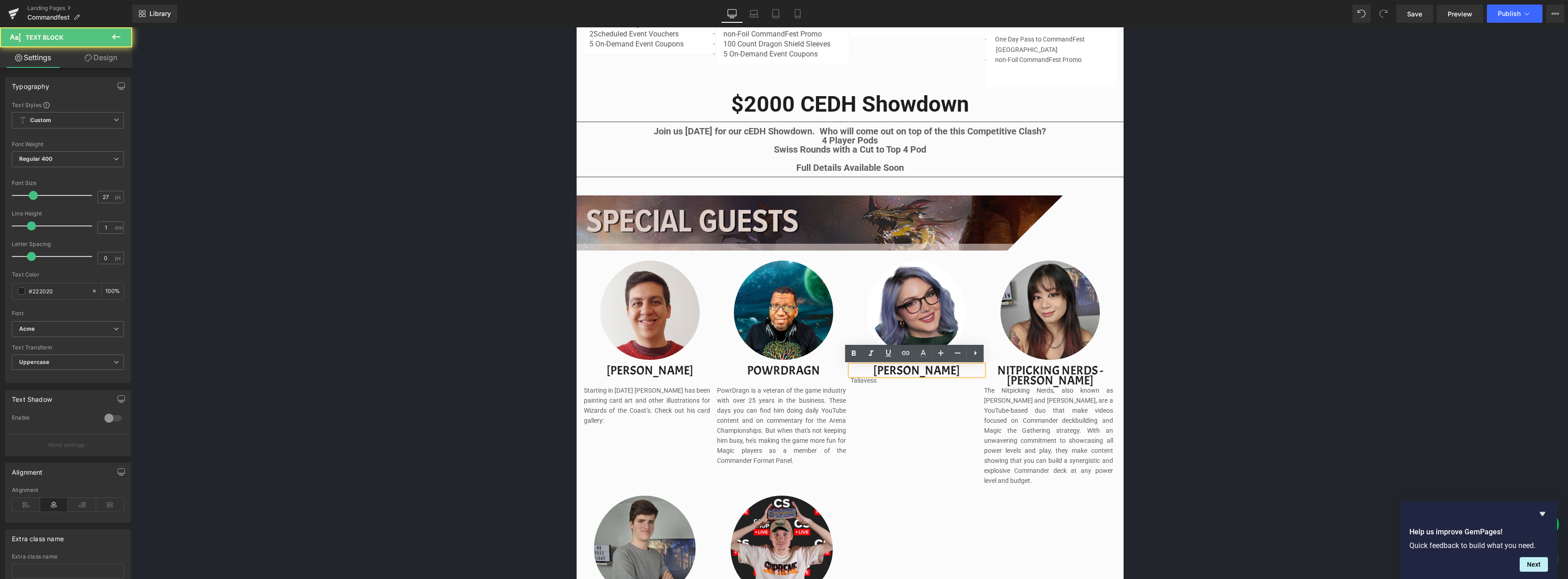
click at [909, 369] on p "[PERSON_NAME]" at bounding box center [917, 370] width 133 height 10
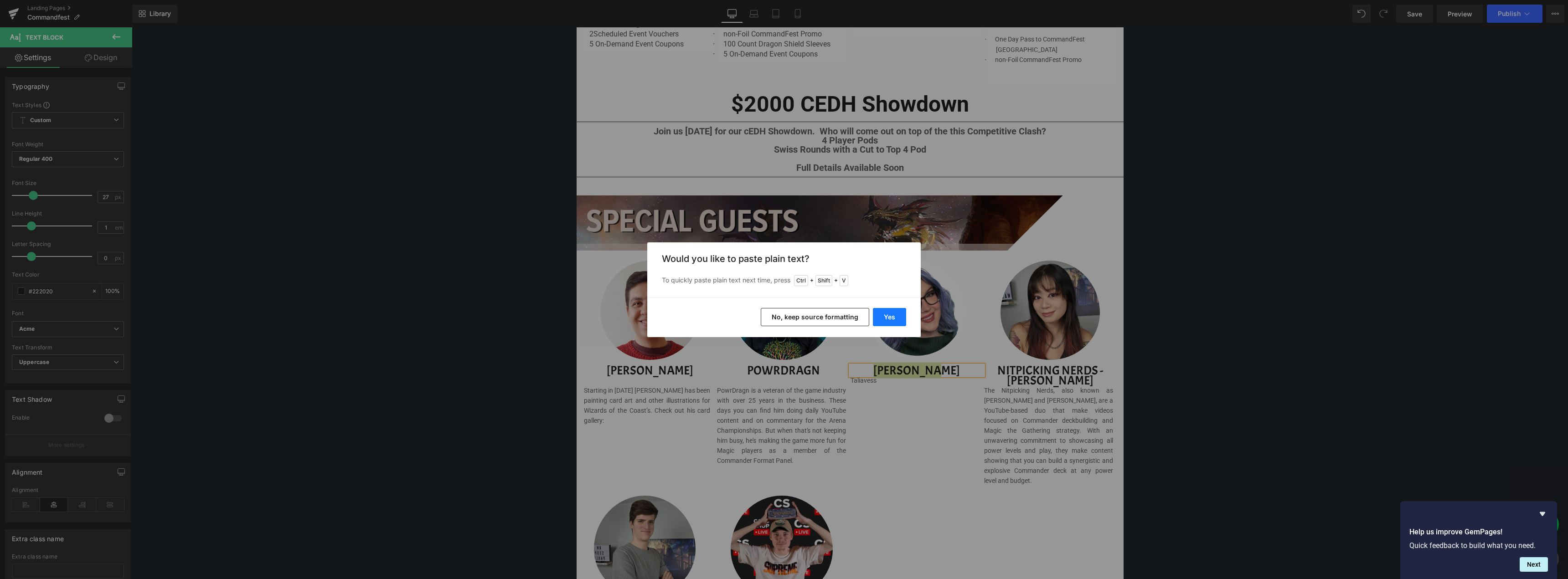
click at [892, 321] on button "Yes" at bounding box center [890, 317] width 33 height 18
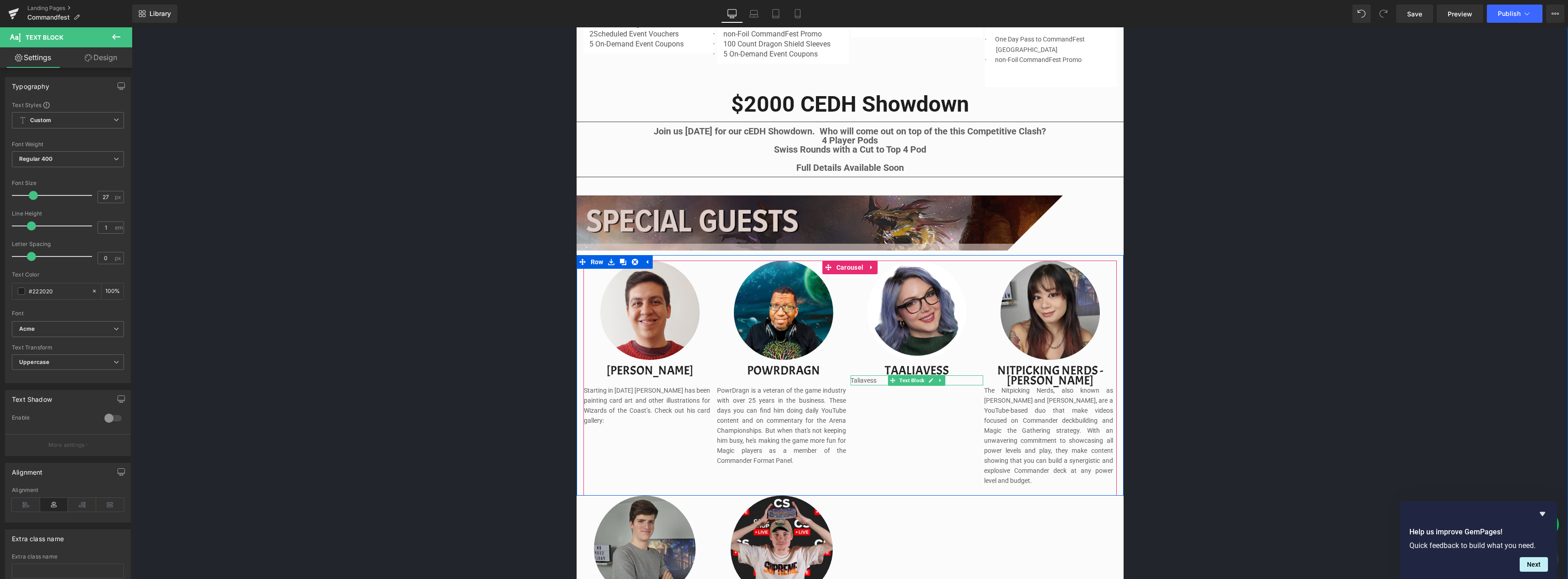
click at [858, 380] on p "Taliavess" at bounding box center [914, 380] width 127 height 10
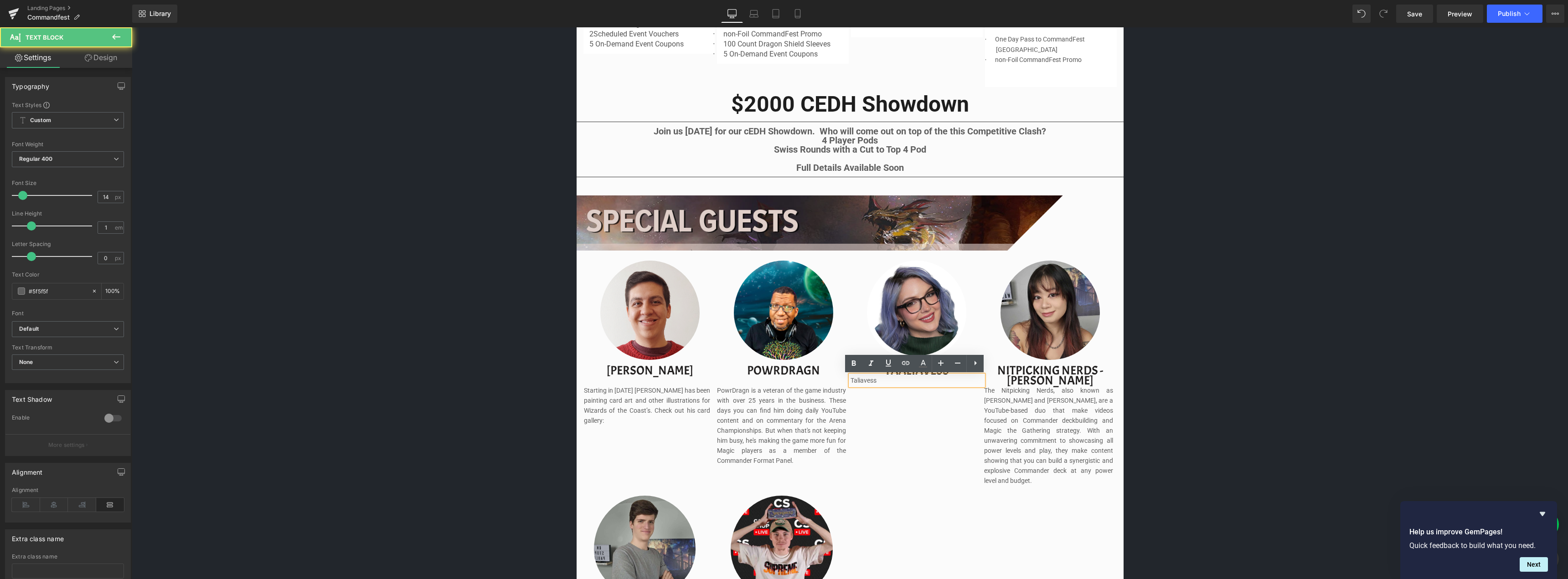
click at [858, 380] on p "Taliavess" at bounding box center [914, 380] width 127 height 10
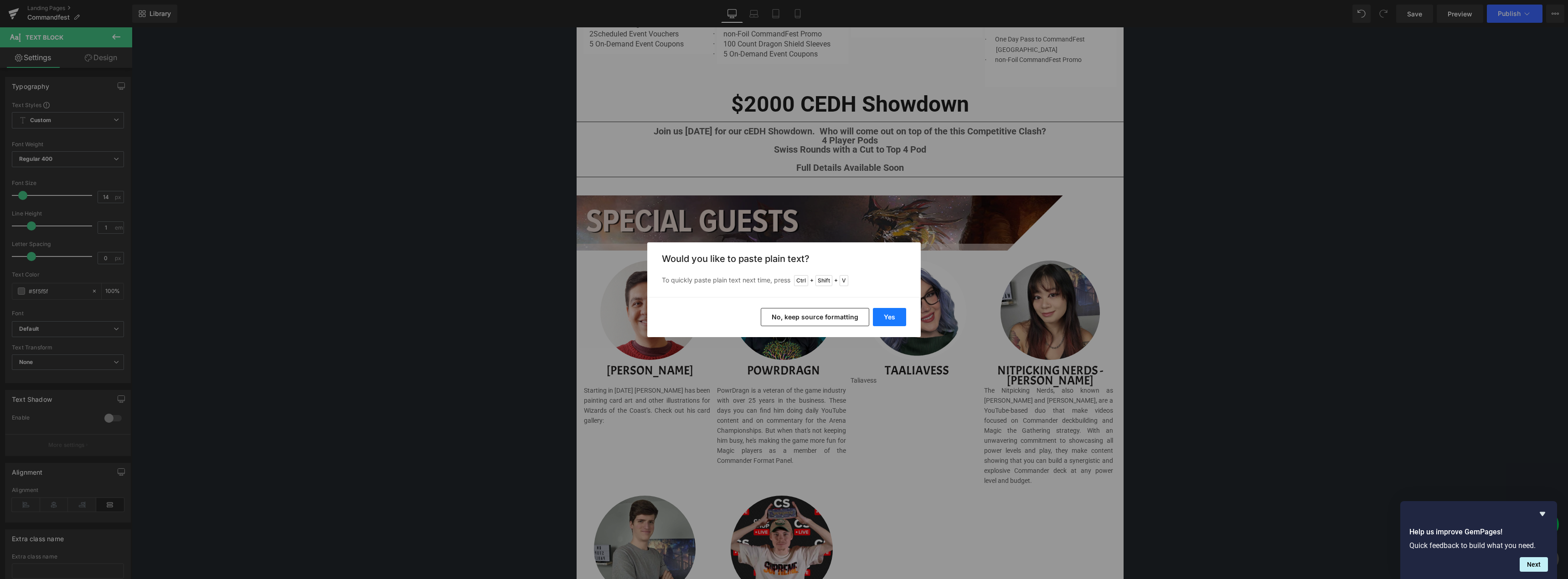
click at [898, 316] on button "Yes" at bounding box center [890, 317] width 33 height 18
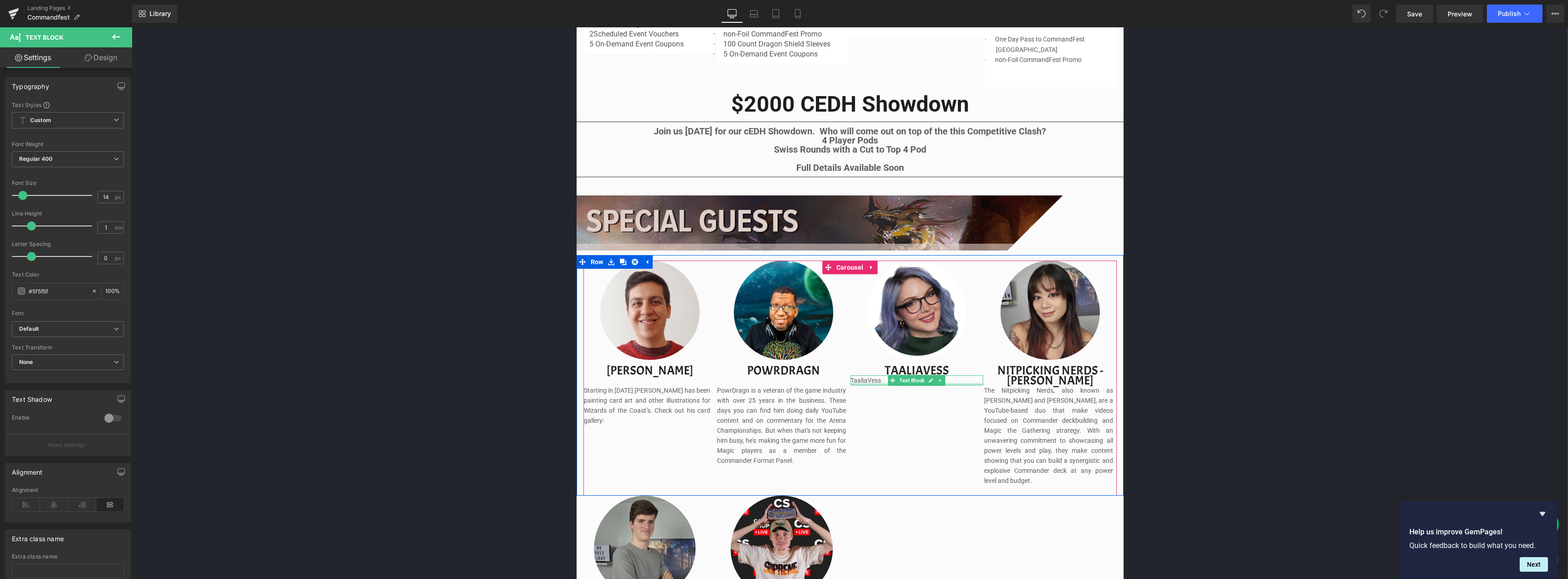
click at [875, 383] on div at bounding box center [917, 384] width 133 height 2
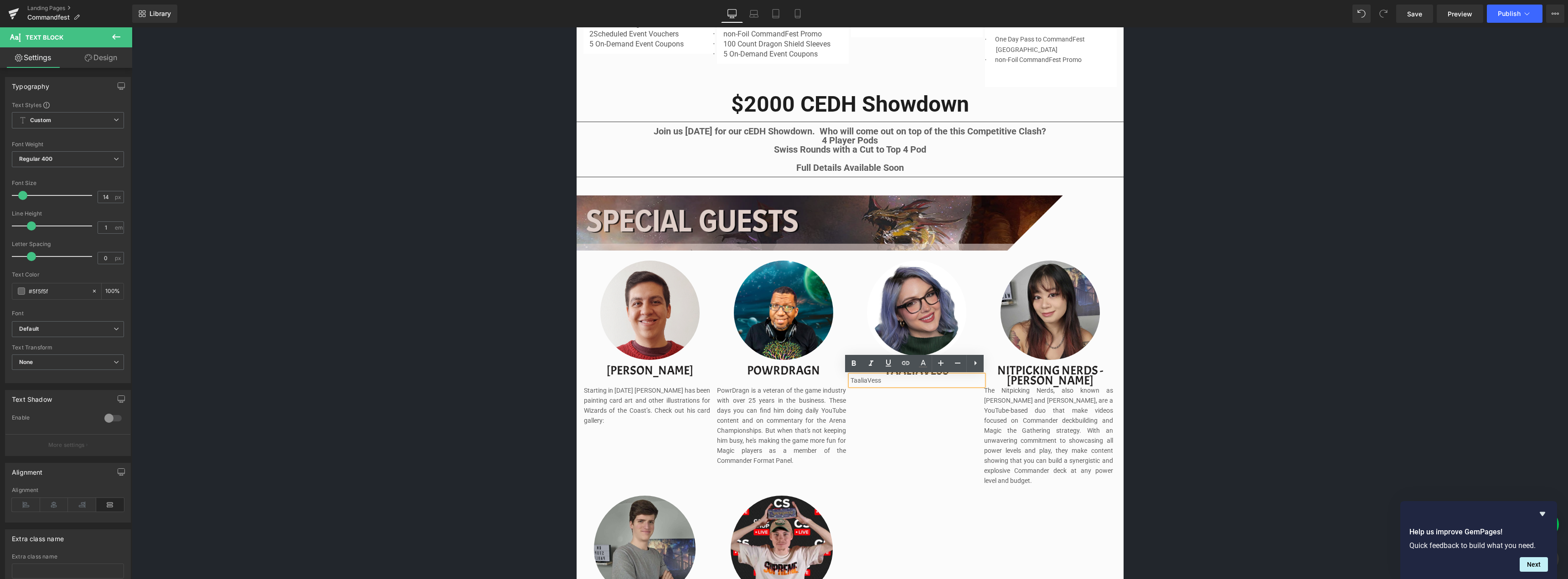
click at [878, 381] on p "TaaliaVess" at bounding box center [914, 380] width 127 height 10
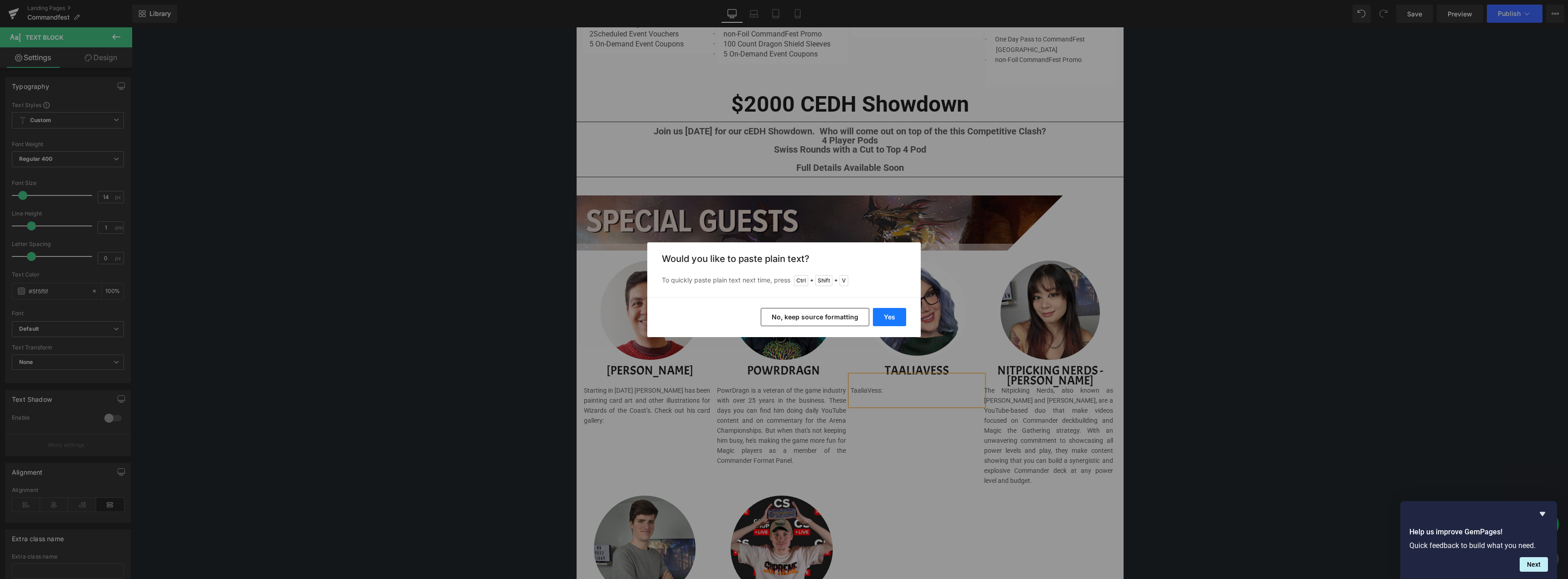
click at [894, 318] on button "Yes" at bounding box center [890, 317] width 33 height 18
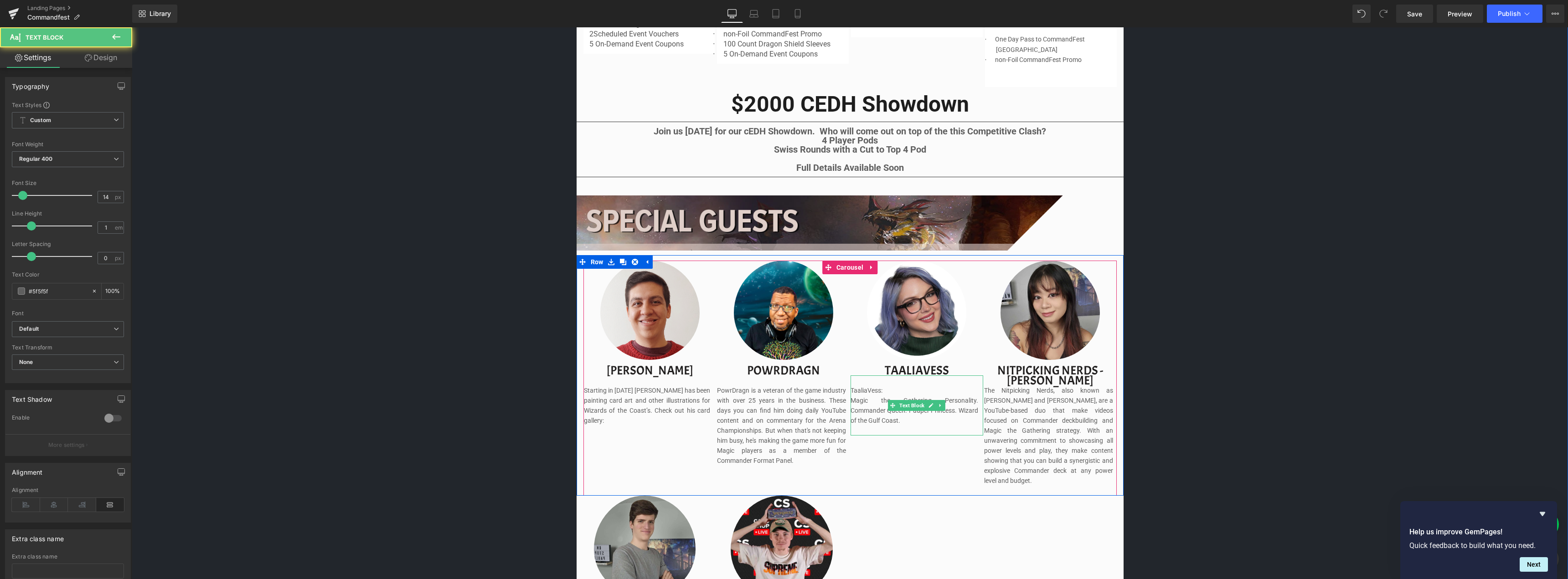
click at [904, 417] on p "Magic the Gathering Personality. Commander Queen. Pauper Princess. Wizard of th…" at bounding box center [914, 410] width 127 height 30
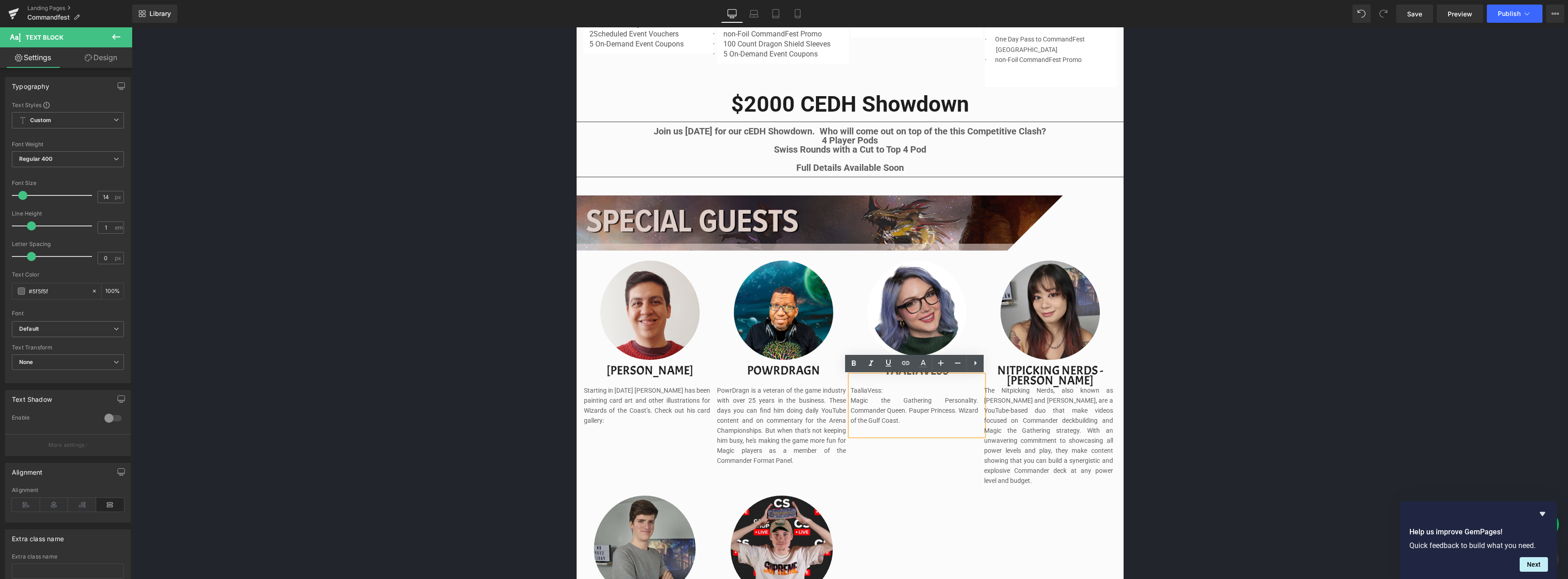
click at [894, 394] on p "TaaliaVess:" at bounding box center [914, 390] width 127 height 10
click at [959, 404] on span "Magic the Gathering Personality. Commander Queen. Pauper Princess. Wizard of th…" at bounding box center [914, 400] width 127 height 27
click at [1248, 368] on div "Image Image Separator Save now with Early Bird Pricing. Reserve your spot witho…" at bounding box center [849, 446] width 1436 height 1810
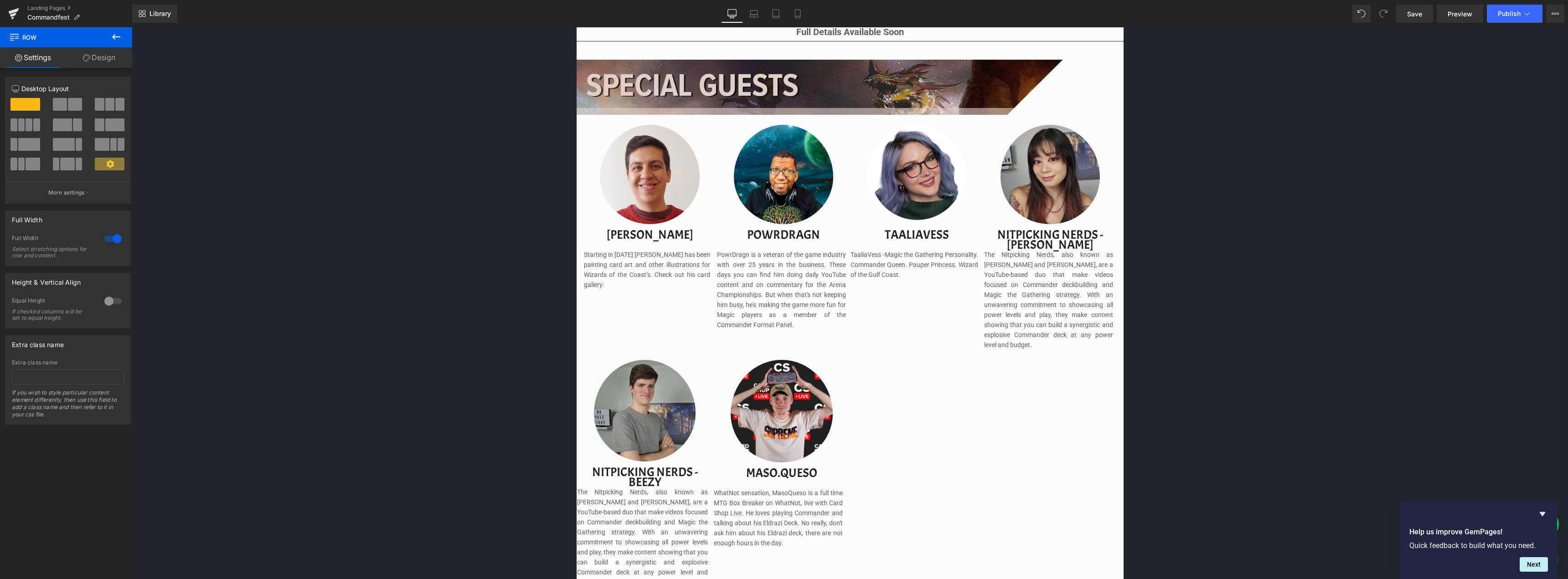
scroll to position [885, 0]
click at [1291, 400] on div "Image Image Separator Save now with Early Bird Pricing. Reserve your spot witho…" at bounding box center [849, 309] width 1436 height 1810
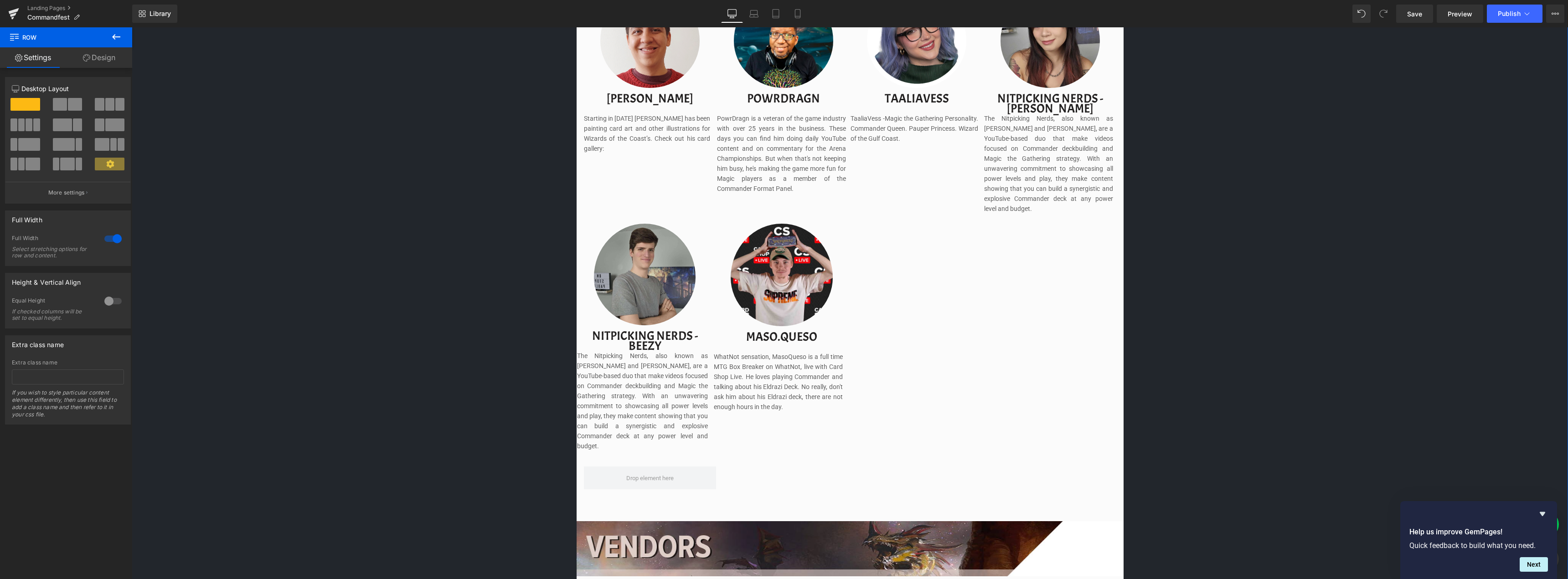
scroll to position [931, 0]
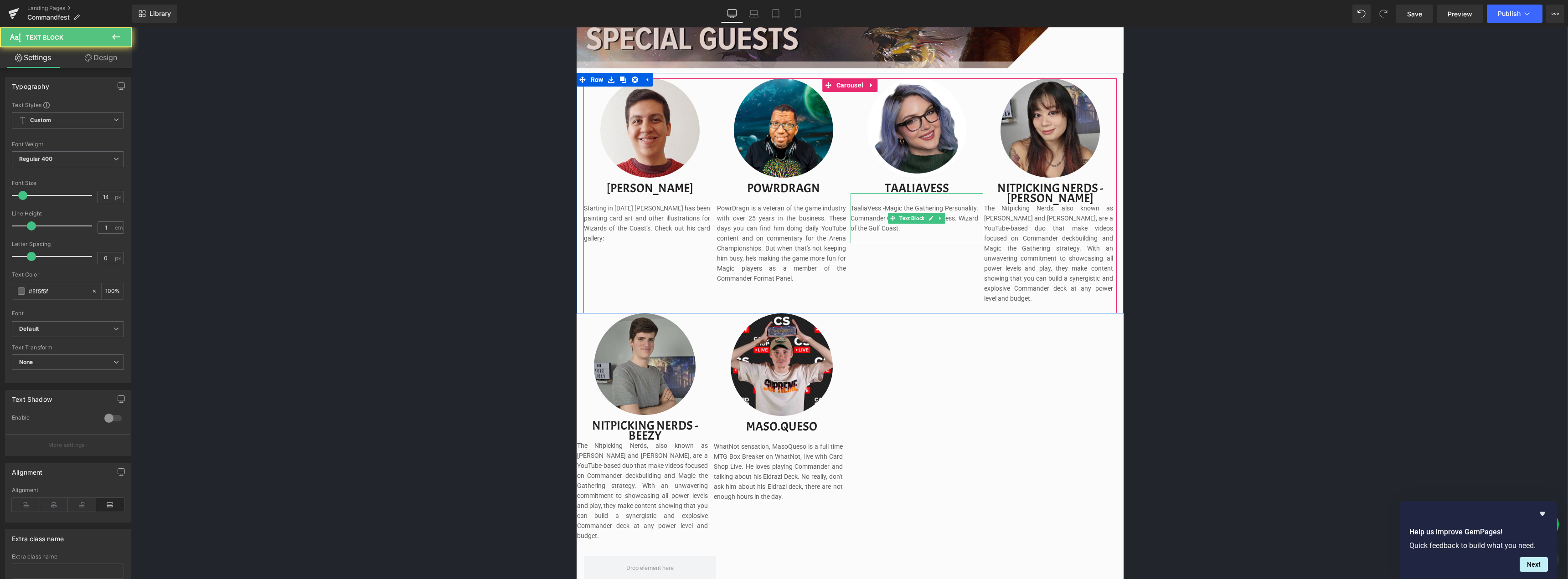
click at [888, 207] on p "TaaliaVess - Magic the Gathering Personality. Commander Queen. Pauper Princess.…" at bounding box center [914, 218] width 127 height 30
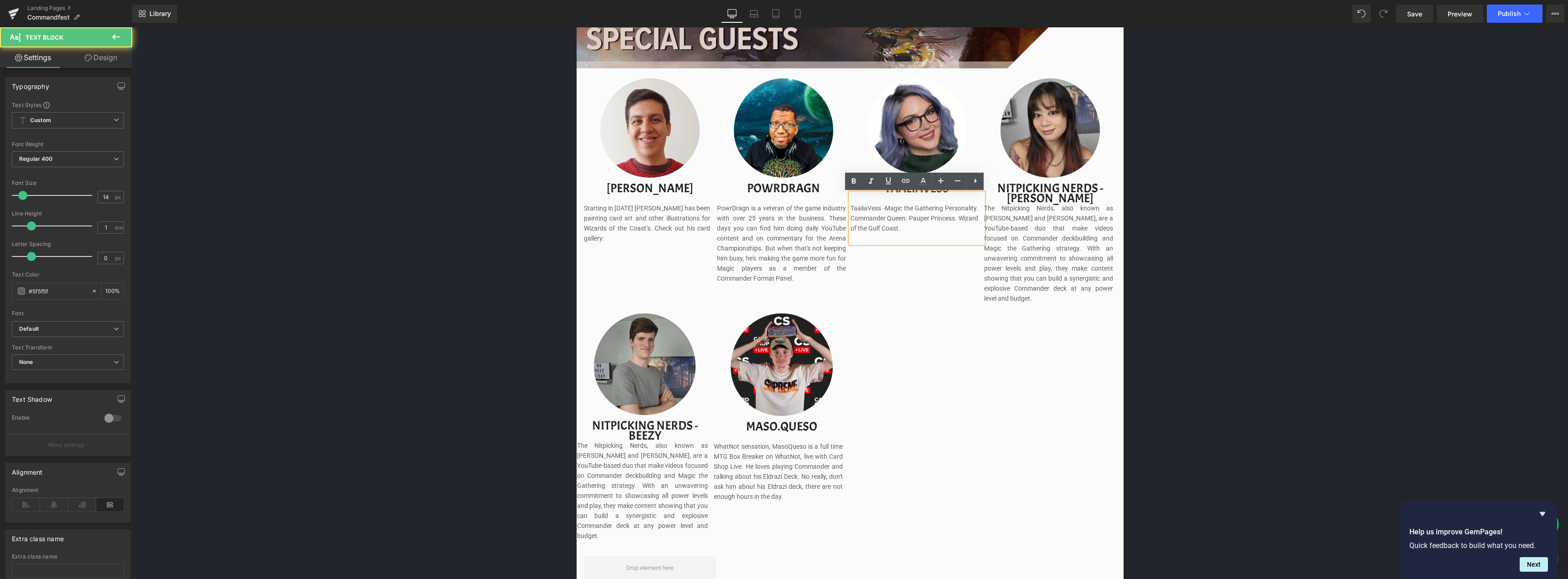
click at [903, 206] on span "Magic the Gathering Personality. Commander Queen. Pauper Princess. Wizard of th…" at bounding box center [914, 218] width 127 height 27
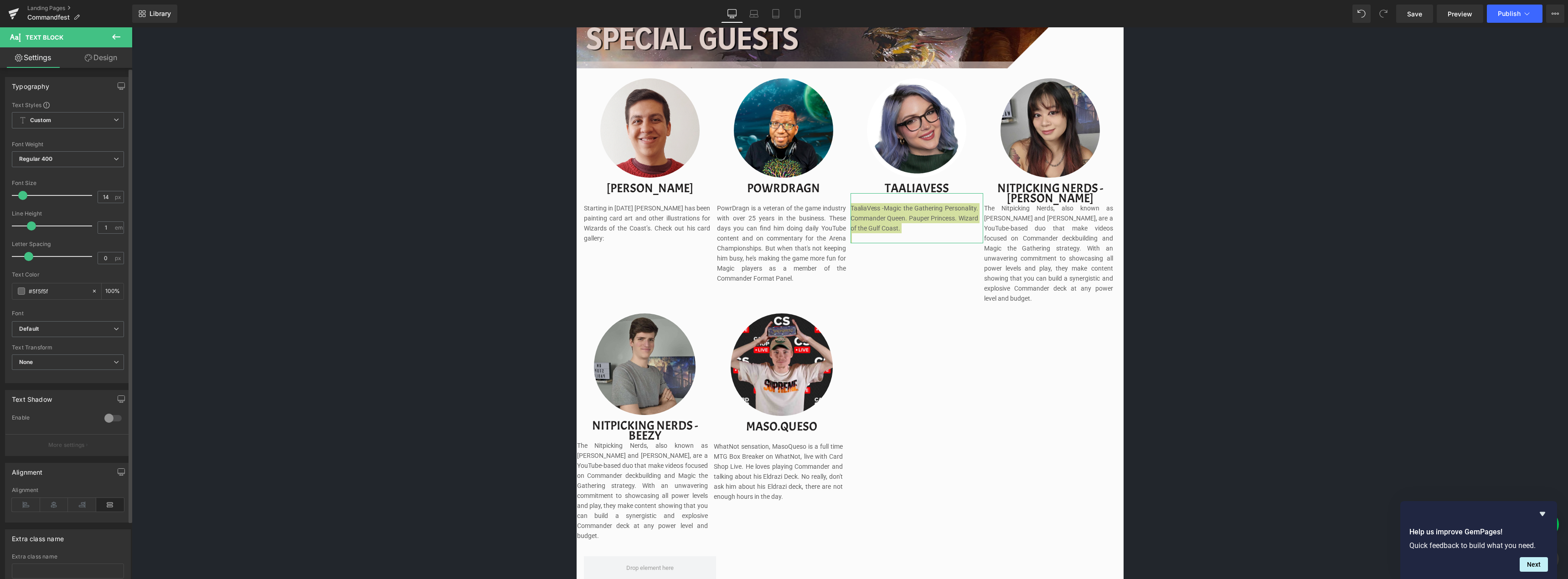
click at [28, 259] on span at bounding box center [29, 257] width 9 height 9
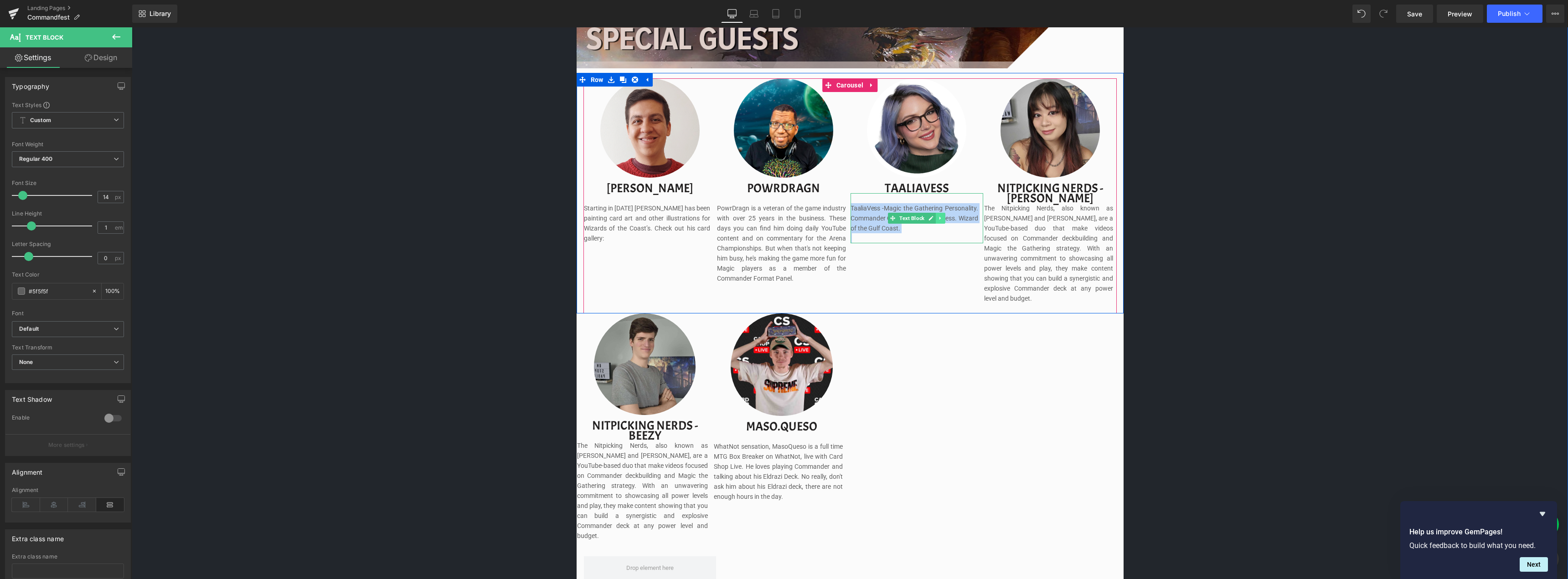
click at [943, 223] on link at bounding box center [941, 218] width 9 height 11
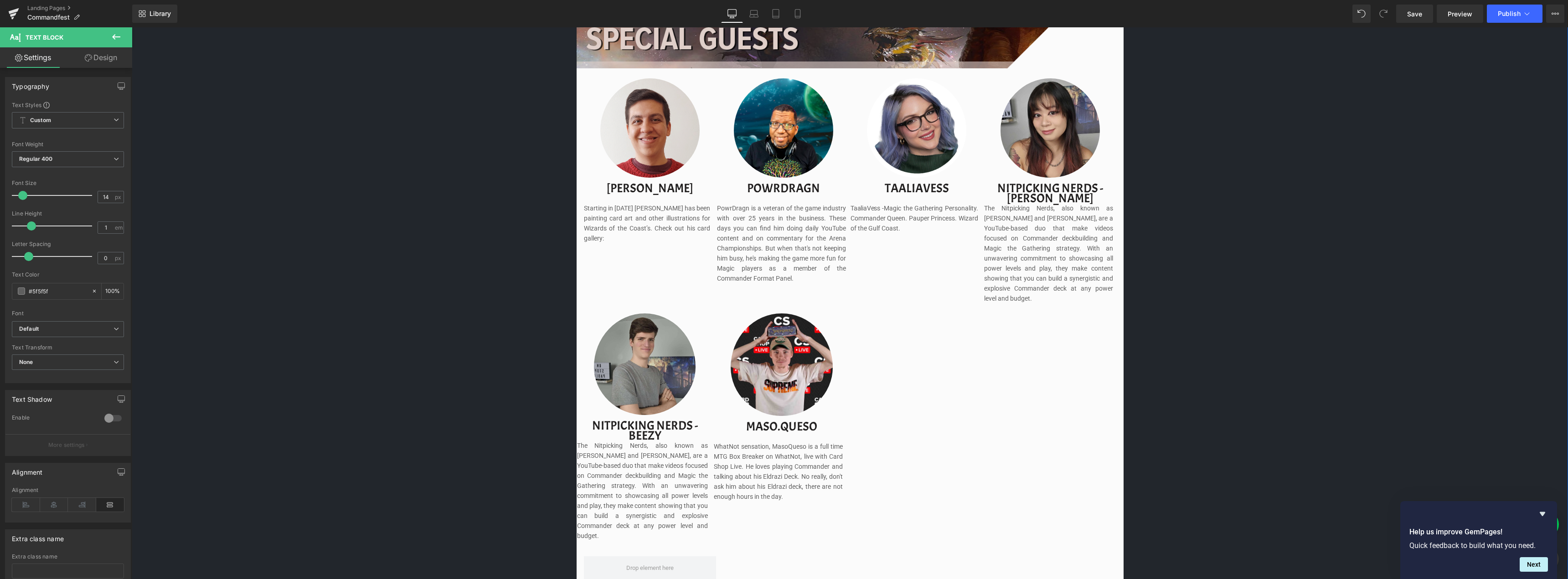
click at [1246, 265] on div "Image Image Separator Save now with Early Bird Pricing. Reserve your spot witho…" at bounding box center [849, 263] width 1436 height 1810
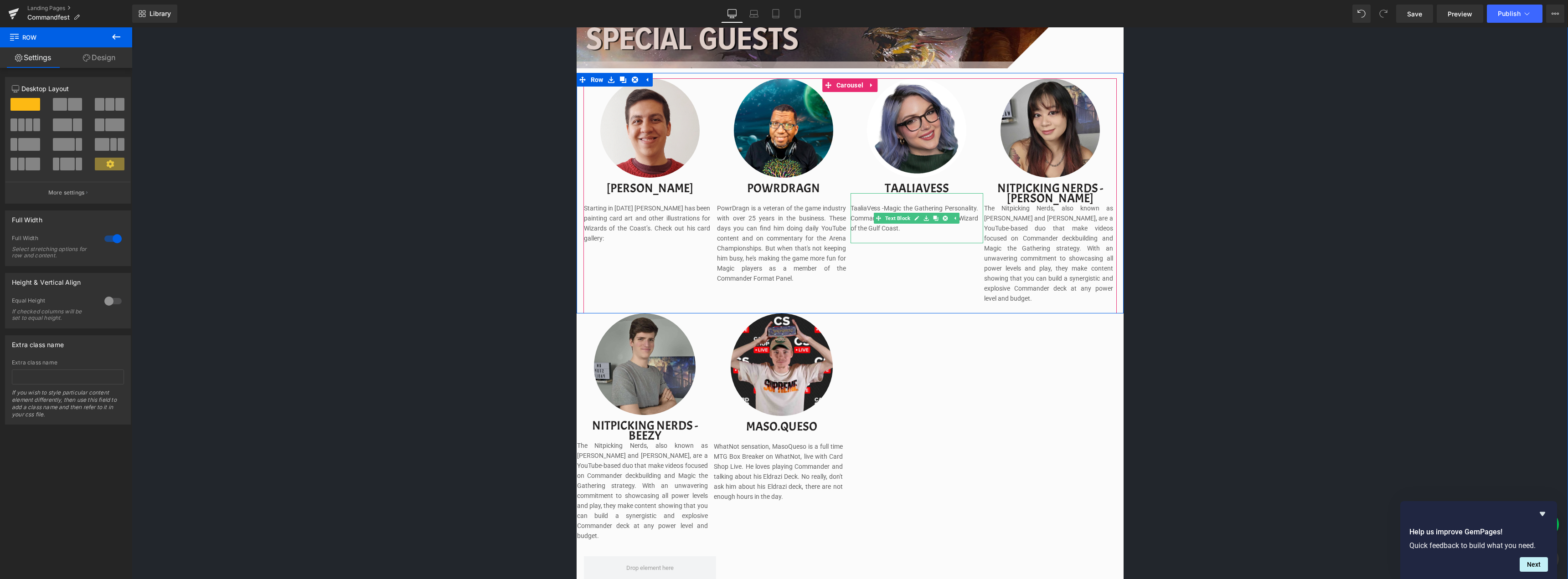
click at [919, 227] on p "TaaliaVess - Magic the Gathering Personality. Commander Queen. Pauper Princess.…" at bounding box center [914, 218] width 127 height 30
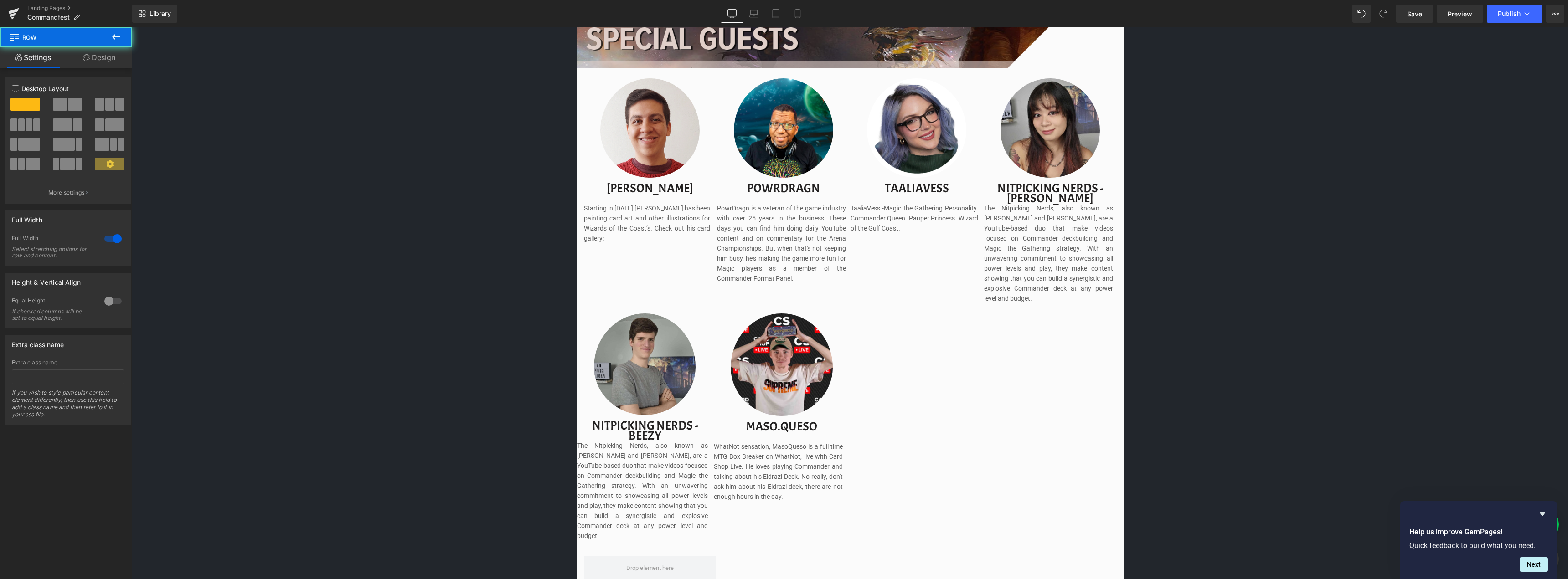
click at [1264, 404] on div "Image Image Separator Save now with Early Bird Pricing. Reserve your spot witho…" at bounding box center [849, 263] width 1436 height 1810
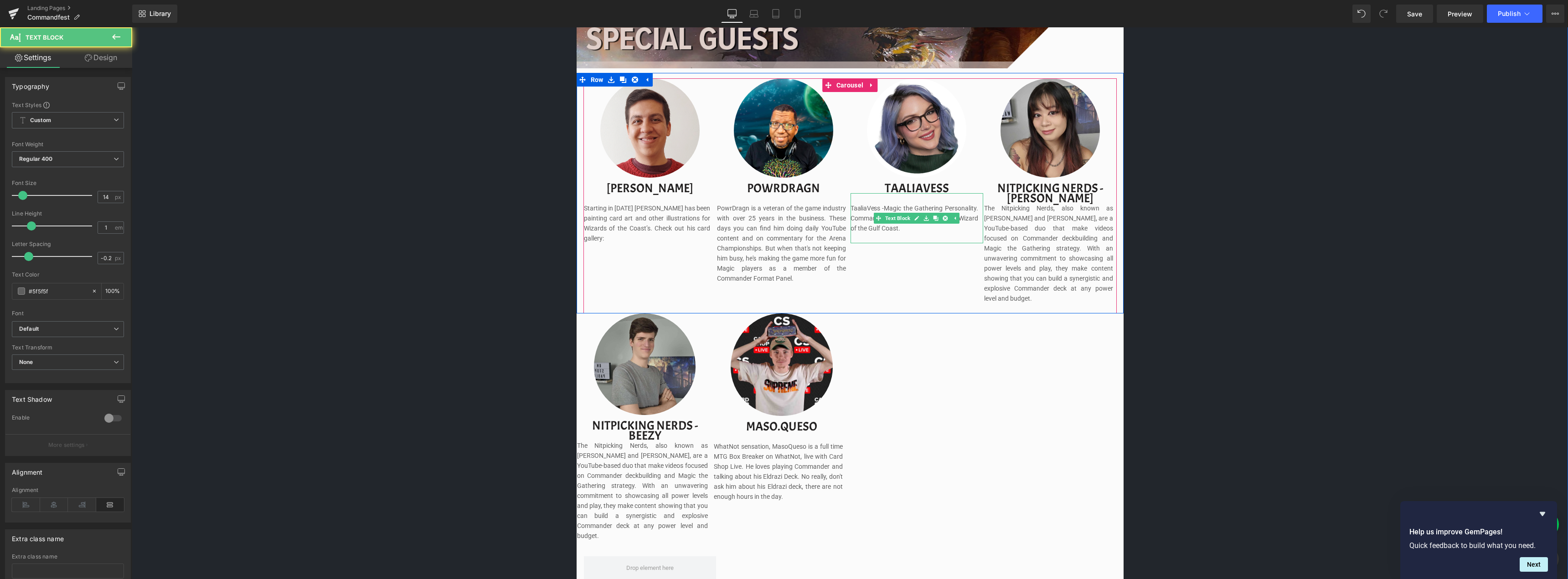
click at [868, 209] on p "TaaliaVess - Magic the Gathering Personality. Commander Queen. Pauper Princess.…" at bounding box center [914, 218] width 127 height 30
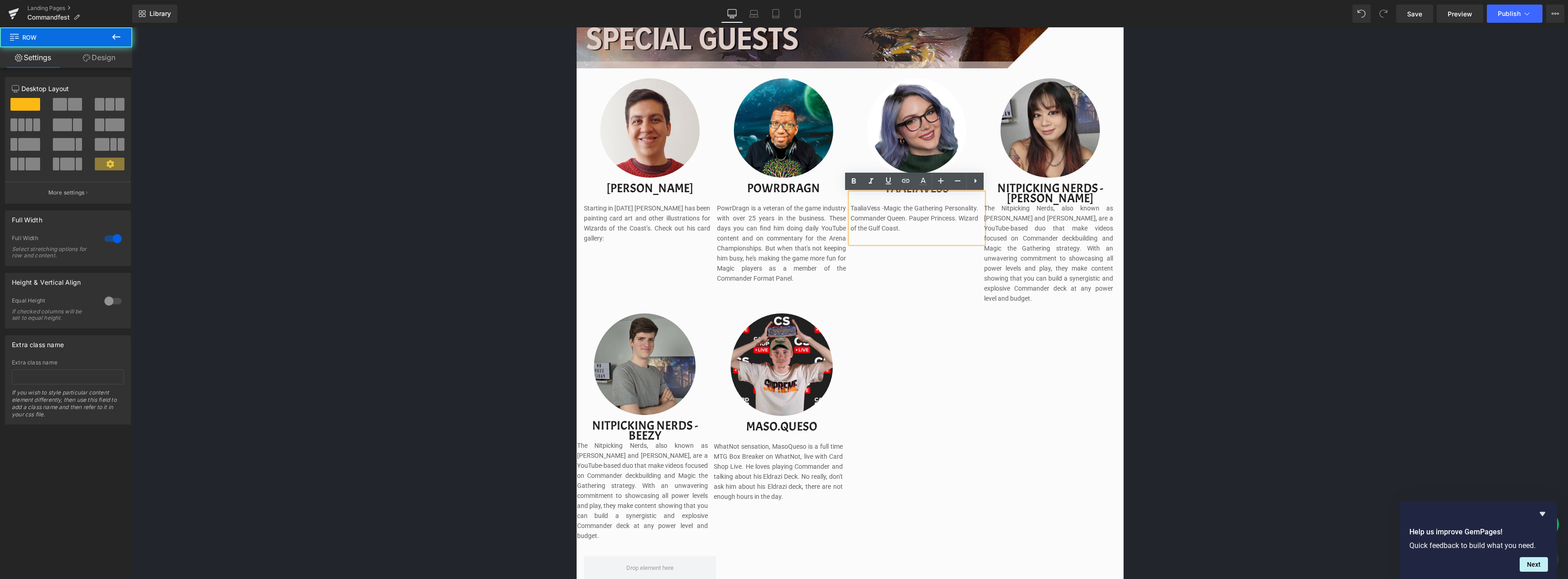
click at [1404, 198] on div "Image Image Separator Save now with Early Bird Pricing. Reserve your spot witho…" at bounding box center [849, 263] width 1436 height 1810
click at [1352, 354] on div "Image Image Separator Save now with Early Bird Pricing. Reserve your spot witho…" at bounding box center [849, 263] width 1436 height 1810
click at [1306, 338] on div "Image Image Separator Save now with Early Bird Pricing. Reserve your spot witho…" at bounding box center [849, 263] width 1436 height 1810
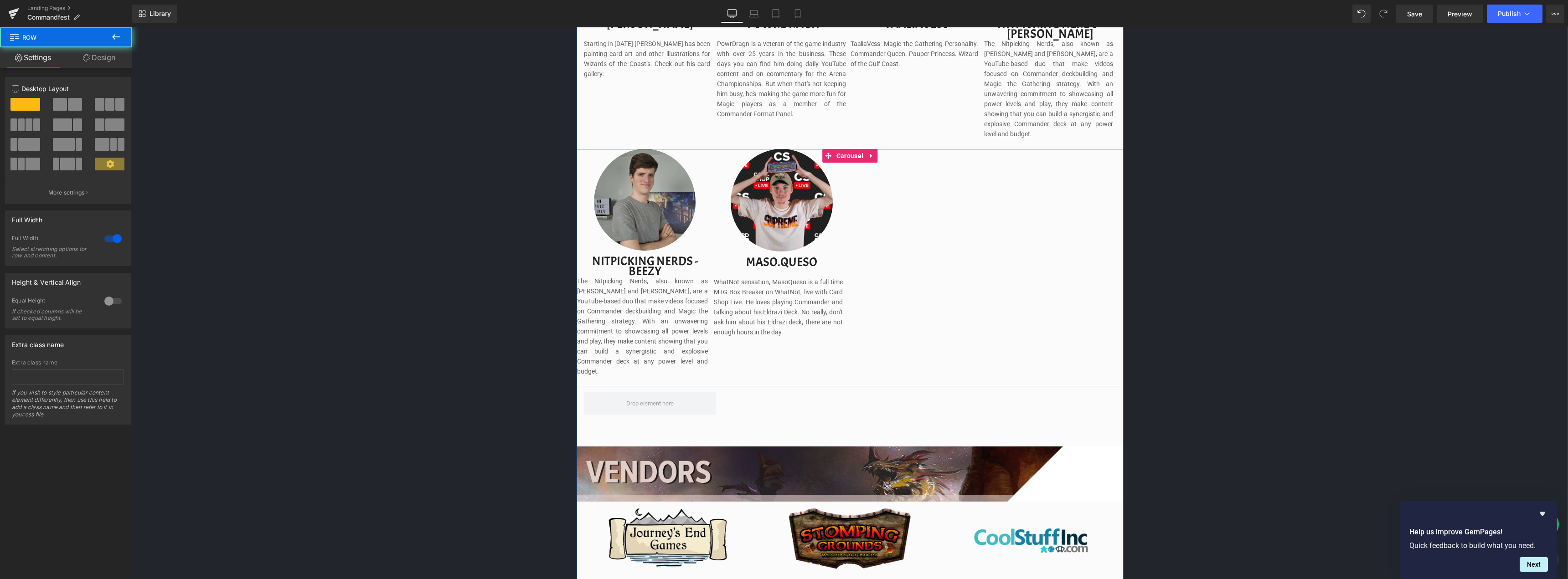
scroll to position [1113, 0]
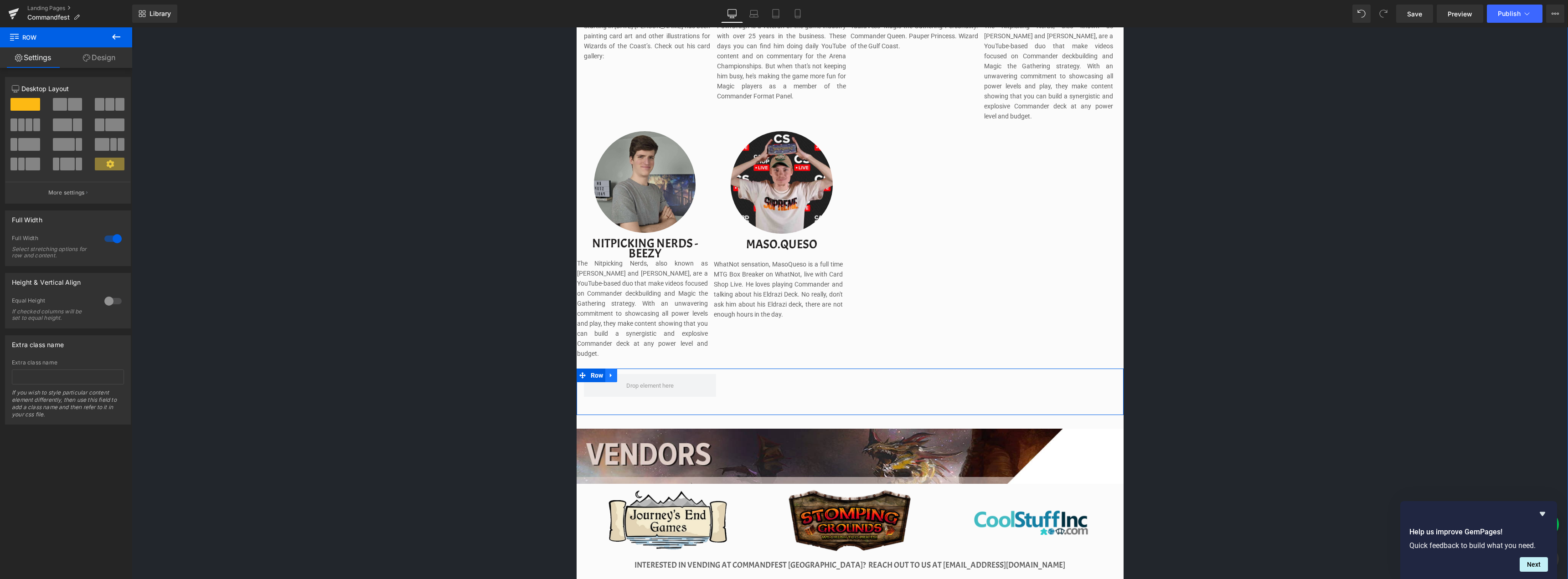
click at [611, 372] on icon at bounding box center [611, 376] width 7 height 7
click at [634, 372] on icon at bounding box center [635, 376] width 7 height 7
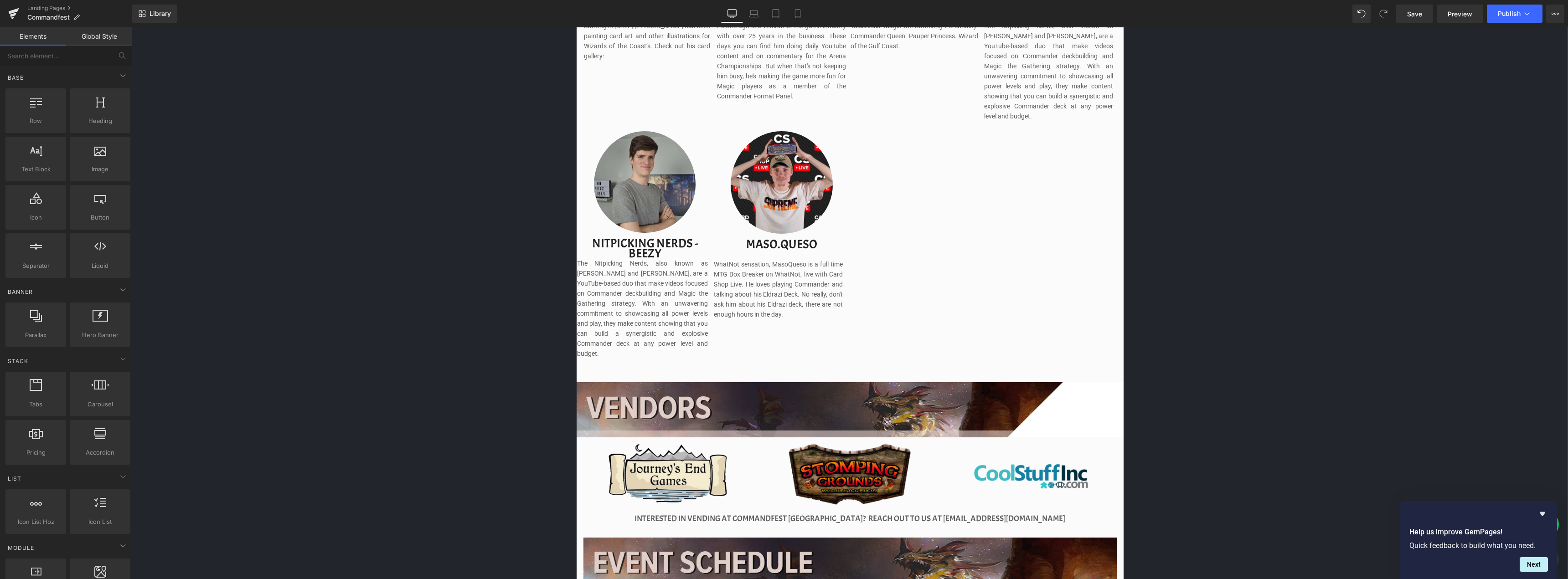
click at [1282, 290] on div "Image Image Separator Save now with Early Bird Pricing. Reserve your spot witho…" at bounding box center [849, 58] width 1436 height 1764
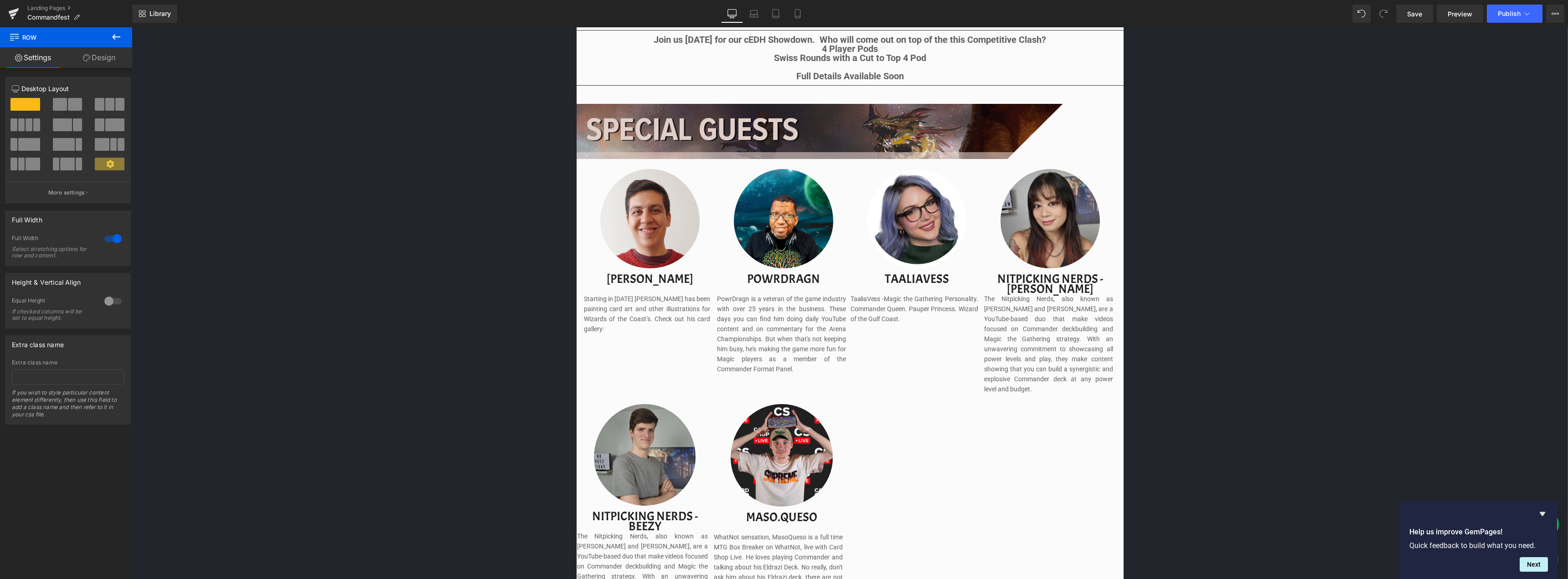
scroll to position [885, 0]
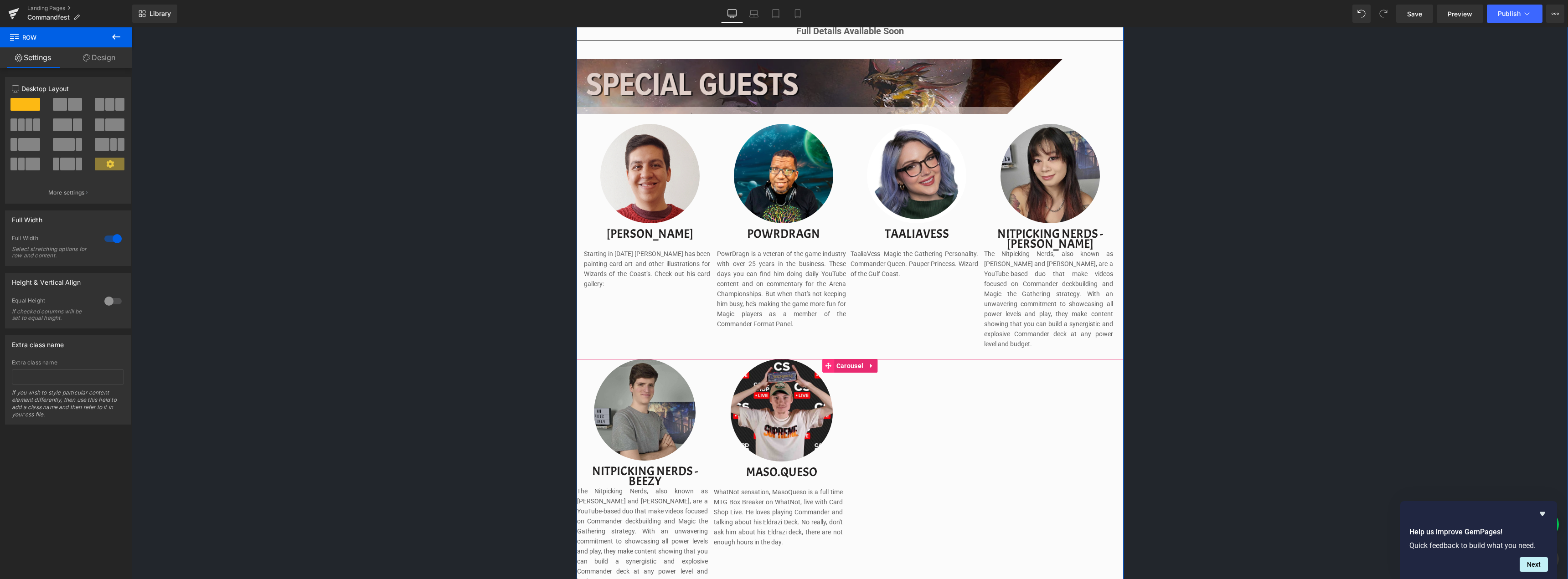
click at [827, 362] on icon at bounding box center [828, 366] width 7 height 7
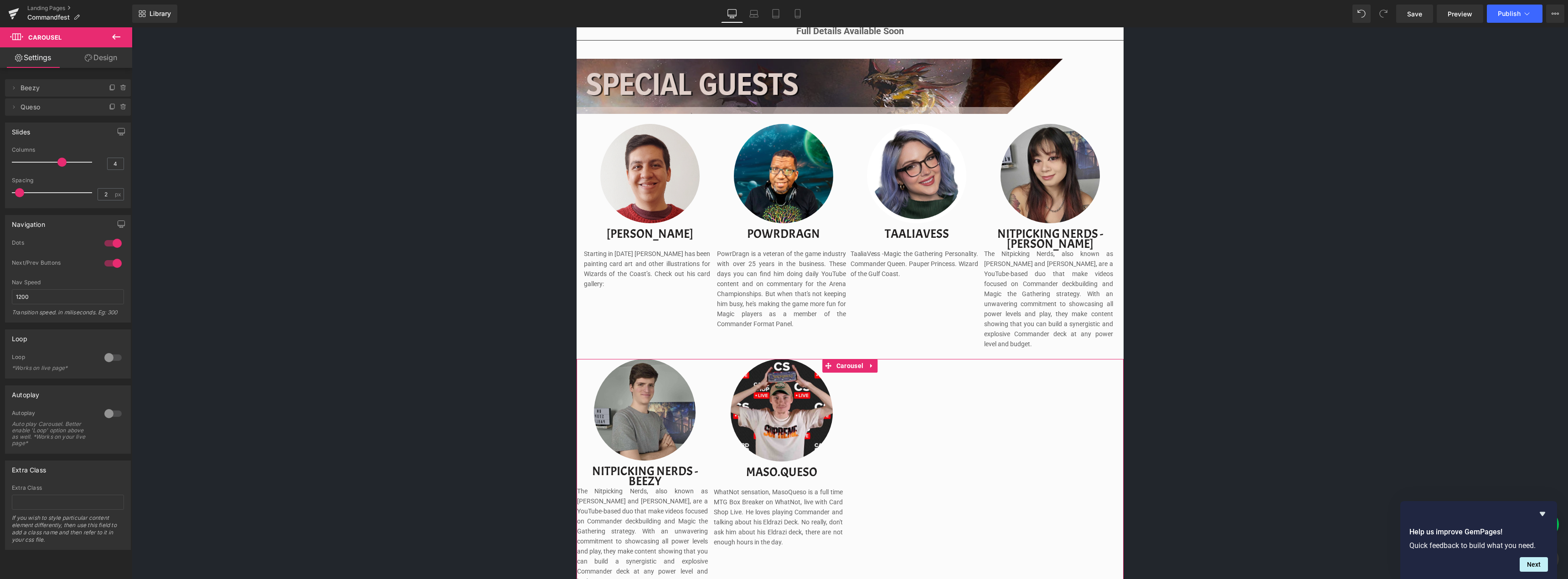
click at [98, 64] on link "Design" at bounding box center [101, 57] width 66 height 21
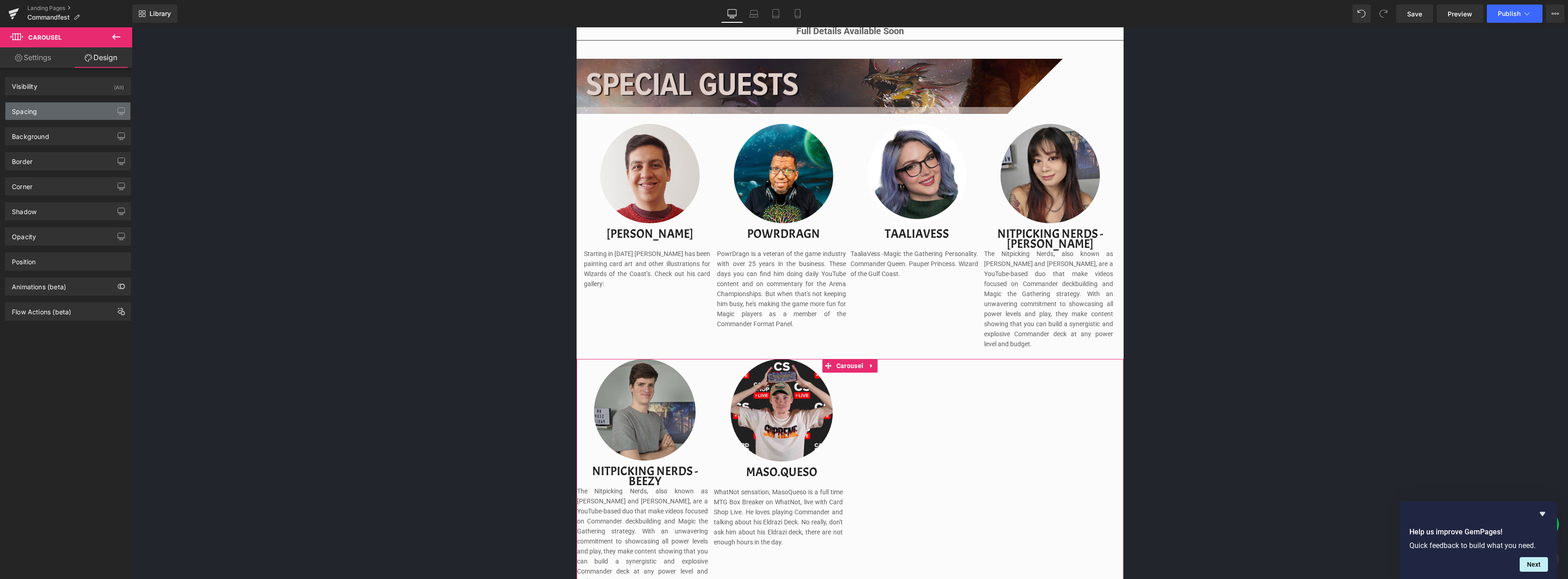
click at [51, 113] on div "Spacing" at bounding box center [67, 111] width 125 height 17
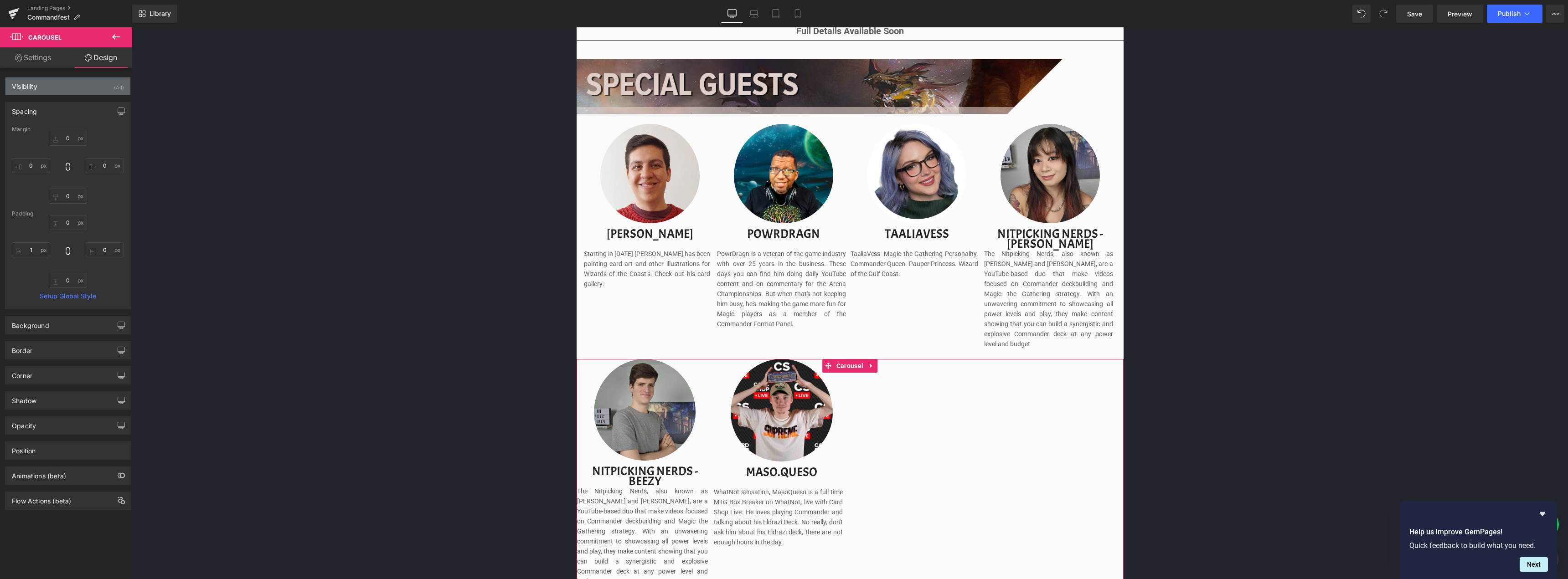
click at [42, 82] on div "Visibility (All)" at bounding box center [67, 86] width 125 height 17
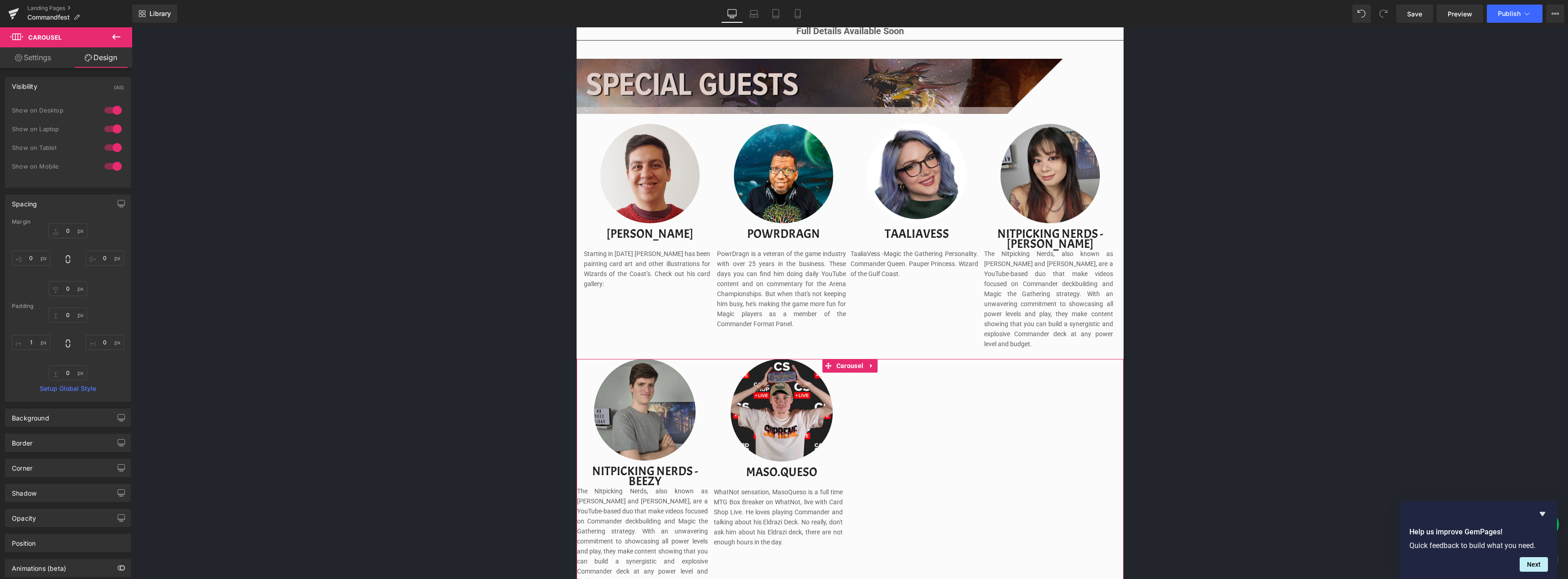
click at [61, 81] on div "Visibility (All)" at bounding box center [67, 86] width 125 height 17
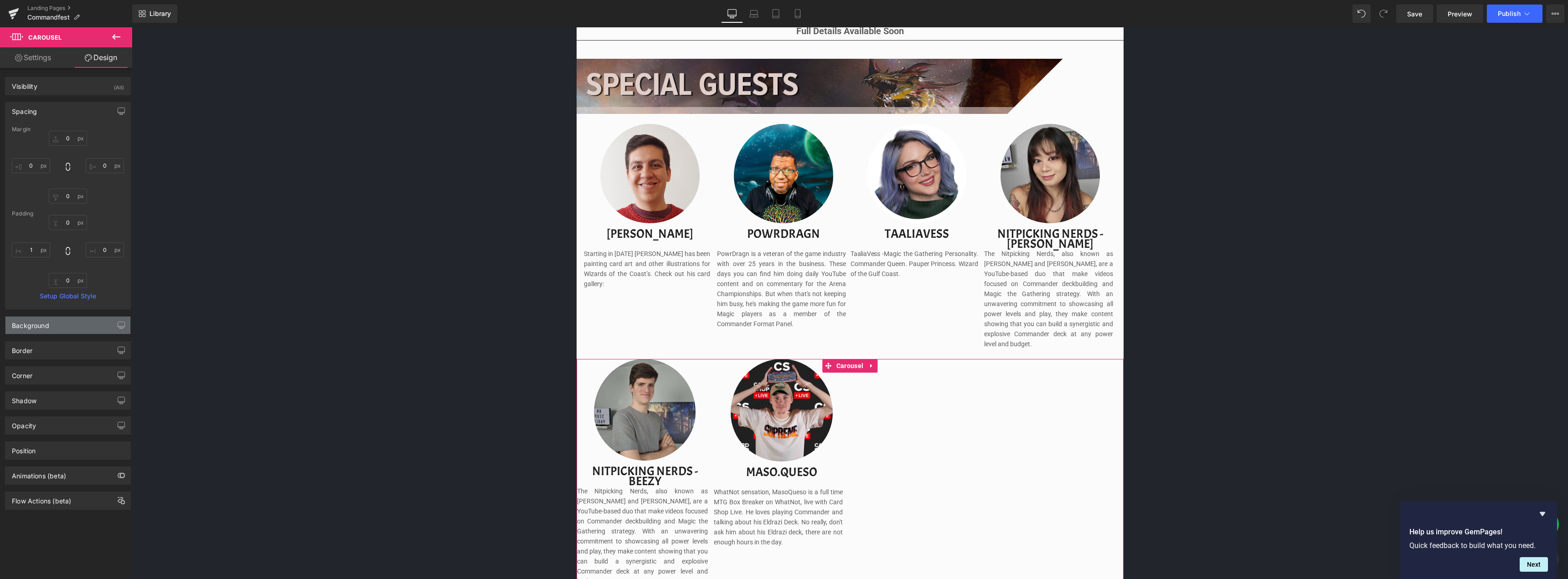
click at [62, 324] on div "Background" at bounding box center [67, 326] width 125 height 17
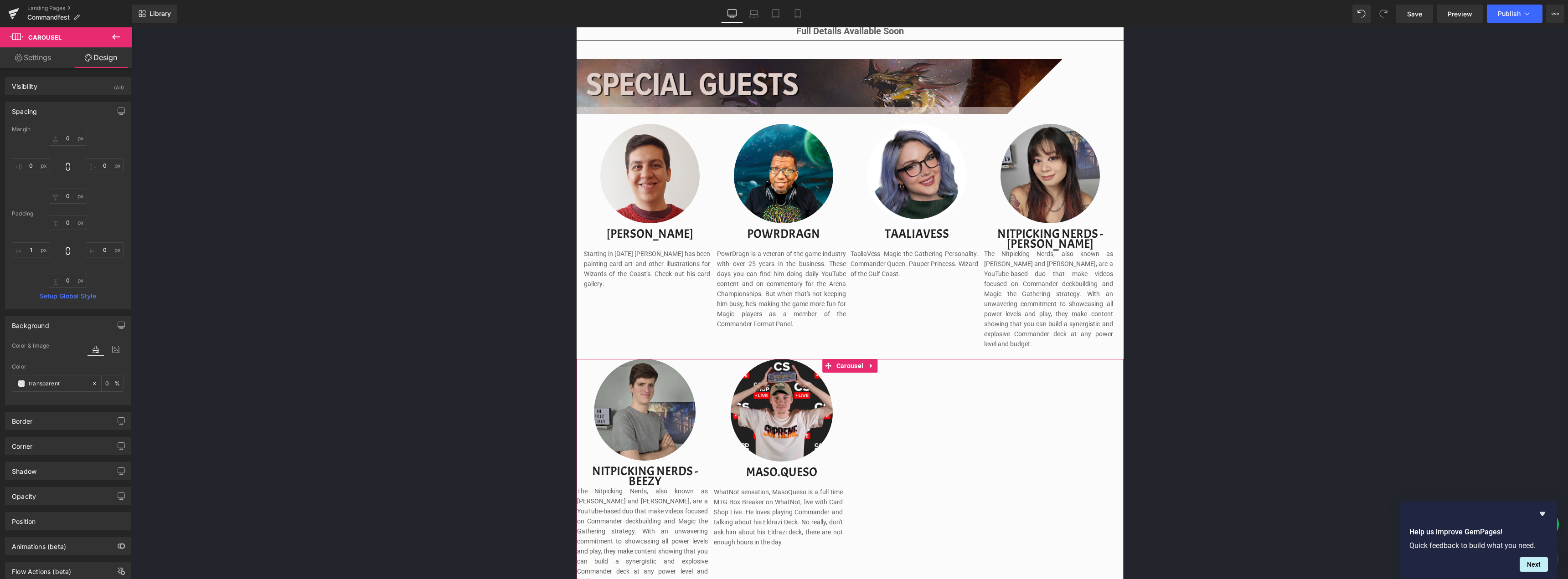
click at [61, 409] on div "Border Border Style Custom Custom Setup Global Style Custom Setup Global Style …" at bounding box center [68, 418] width 136 height 25
click at [61, 425] on div "Border" at bounding box center [67, 421] width 125 height 17
click at [65, 444] on div "Corner" at bounding box center [67, 443] width 125 height 17
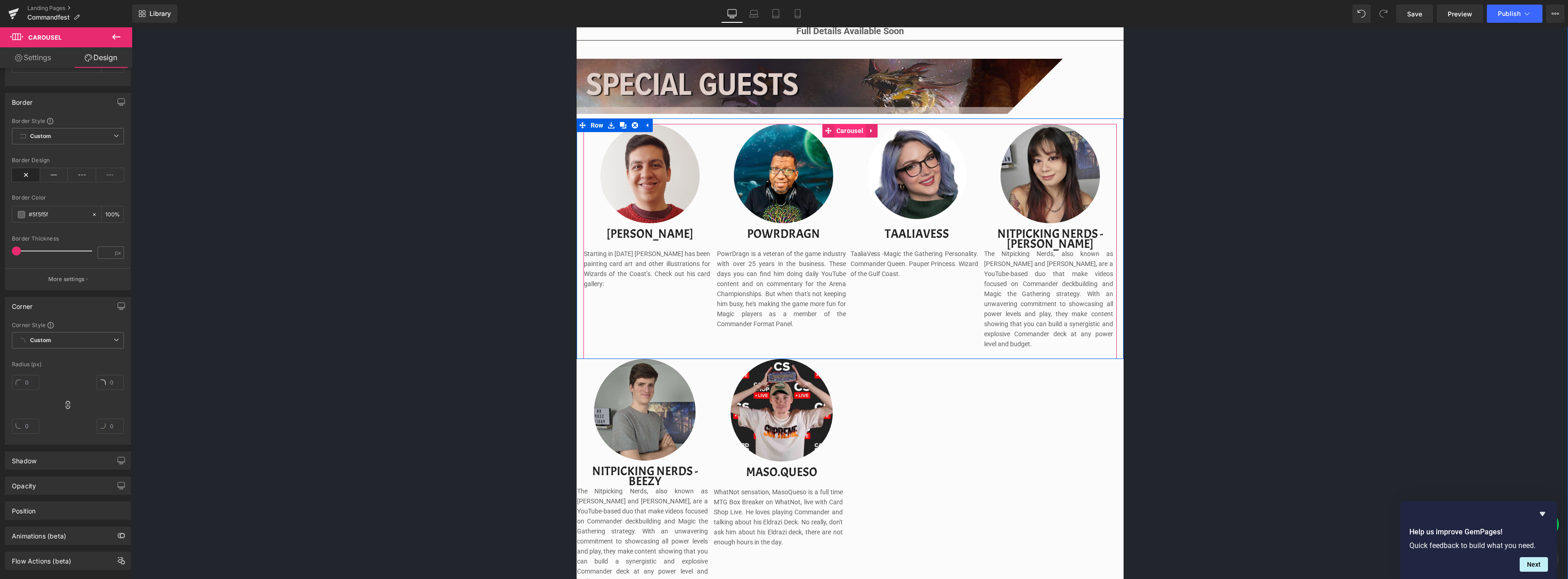
click at [840, 133] on span "Carousel" at bounding box center [849, 131] width 31 height 13
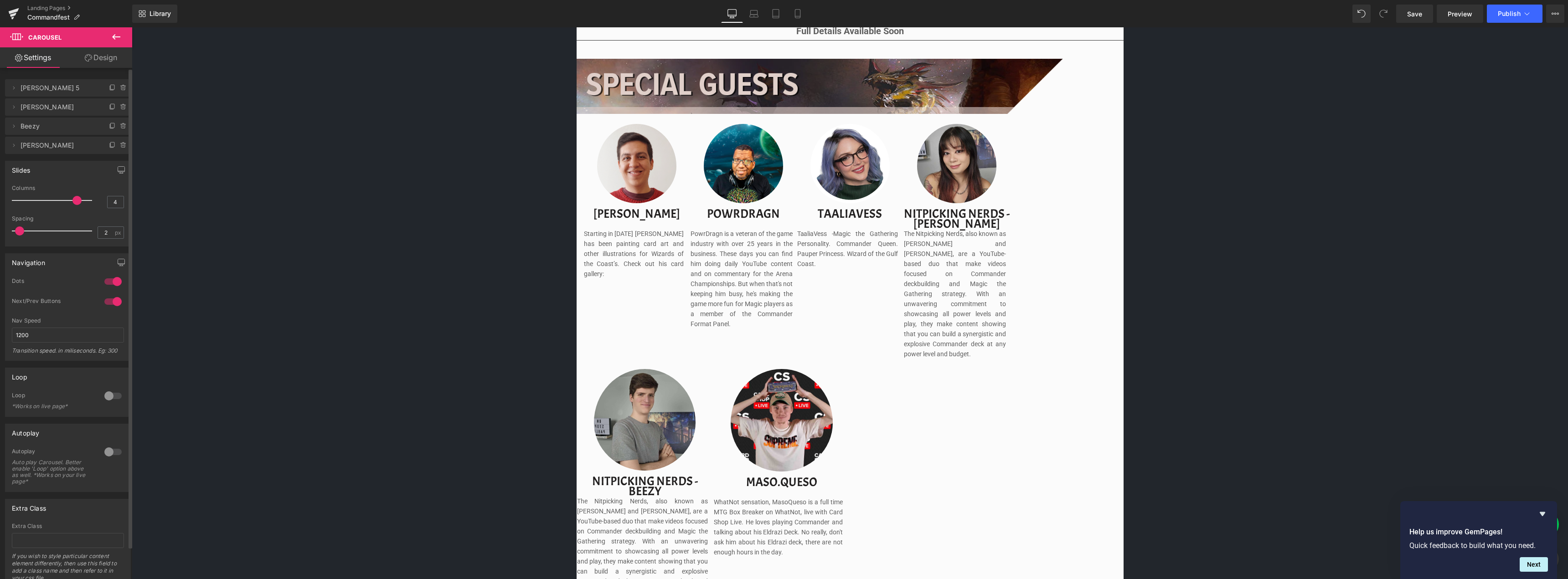
drag, startPoint x: 61, startPoint y: 200, endPoint x: 79, endPoint y: 203, distance: 18.2
click at [79, 203] on div at bounding box center [54, 200] width 75 height 18
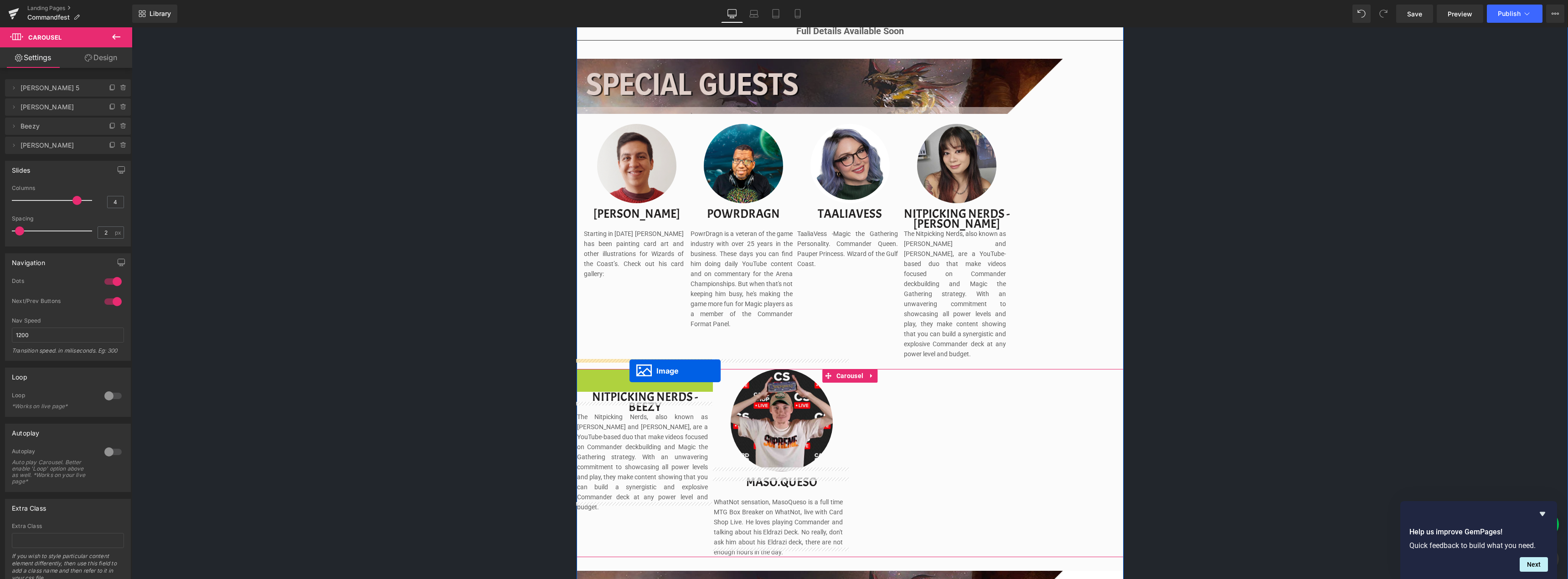
drag, startPoint x: 631, startPoint y: 409, endPoint x: 629, endPoint y: 371, distance: 38.1
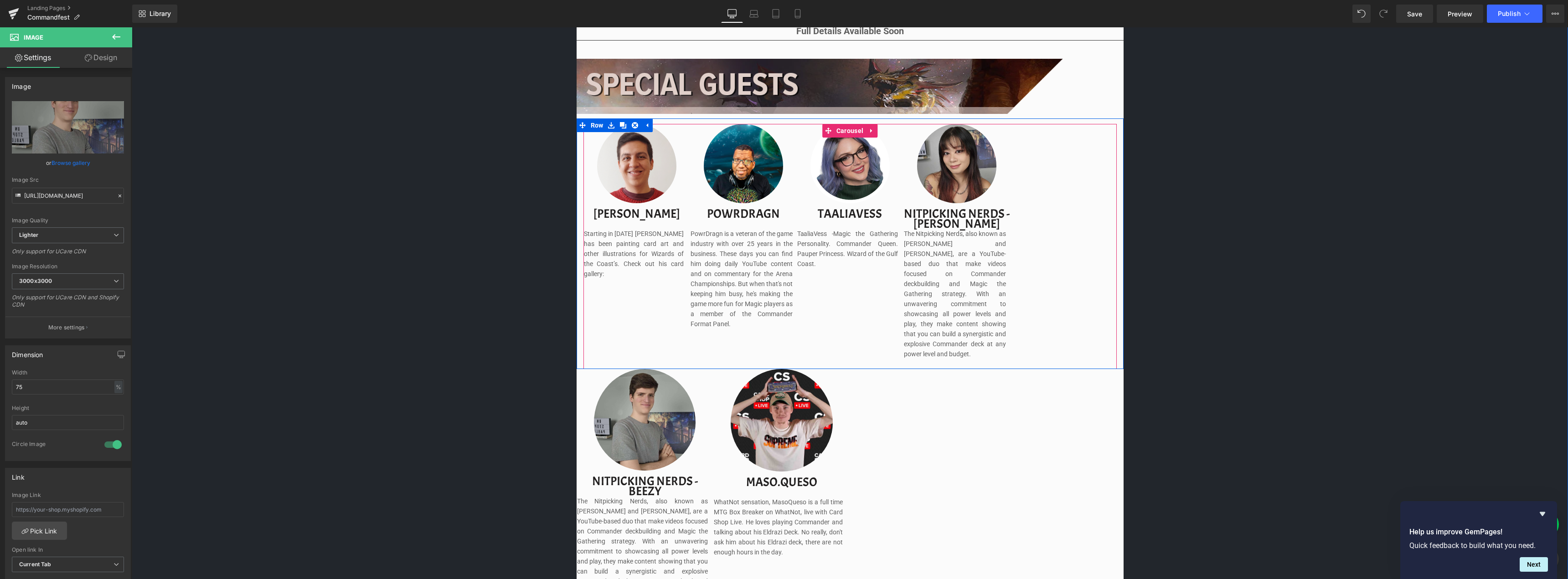
click at [1034, 201] on div "Image [PERSON_NAME] Text Block Starting in [DATE] [PERSON_NAME] has been painti…" at bounding box center [850, 246] width 533 height 245
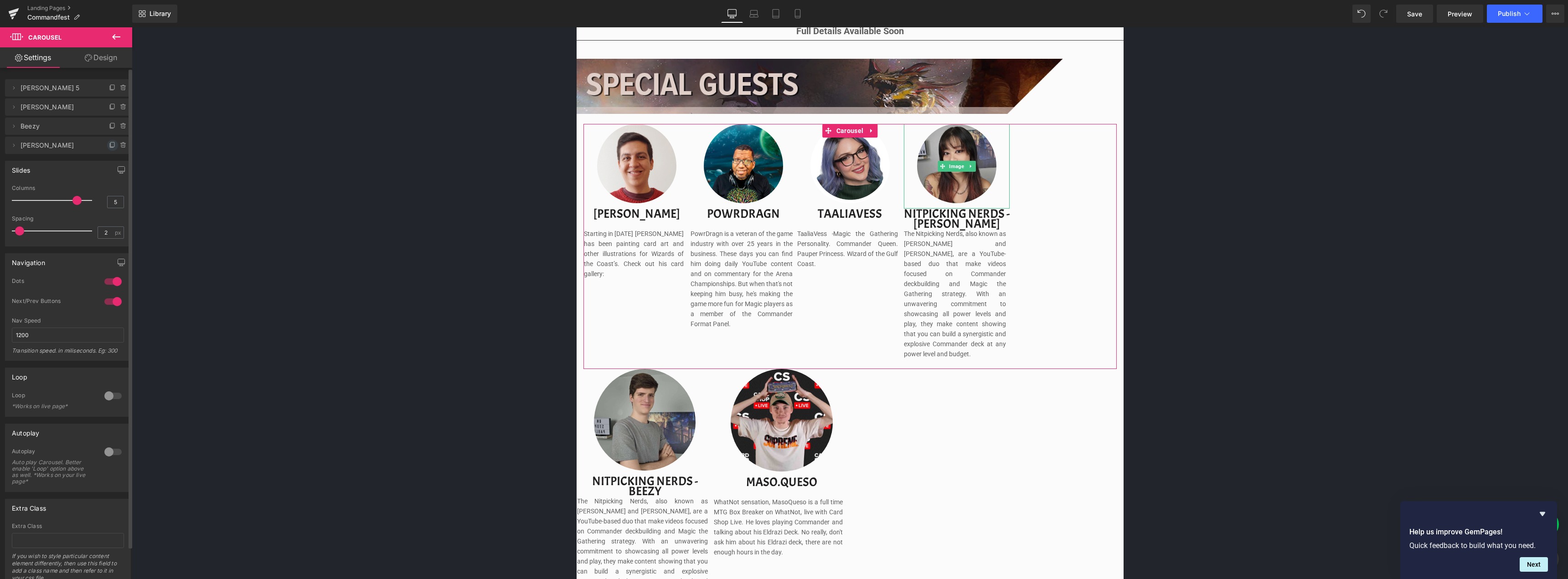
click at [109, 145] on icon at bounding box center [112, 145] width 7 height 7
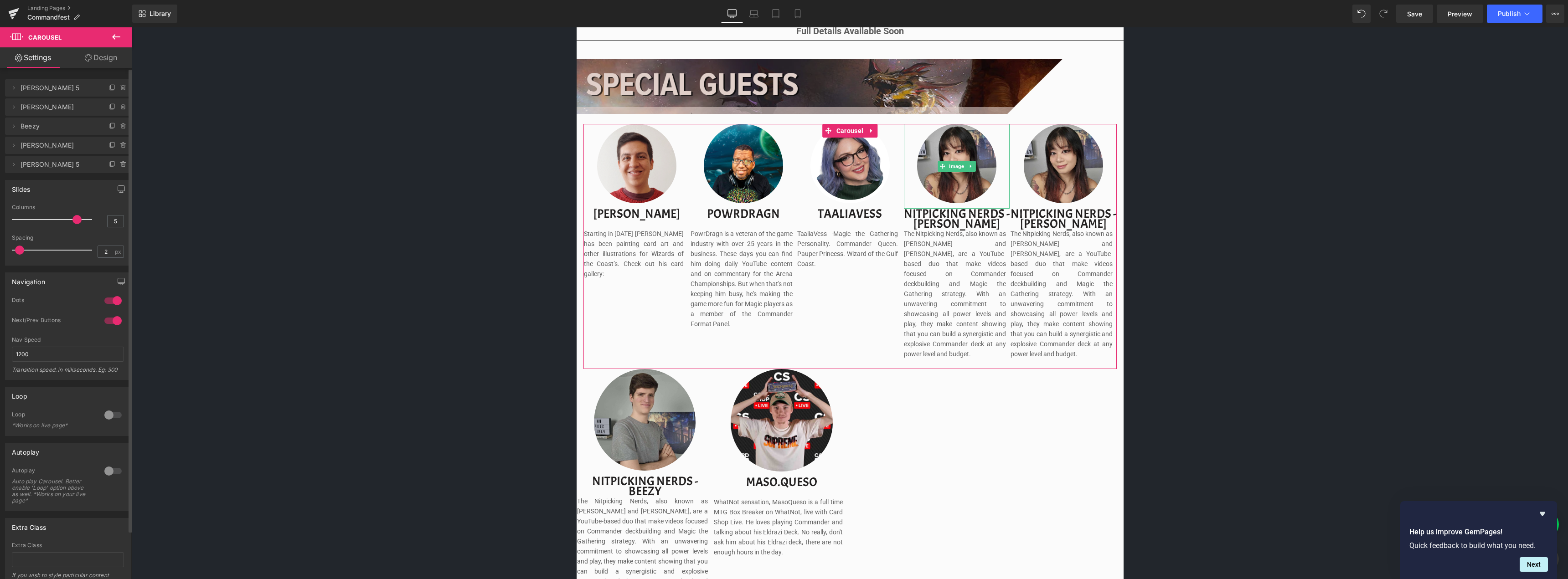
click at [109, 145] on icon at bounding box center [112, 145] width 7 height 7
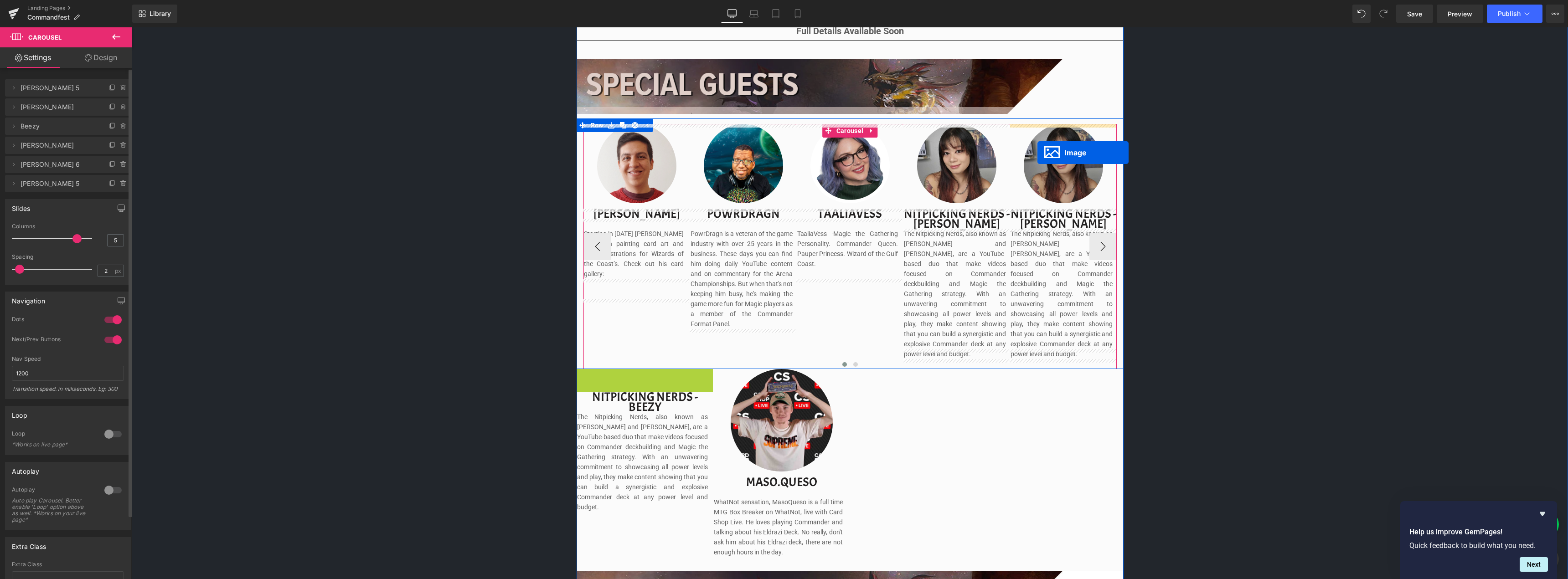
drag, startPoint x: 735, startPoint y: 361, endPoint x: 1037, endPoint y: 153, distance: 366.7
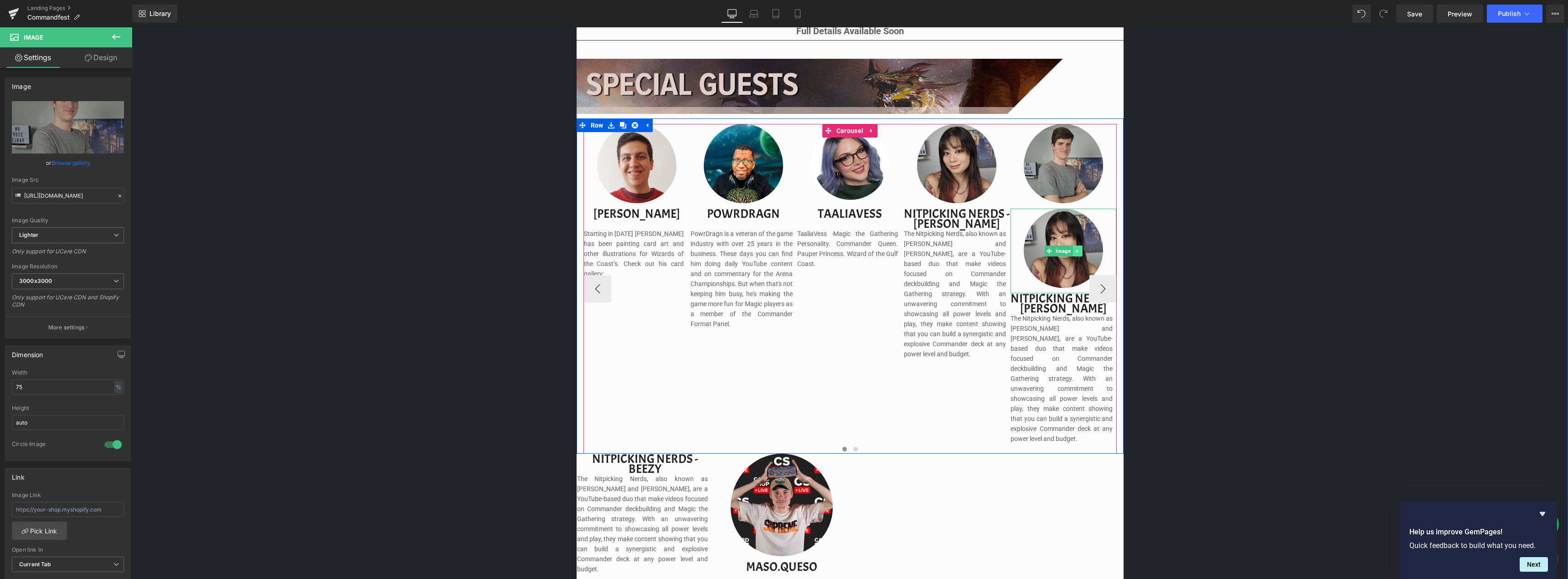
click at [1075, 249] on icon at bounding box center [1078, 251] width 5 height 5
click at [1080, 251] on icon at bounding box center [1082, 251] width 5 height 5
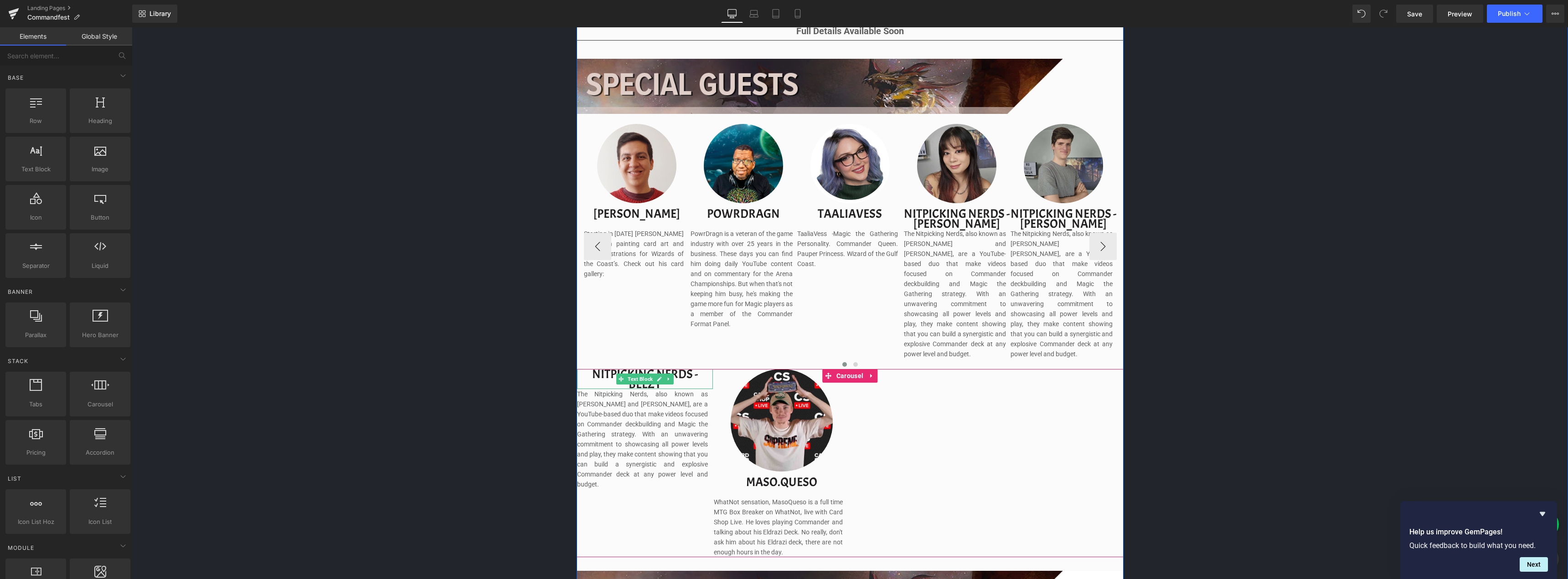
click at [654, 374] on link at bounding box center [659, 379] width 9 height 11
click at [654, 371] on p "Nitpicking Nerds - beezy" at bounding box center [644, 379] width 136 height 20
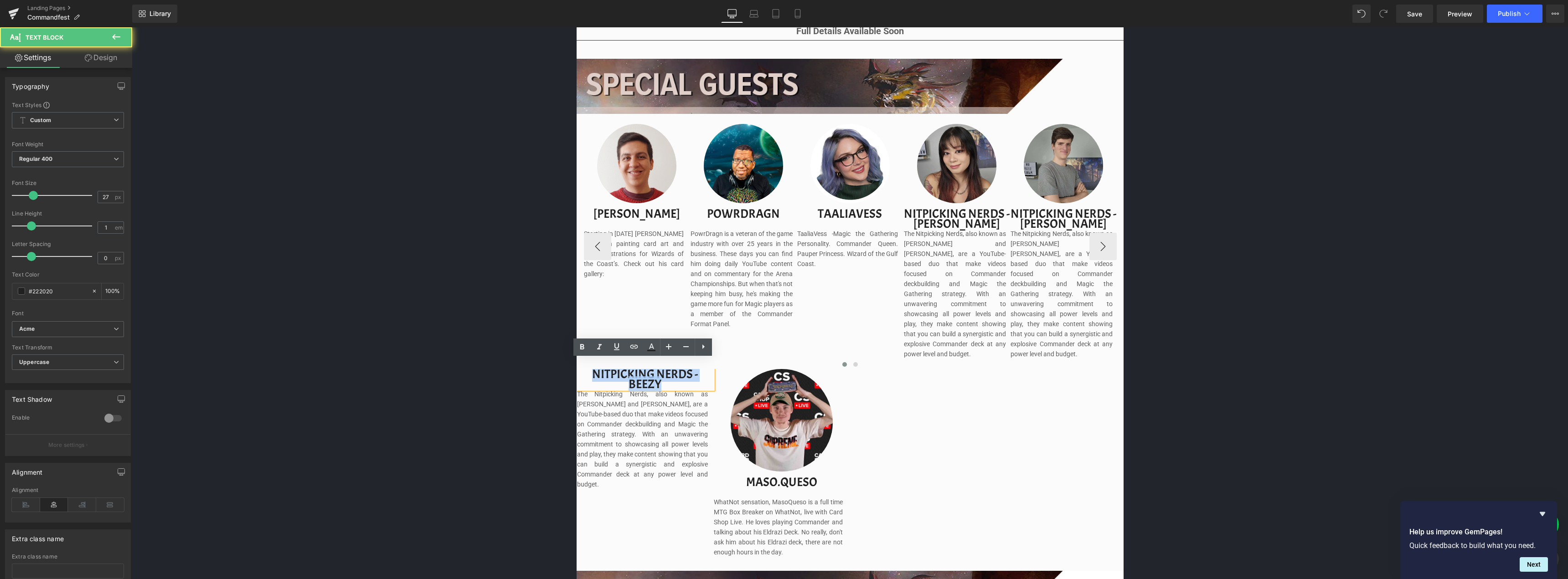
click at [654, 371] on p "Nitpicking Nerds - beezy" at bounding box center [644, 379] width 136 height 20
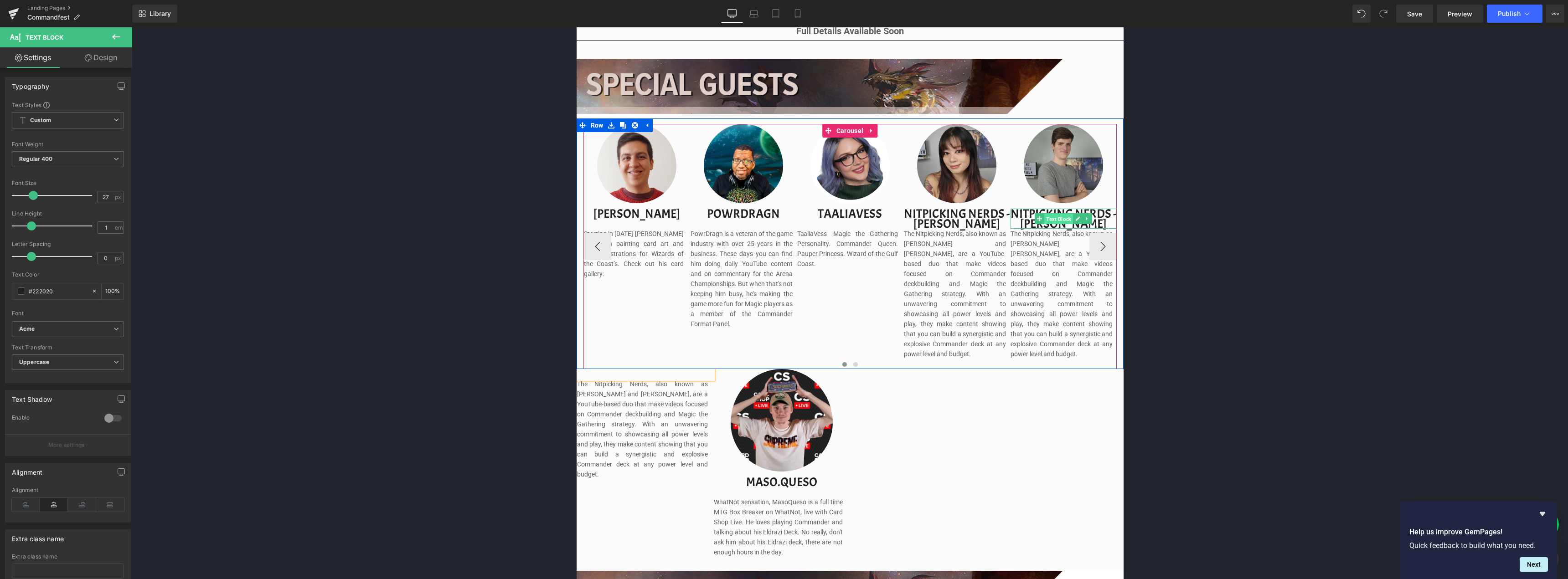
click at [1054, 219] on span "Text Block" at bounding box center [1058, 219] width 29 height 11
click at [1028, 215] on p "nitpicking nerds - [PERSON_NAME]" at bounding box center [1063, 219] width 105 height 20
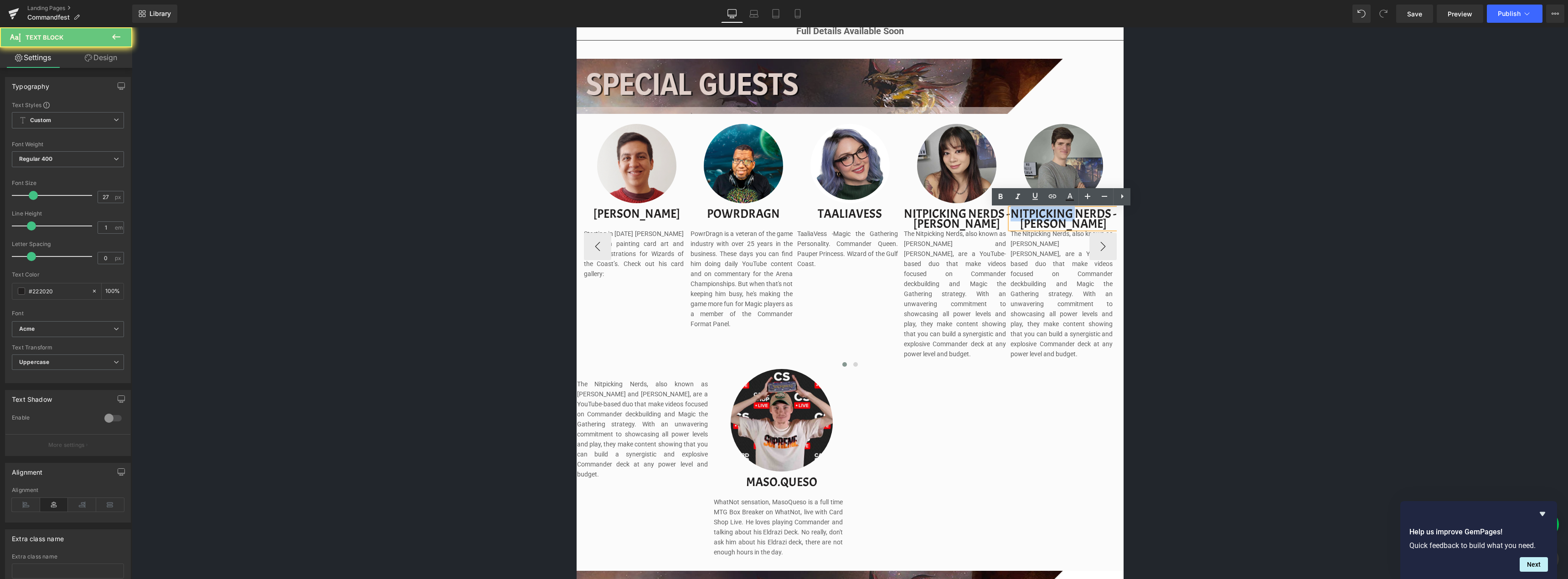
click at [1028, 215] on p "nitpicking nerds - [PERSON_NAME]" at bounding box center [1063, 219] width 105 height 20
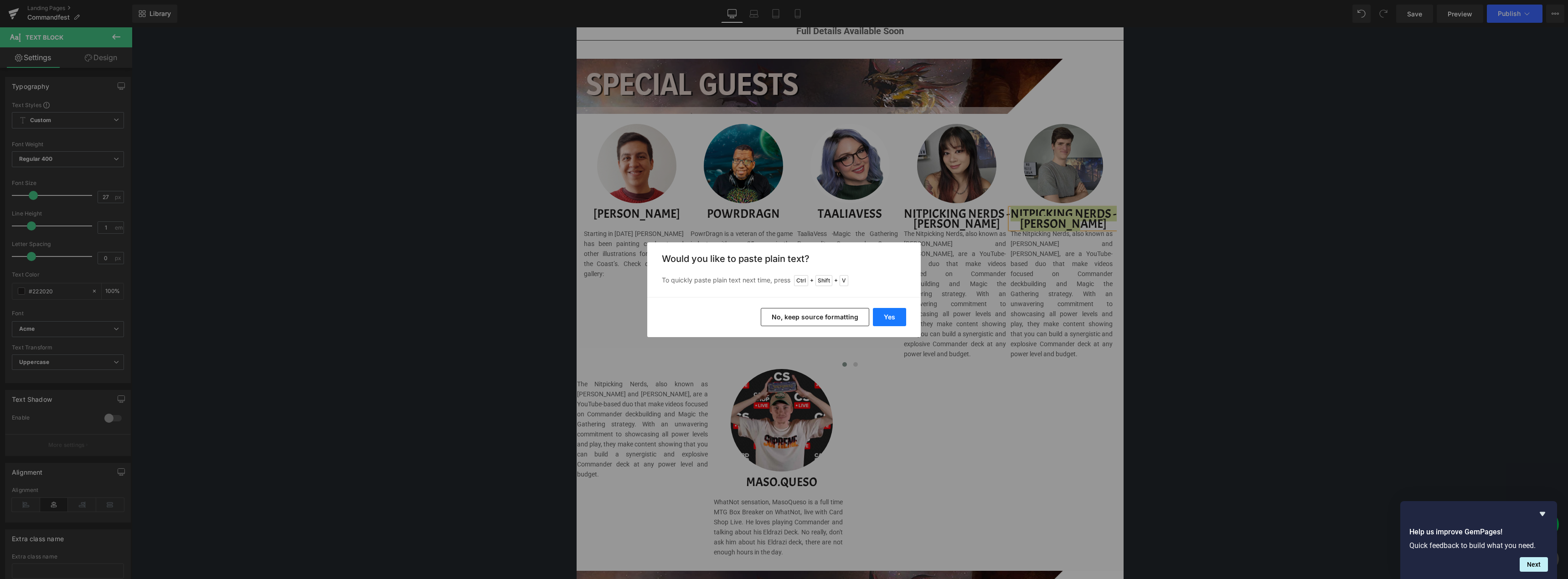
click at [892, 314] on button "Yes" at bounding box center [890, 317] width 33 height 18
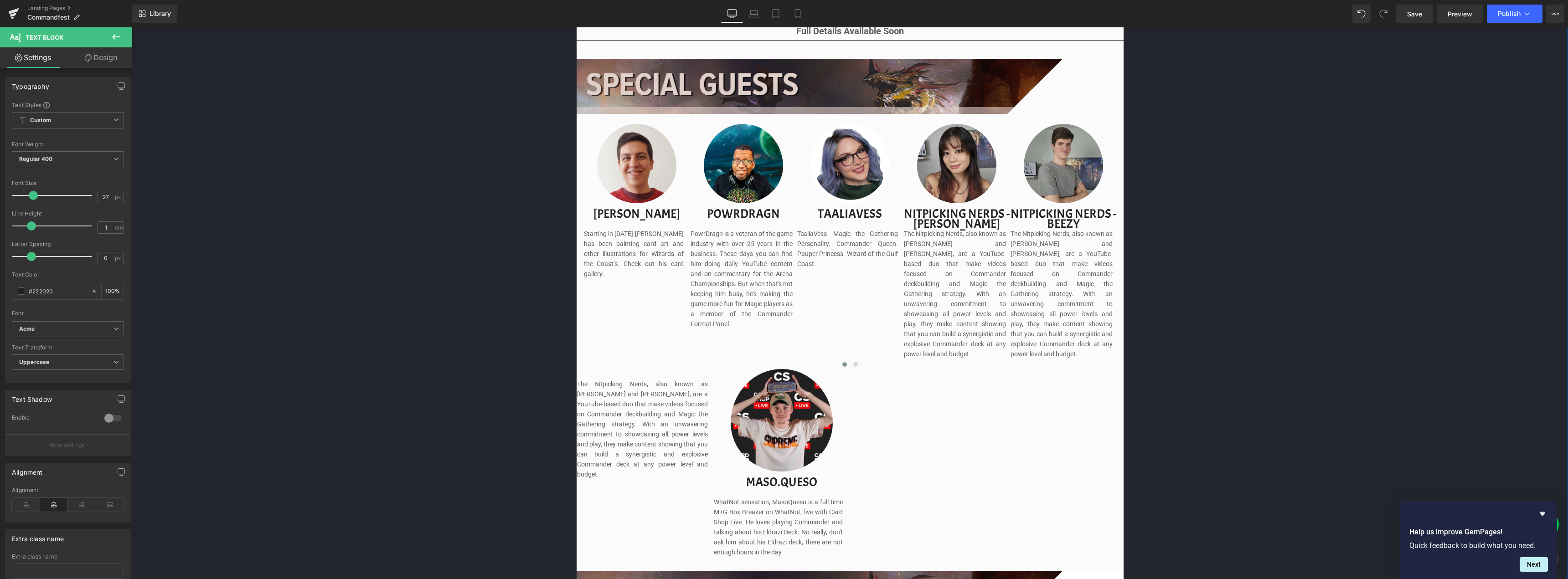
click at [1244, 192] on div "Image Image Separator Save now with Early Bird Pricing. Reserve your spot witho…" at bounding box center [849, 266] width 1436 height 1725
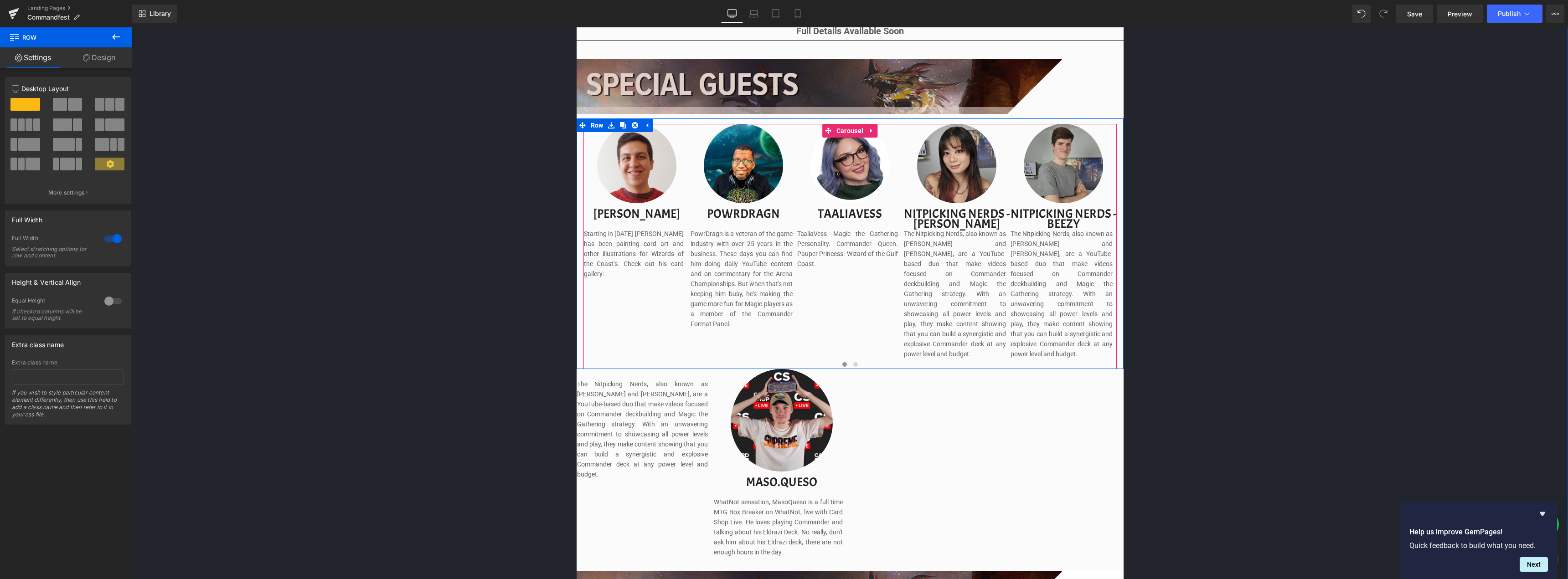
click at [1115, 238] on div "Image [PERSON_NAME] Text Block Starting in [DATE] [PERSON_NAME] has been painti…" at bounding box center [850, 246] width 547 height 245
click at [1101, 242] on button "›" at bounding box center [1103, 246] width 27 height 27
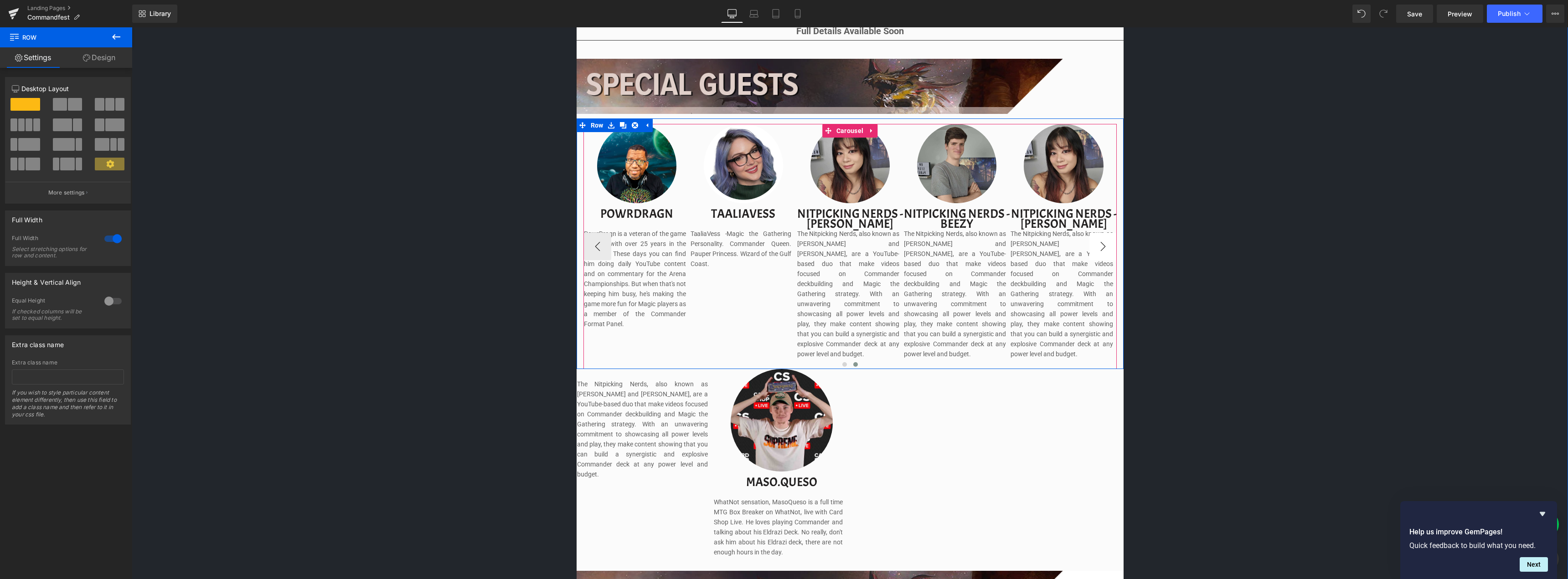
click at [1101, 242] on button "›" at bounding box center [1103, 246] width 27 height 27
click at [1055, 165] on span "Image" at bounding box center [1063, 166] width 19 height 11
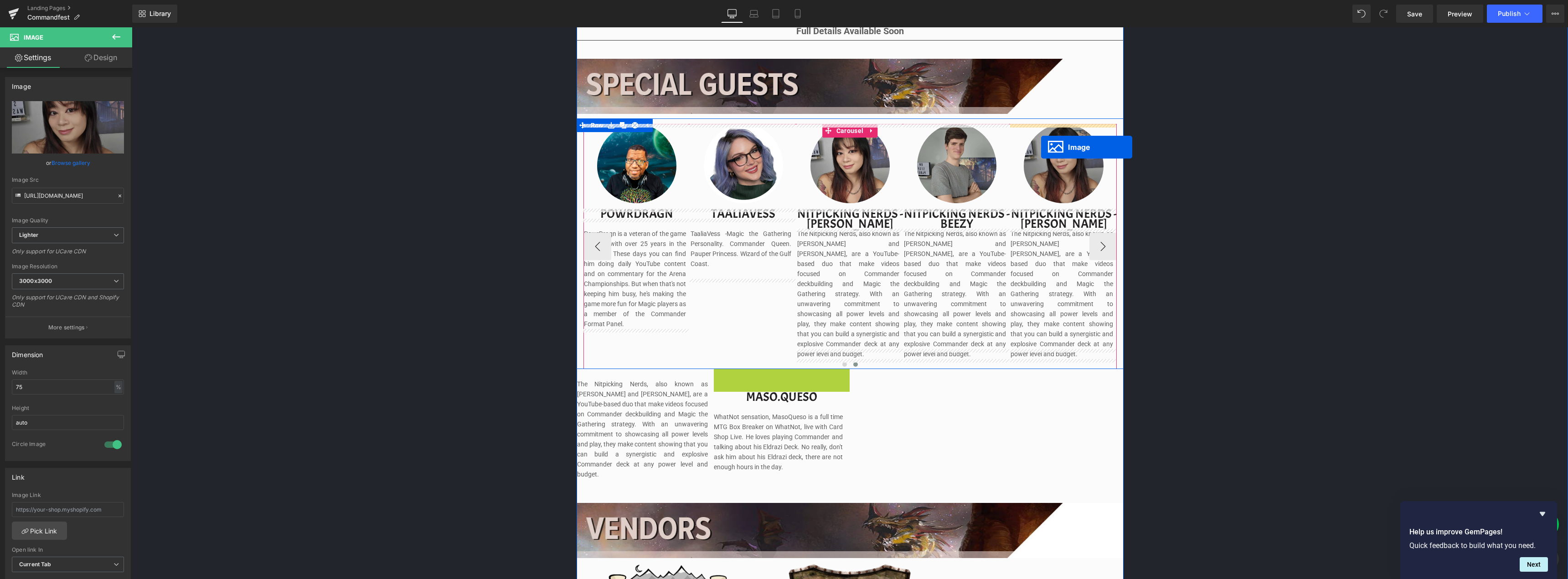
drag, startPoint x: 766, startPoint y: 410, endPoint x: 1041, endPoint y: 147, distance: 380.5
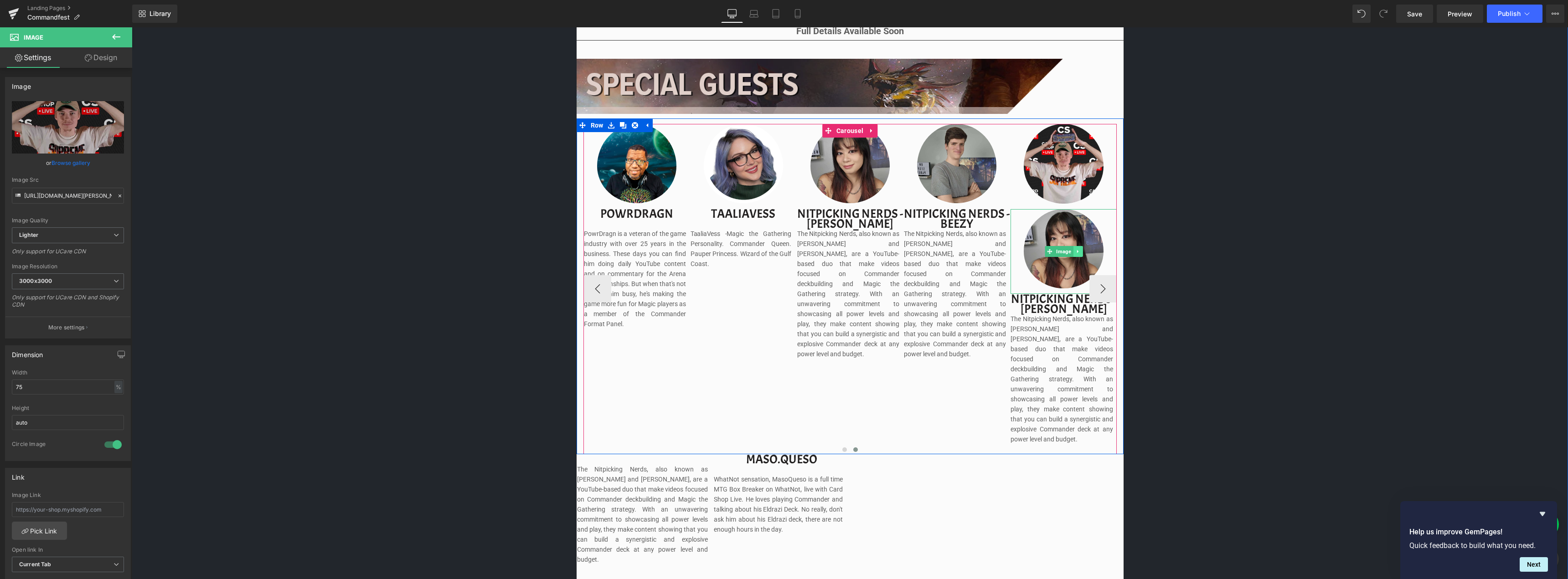
click at [1077, 252] on icon at bounding box center [1077, 251] width 1 height 3
click at [1079, 254] on icon at bounding box center [1082, 251] width 5 height 5
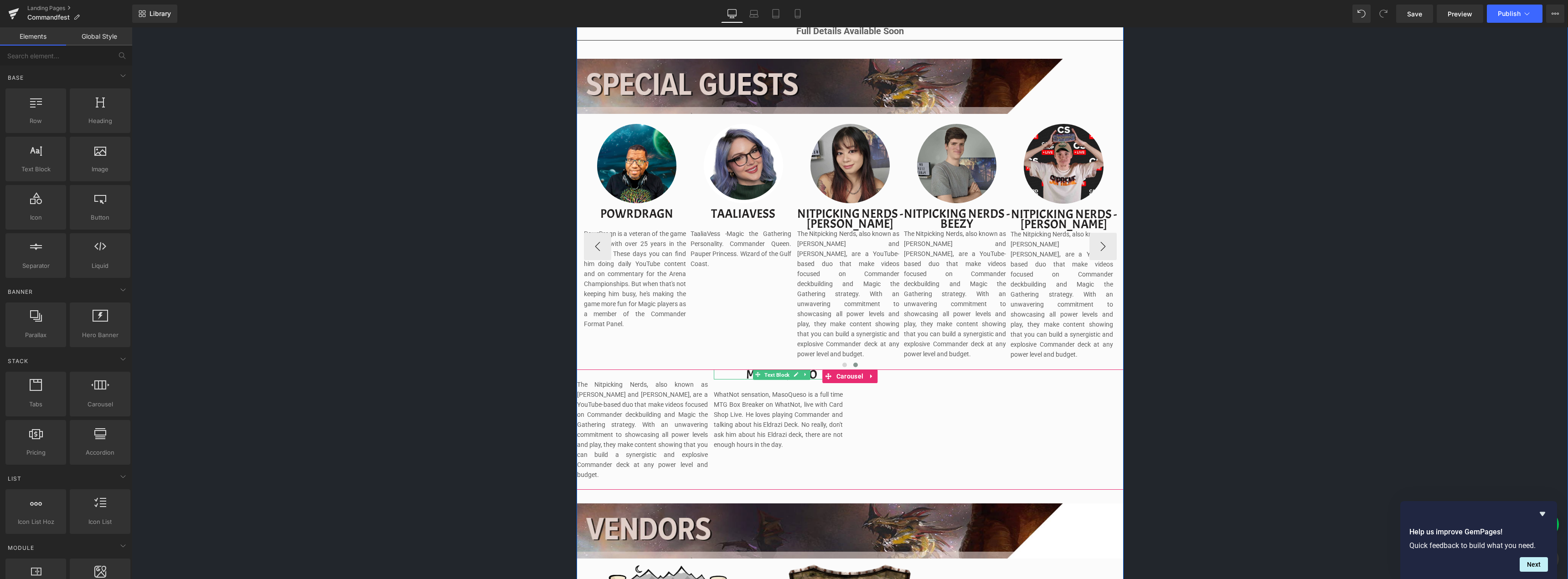
click at [783, 370] on span "Text Block" at bounding box center [776, 375] width 29 height 11
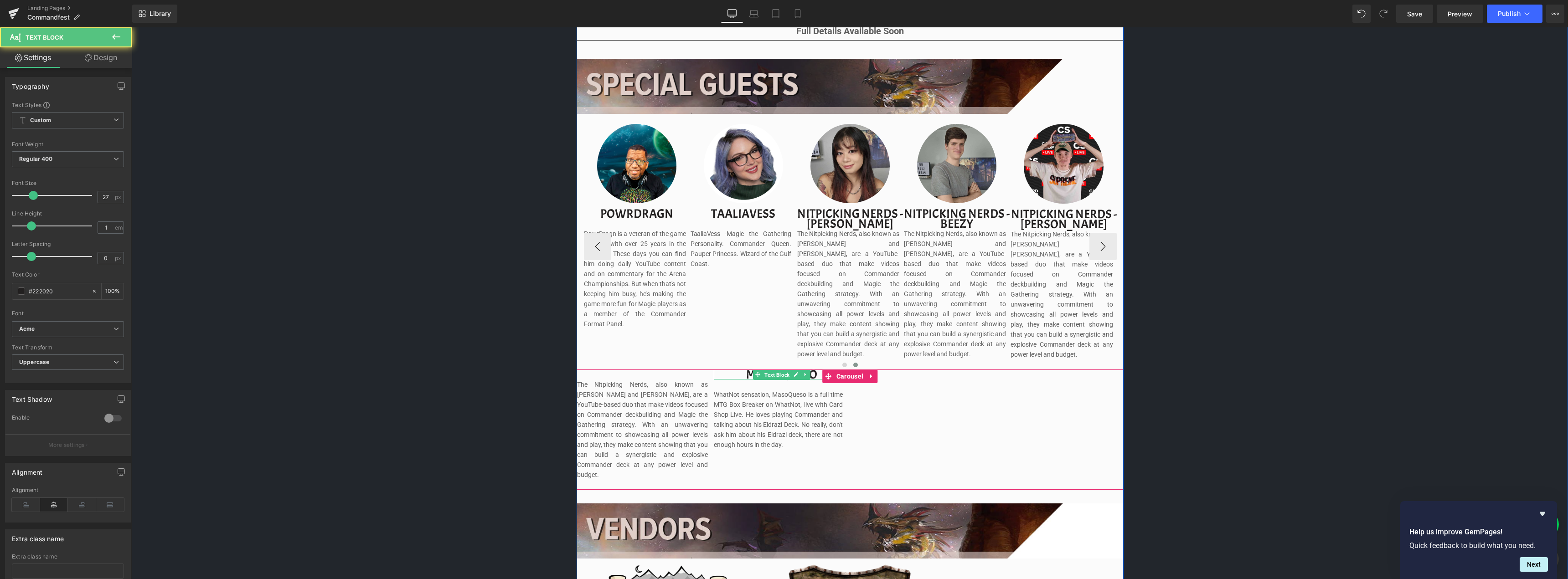
click at [783, 370] on span "Text Block" at bounding box center [776, 375] width 29 height 11
click at [791, 369] on link at bounding box center [796, 374] width 9 height 11
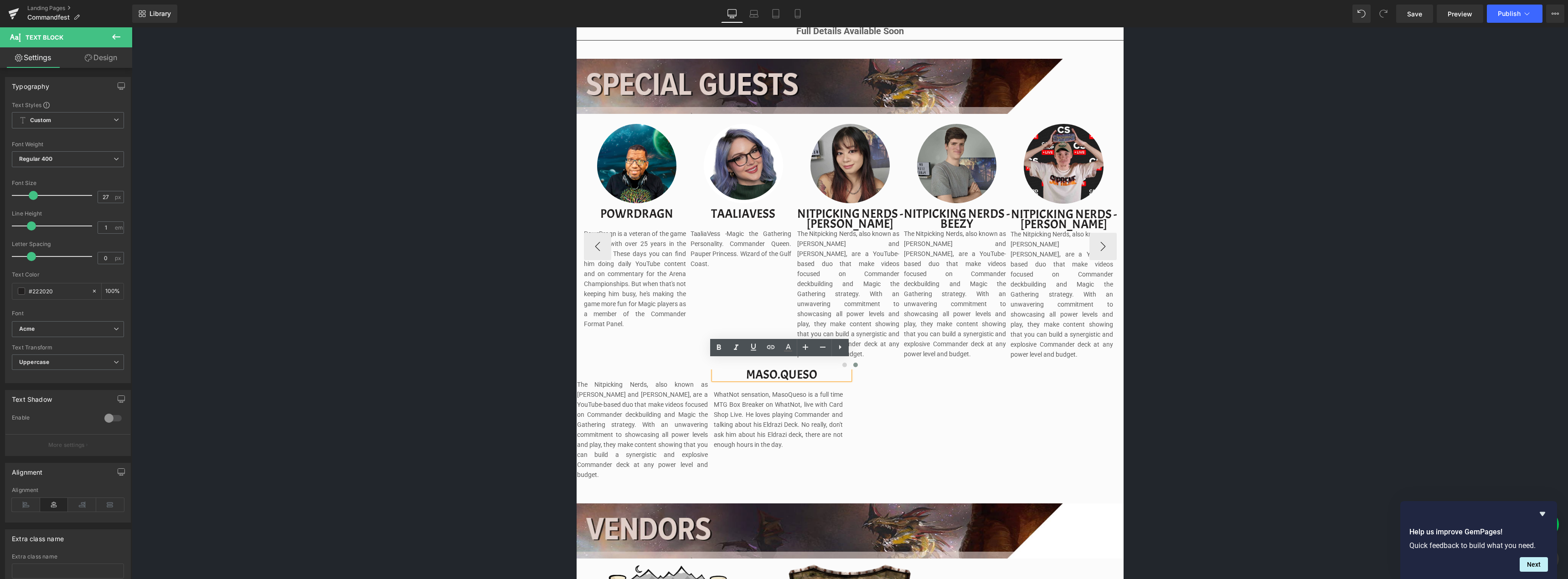
click at [780, 370] on p "maso.queso" at bounding box center [781, 374] width 136 height 10
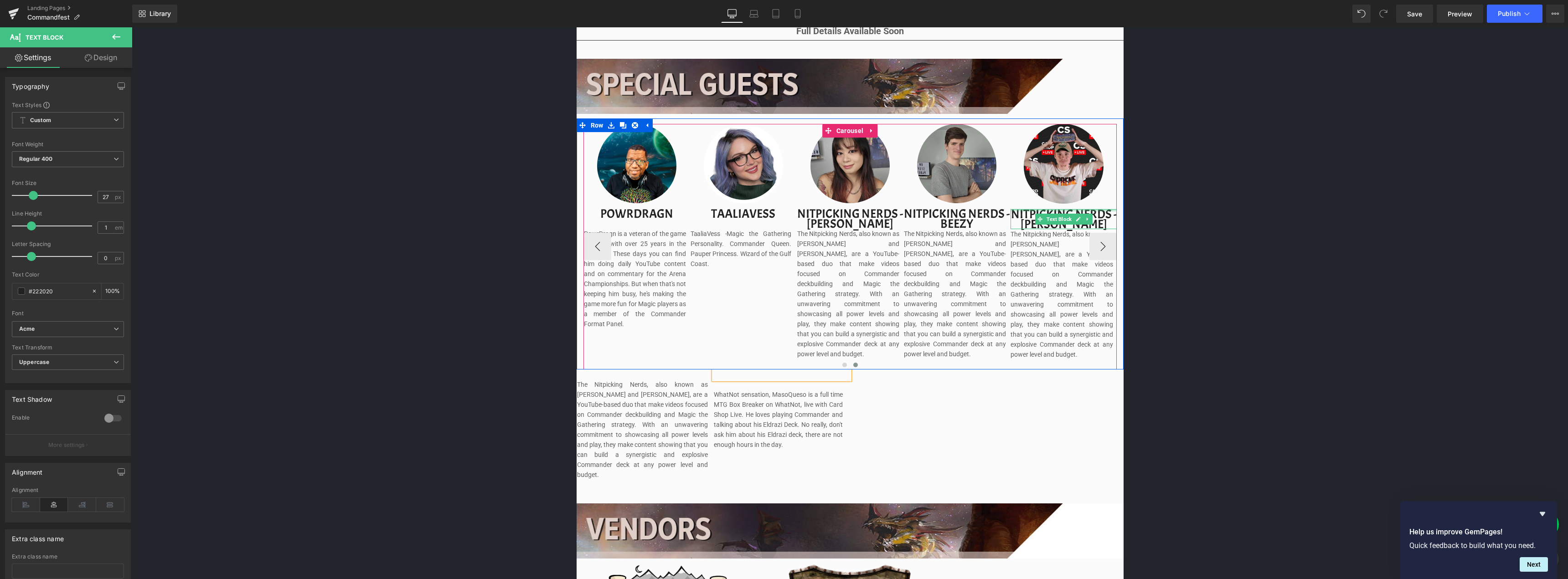
click at [1103, 211] on div at bounding box center [1063, 209] width 105 height 2
click at [1103, 211] on p "nitpicking nerds - [PERSON_NAME]" at bounding box center [1063, 219] width 105 height 20
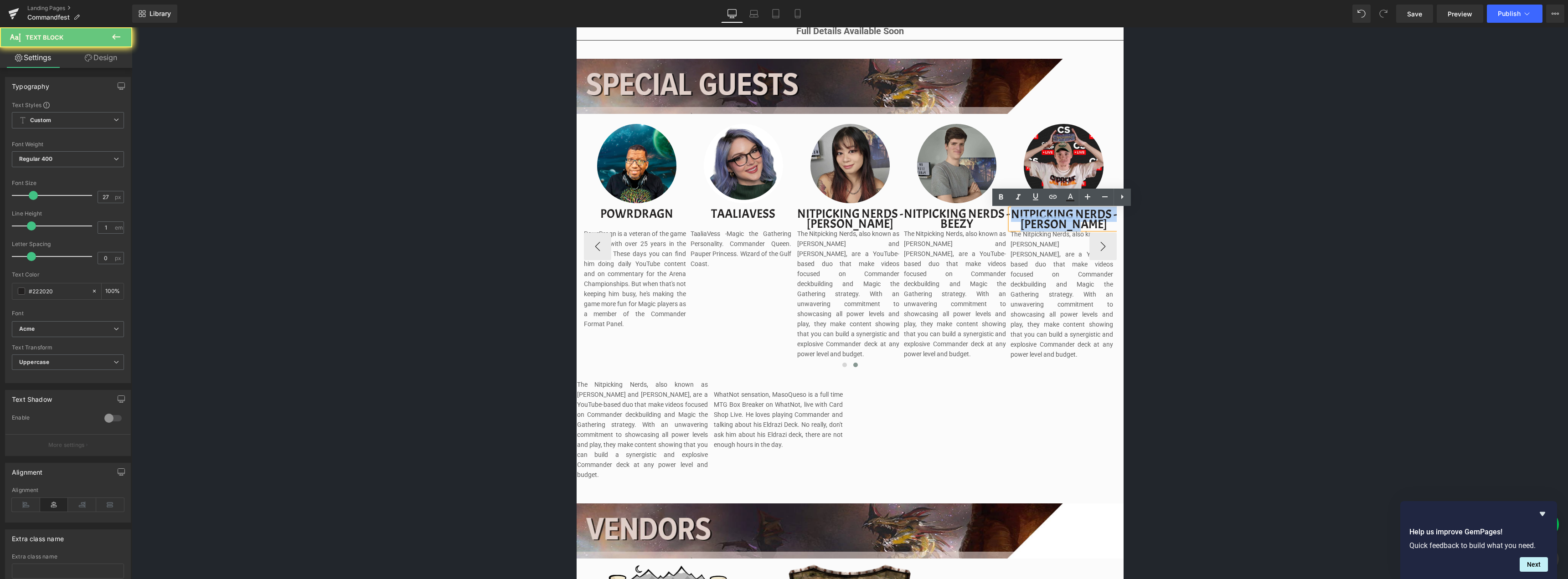
click at [1103, 211] on p "nitpicking nerds - [PERSON_NAME]" at bounding box center [1063, 219] width 105 height 20
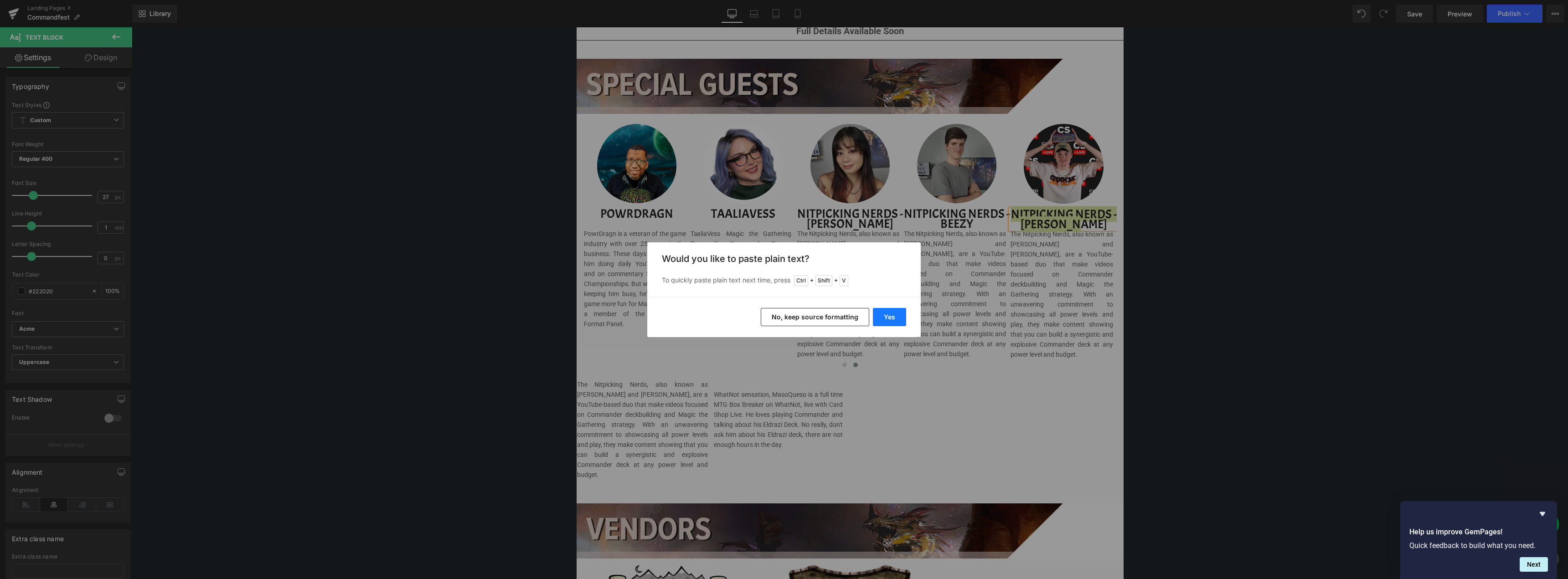
drag, startPoint x: 892, startPoint y: 315, endPoint x: 748, endPoint y: 325, distance: 144.3
click at [892, 315] on button "Yes" at bounding box center [890, 317] width 33 height 18
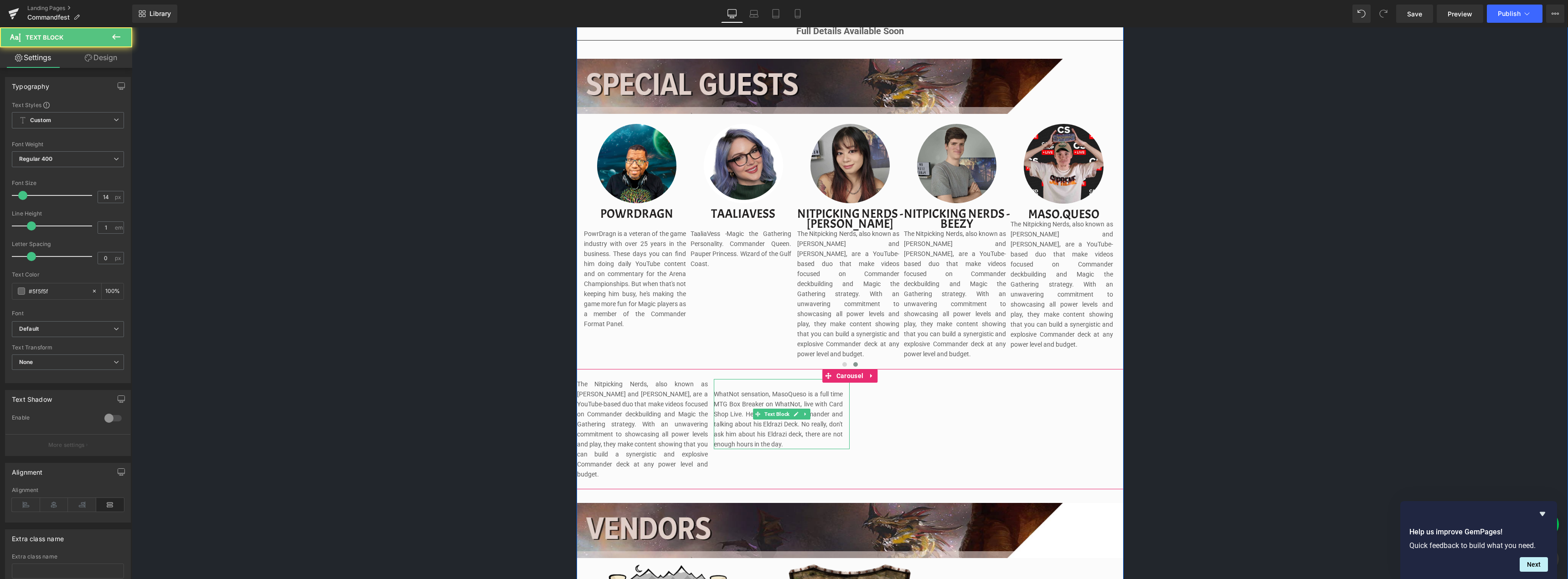
click at [739, 392] on p "WhatNot sensation, MasoQueso is a full time MTG Box Breaker on WhatNot, live wi…" at bounding box center [778, 419] width 129 height 60
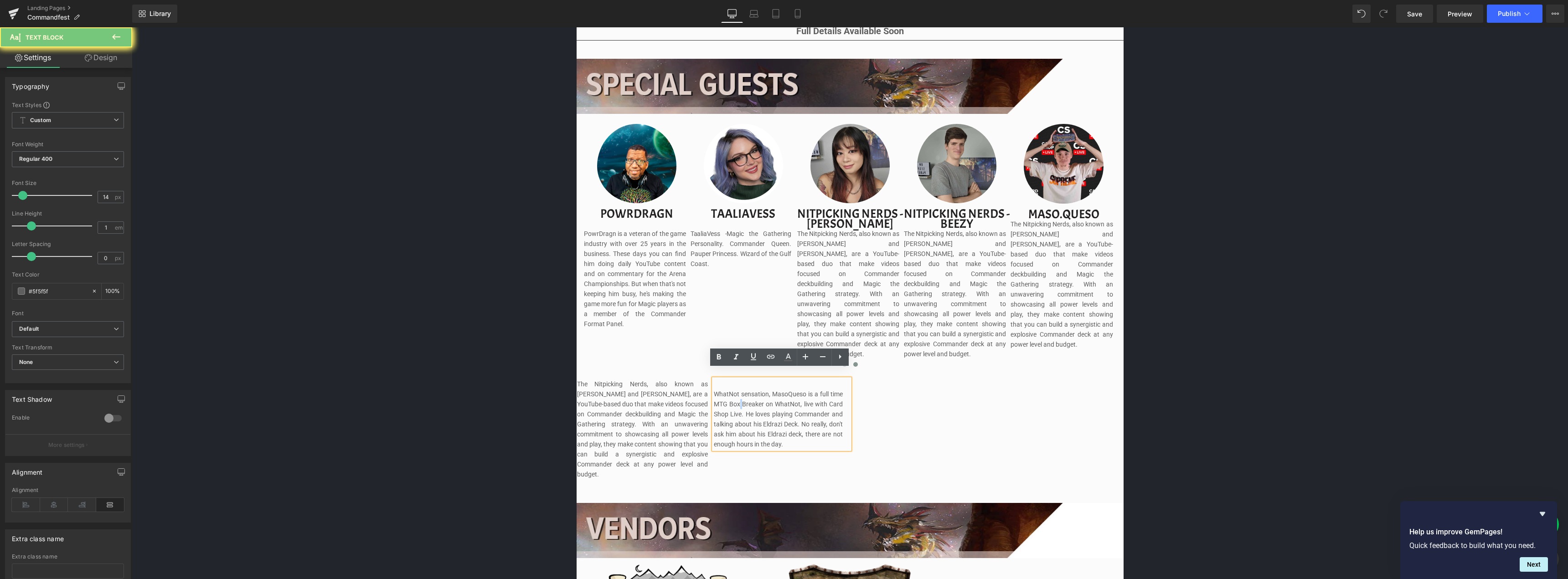
click at [739, 392] on p "WhatNot sensation, MasoQueso is a full time MTG Box Breaker on WhatNot, live wi…" at bounding box center [778, 419] width 129 height 60
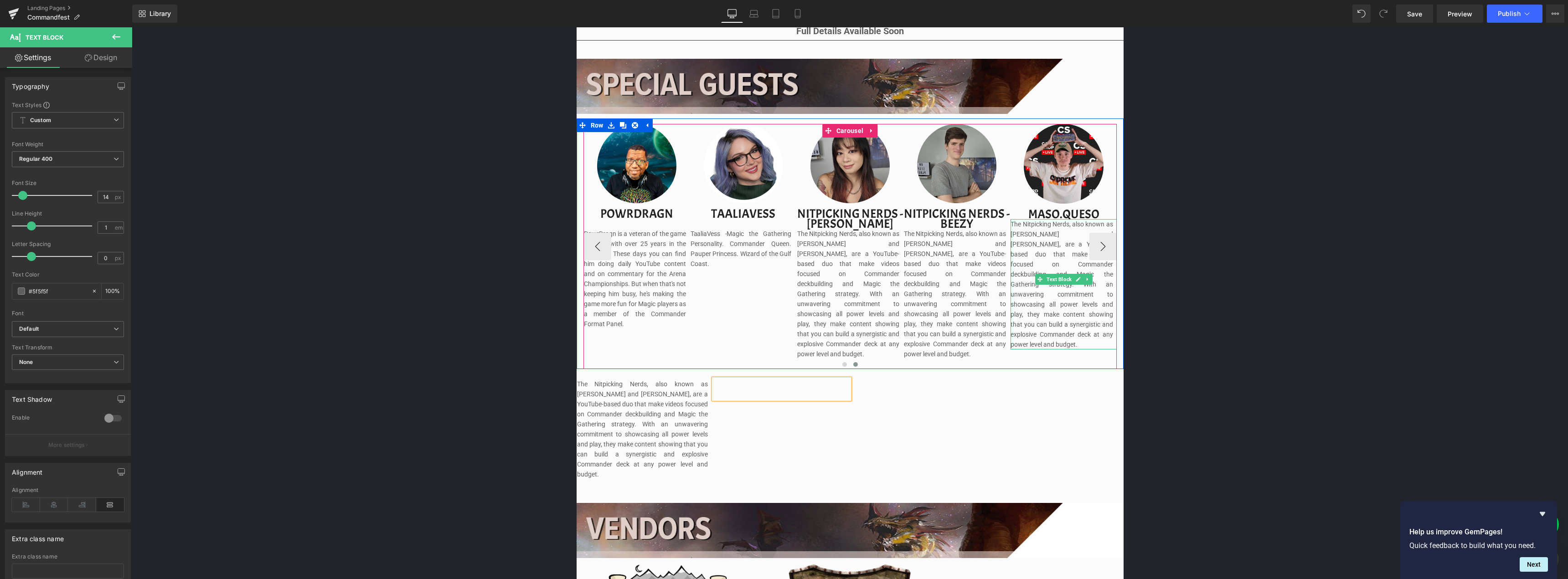
click at [1035, 239] on p "The Nitpicking Nerds, also known as [PERSON_NAME] and [PERSON_NAME], are a YouT…" at bounding box center [1061, 283] width 102 height 130
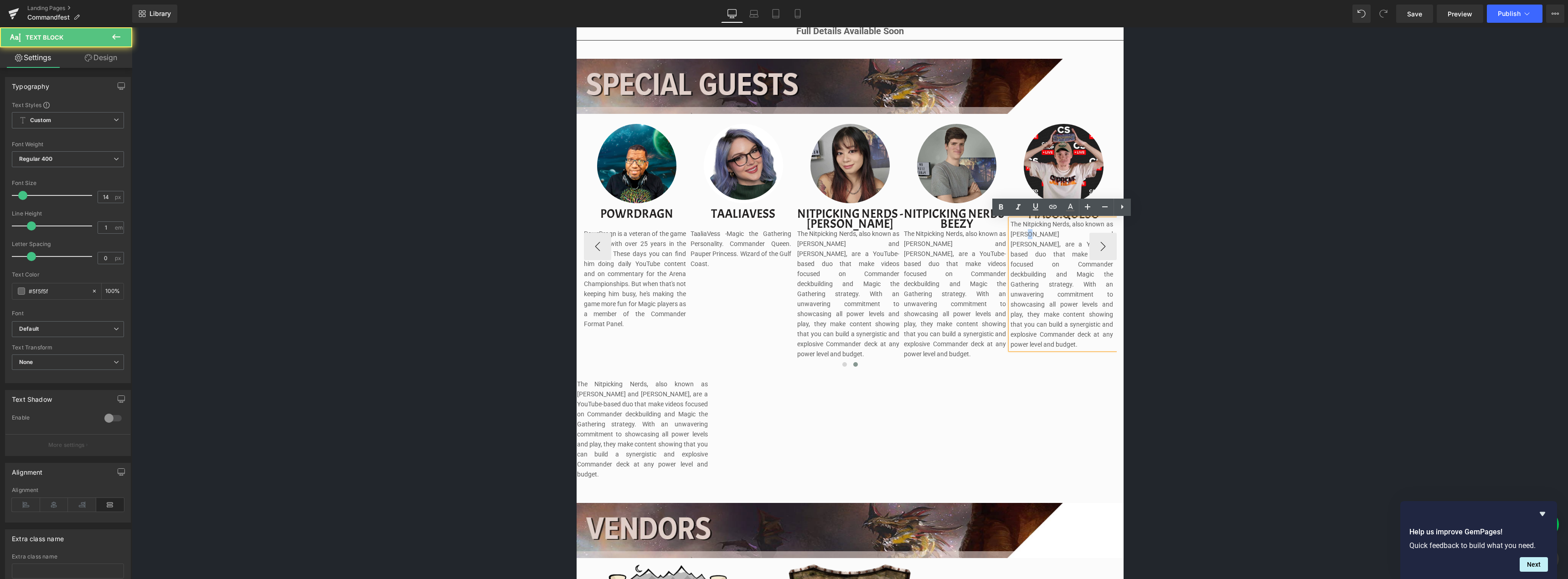
click at [1035, 239] on p "The Nitpicking Nerds, also known as [PERSON_NAME] and [PERSON_NAME], are a YouT…" at bounding box center [1061, 283] width 102 height 130
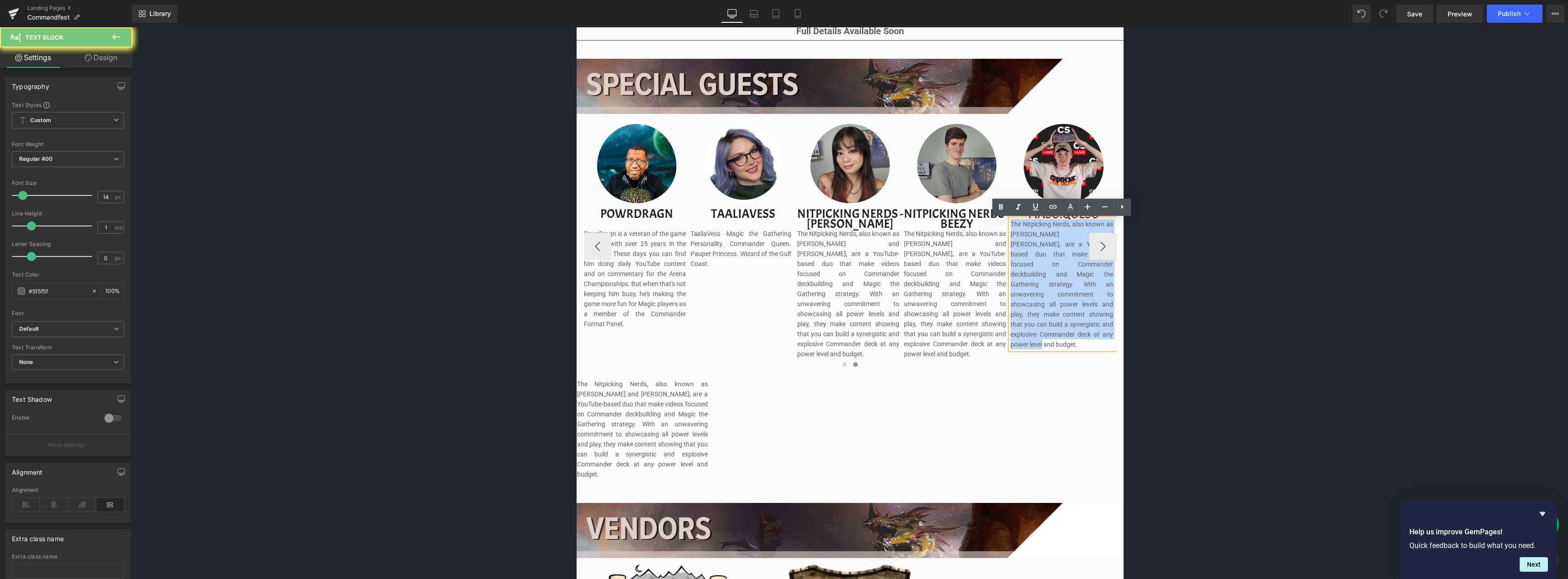
click at [1035, 239] on p "The Nitpicking Nerds, also known as [PERSON_NAME] and [PERSON_NAME], are a YouT…" at bounding box center [1061, 283] width 102 height 130
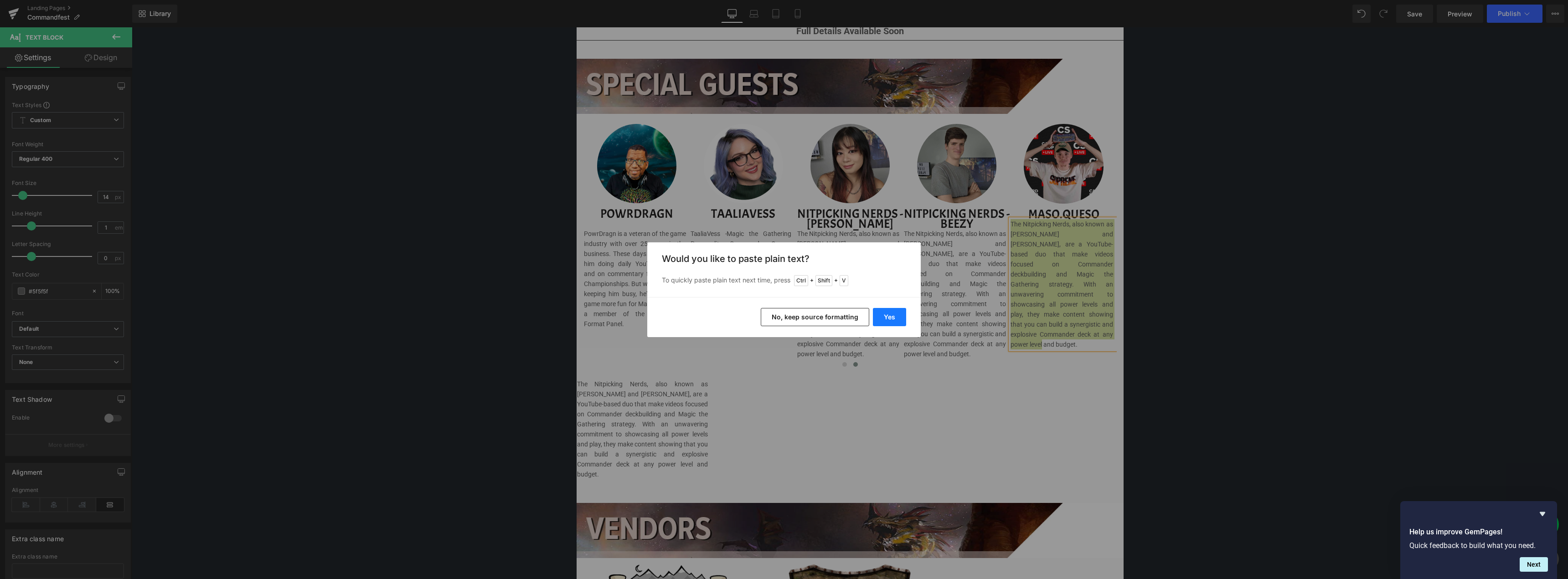
click at [882, 316] on button "Yes" at bounding box center [890, 317] width 33 height 18
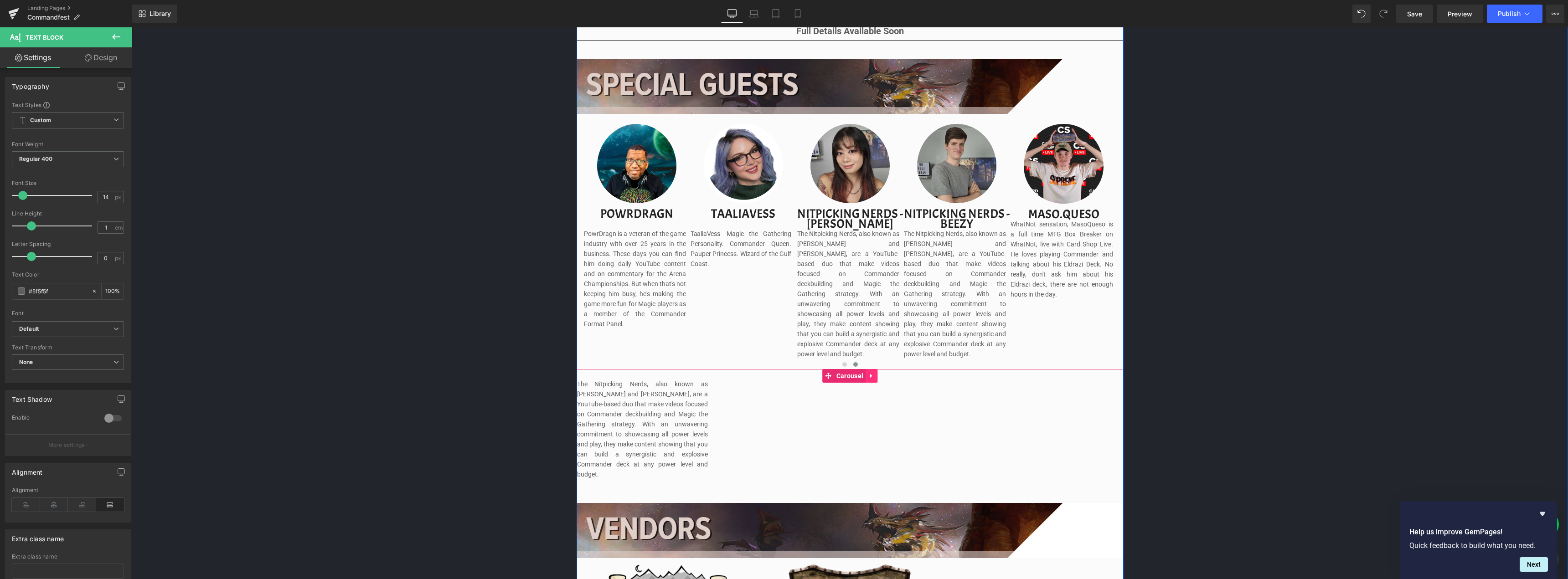
click at [870, 374] on icon at bounding box center [870, 376] width 2 height 4
click at [874, 373] on icon at bounding box center [878, 376] width 7 height 7
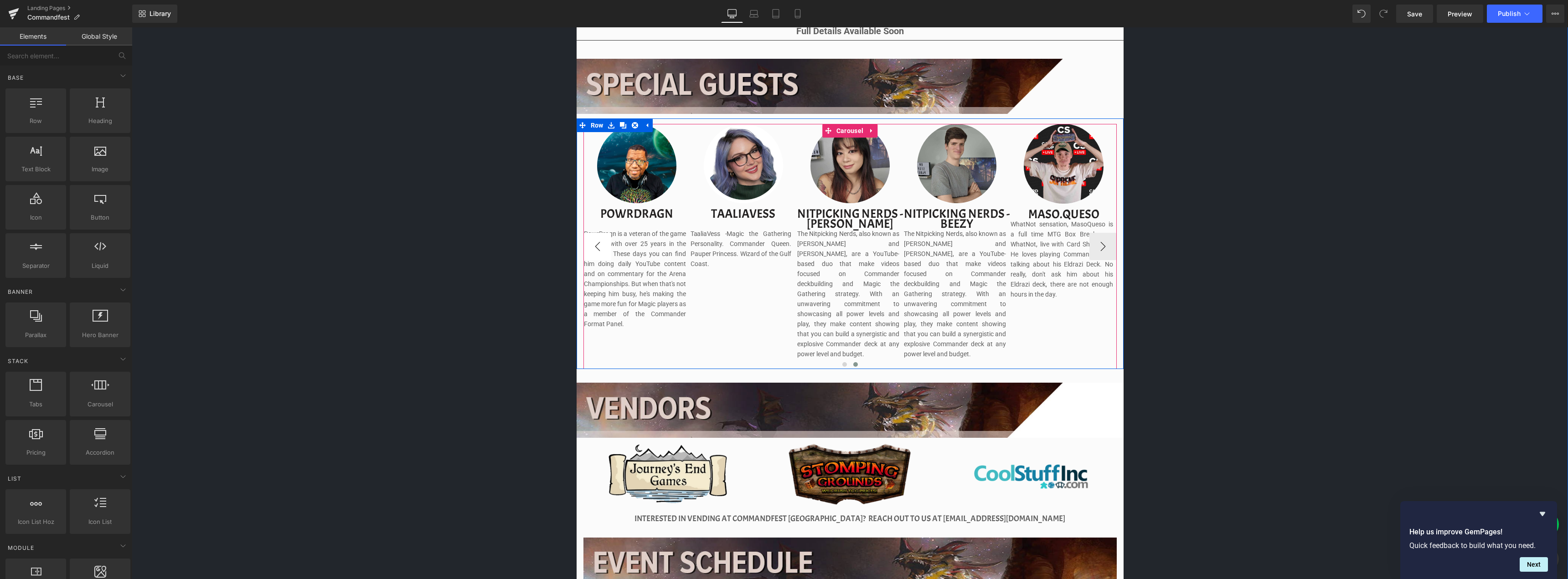
click at [597, 237] on button "‹" at bounding box center [597, 246] width 27 height 27
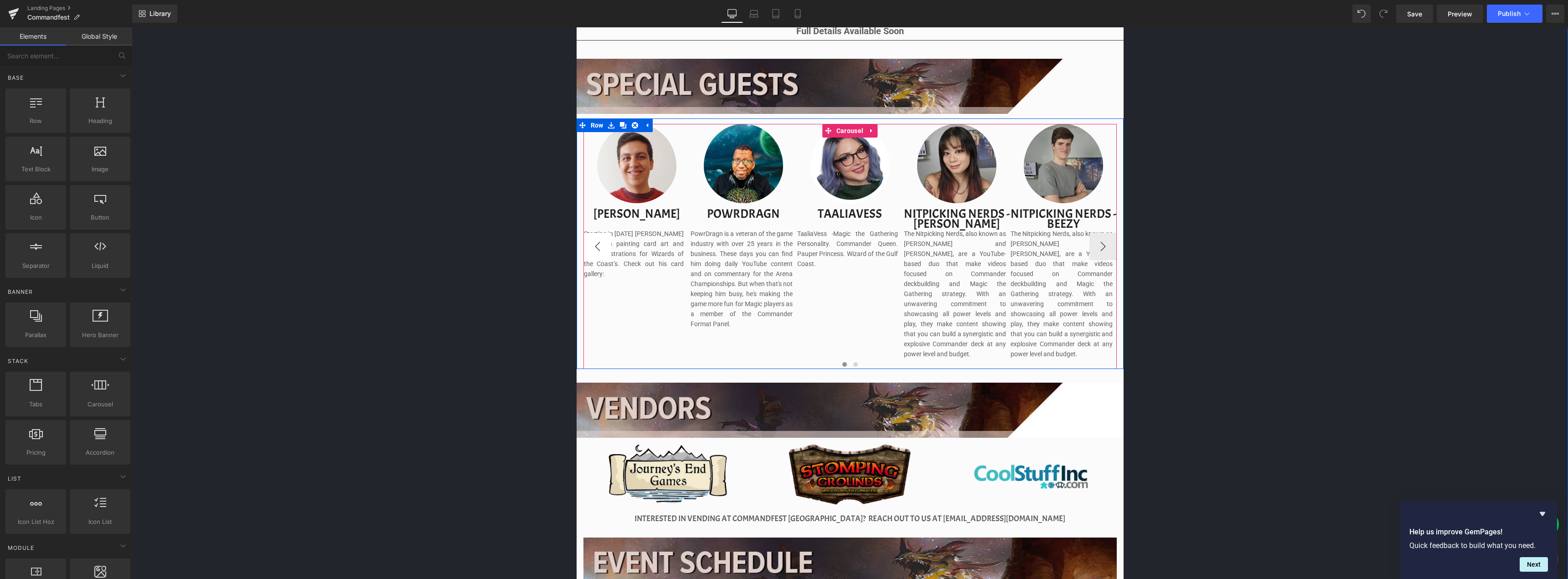
click at [597, 237] on button "‹" at bounding box center [597, 246] width 27 height 27
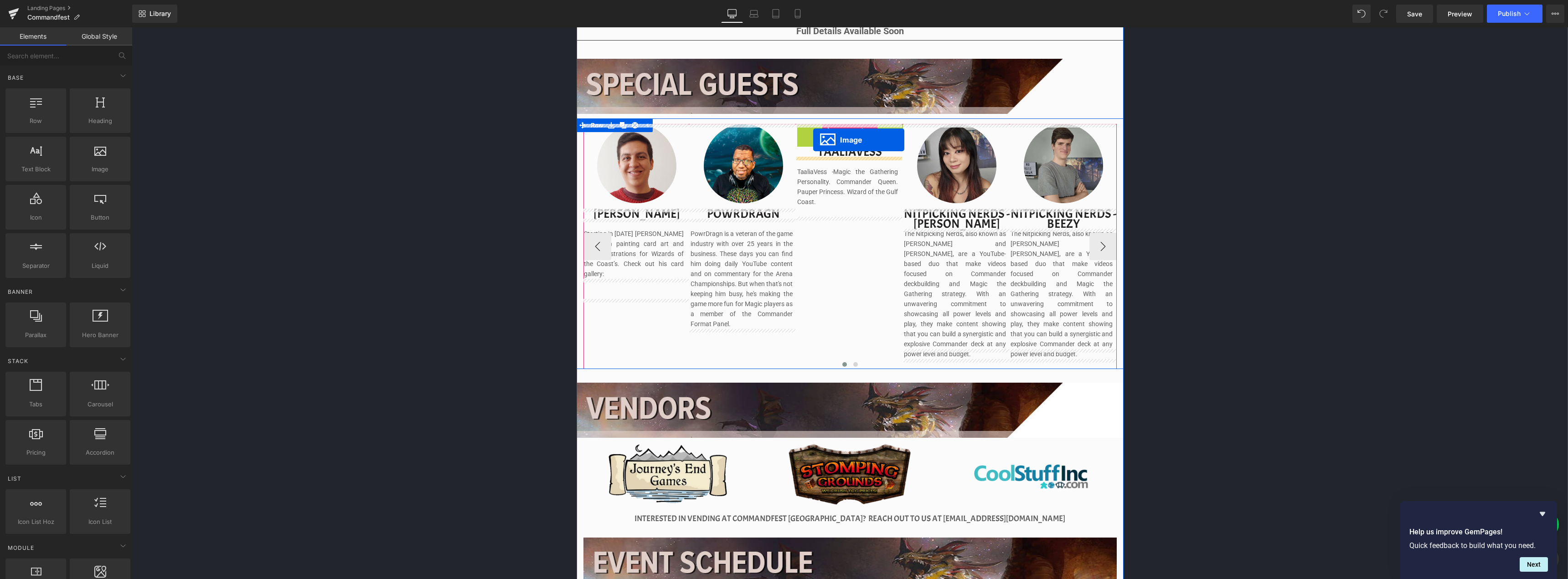
drag, startPoint x: 830, startPoint y: 169, endPoint x: 812, endPoint y: 140, distance: 34.1
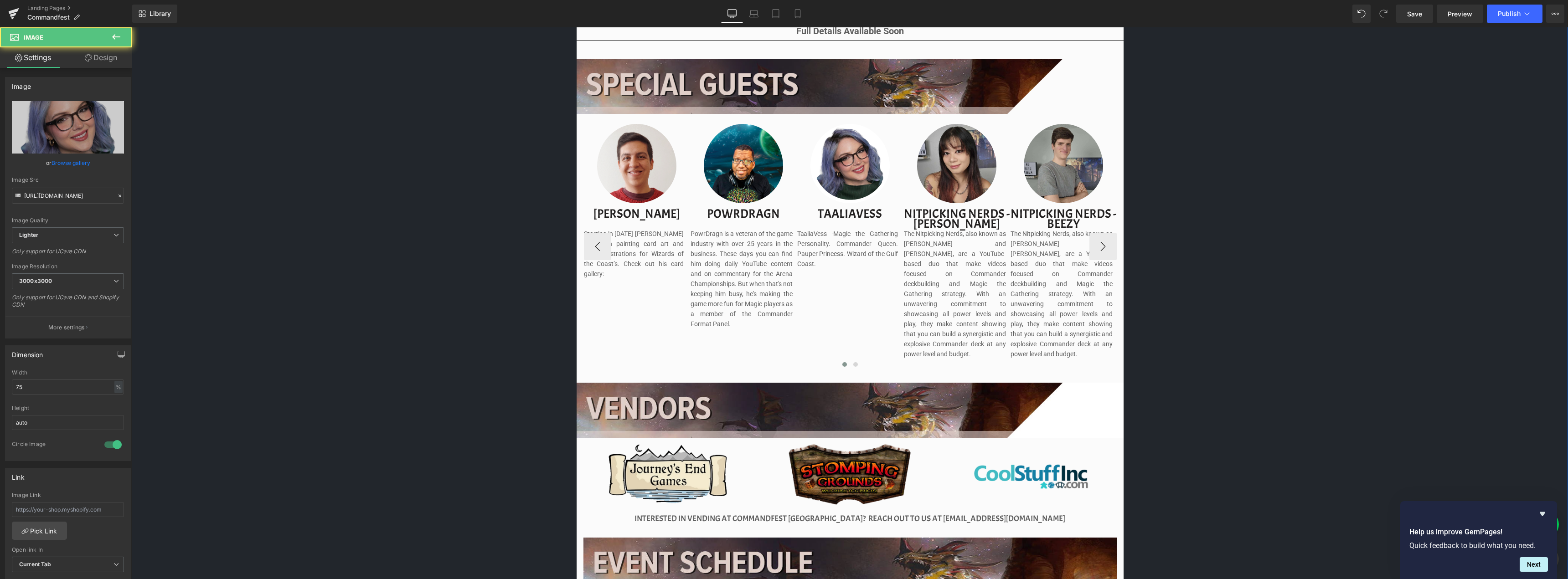
click at [1380, 119] on div "Image Image Separator Save now with Early Bird Pricing. Reserve your spot witho…" at bounding box center [849, 171] width 1436 height 1536
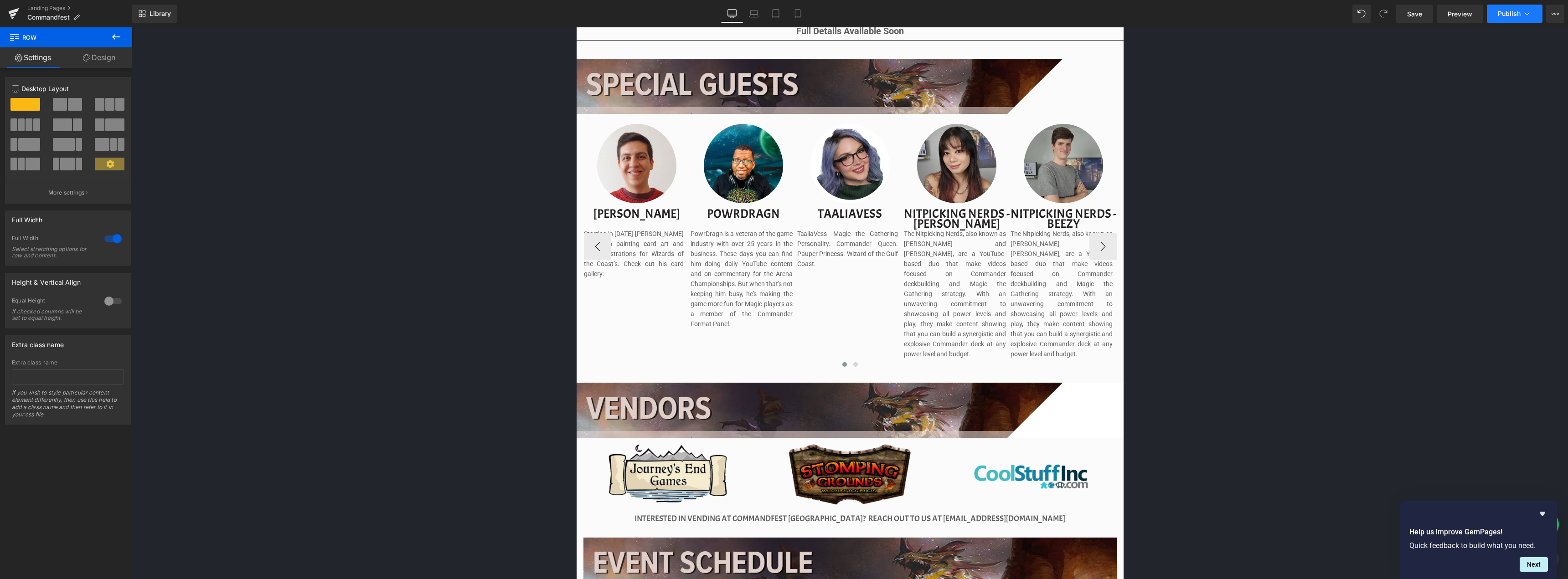
click at [1511, 12] on span "Publish" at bounding box center [1509, 13] width 23 height 7
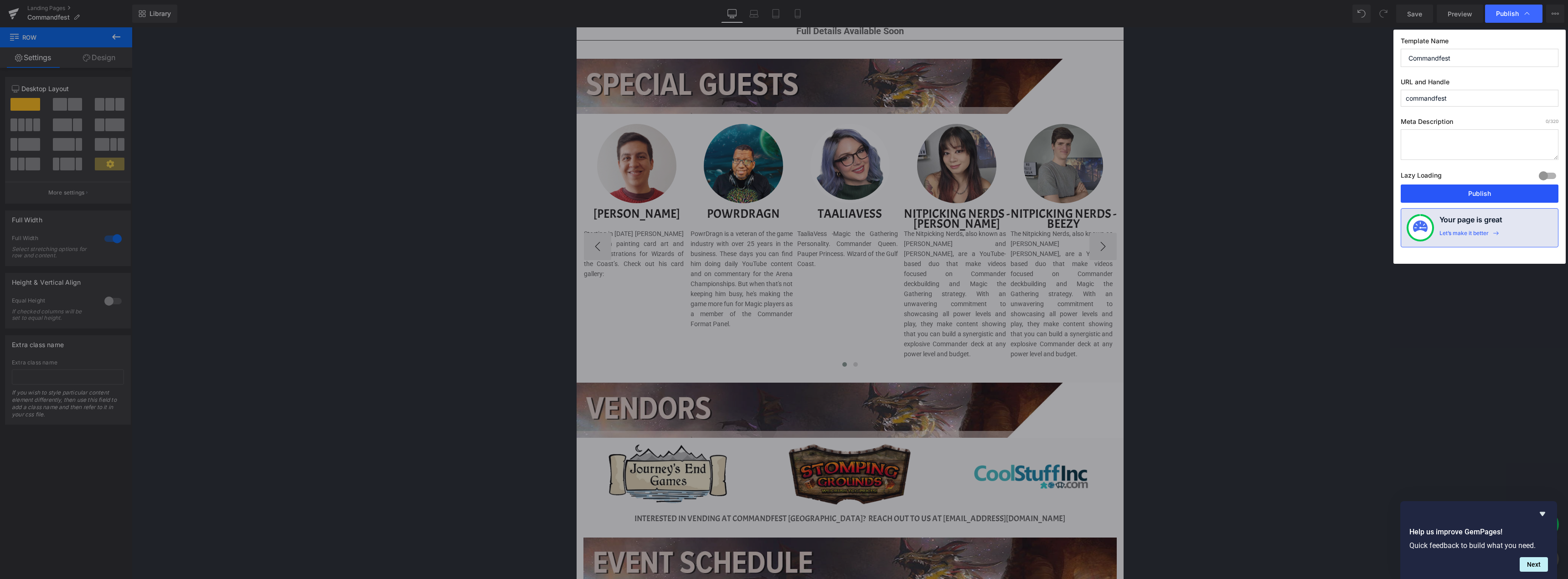
click at [1472, 195] on button "Publish" at bounding box center [1479, 193] width 158 height 18
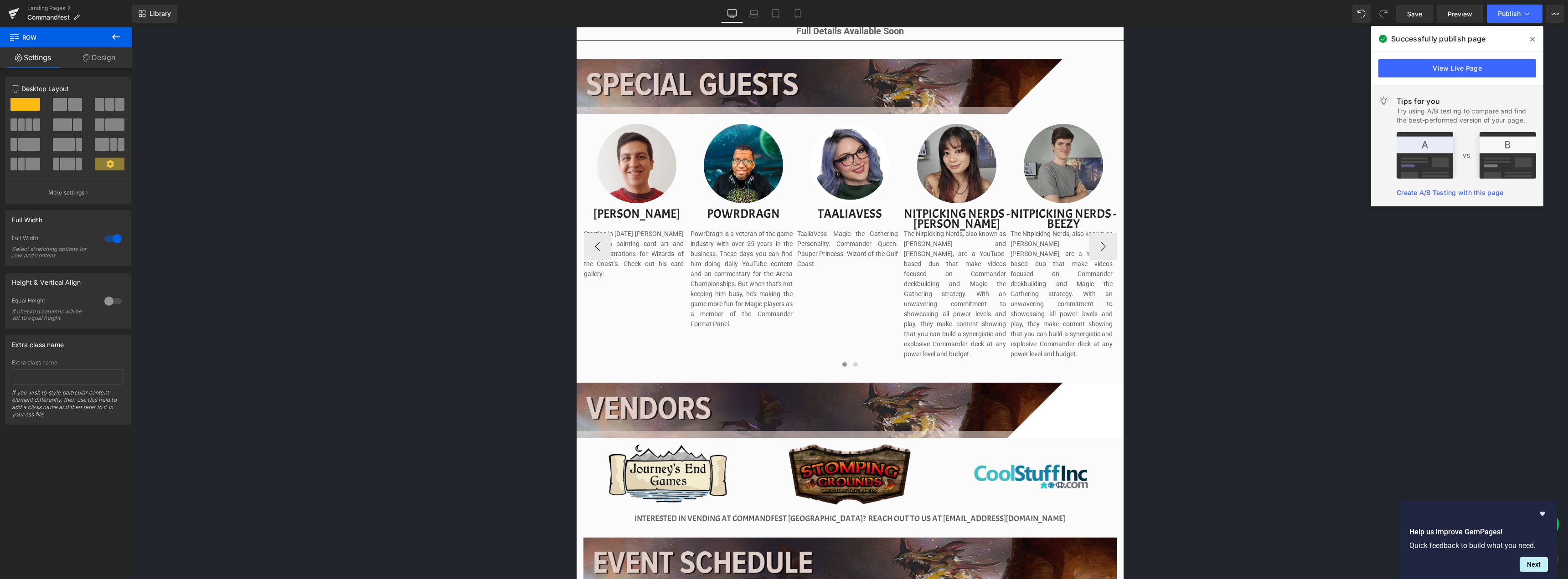
click at [1533, 37] on icon at bounding box center [1532, 39] width 5 height 7
